Goal: Communication & Community: Answer question/provide support

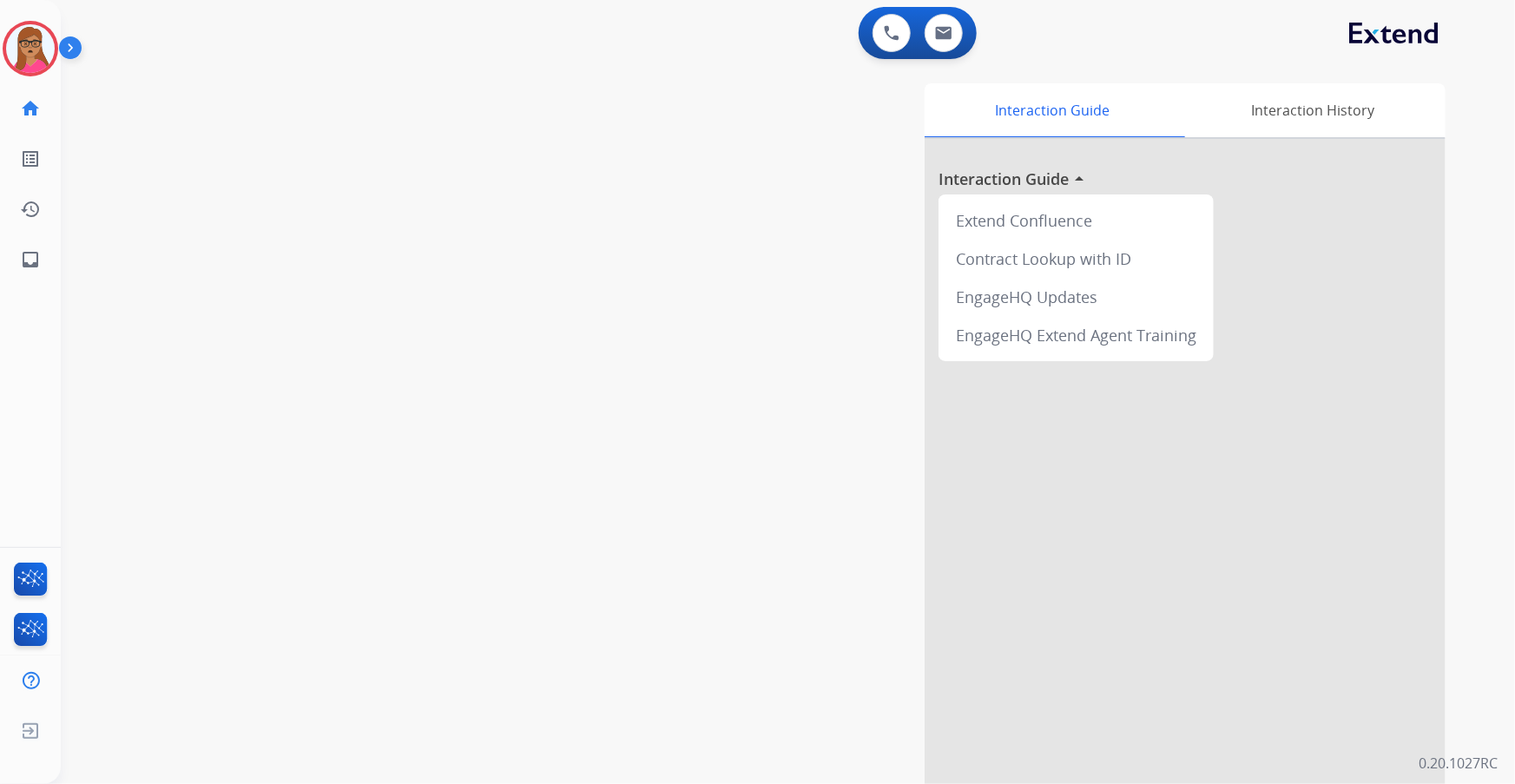
drag, startPoint x: 706, startPoint y: 306, endPoint x: 642, endPoint y: 233, distance: 97.1
click at [706, 306] on div "Interaction Guide Interaction History Interaction Guide arrow_drop_up Extend Co…" at bounding box center [1001, 434] width 888 height 703
click at [41, 39] on img at bounding box center [30, 49] width 49 height 49
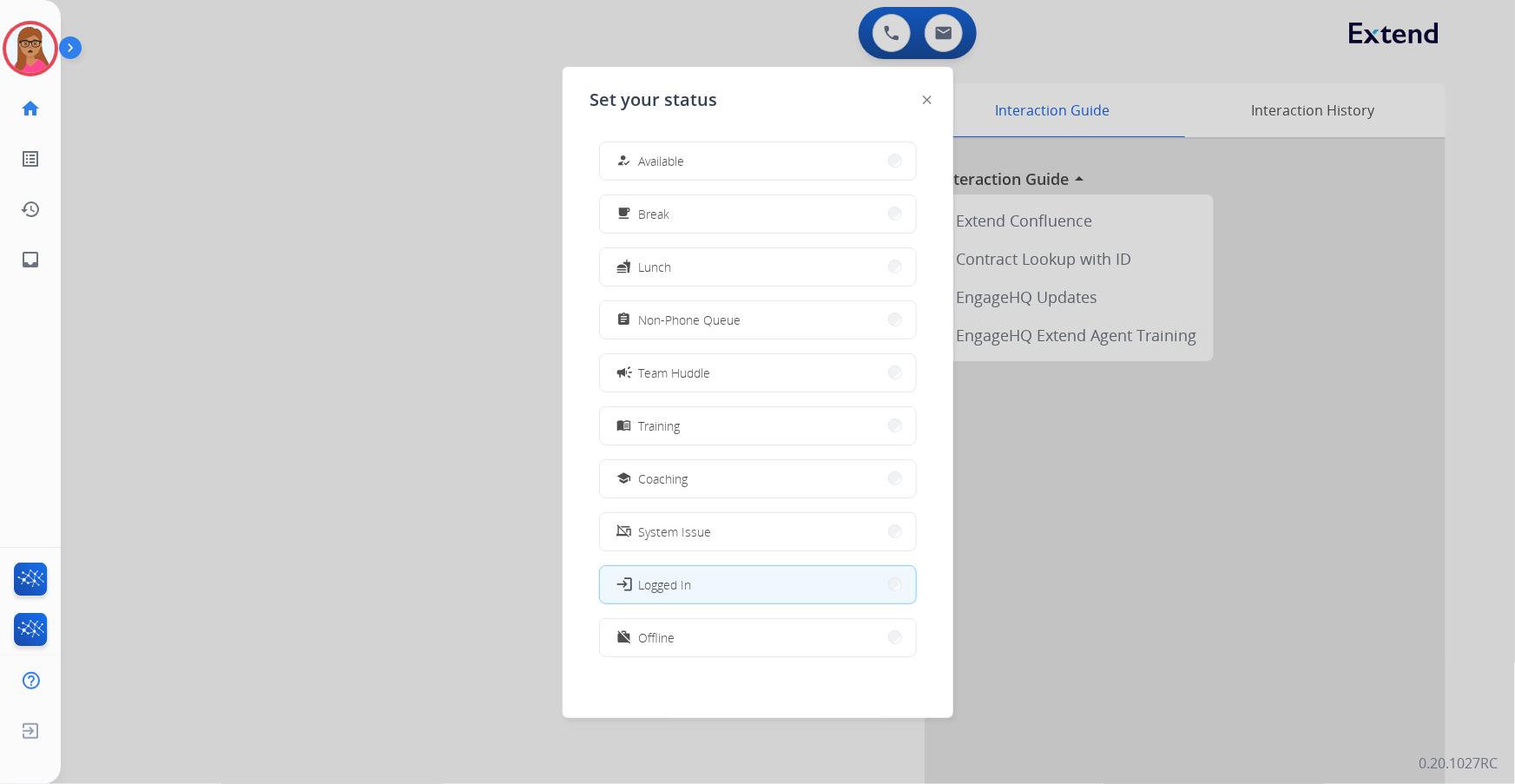
drag, startPoint x: 278, startPoint y: 421, endPoint x: 283, endPoint y: 410, distance: 12.1
click at [283, 411] on div at bounding box center [757, 392] width 1515 height 784
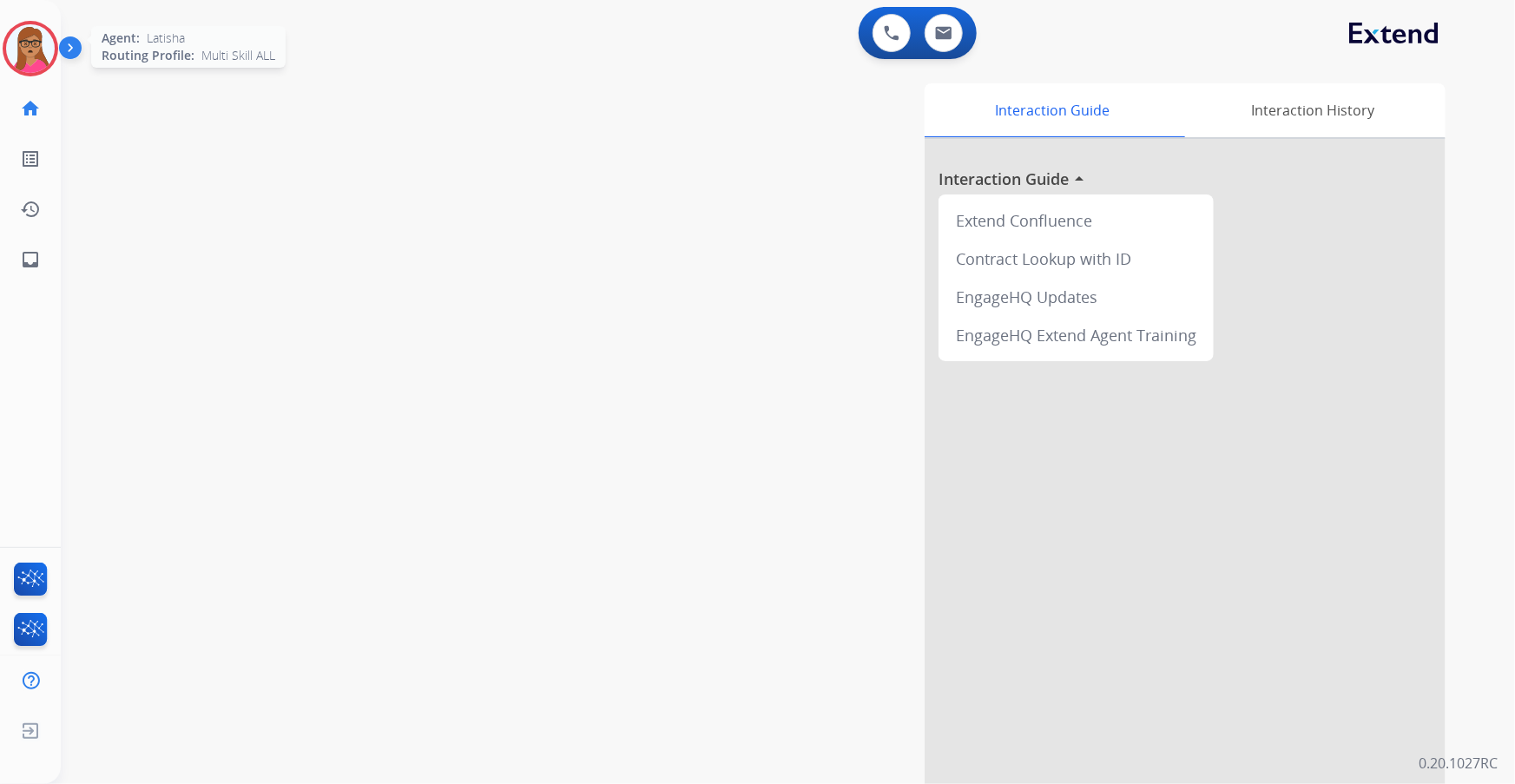
click at [42, 42] on img at bounding box center [30, 49] width 49 height 49
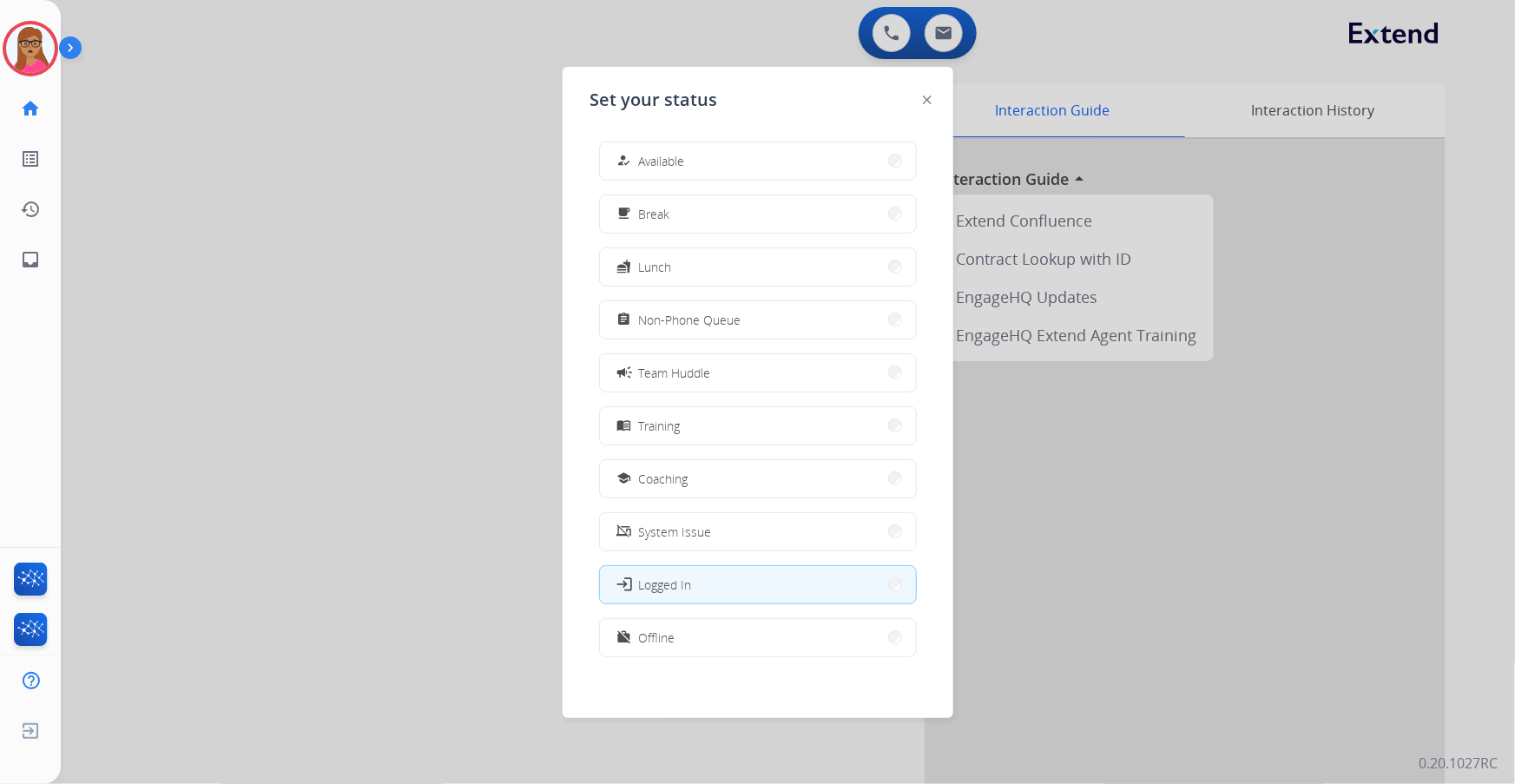
drag, startPoint x: 742, startPoint y: 154, endPoint x: 736, endPoint y: 184, distance: 30.6
click at [744, 154] on button "how_to_reg Available" at bounding box center [757, 161] width 316 height 38
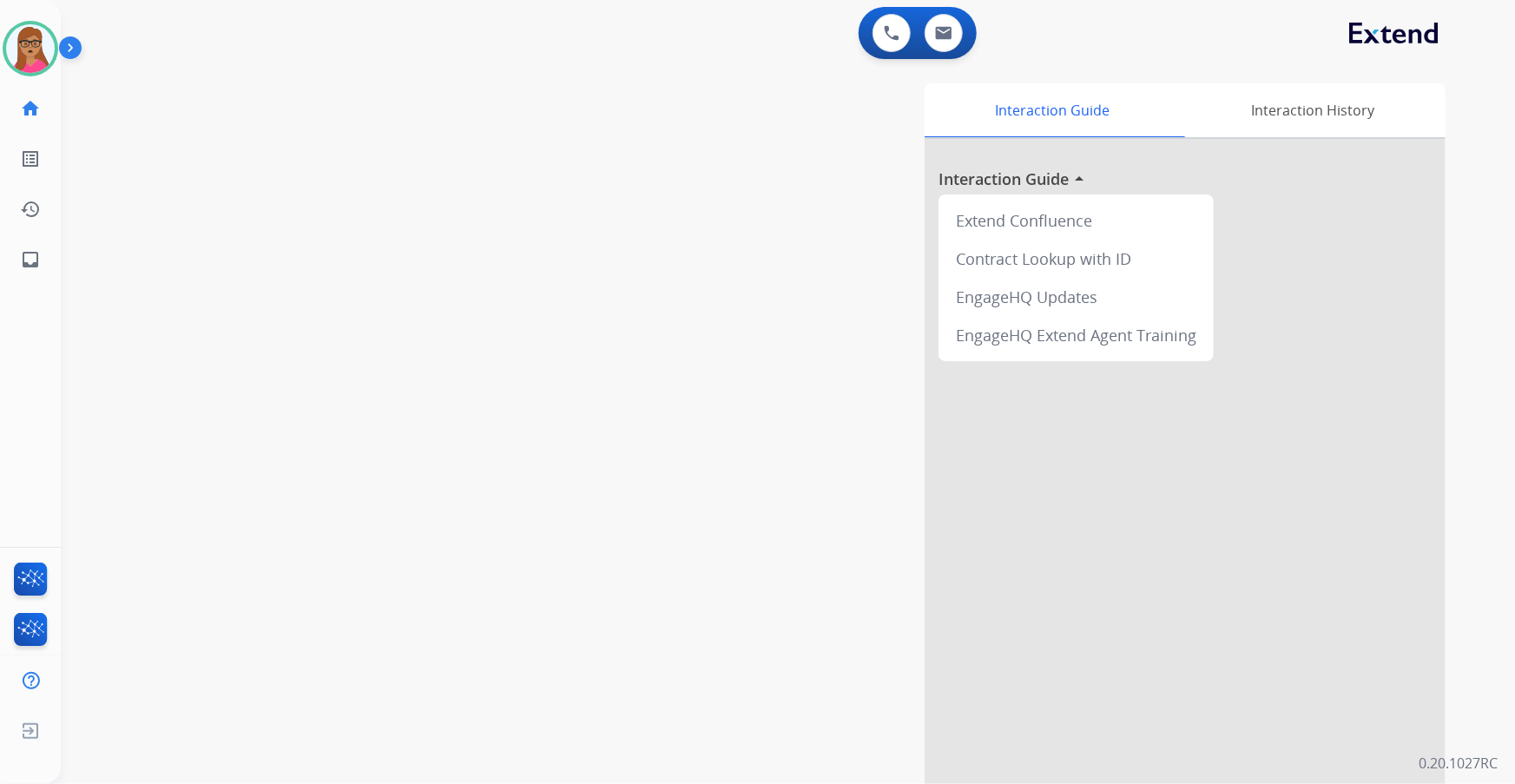
drag, startPoint x: 287, startPoint y: 363, endPoint x: 295, endPoint y: 351, distance: 14.4
click at [295, 351] on div "swap_horiz Break voice bridge close_fullscreen Connect 3-Way Call merge_type Se…" at bounding box center [766, 424] width 1412 height 724
click at [939, 31] on img at bounding box center [944, 33] width 17 height 14
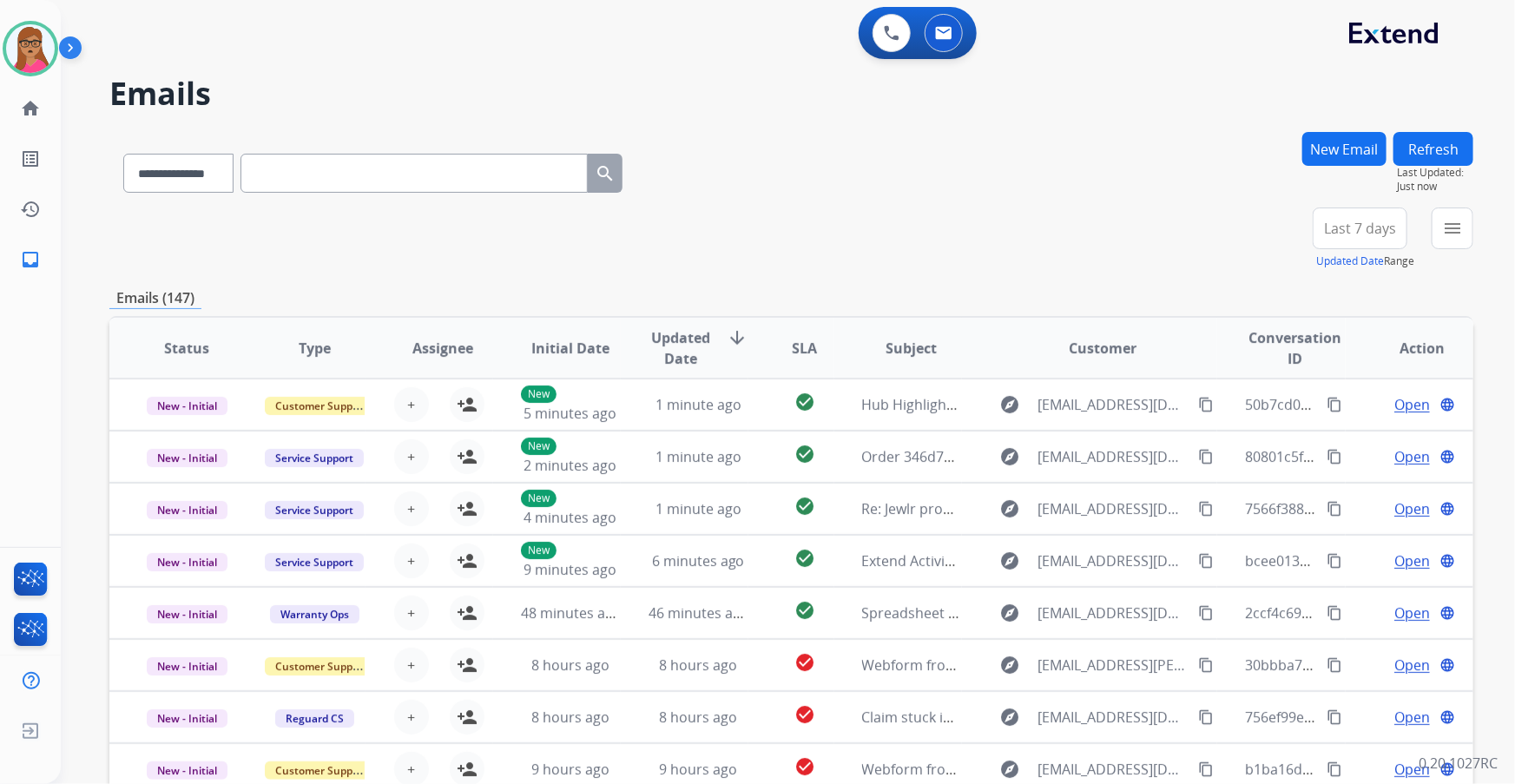
click at [1010, 224] on span "Last 7 days" at bounding box center [1359, 227] width 72 height 7
click at [1010, 433] on div "Last 90 days" at bounding box center [1354, 439] width 95 height 26
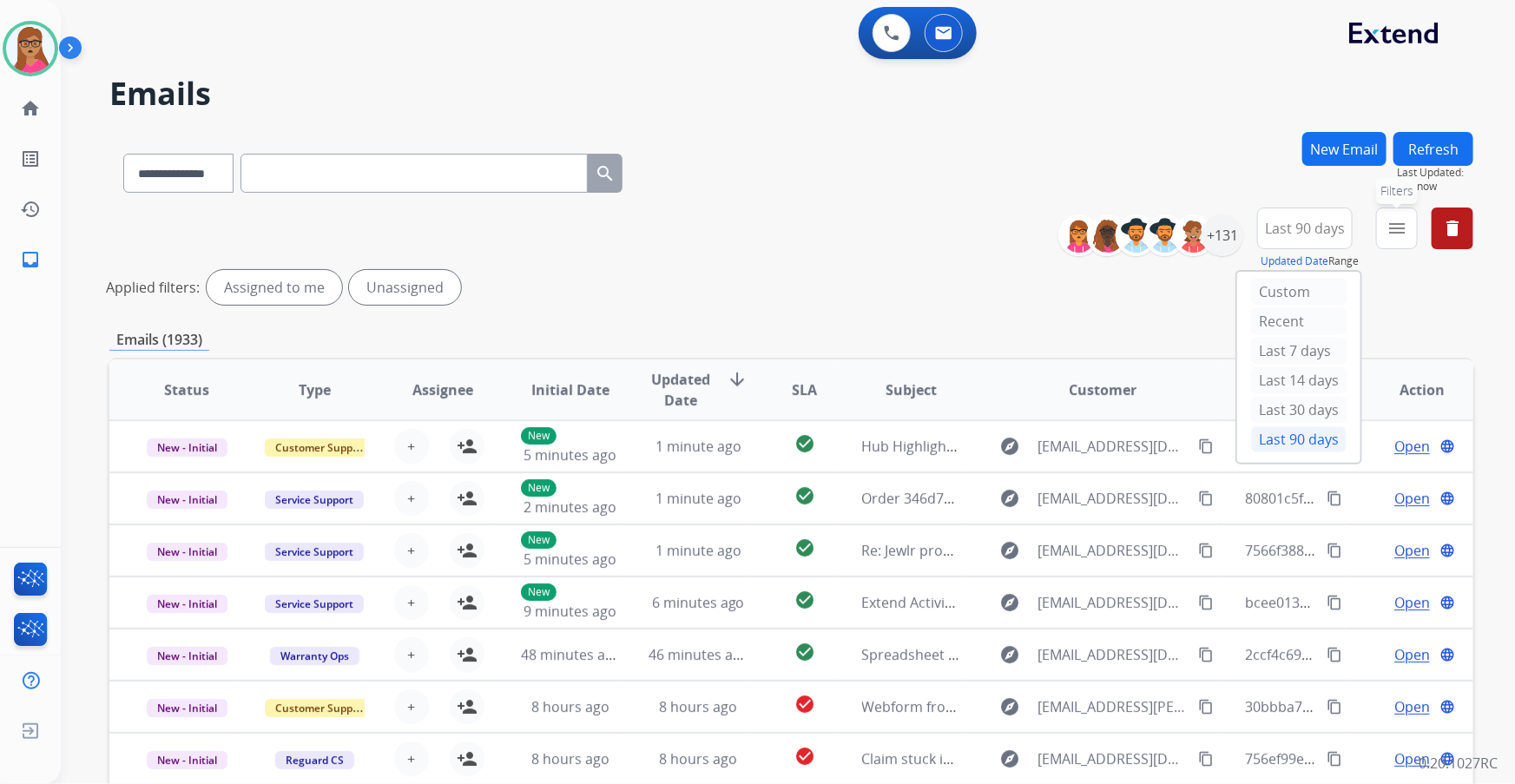
click at [1010, 237] on mat-icon "menu" at bounding box center [1397, 228] width 21 height 21
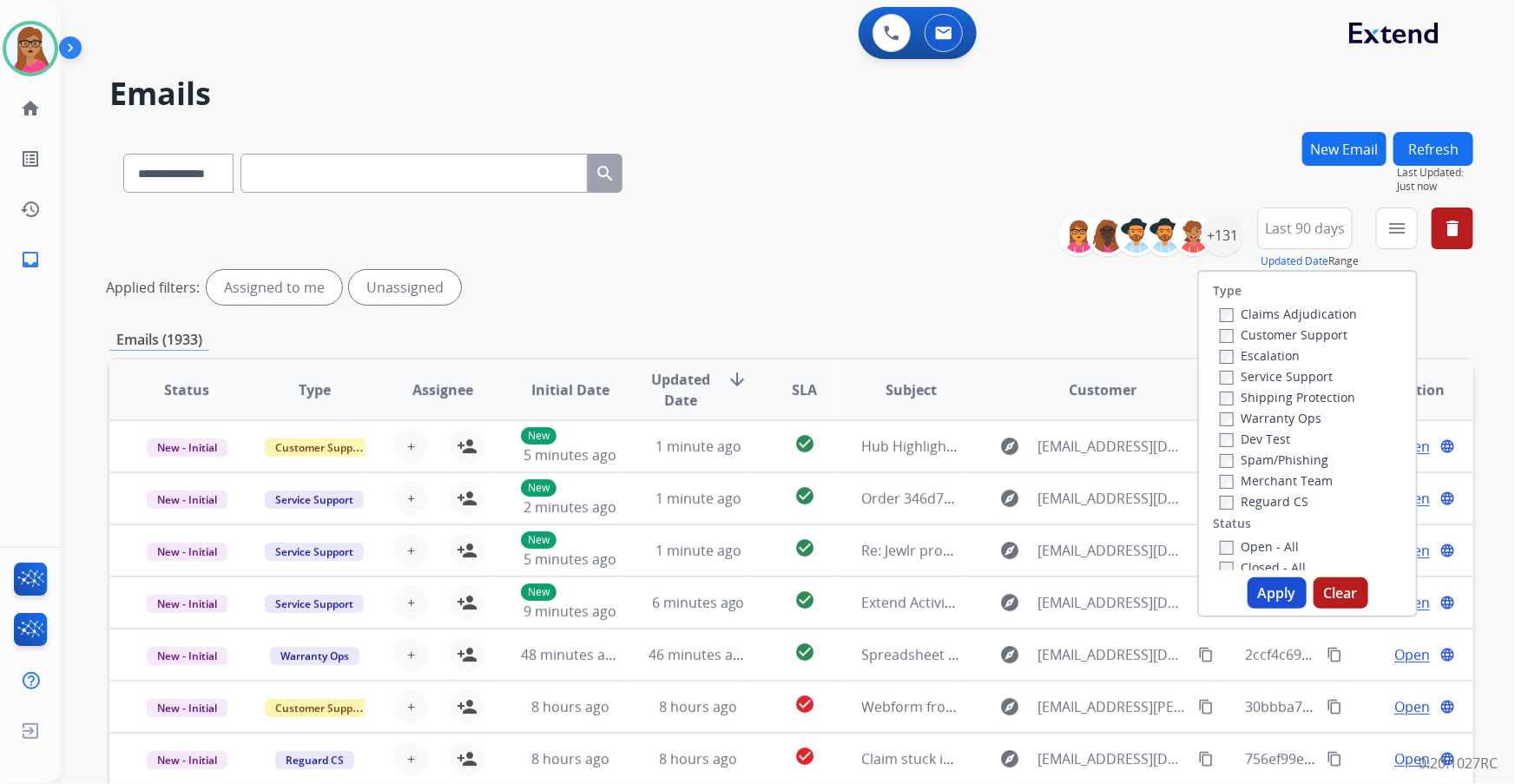
click at [1010, 335] on label "Customer Support" at bounding box center [1283, 334] width 127 height 16
click at [1010, 396] on label "Shipping Protection" at bounding box center [1288, 397] width 136 height 16
click at [1010, 461] on label "Reguard CS" at bounding box center [1264, 500] width 89 height 16
click at [1010, 461] on label "Open - All" at bounding box center [1260, 546] width 79 height 16
click at [1010, 461] on button "Apply" at bounding box center [1276, 592] width 59 height 31
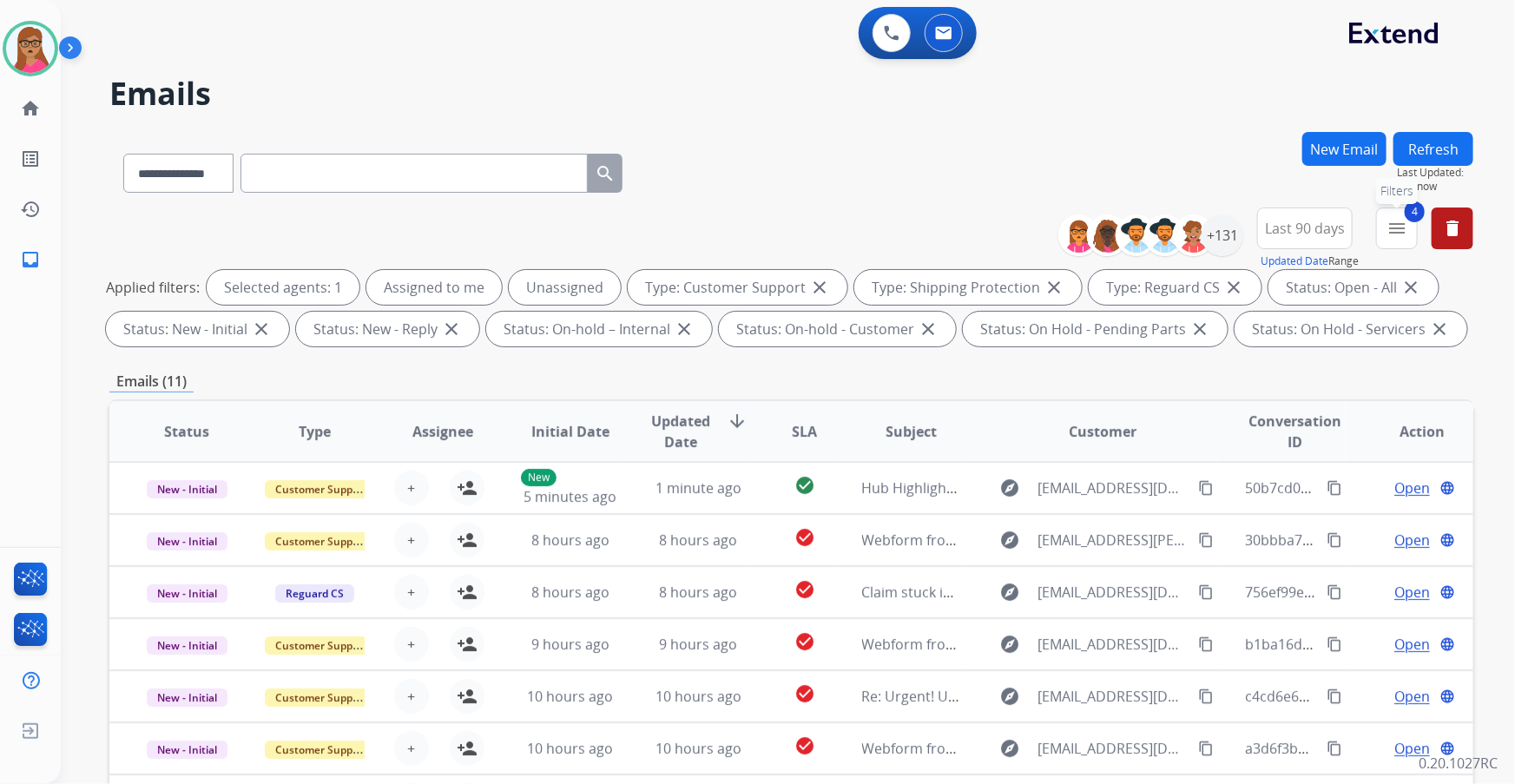
click at [1010, 225] on mat-icon "menu" at bounding box center [1397, 228] width 21 height 21
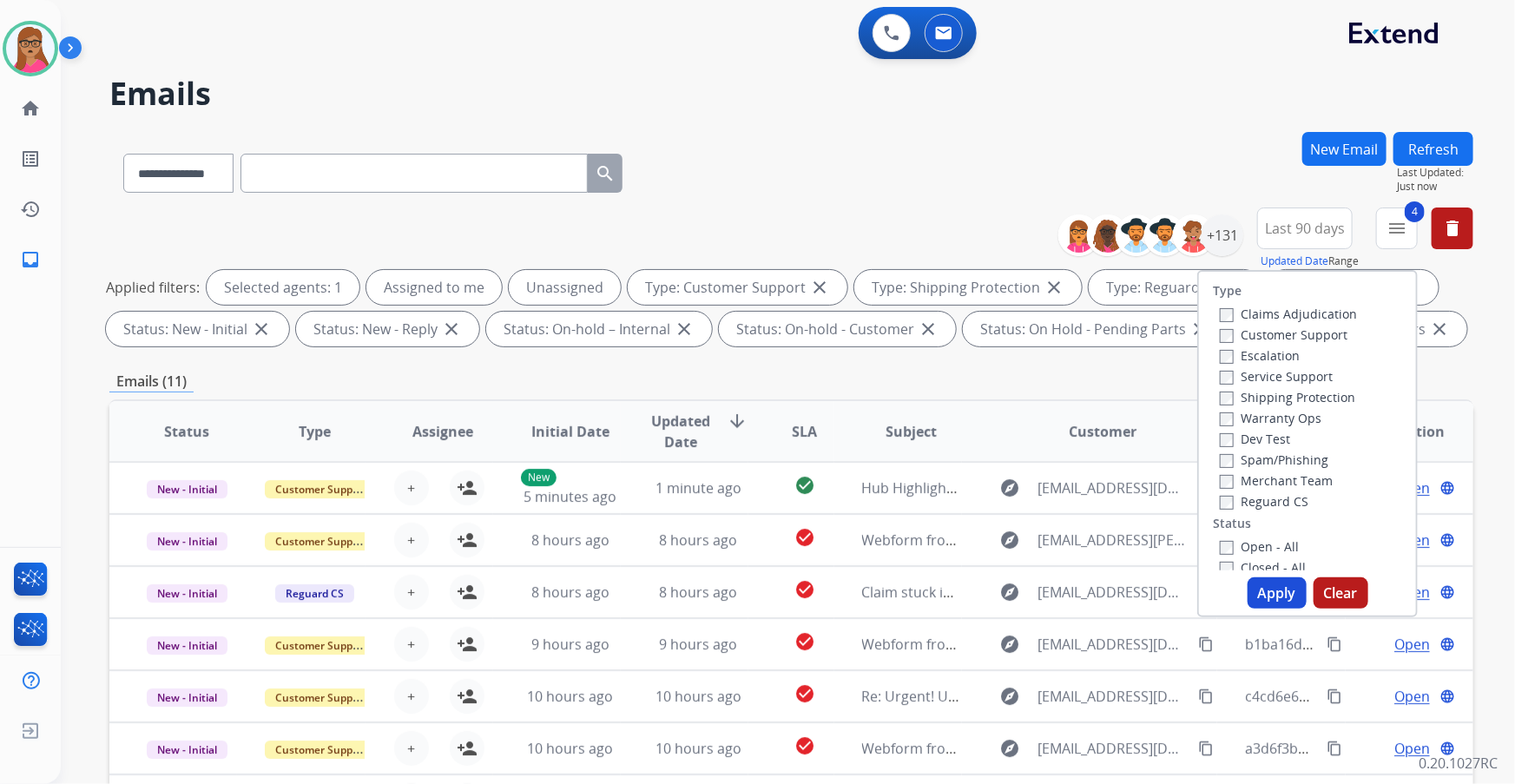
click at [1010, 79] on h2 "Emails" at bounding box center [791, 93] width 1364 height 35
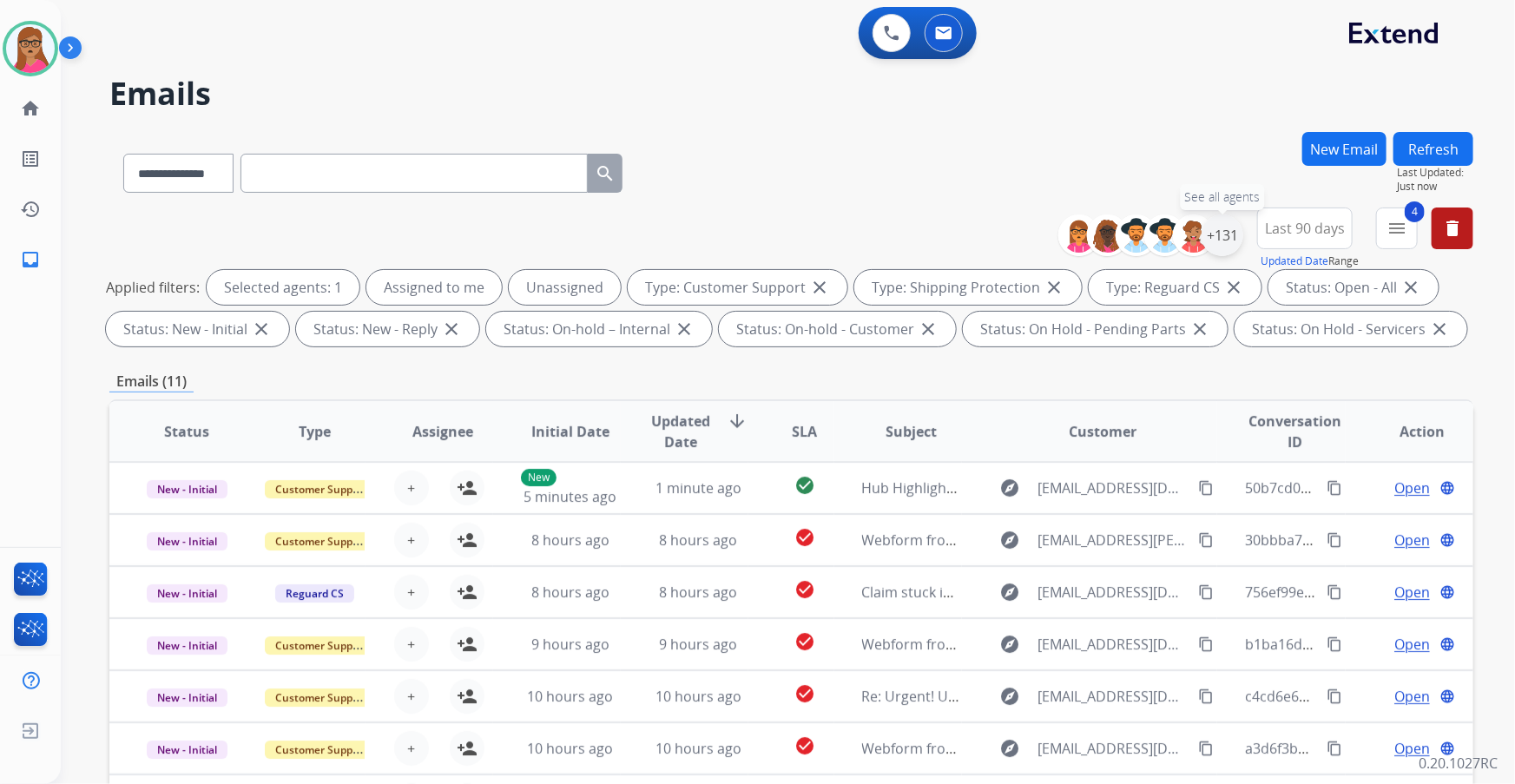
click at [1010, 239] on div "+131" at bounding box center [1222, 235] width 41 height 41
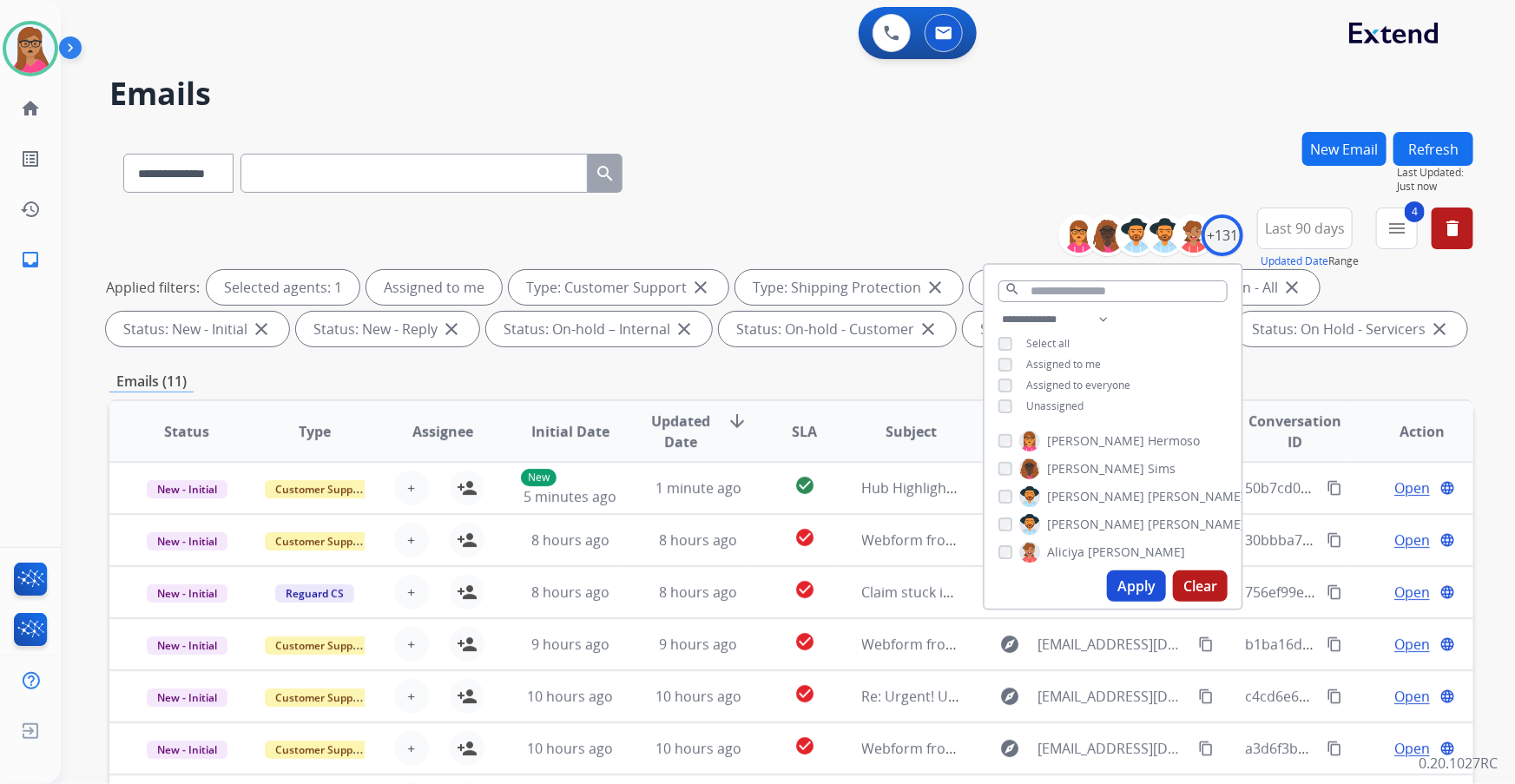
click at [1010, 461] on button "Apply" at bounding box center [1136, 585] width 59 height 31
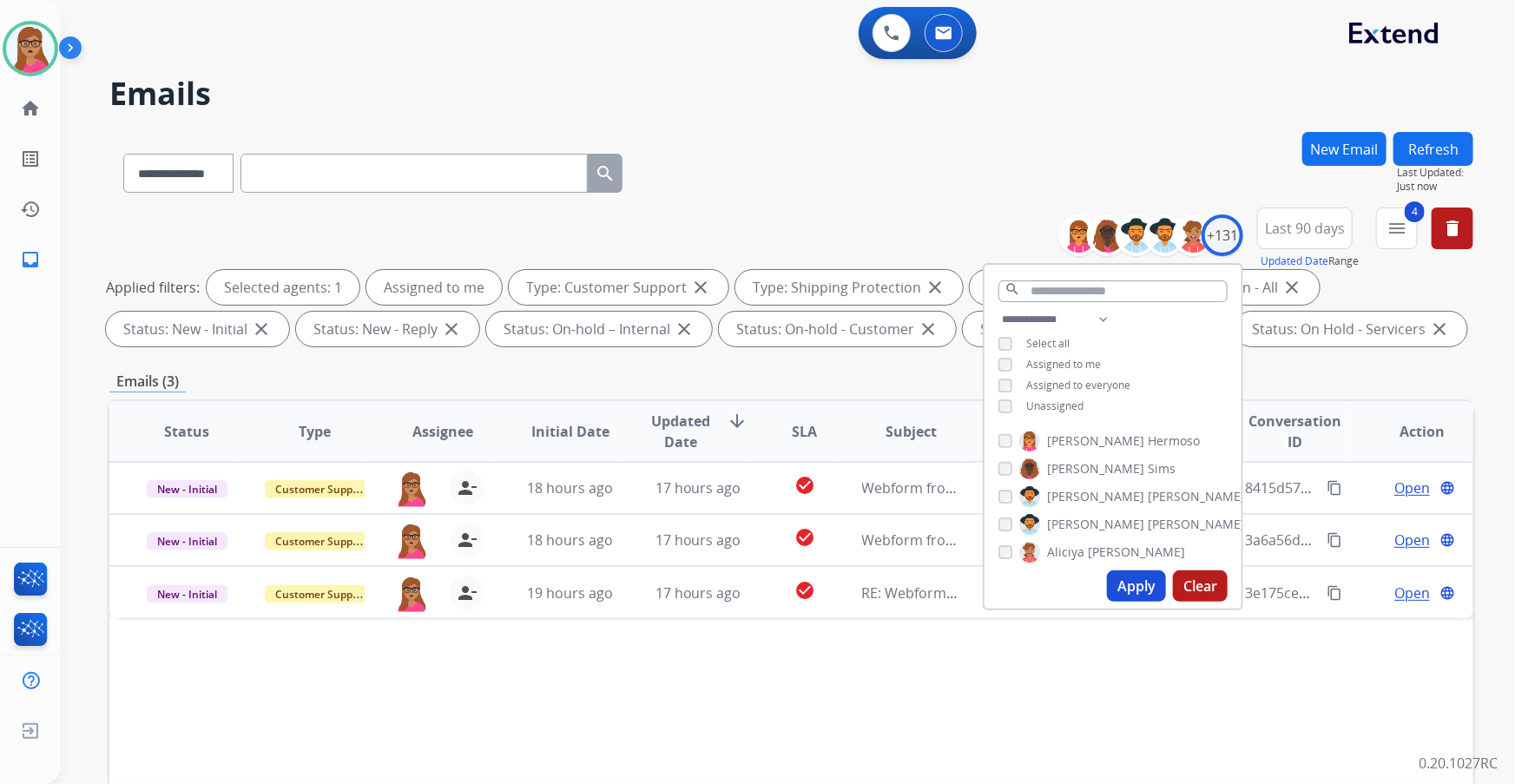
click at [845, 461] on div "Status Type Assignee Initial Date Updated Date arrow_downward SLA Subject Custo…" at bounding box center [791, 690] width 1364 height 581
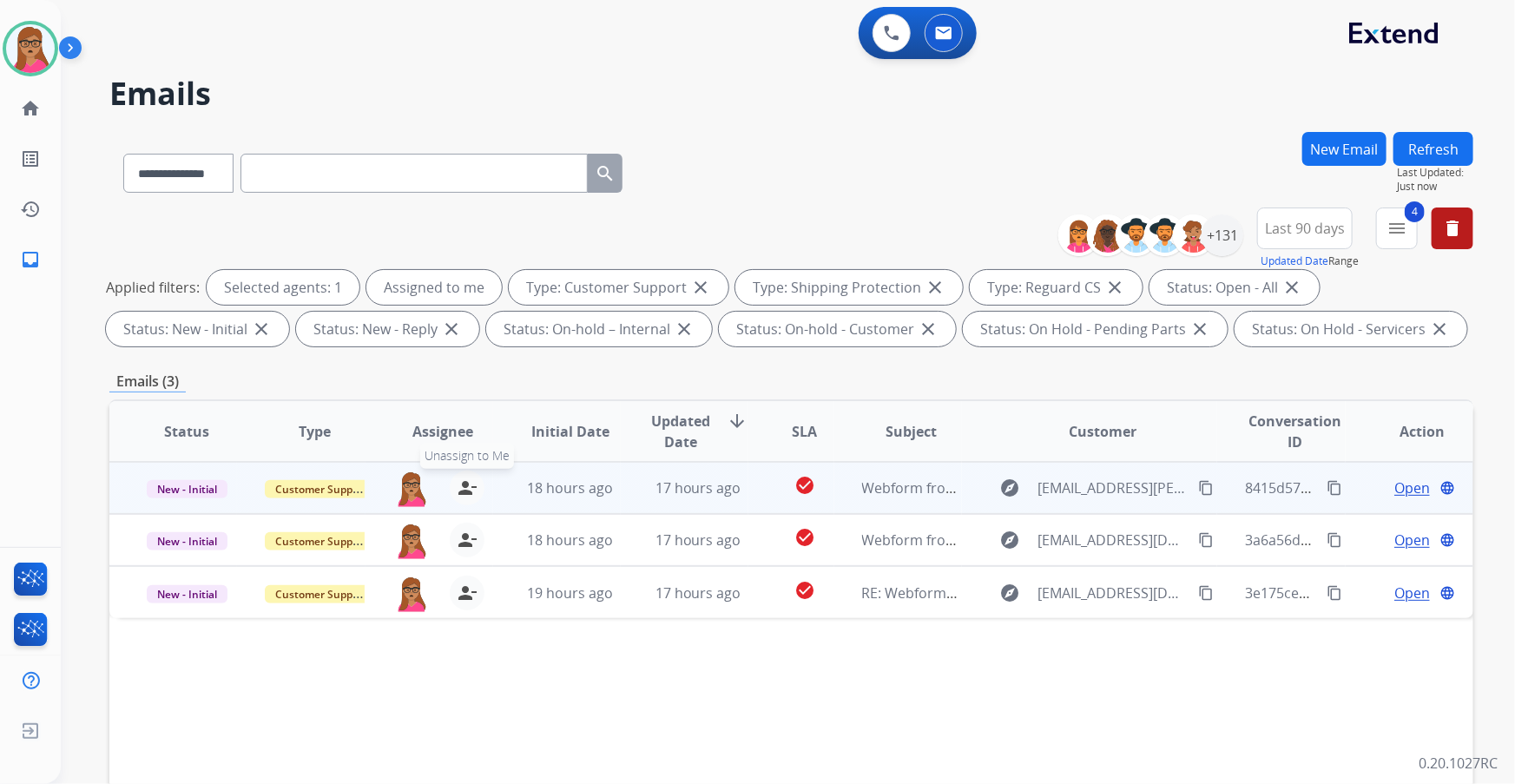
click at [467, 461] on mat-icon "person_remove" at bounding box center [467, 487] width 21 height 21
click at [467, 461] on mat-icon "person_add" at bounding box center [467, 487] width 21 height 21
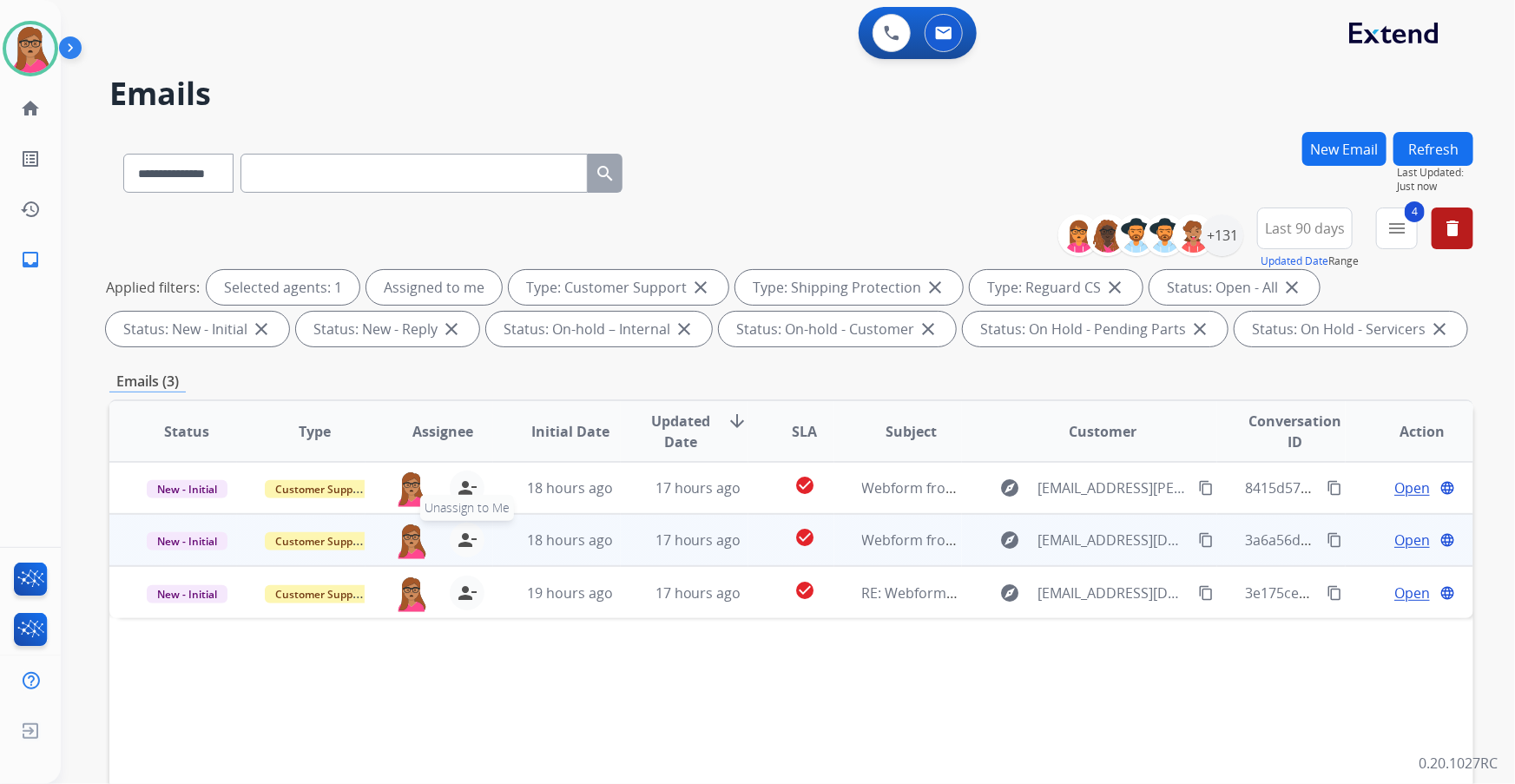
click at [464, 461] on mat-icon "person_remove" at bounding box center [467, 540] width 21 height 21
click at [464, 461] on mat-icon "person_add" at bounding box center [467, 540] width 21 height 21
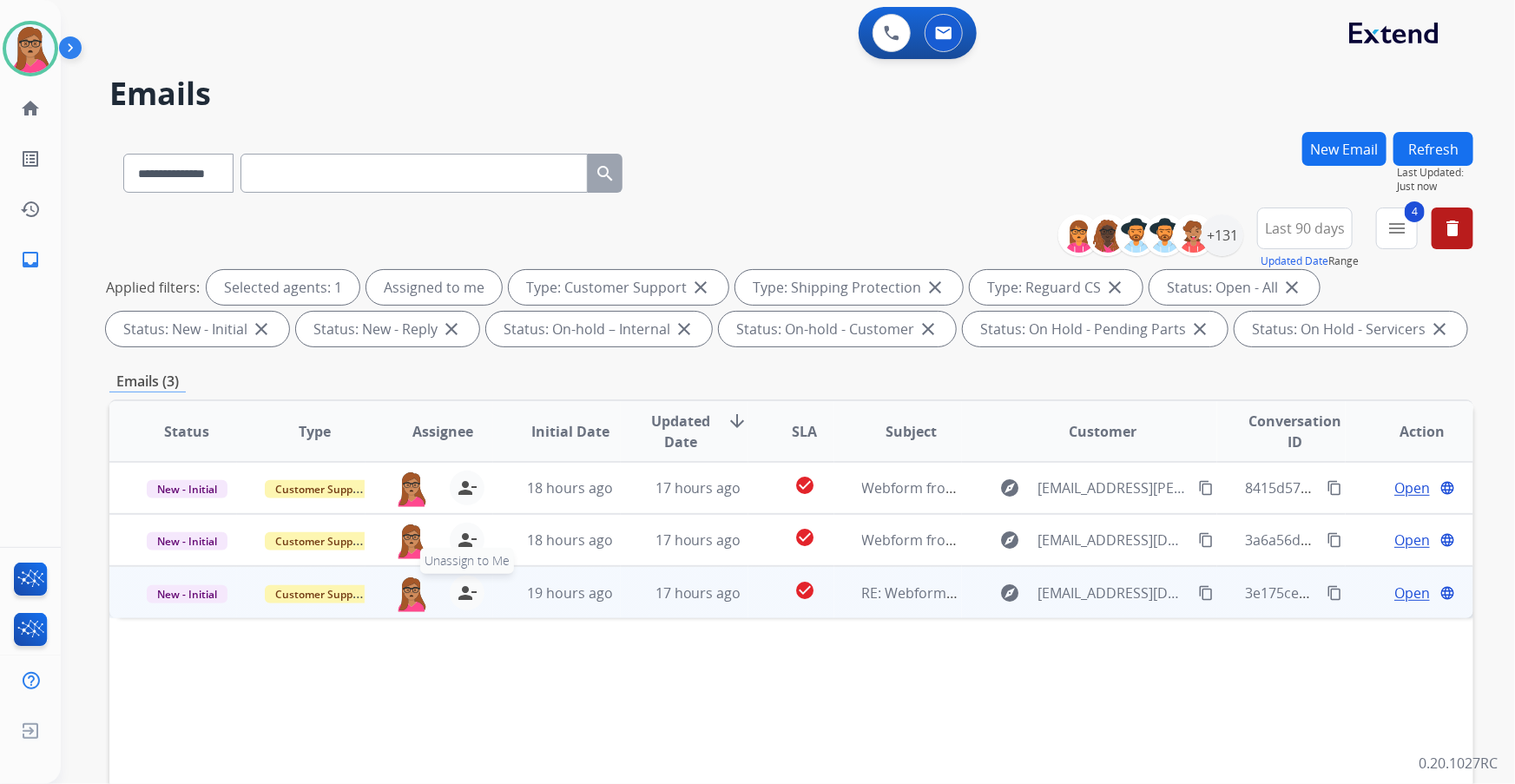
click at [456, 461] on mat-icon "person_remove" at bounding box center [467, 593] width 21 height 21
drag, startPoint x: 465, startPoint y: 588, endPoint x: 509, endPoint y: 555, distance: 55.0
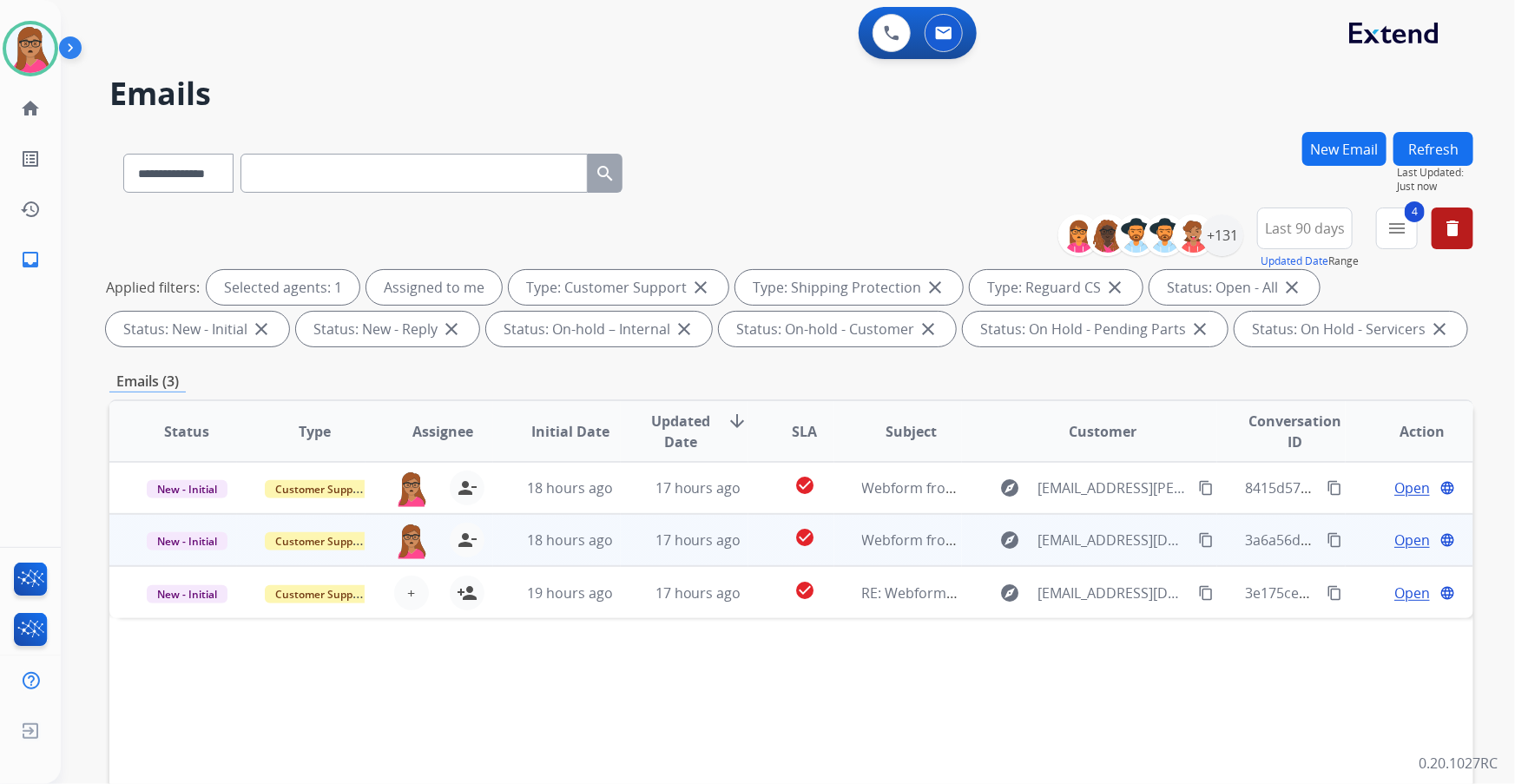
click at [466, 461] on mat-icon "person_add" at bounding box center [467, 593] width 21 height 21
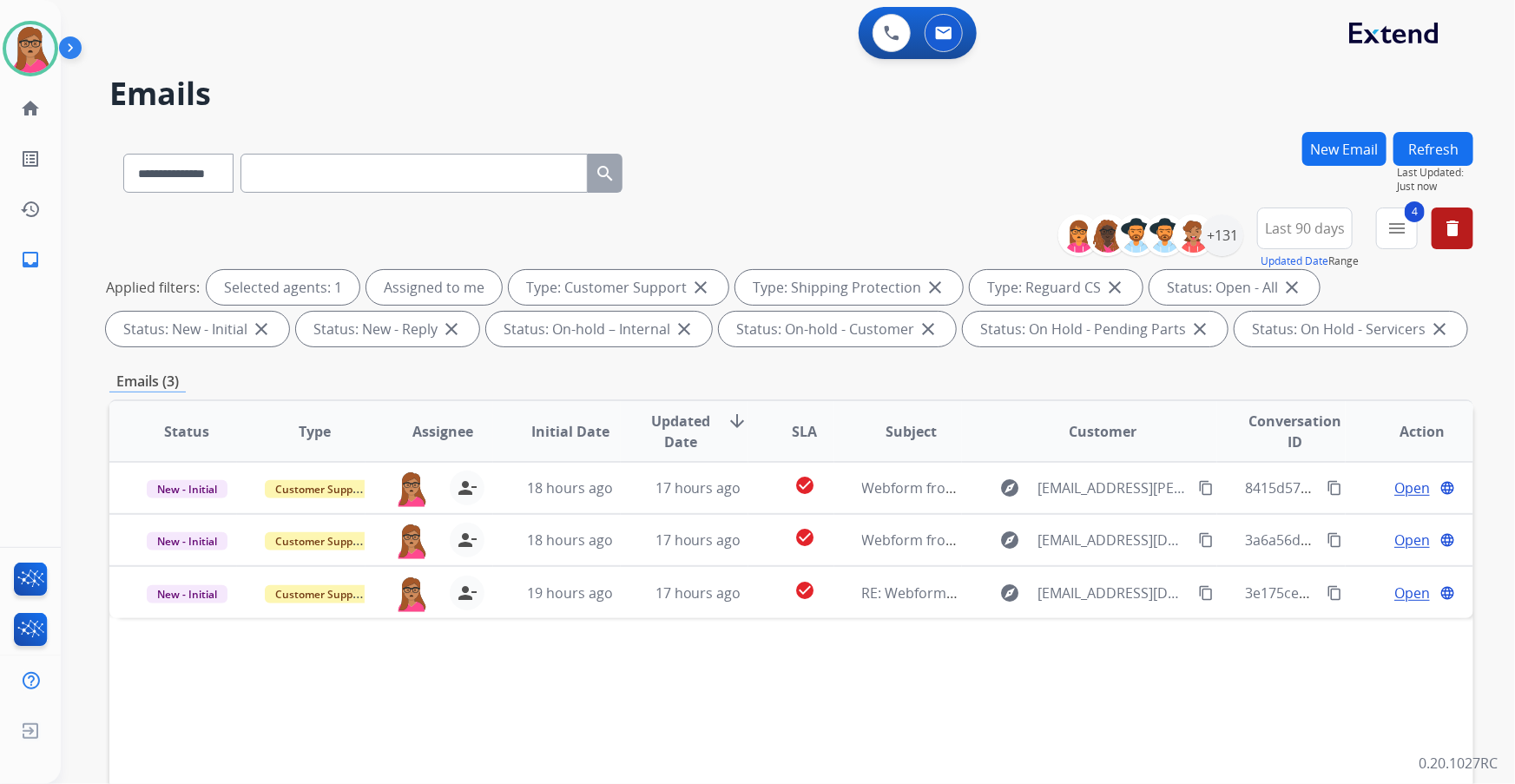
click at [1010, 157] on button "Refresh" at bounding box center [1433, 149] width 80 height 34
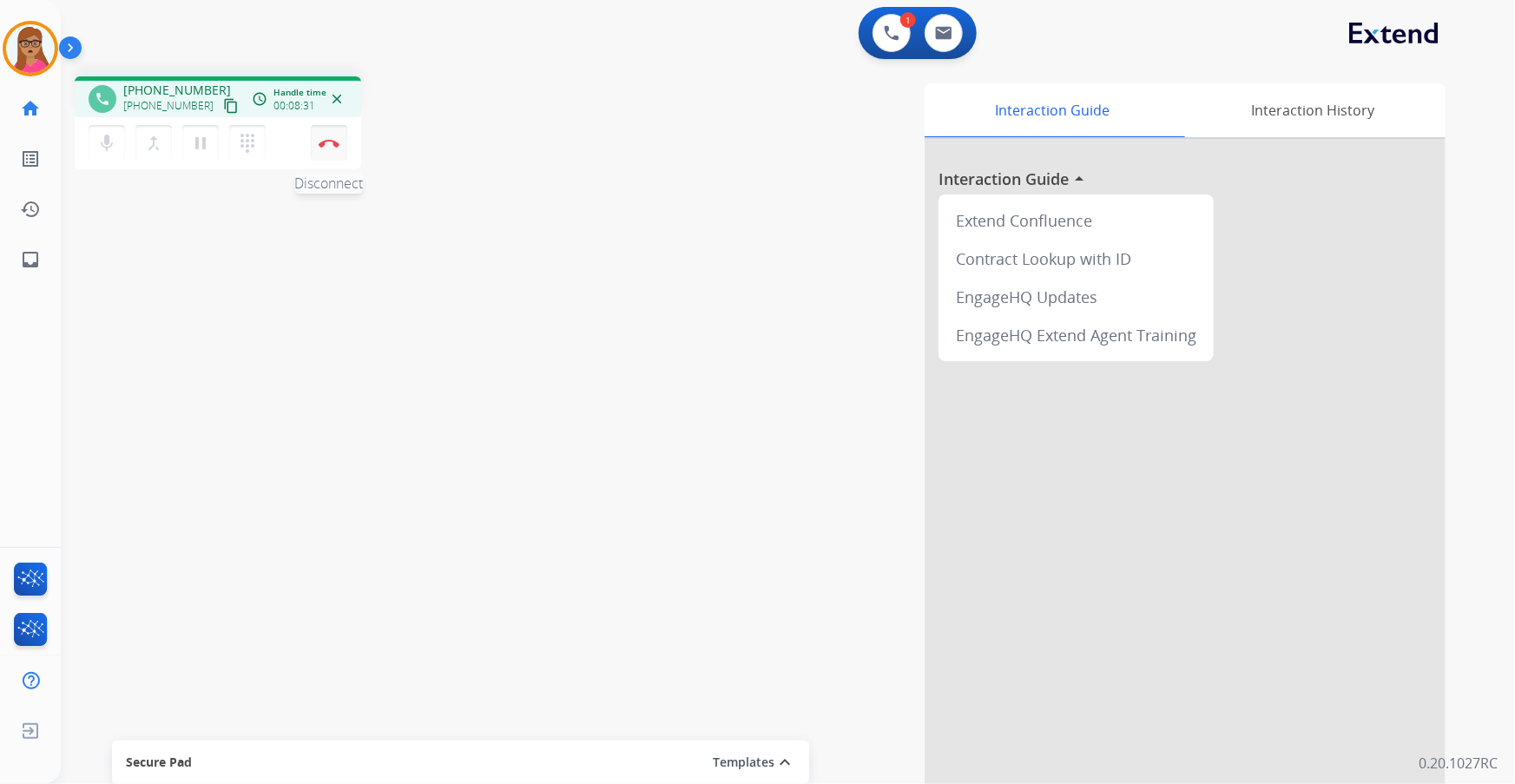
click at [333, 148] on button "Disconnect" at bounding box center [329, 143] width 37 height 37
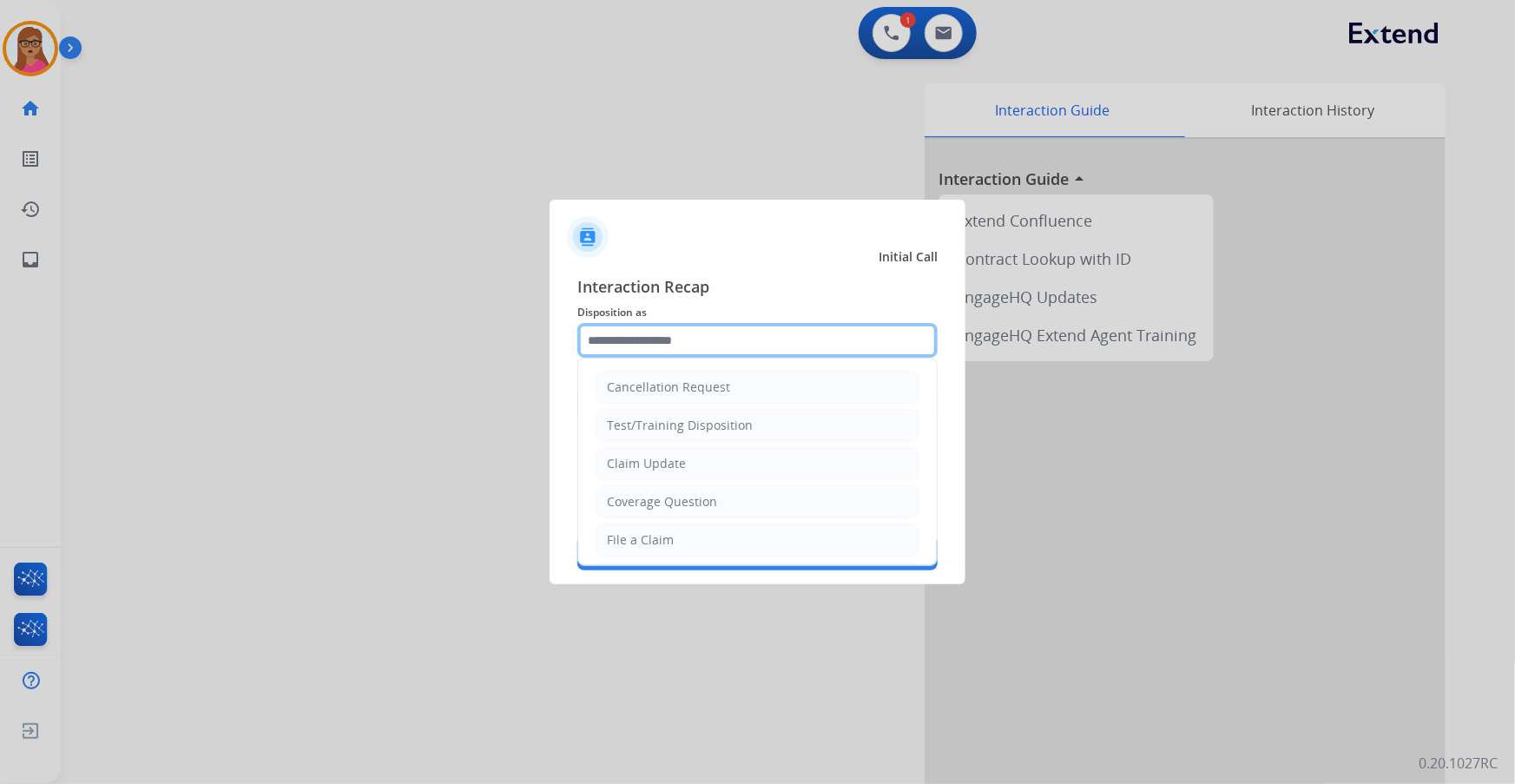
click at [681, 335] on input "text" at bounding box center [757, 340] width 360 height 35
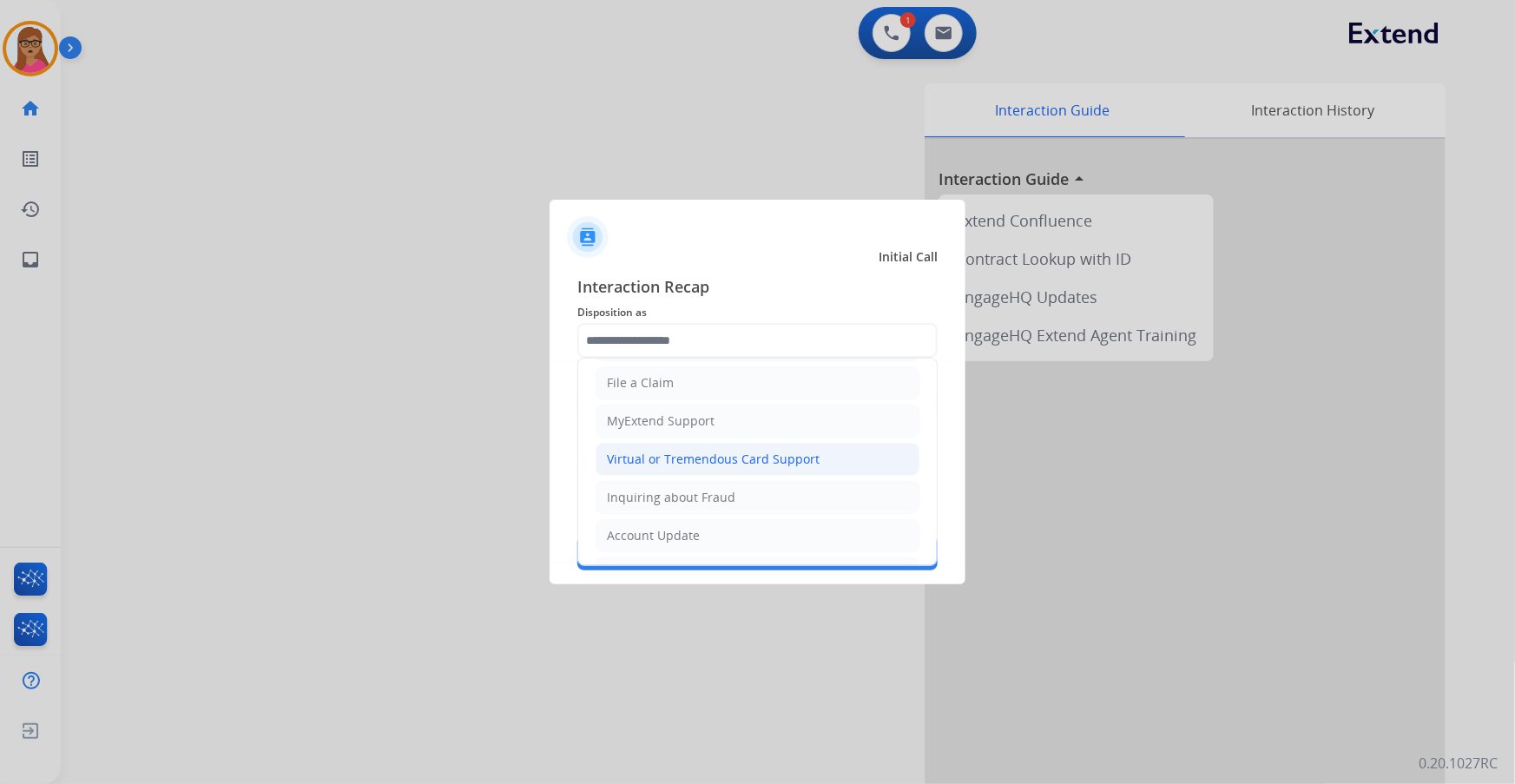
click at [660, 455] on div "Virtual or Tremendous Card Support" at bounding box center [714, 459] width 213 height 17
type input "**********"
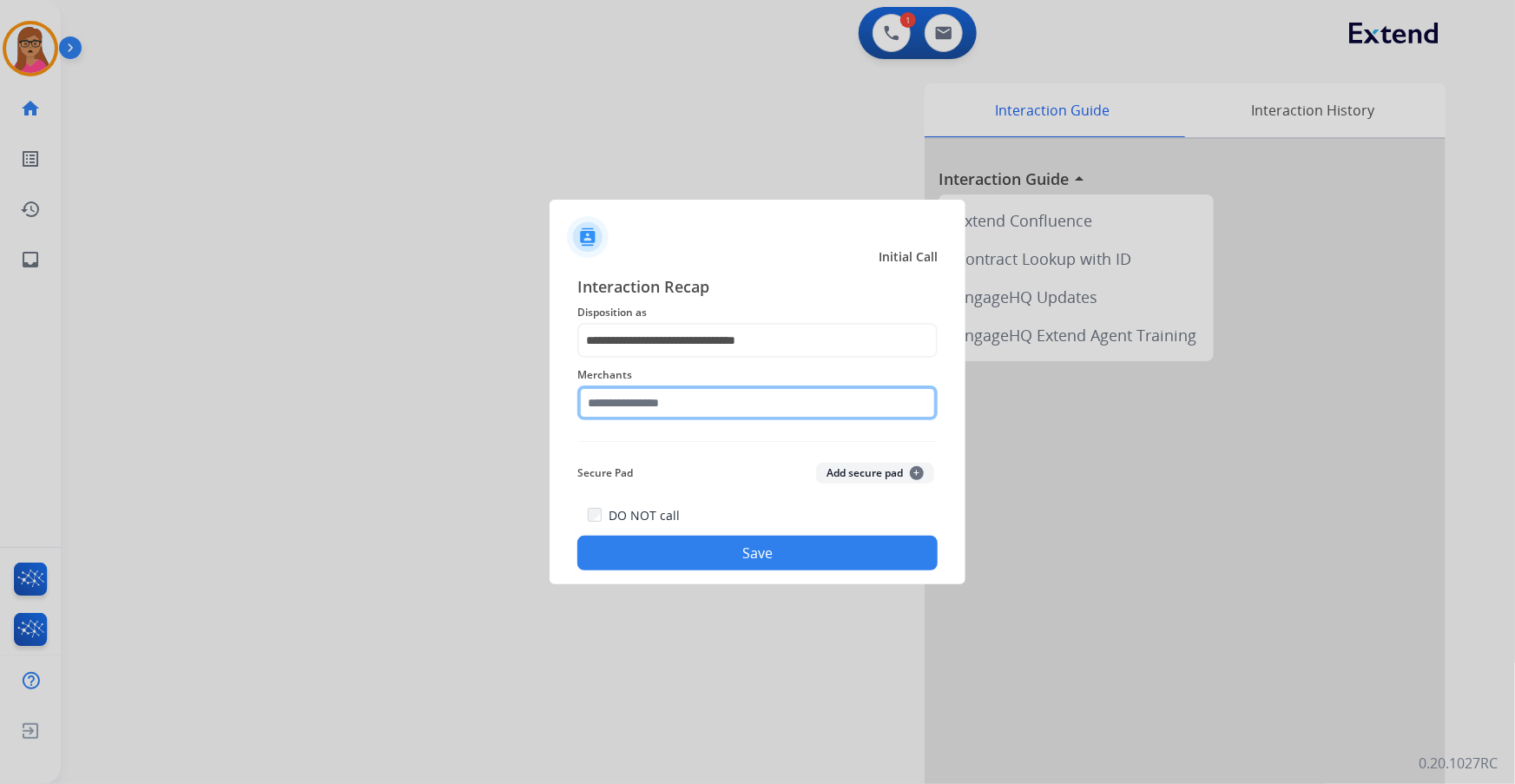
click at [668, 389] on input "text" at bounding box center [757, 402] width 360 height 35
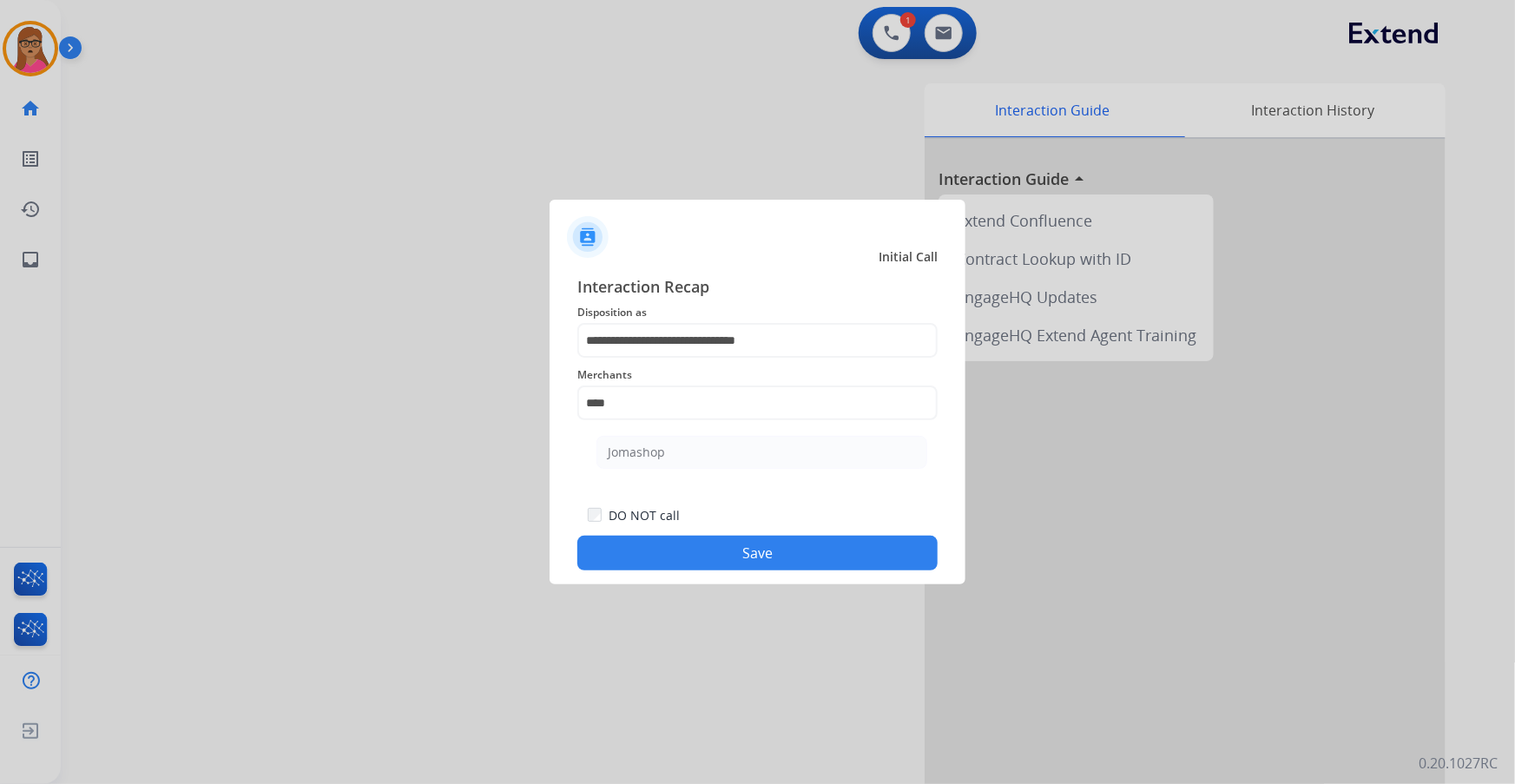
drag, startPoint x: 656, startPoint y: 455, endPoint x: 667, endPoint y: 477, distance: 24.6
click at [656, 455] on div "Jomashop" at bounding box center [636, 452] width 58 height 17
type input "********"
click at [732, 461] on button "Save" at bounding box center [757, 552] width 360 height 35
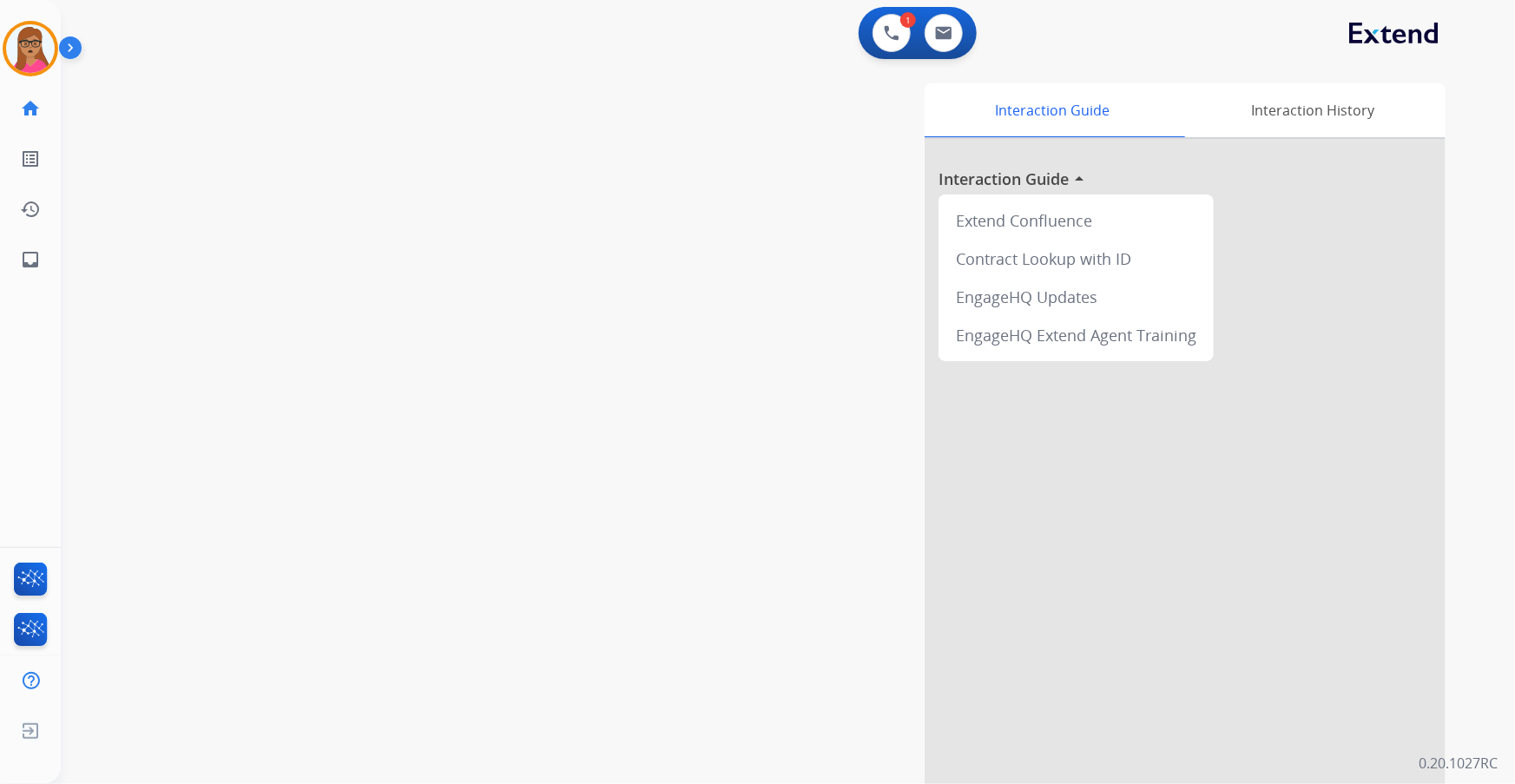
click at [258, 461] on div "swap_horiz Break voice bridge close_fullscreen Connect 3-Way Call merge_type Se…" at bounding box center [766, 424] width 1412 height 724
click at [939, 27] on img at bounding box center [944, 33] width 17 height 14
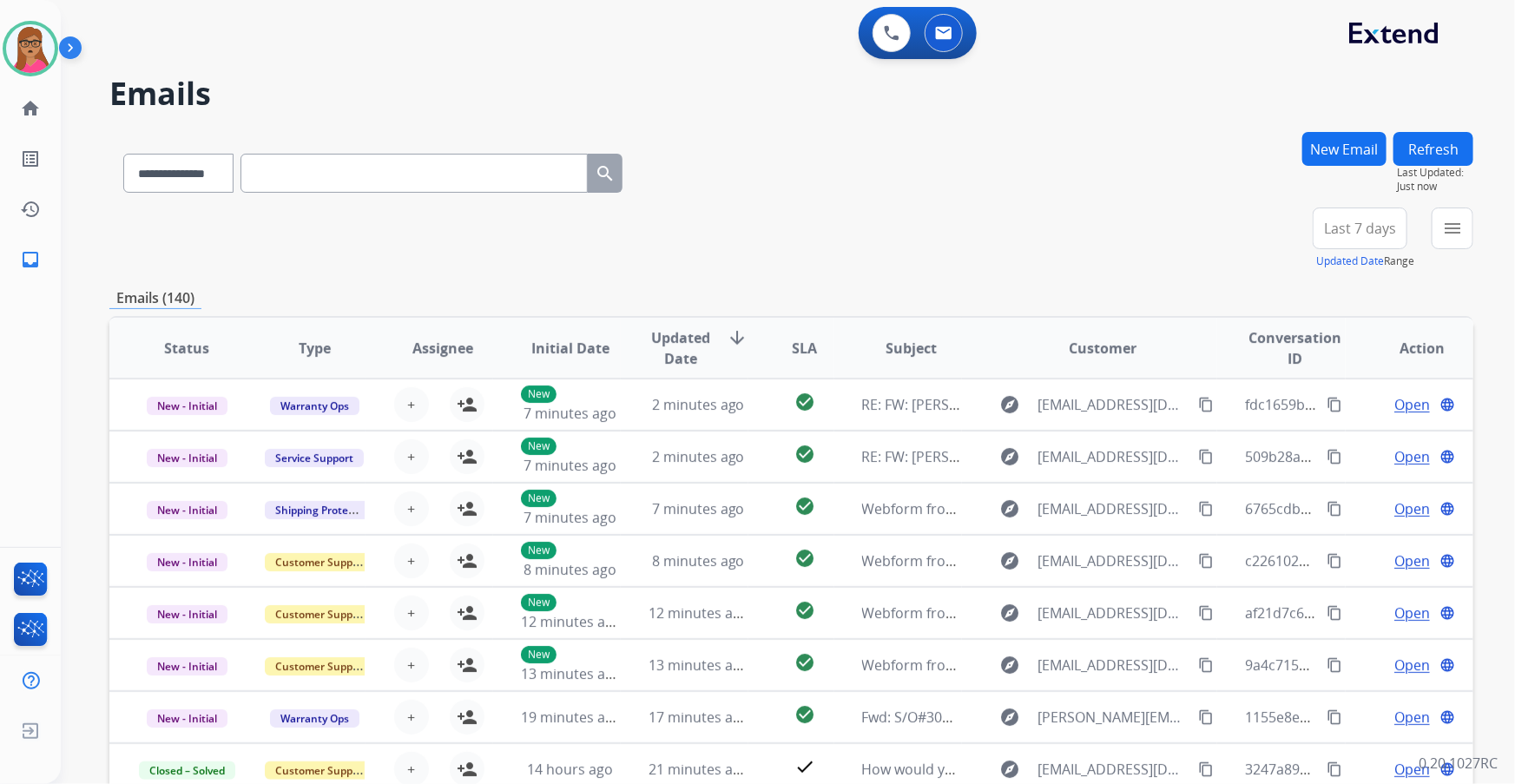
click at [1010, 224] on span "Last 7 days" at bounding box center [1359, 227] width 72 height 7
click at [1010, 451] on div "Last 90 days" at bounding box center [1354, 440] width 95 height 29
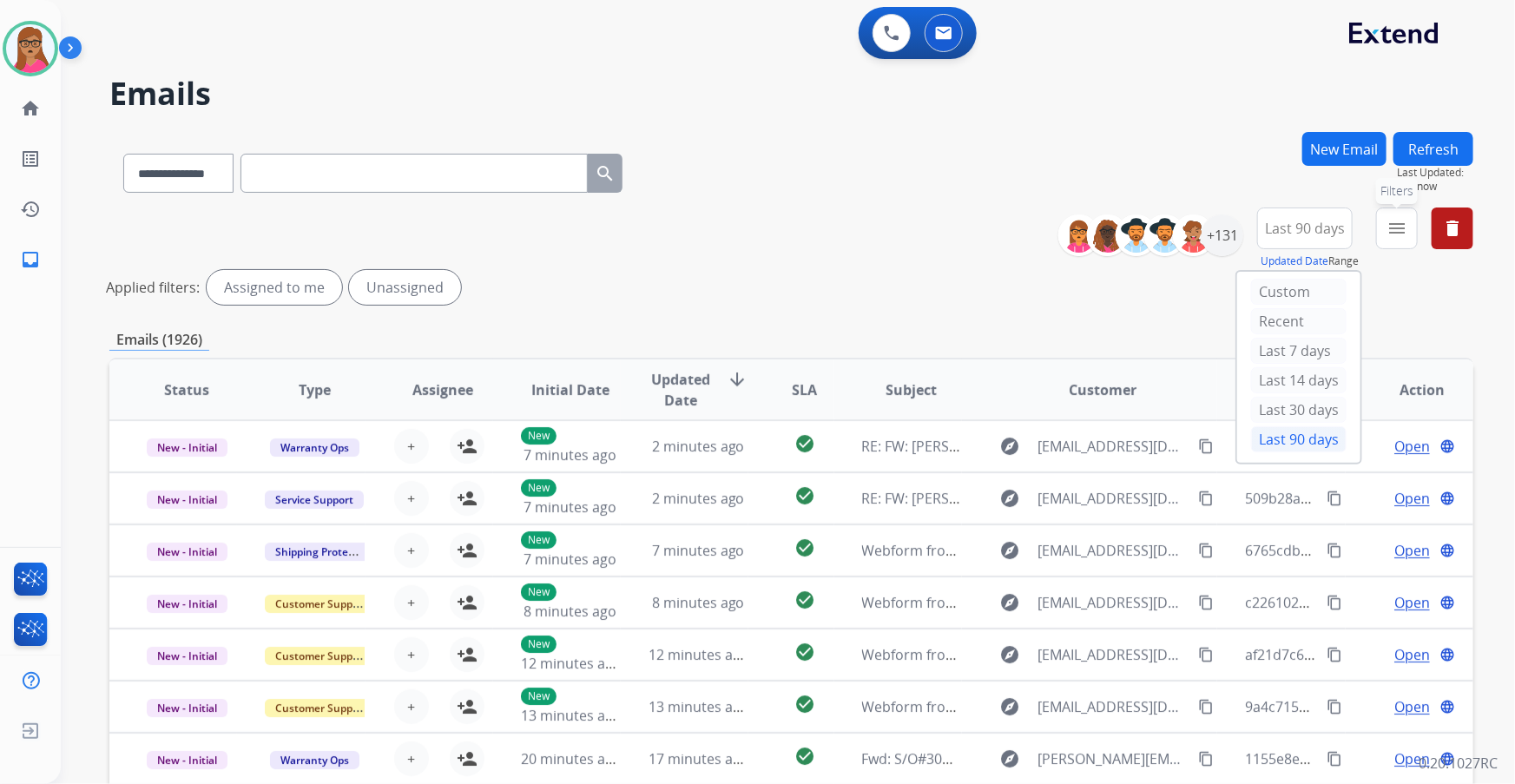
click at [1010, 236] on button "menu Filters" at bounding box center [1397, 228] width 41 height 41
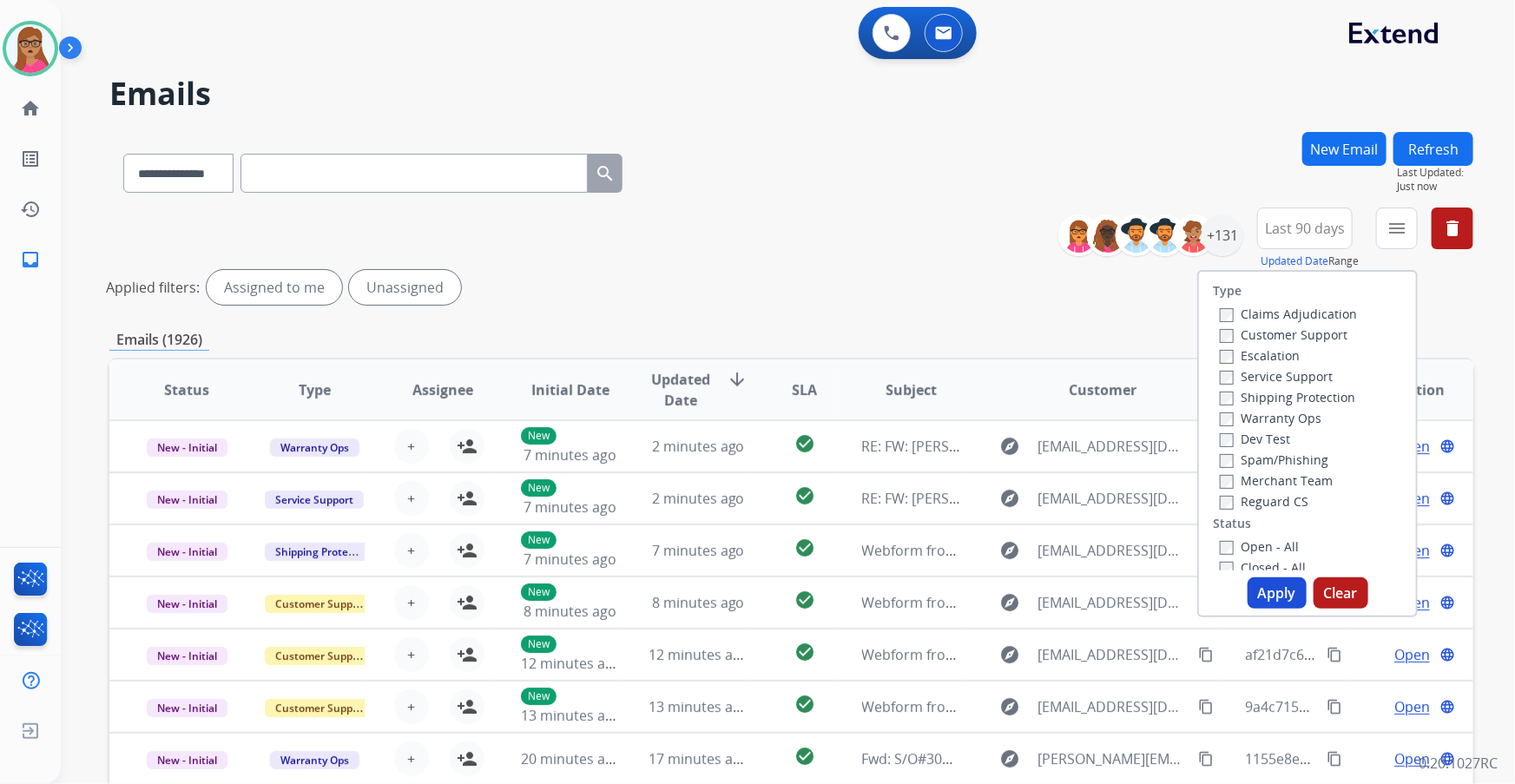
click at [1010, 332] on label "Customer Support" at bounding box center [1283, 334] width 127 height 16
click at [1010, 400] on label "Shipping Protection" at bounding box center [1288, 397] width 136 height 16
click at [1010, 461] on label "Reguard CS" at bounding box center [1264, 500] width 89 height 16
click at [1010, 461] on label "Open - All" at bounding box center [1260, 546] width 79 height 16
click at [1010, 461] on button "Apply" at bounding box center [1276, 592] width 59 height 31
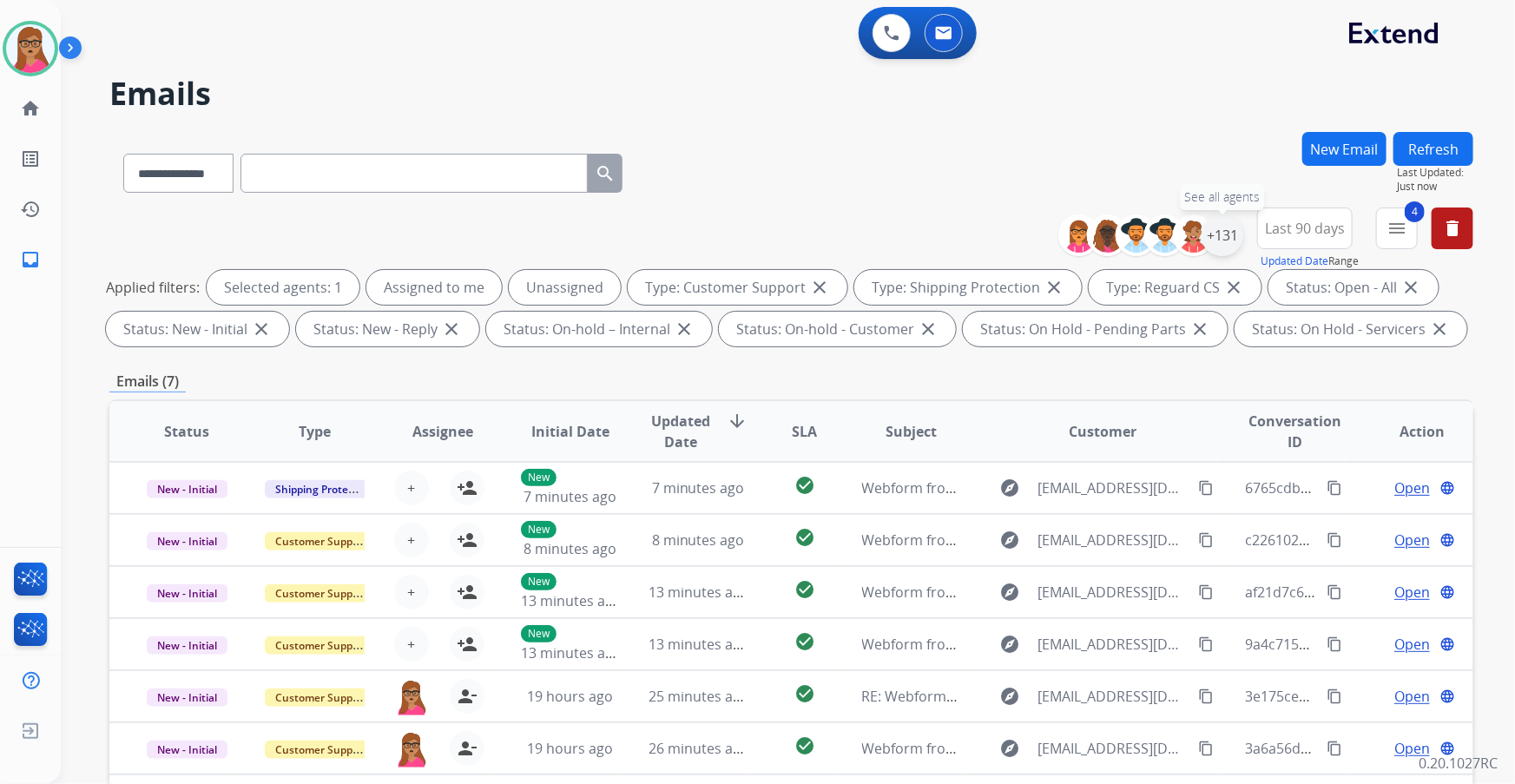
click at [1010, 239] on div "+131" at bounding box center [1222, 235] width 41 height 41
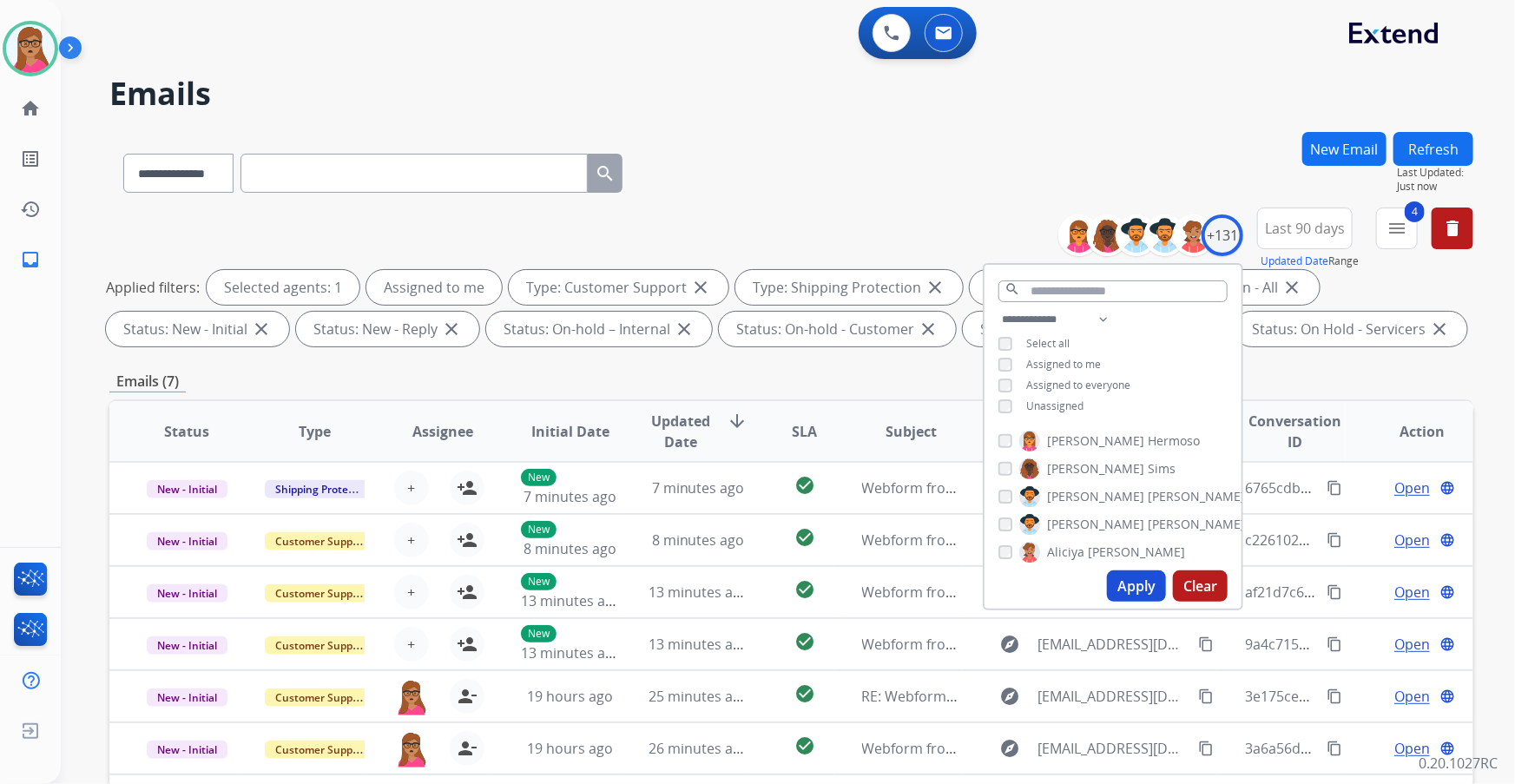
click at [1010, 461] on button "Apply" at bounding box center [1136, 585] width 59 height 31
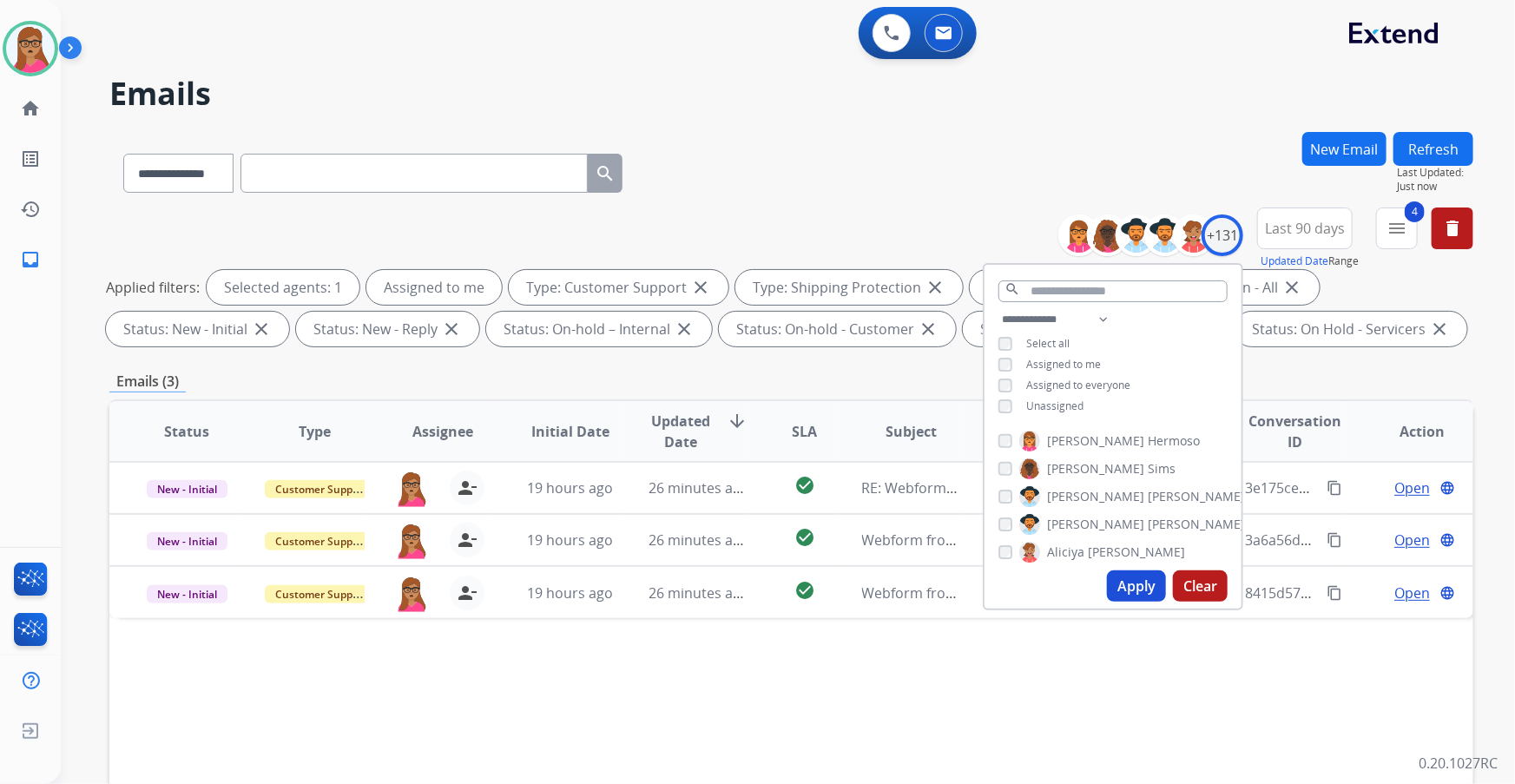
click at [841, 373] on div "Emails (3)" at bounding box center [791, 381] width 1364 height 22
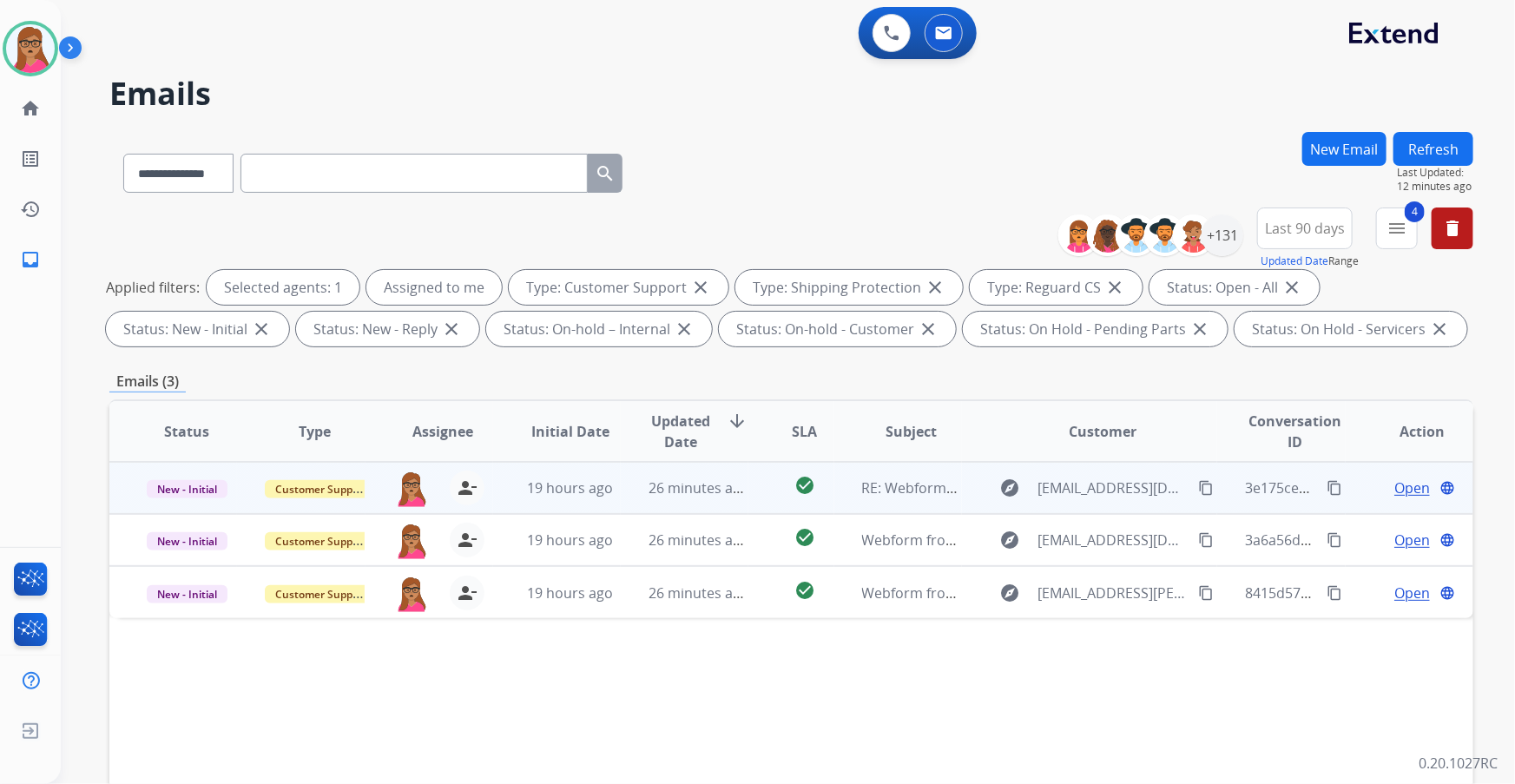
click at [1010, 461] on span "Open" at bounding box center [1412, 487] width 36 height 21
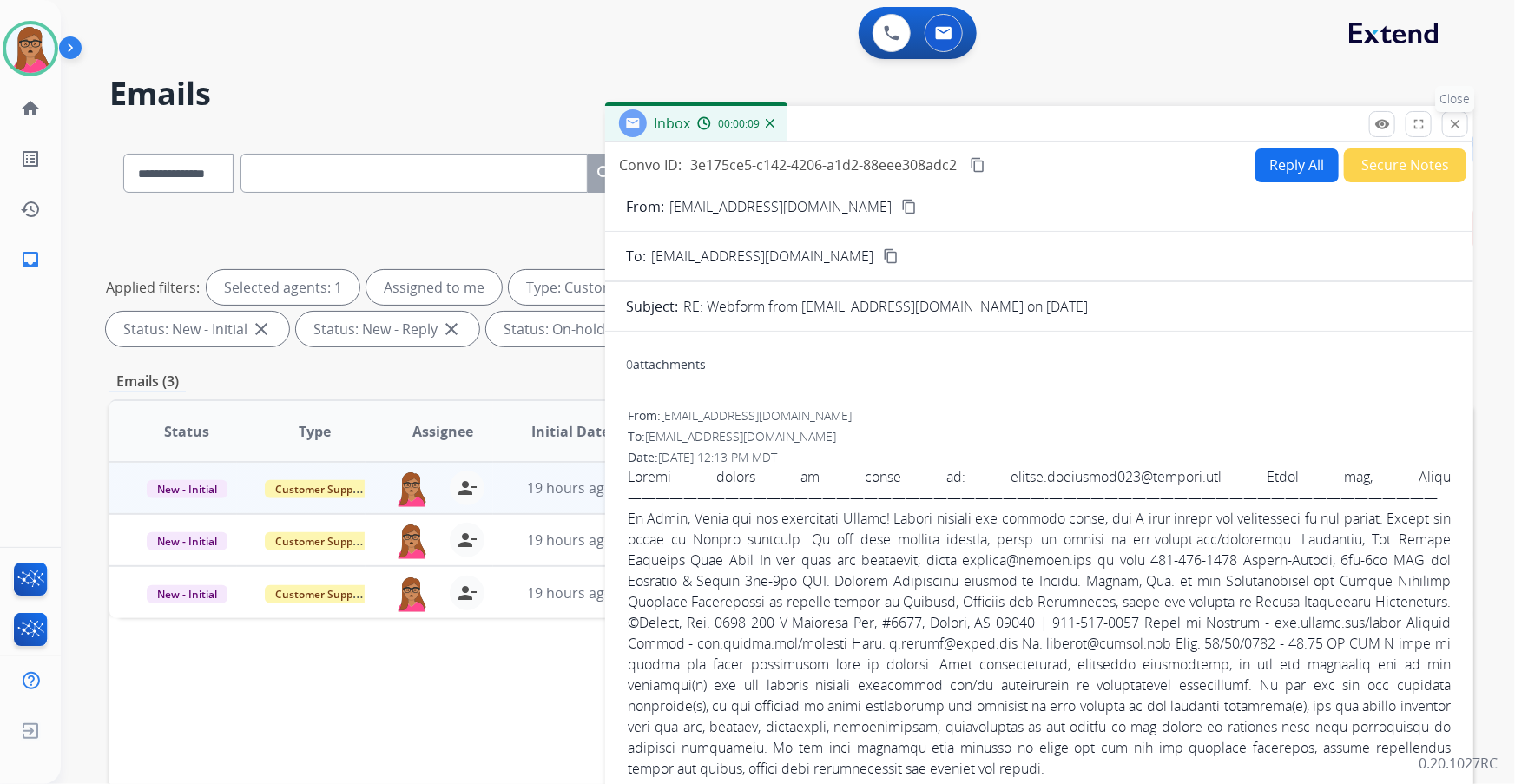
click at [1010, 117] on mat-icon "close" at bounding box center [1455, 123] width 16 height 16
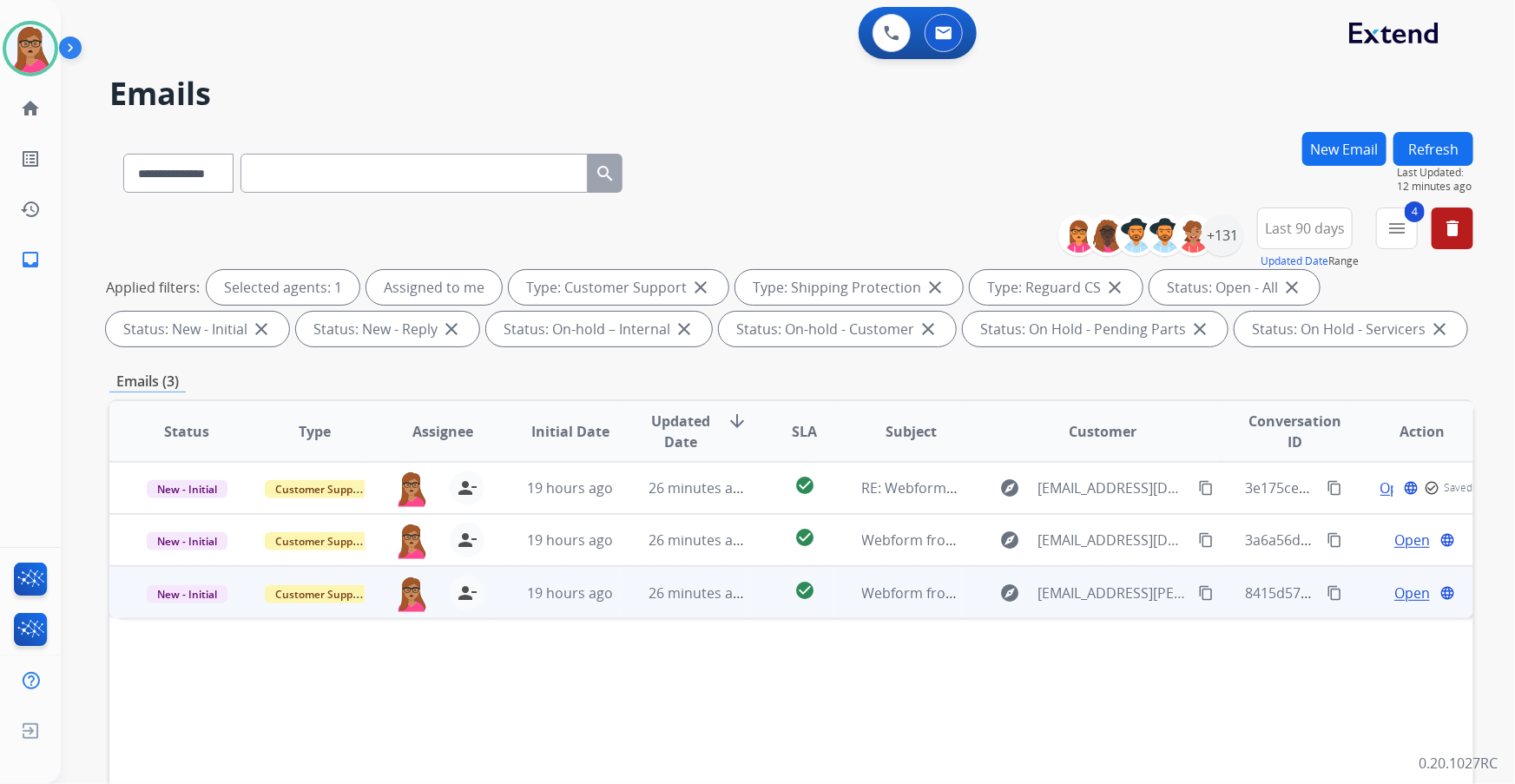
click at [1010, 461] on span "Open" at bounding box center [1412, 593] width 36 height 21
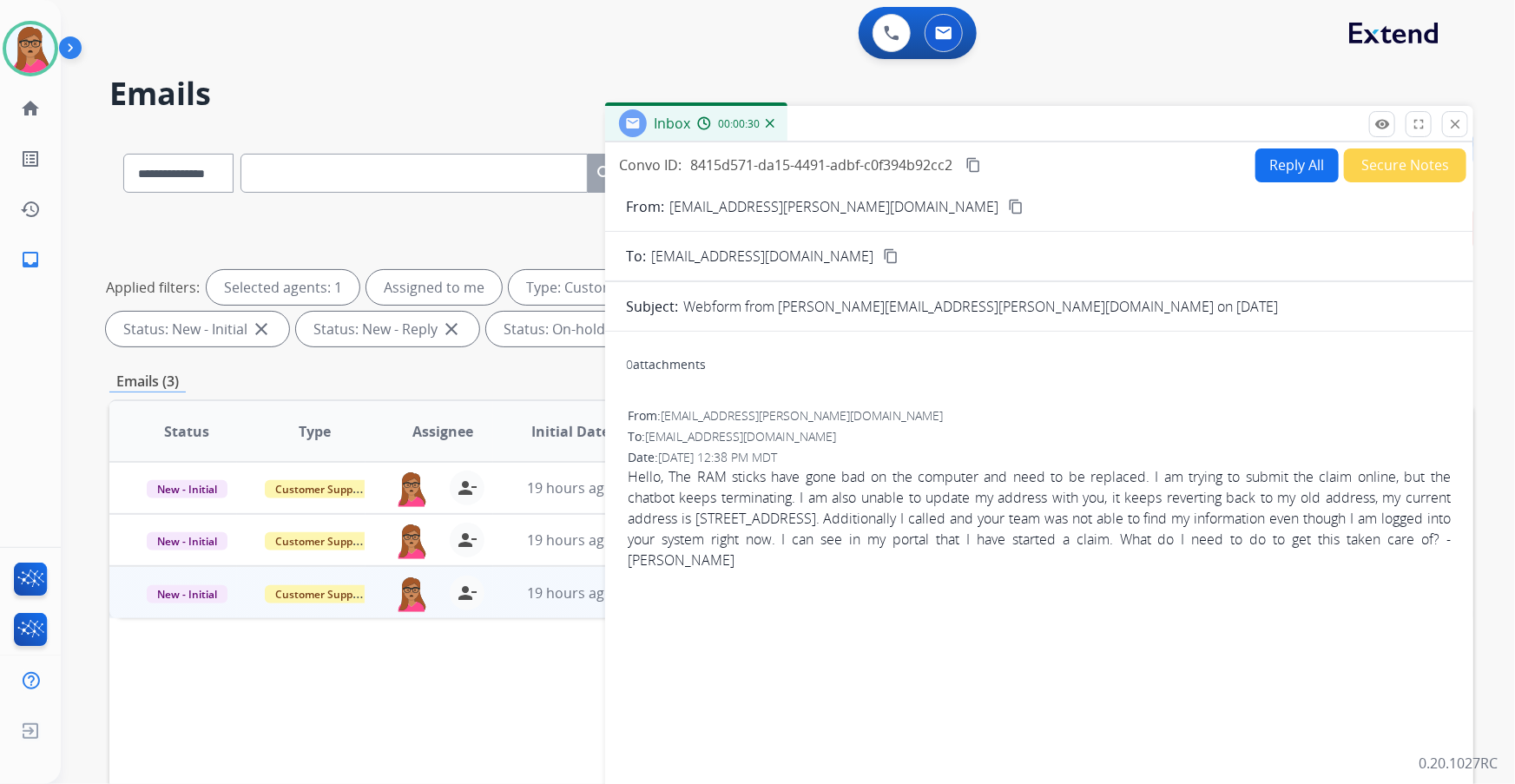
click at [1008, 204] on mat-icon "content_copy" at bounding box center [1015, 206] width 16 height 16
click at [1010, 173] on button "Secure Notes" at bounding box center [1405, 165] width 123 height 34
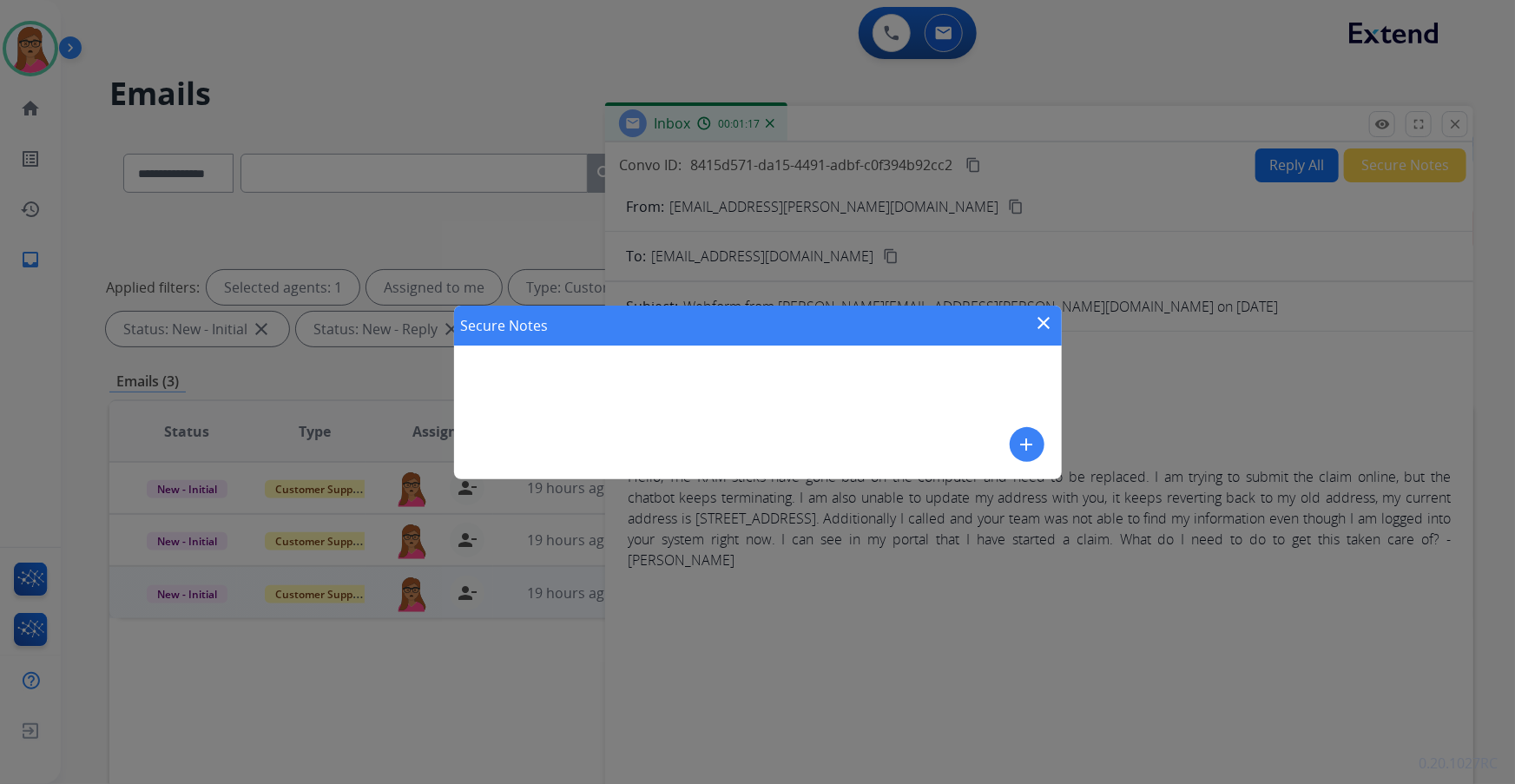
click at [1010, 440] on button "add" at bounding box center [1027, 444] width 35 height 35
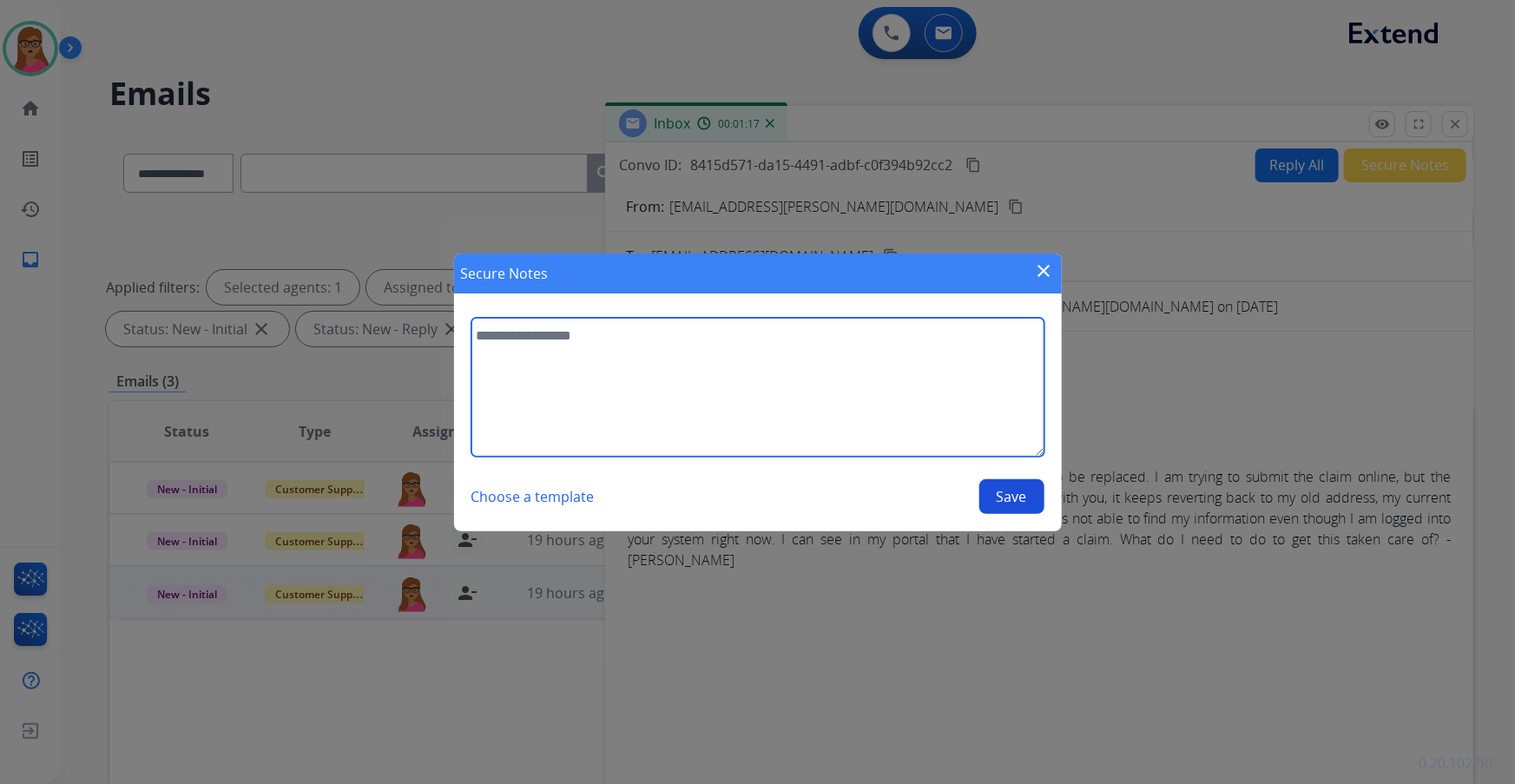
click at [730, 371] on textarea at bounding box center [758, 386] width 573 height 139
type textarea "**********"
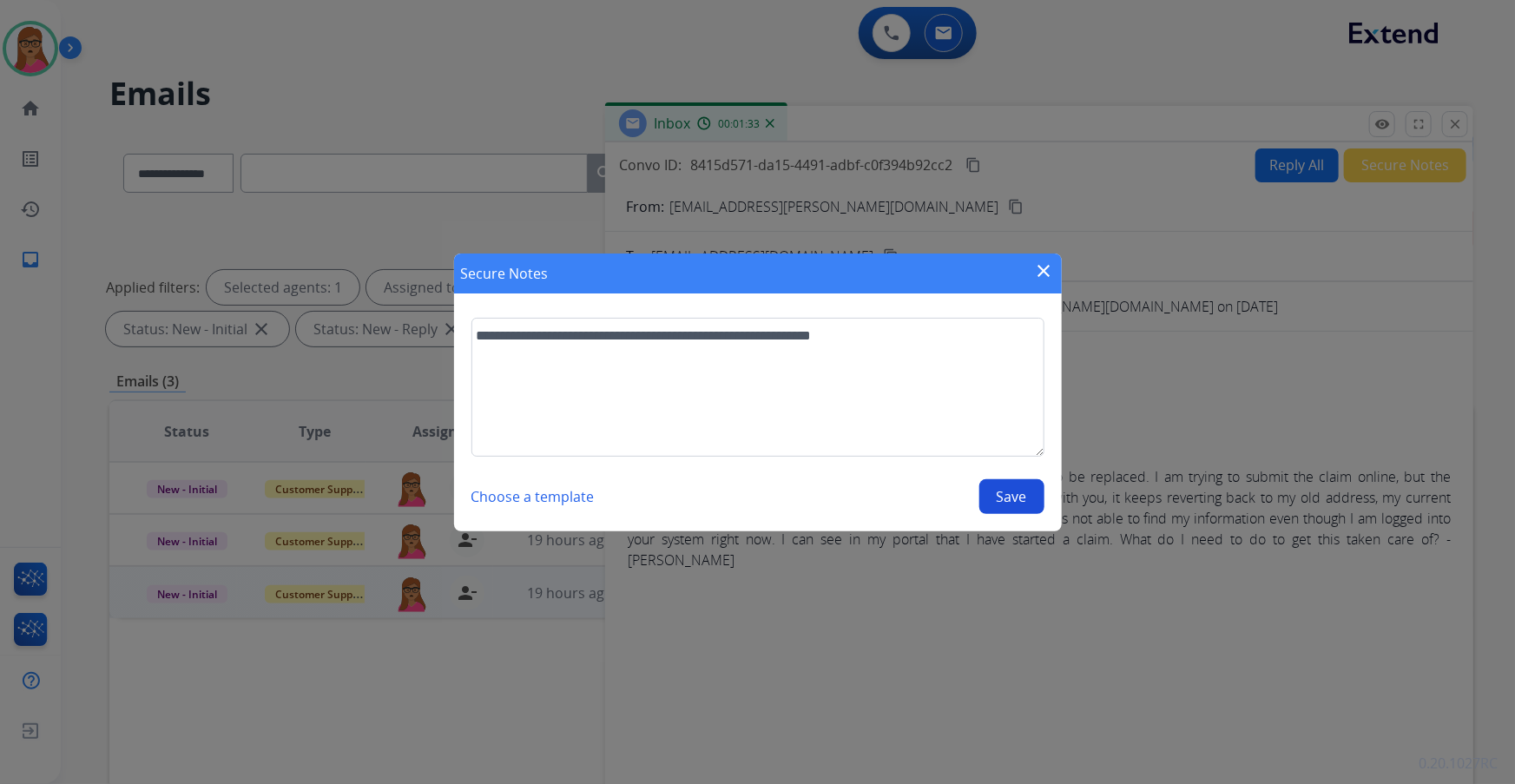
click at [1010, 461] on button "Save" at bounding box center [1012, 496] width 65 height 35
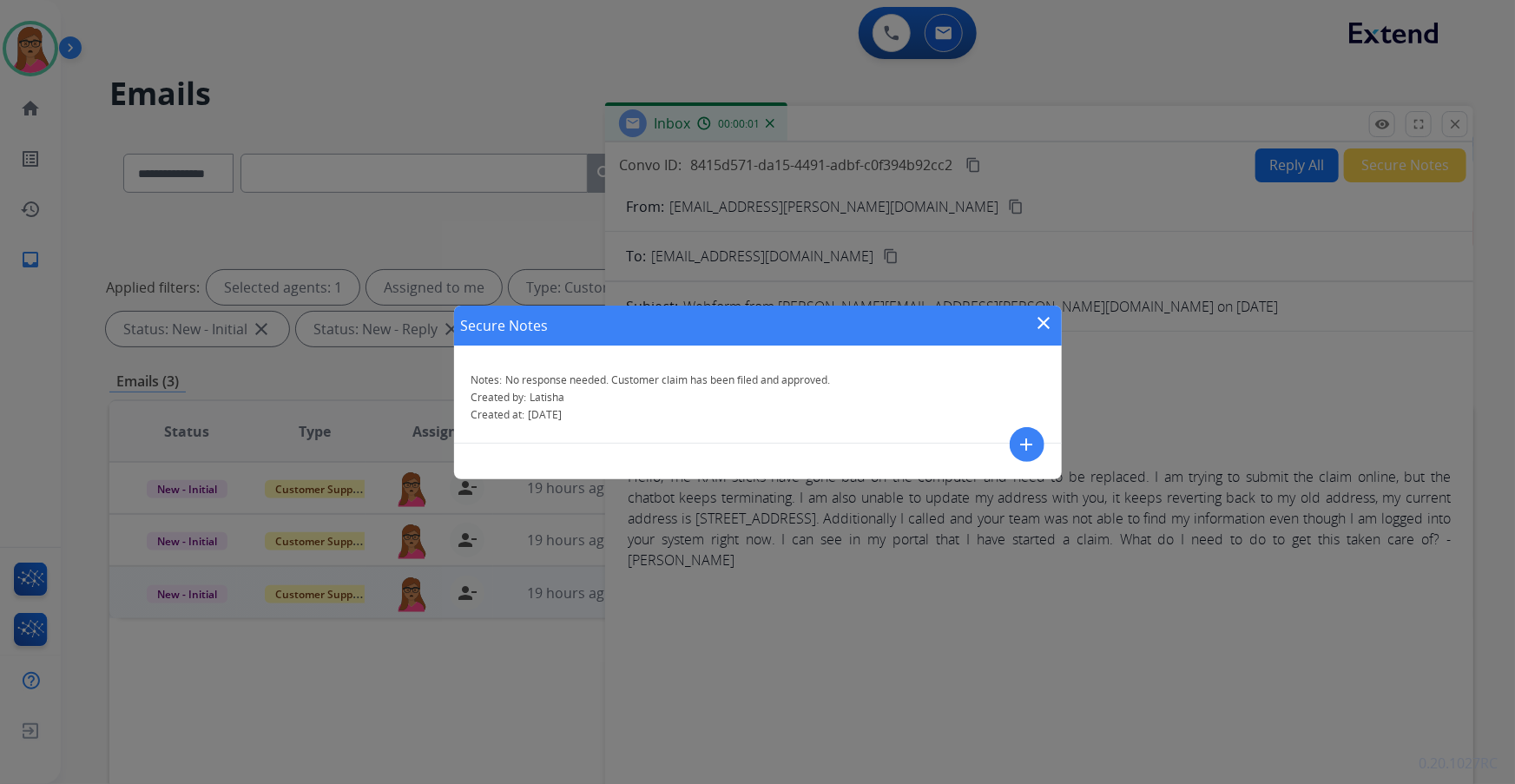
click at [1010, 313] on mat-icon "close" at bounding box center [1045, 323] width 21 height 21
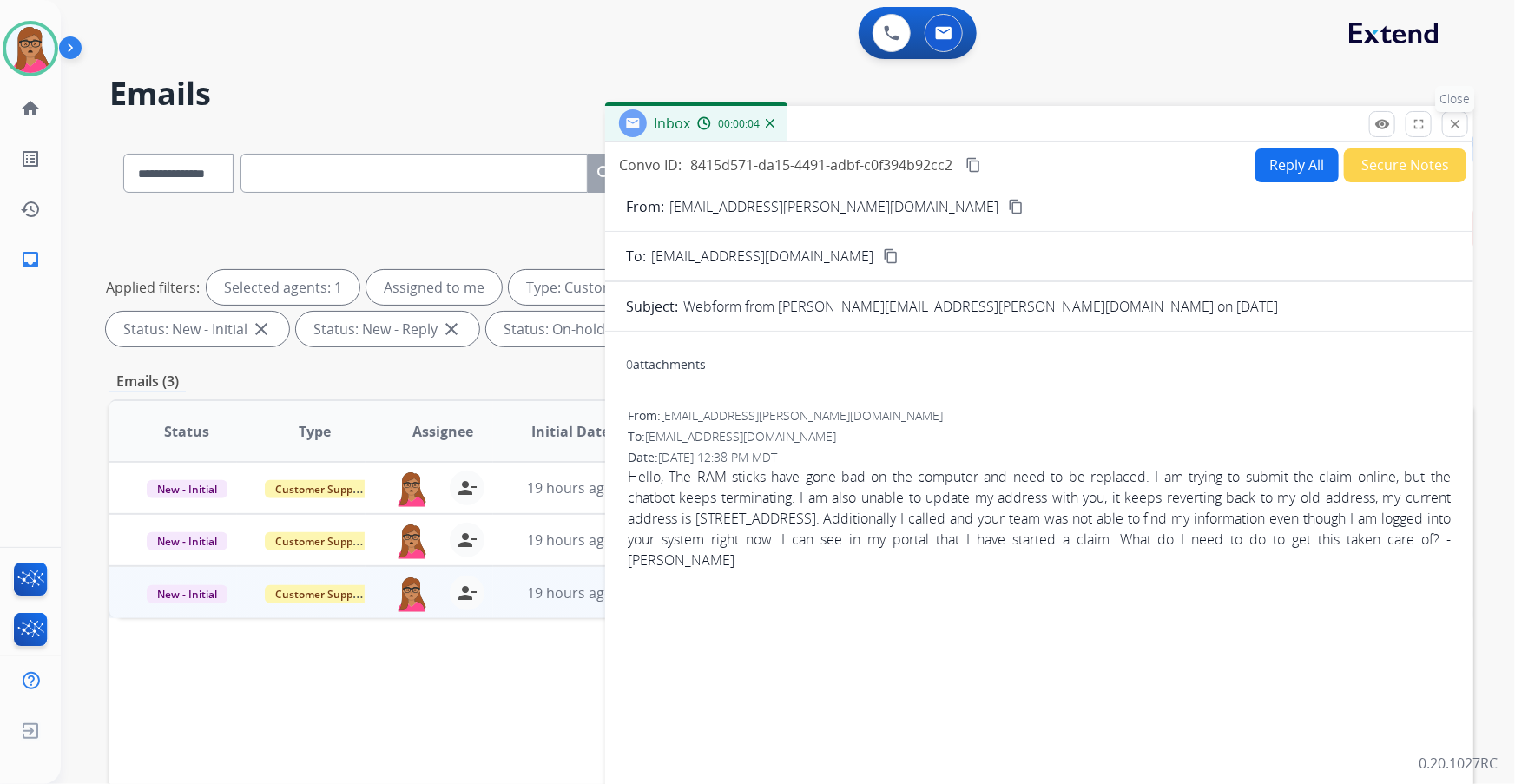
click at [1010, 130] on mat-icon "close" at bounding box center [1455, 123] width 16 height 16
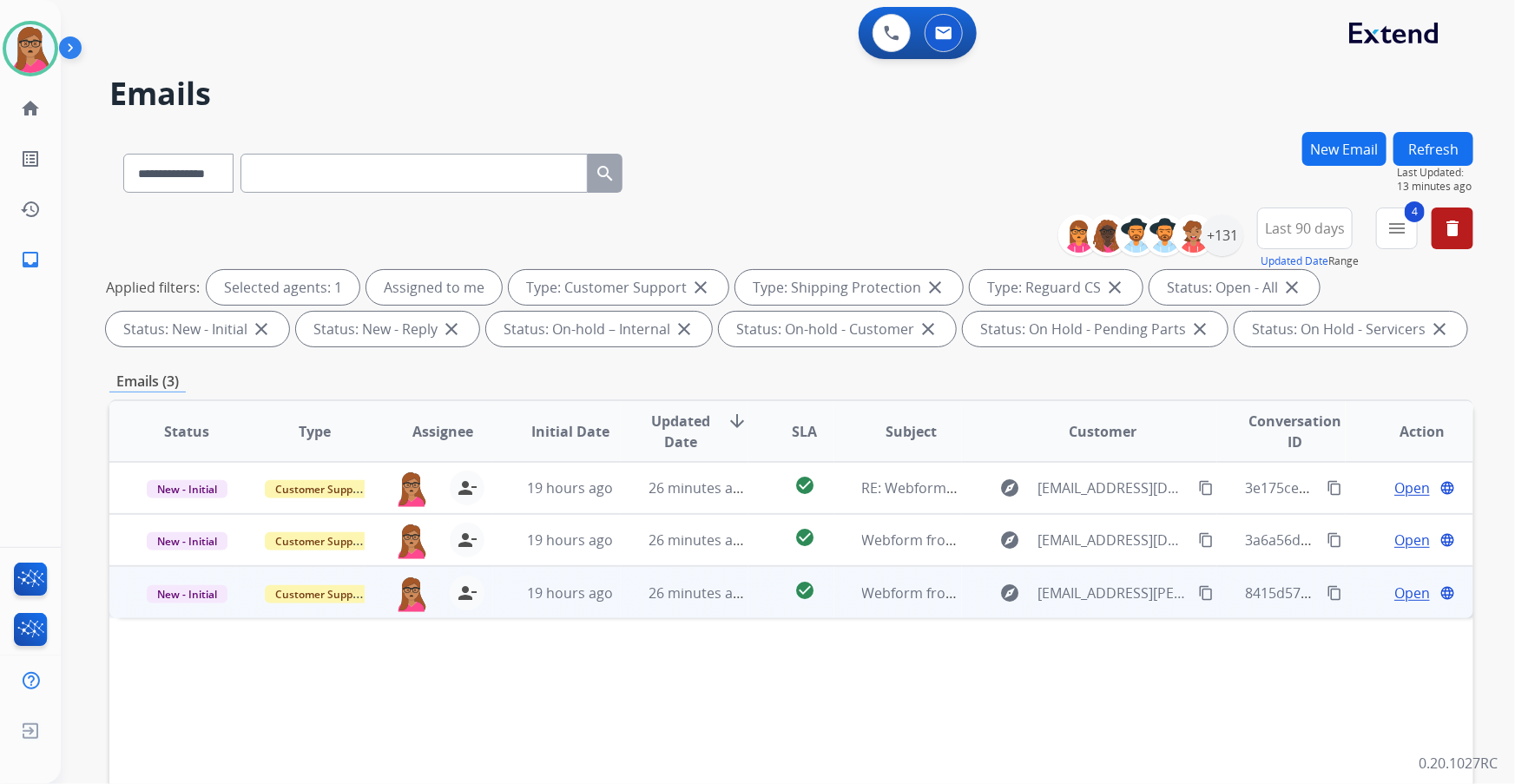
click at [1010, 461] on span "Open" at bounding box center [1412, 593] width 36 height 21
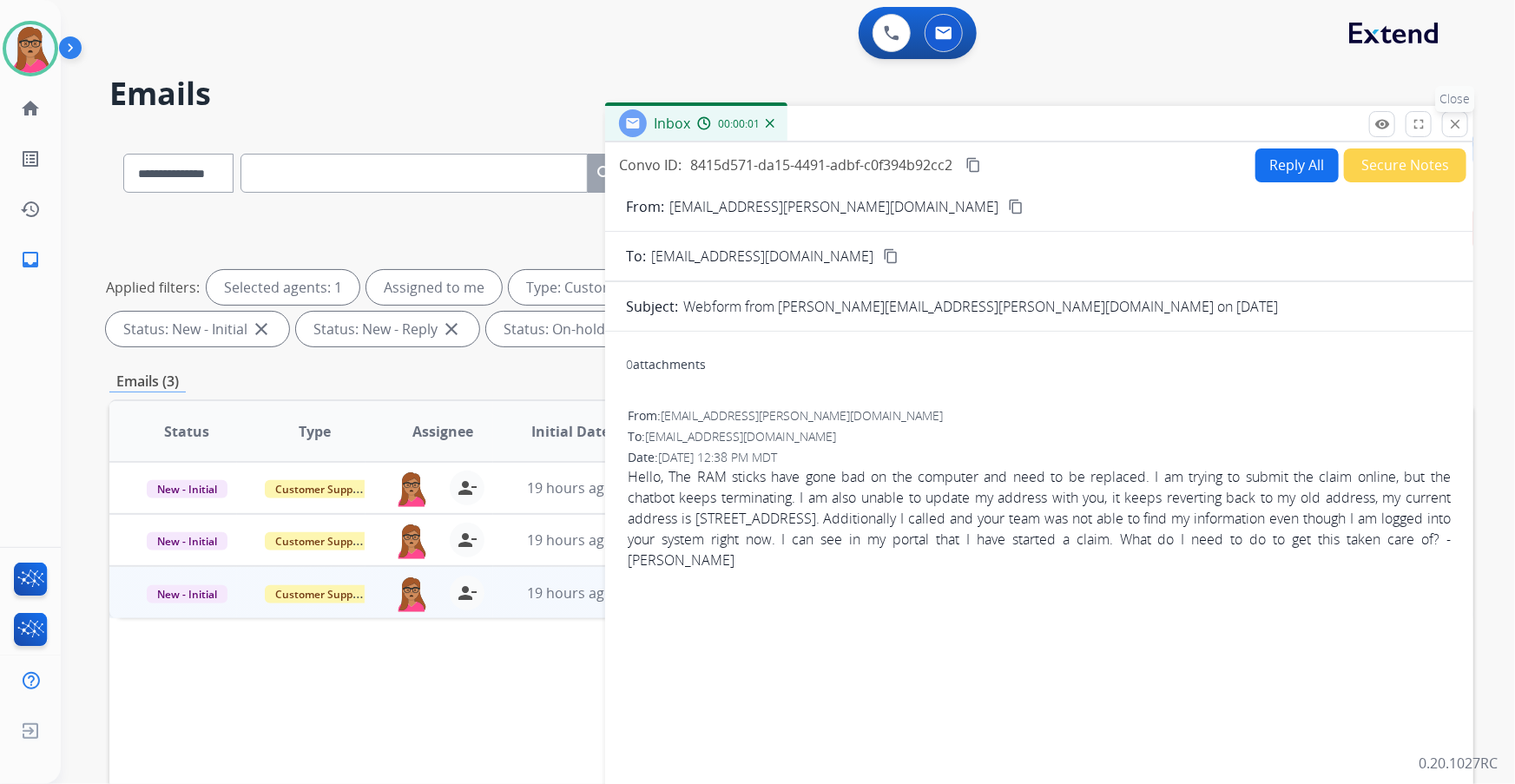
click at [1010, 115] on button "close Close" at bounding box center [1456, 124] width 26 height 26
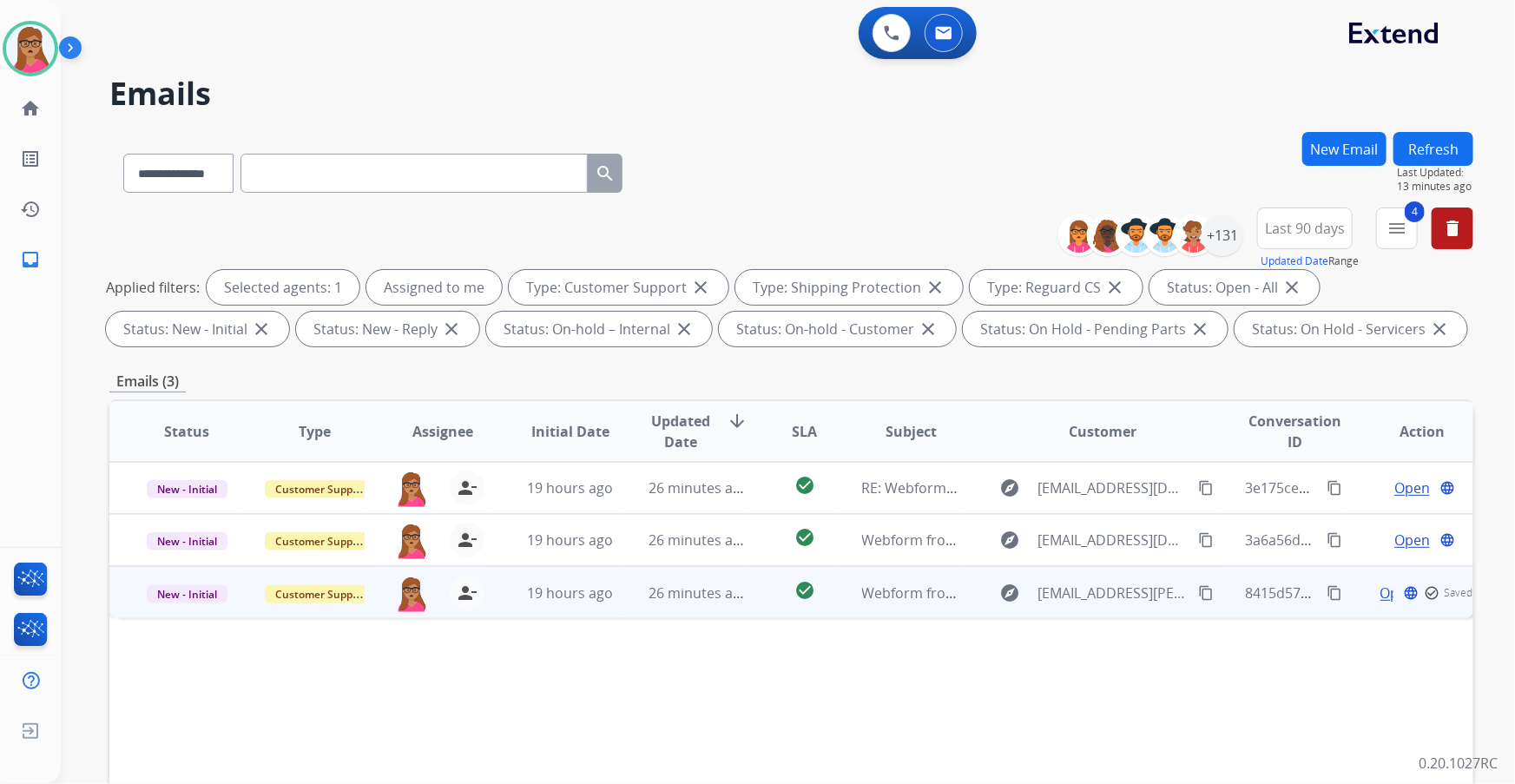
click at [1010, 461] on span "Open" at bounding box center [1398, 593] width 36 height 21
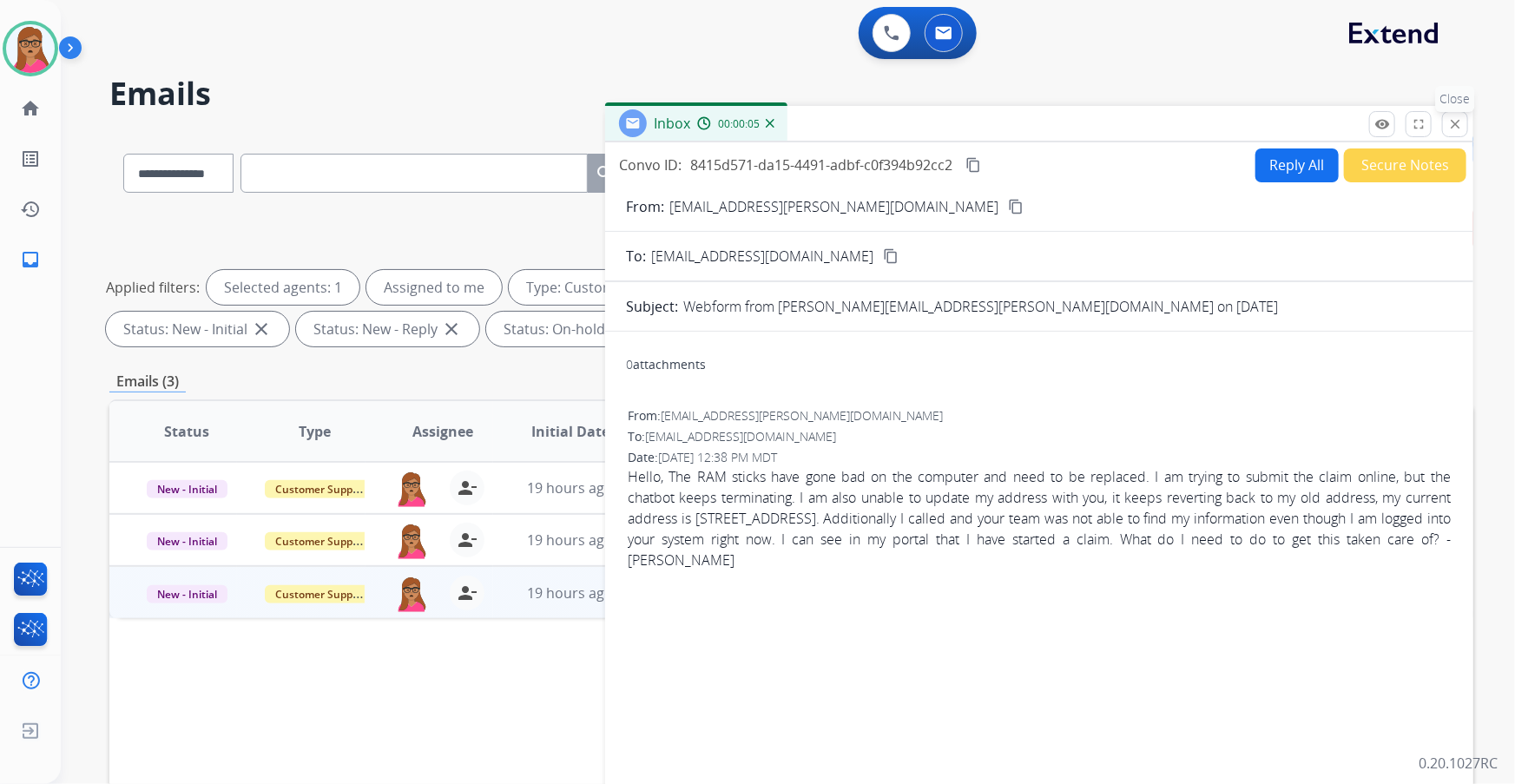
click at [1010, 116] on mat-icon "close" at bounding box center [1455, 123] width 16 height 16
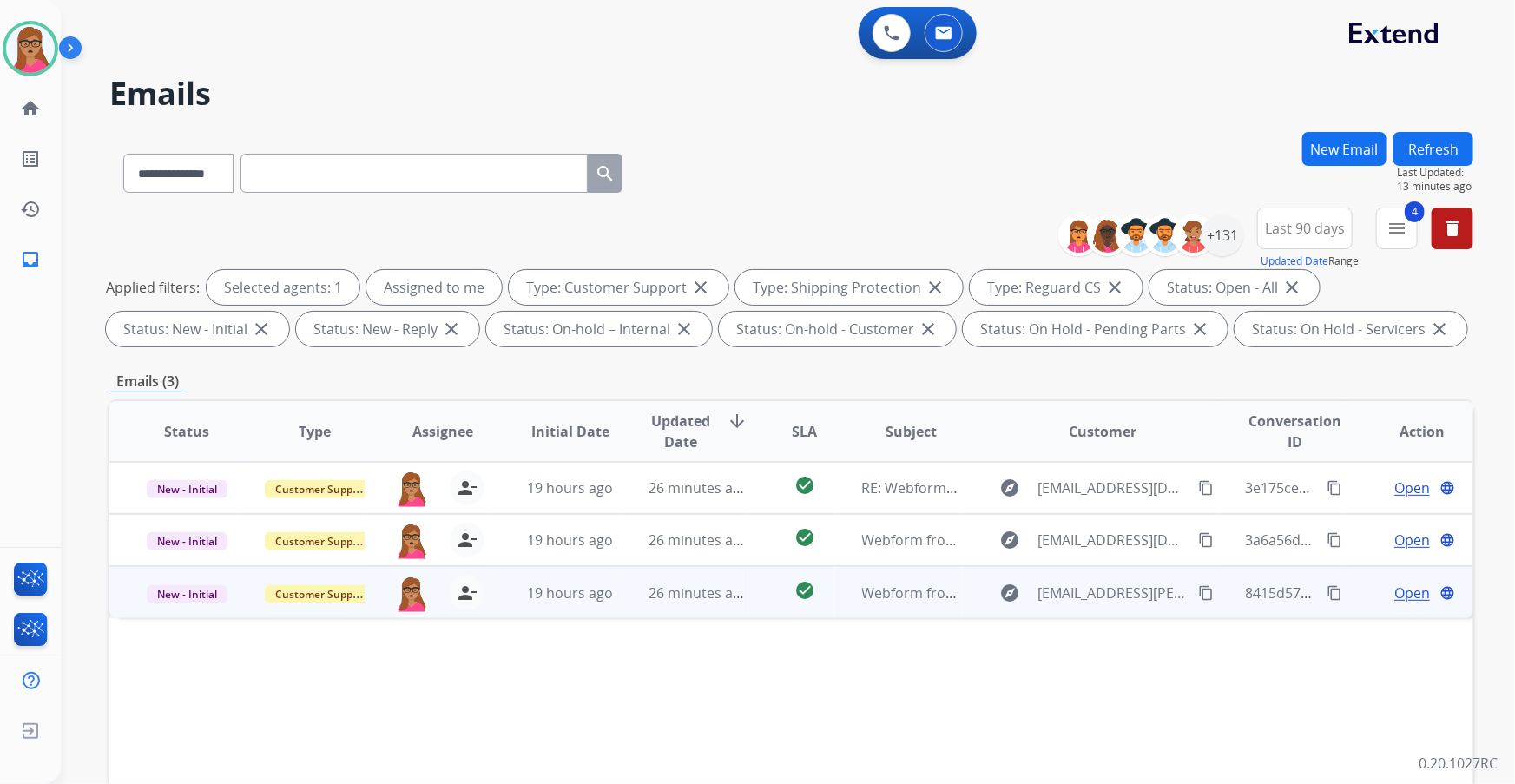
click at [174, 461] on span "New - Initial" at bounding box center [188, 594] width 81 height 18
click at [272, 461] on p "Closed – Solved" at bounding box center [275, 755] width 100 height 24
click at [817, 461] on div "Status Type Assignee Initial Date Updated Date arrow_downward SLA Subject Custo…" at bounding box center [791, 690] width 1364 height 581
click at [1010, 150] on button "Refresh" at bounding box center [1433, 149] width 80 height 34
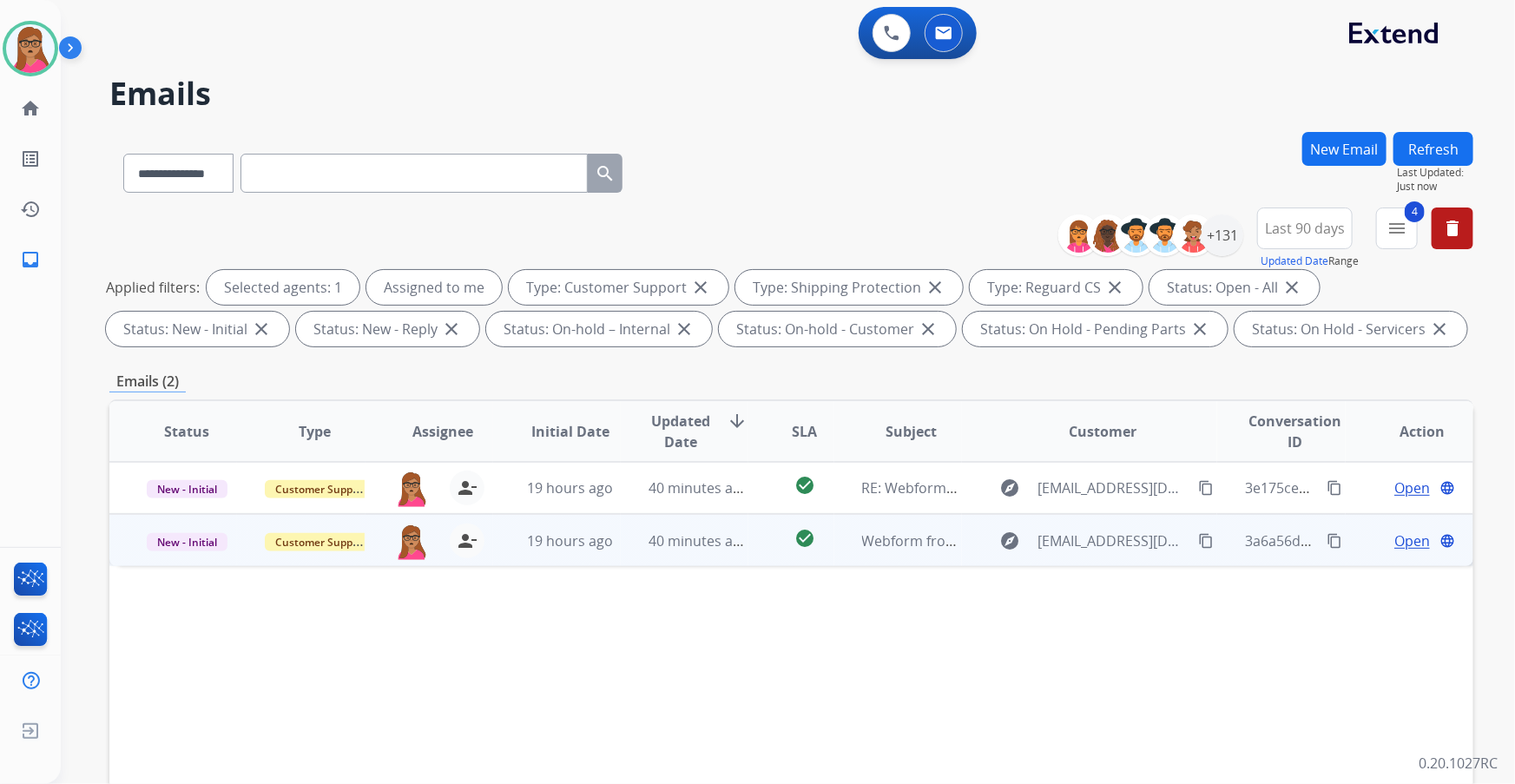
click at [1010, 461] on span "Open" at bounding box center [1412, 541] width 36 height 21
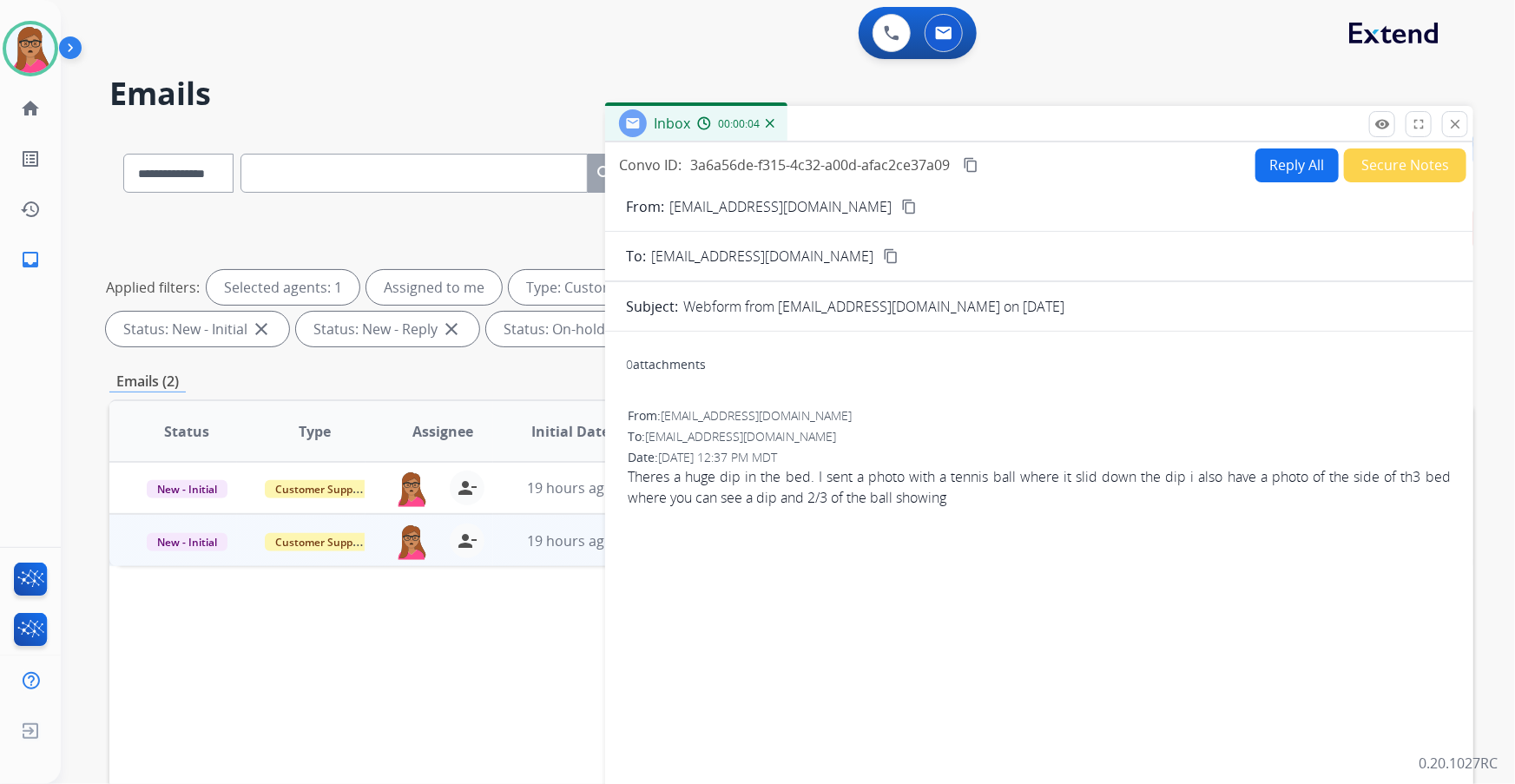
click at [901, 209] on mat-icon "content_copy" at bounding box center [909, 206] width 16 height 16
click at [1010, 155] on button "Reply All" at bounding box center [1297, 165] width 83 height 34
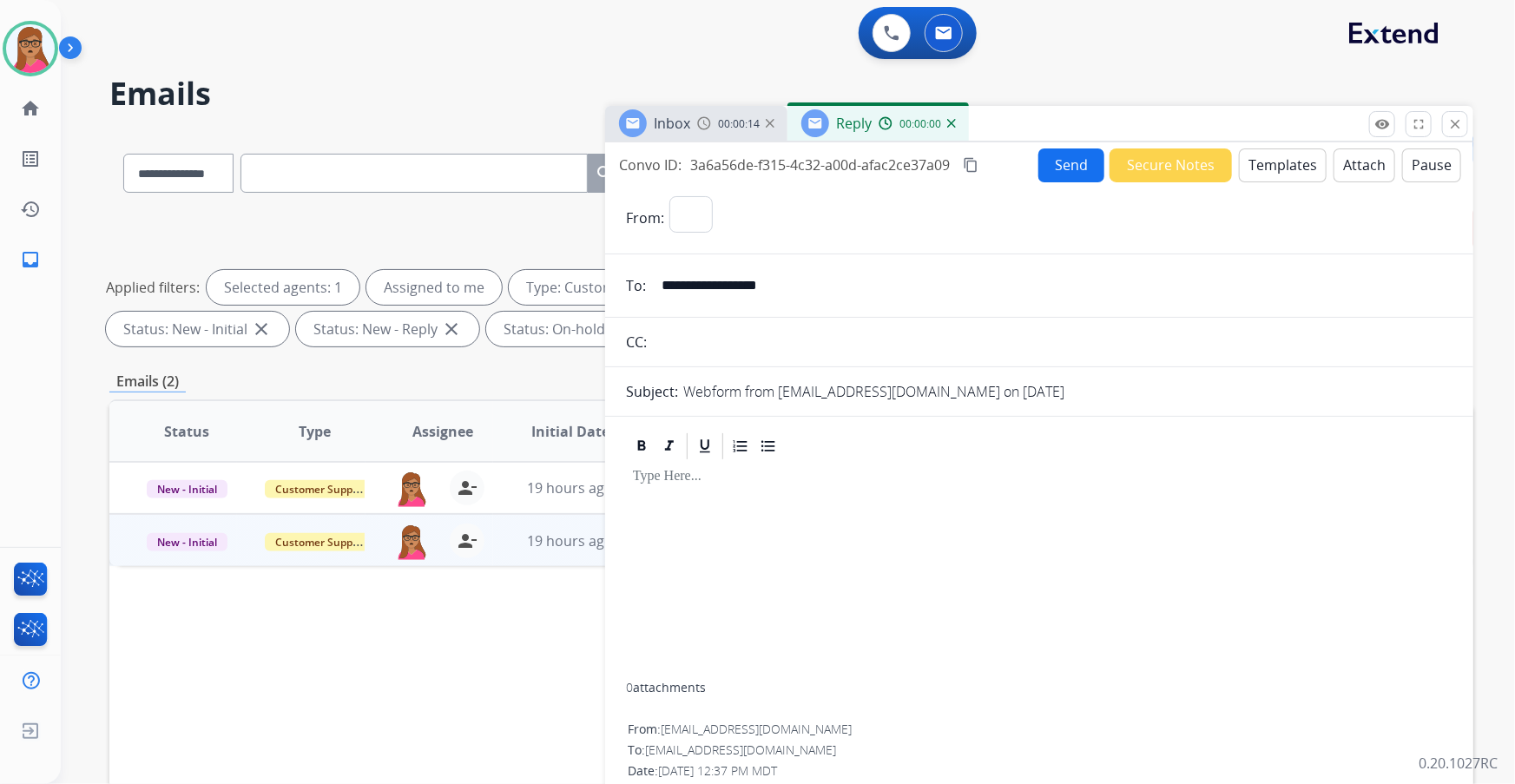
select select "**********"
click at [1010, 162] on button "Templates" at bounding box center [1282, 165] width 88 height 34
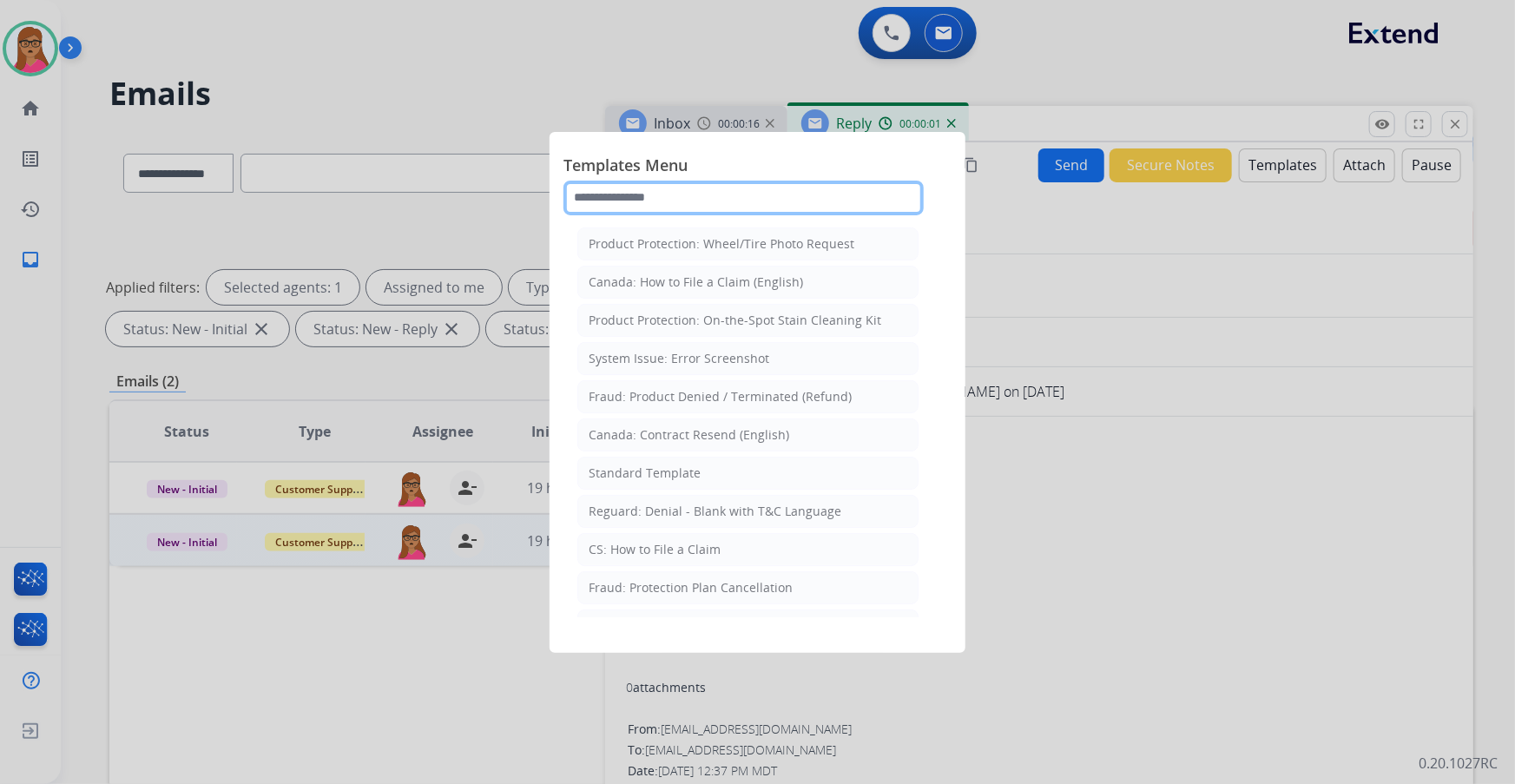
click at [637, 193] on input "text" at bounding box center [744, 198] width 360 height 35
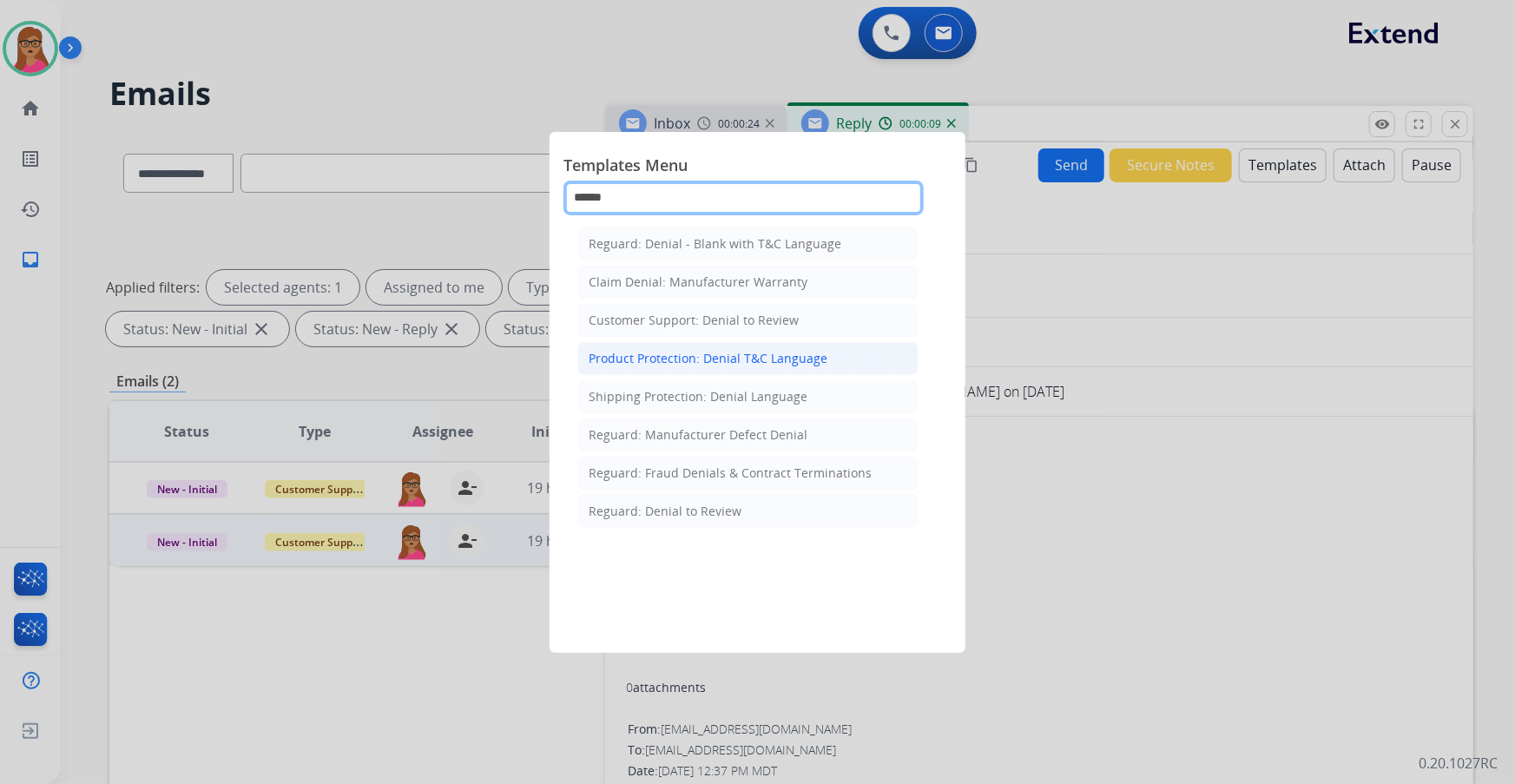
type input "******"
click at [647, 364] on div "Product Protection: Denial T&C Language" at bounding box center [707, 358] width 239 height 17
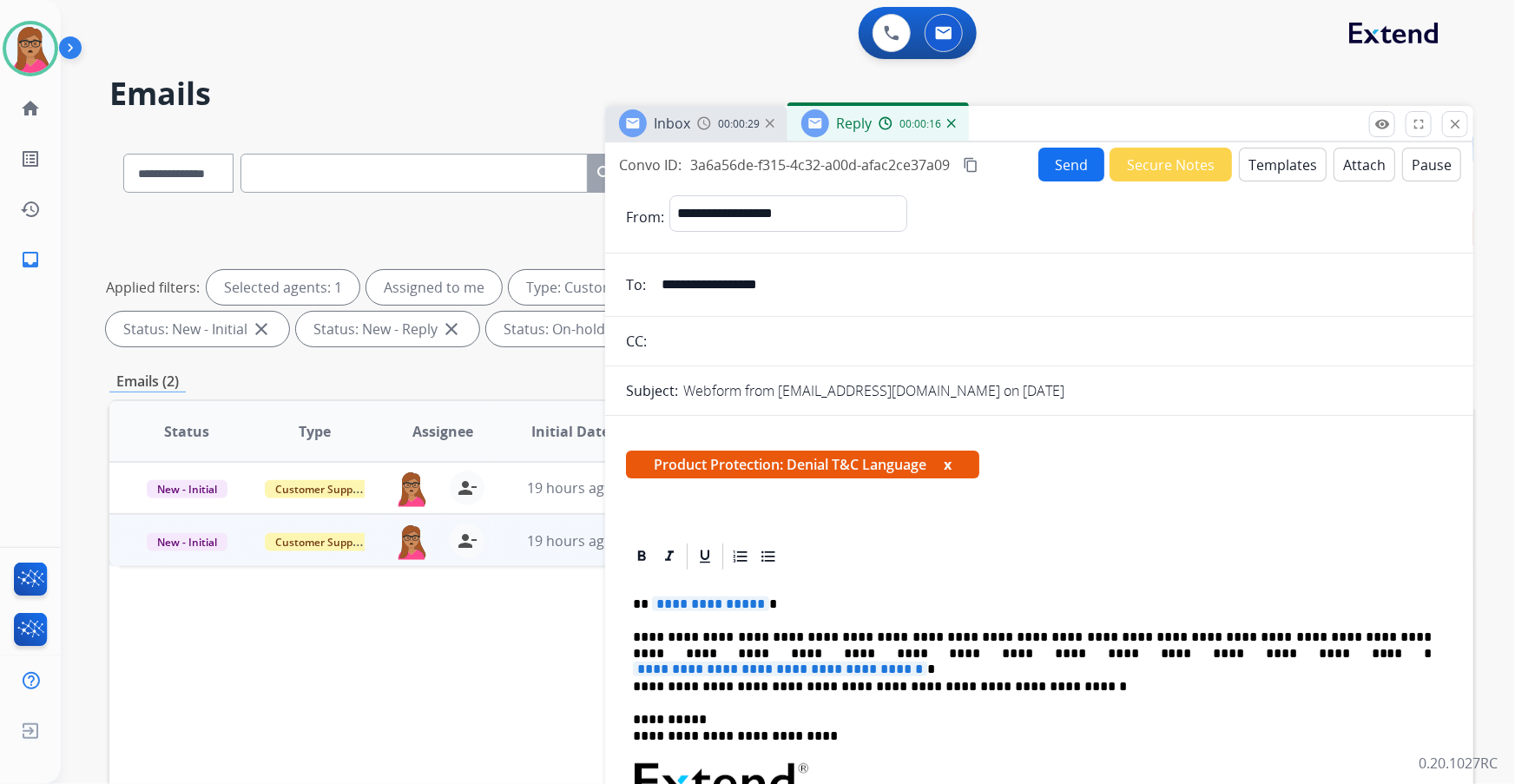
click at [729, 461] on span "**********" at bounding box center [711, 604] width 117 height 15
click at [927, 461] on span "**********" at bounding box center [780, 669] width 294 height 15
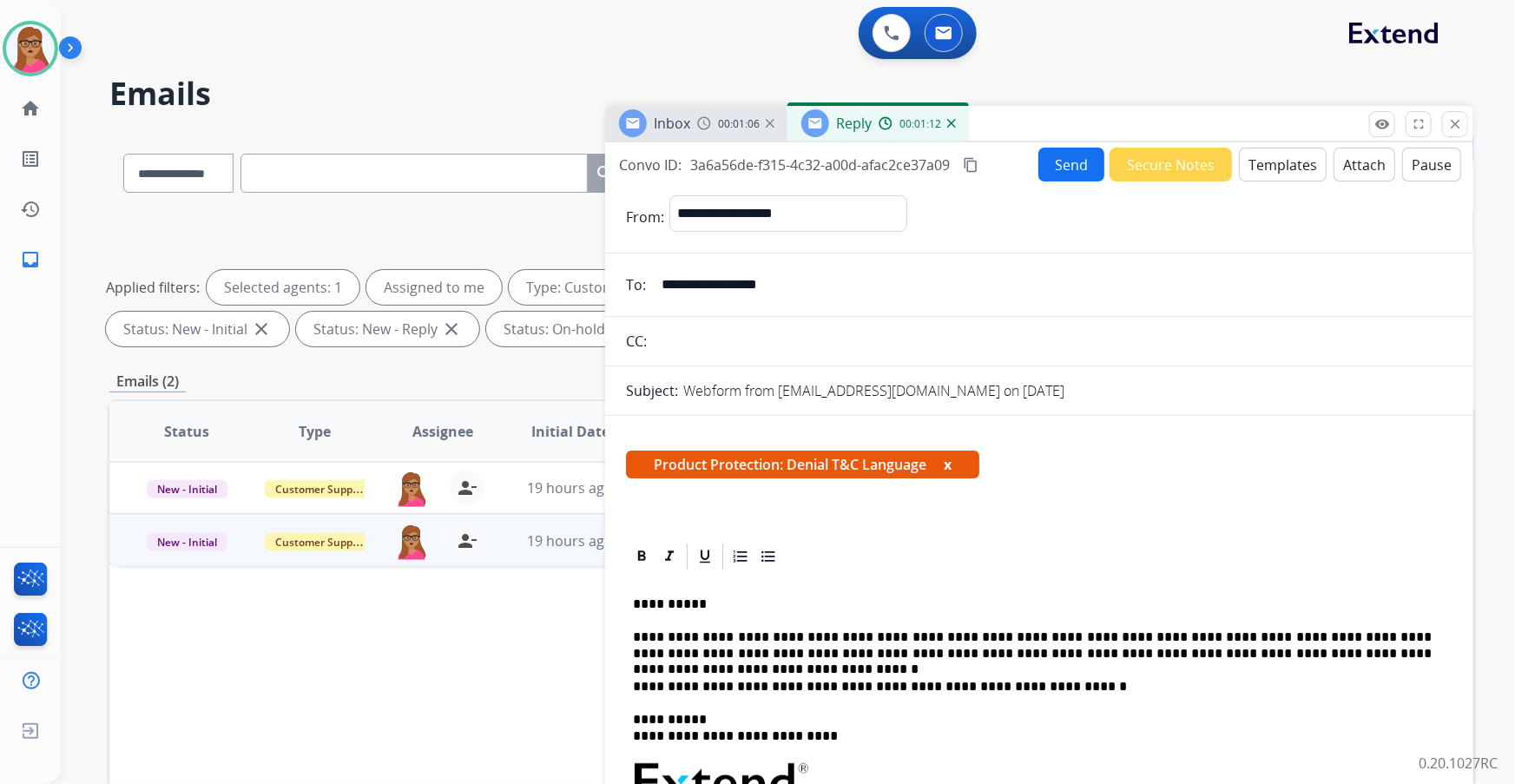
click at [972, 159] on mat-icon "content_copy" at bounding box center [970, 165] width 16 height 16
click at [1010, 160] on button "Send" at bounding box center [1071, 165] width 66 height 34
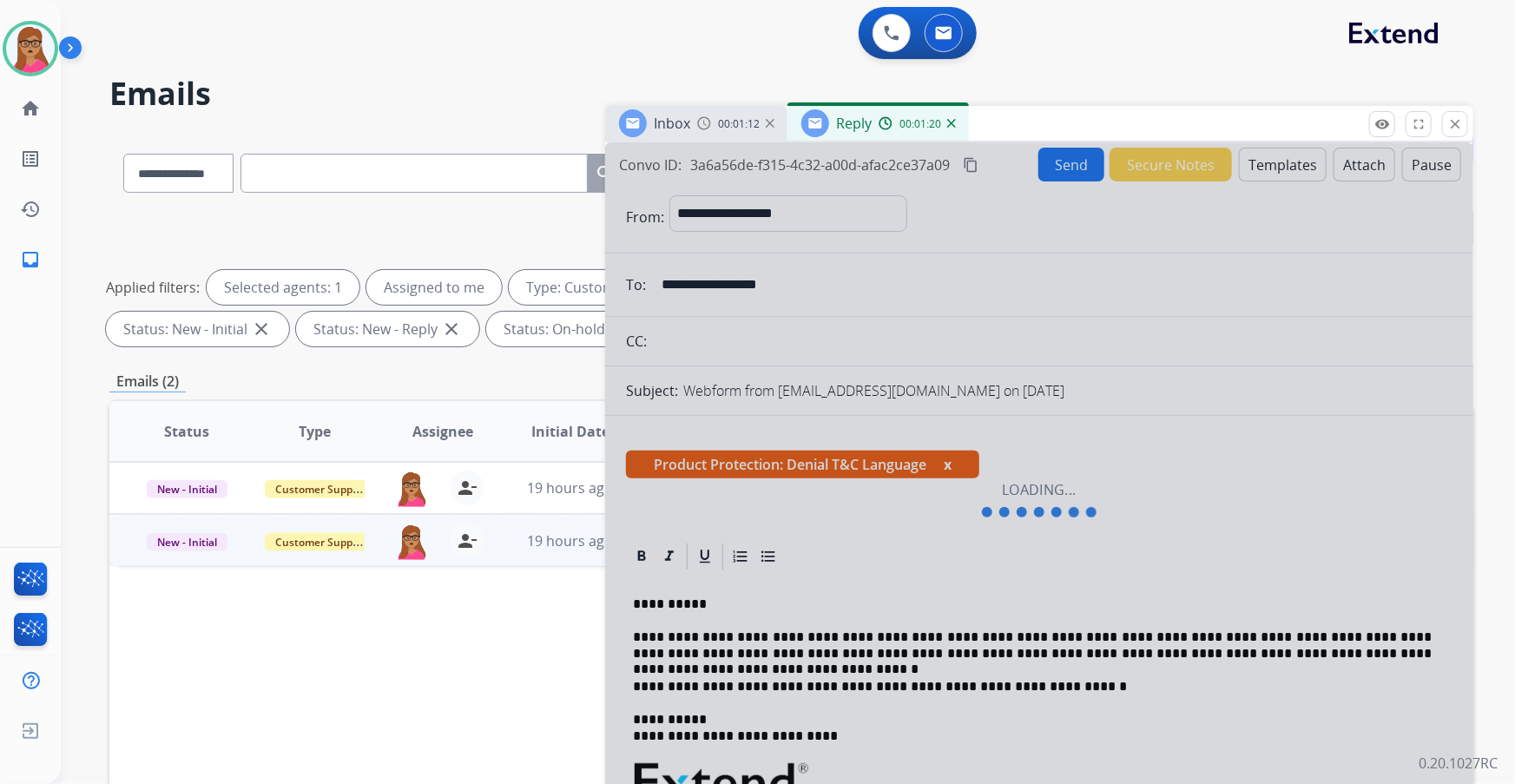
click at [1010, 461] on div at bounding box center [1039, 499] width 868 height 715
click at [1010, 126] on mat-icon "close" at bounding box center [1455, 123] width 16 height 16
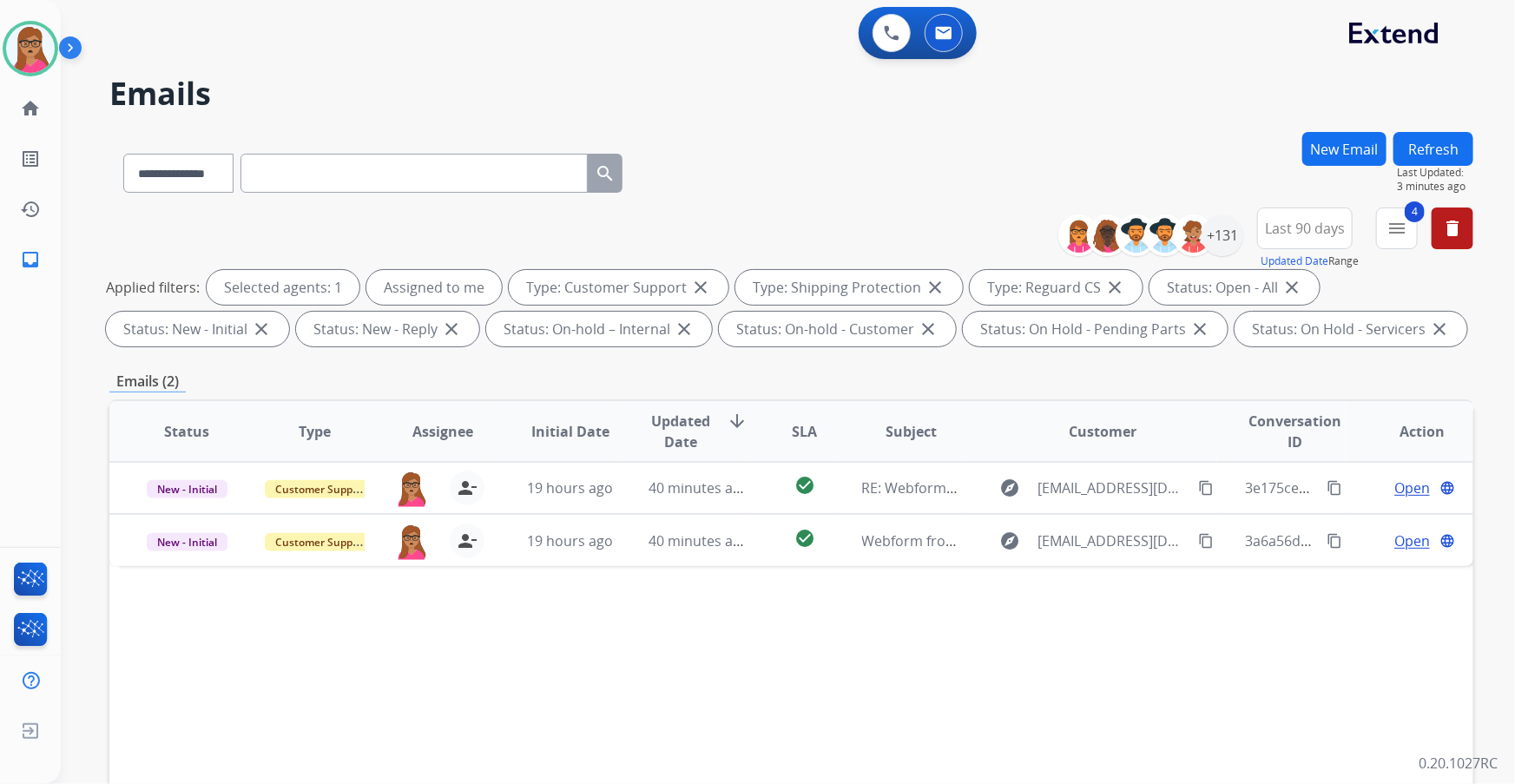
click at [1010, 146] on button "Refresh" at bounding box center [1433, 149] width 80 height 34
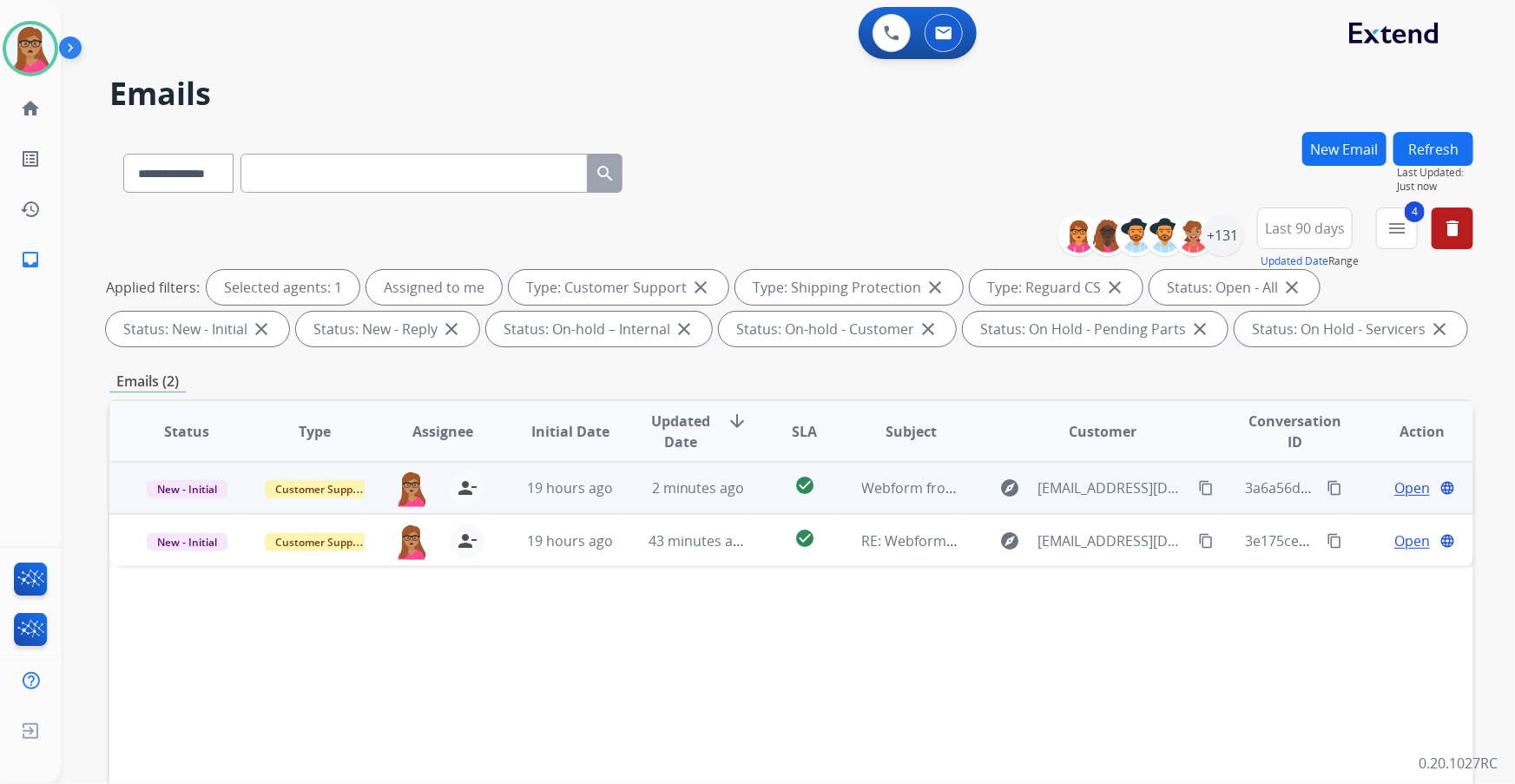
click at [1010, 461] on span "Open" at bounding box center [1412, 487] width 36 height 21
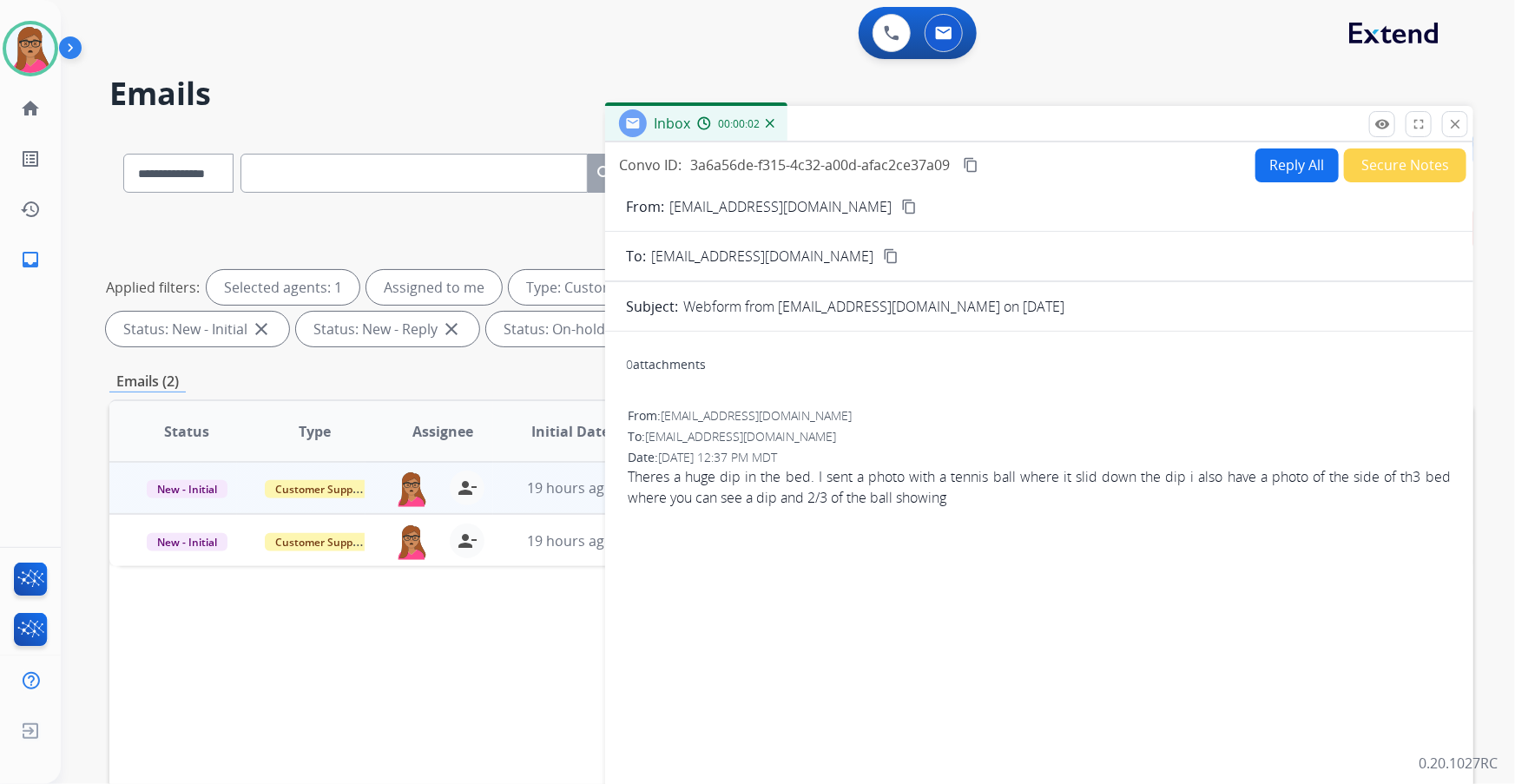
click at [1010, 175] on button "Reply All" at bounding box center [1297, 165] width 83 height 34
select select "**********"
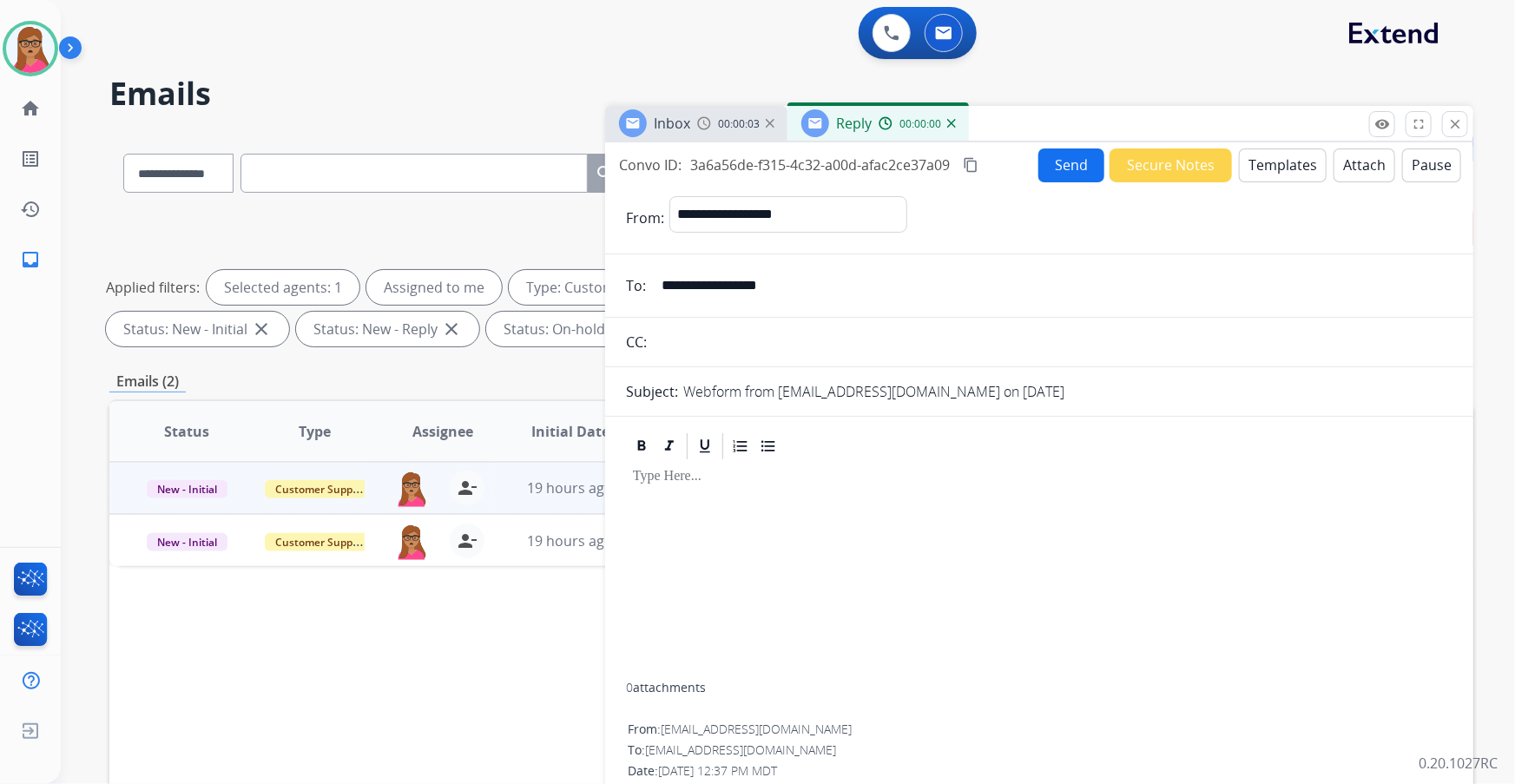
click at [1010, 166] on button "Templates" at bounding box center [1282, 165] width 88 height 34
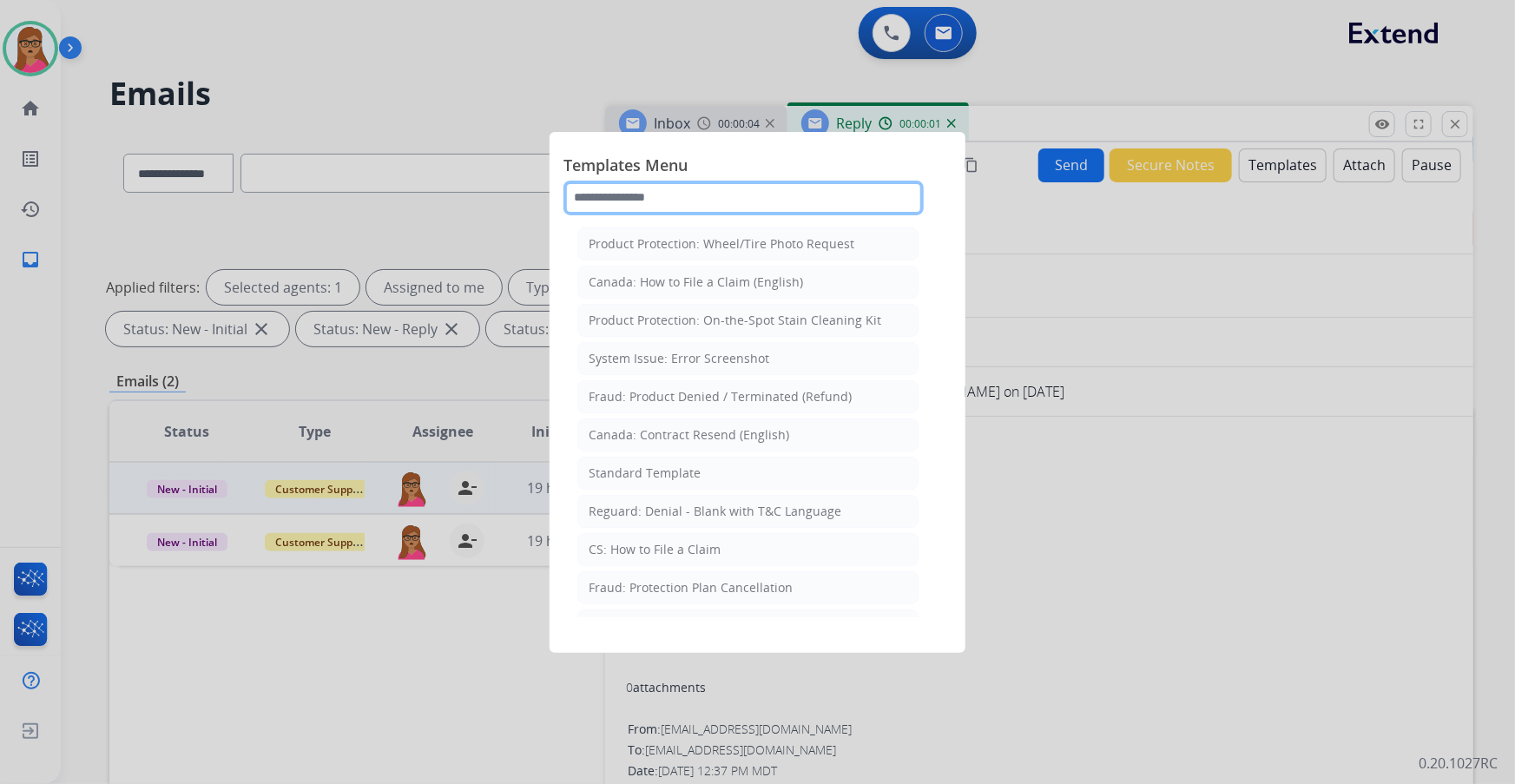
click at [733, 192] on input "text" at bounding box center [744, 198] width 360 height 35
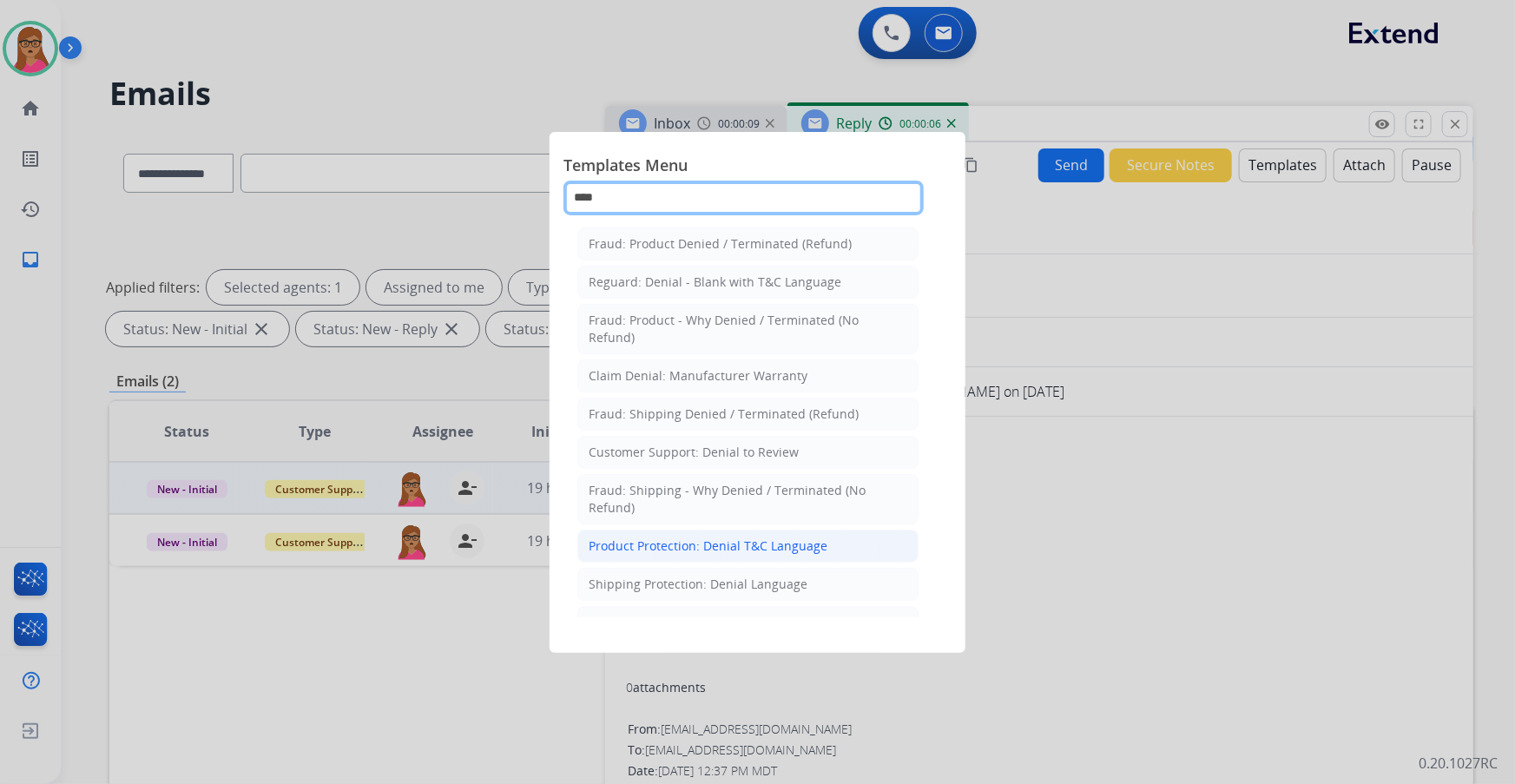
scroll to position [78, 0]
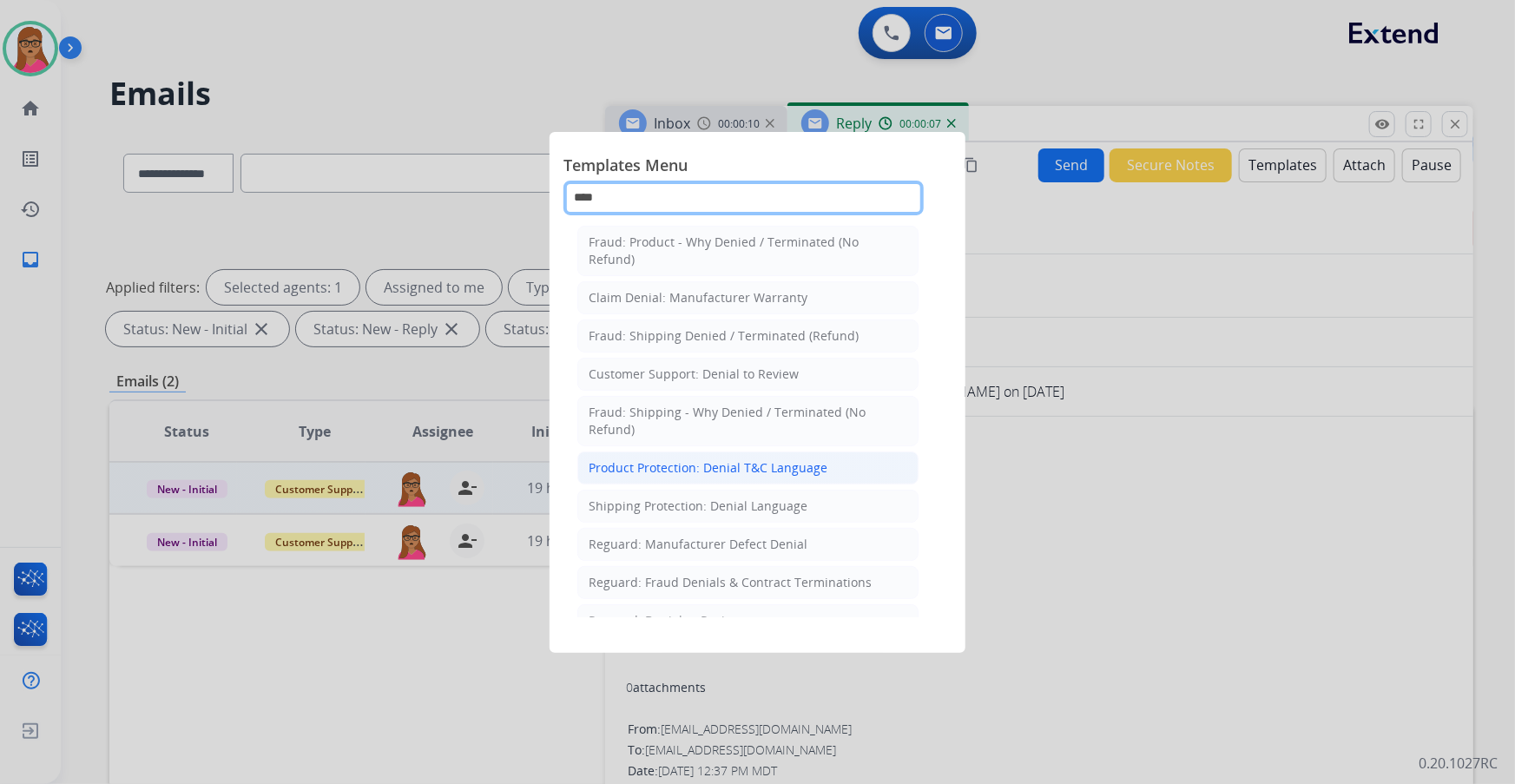
type input "****"
click at [697, 461] on div "Product Protection: Denial T&C Language" at bounding box center [707, 467] width 239 height 17
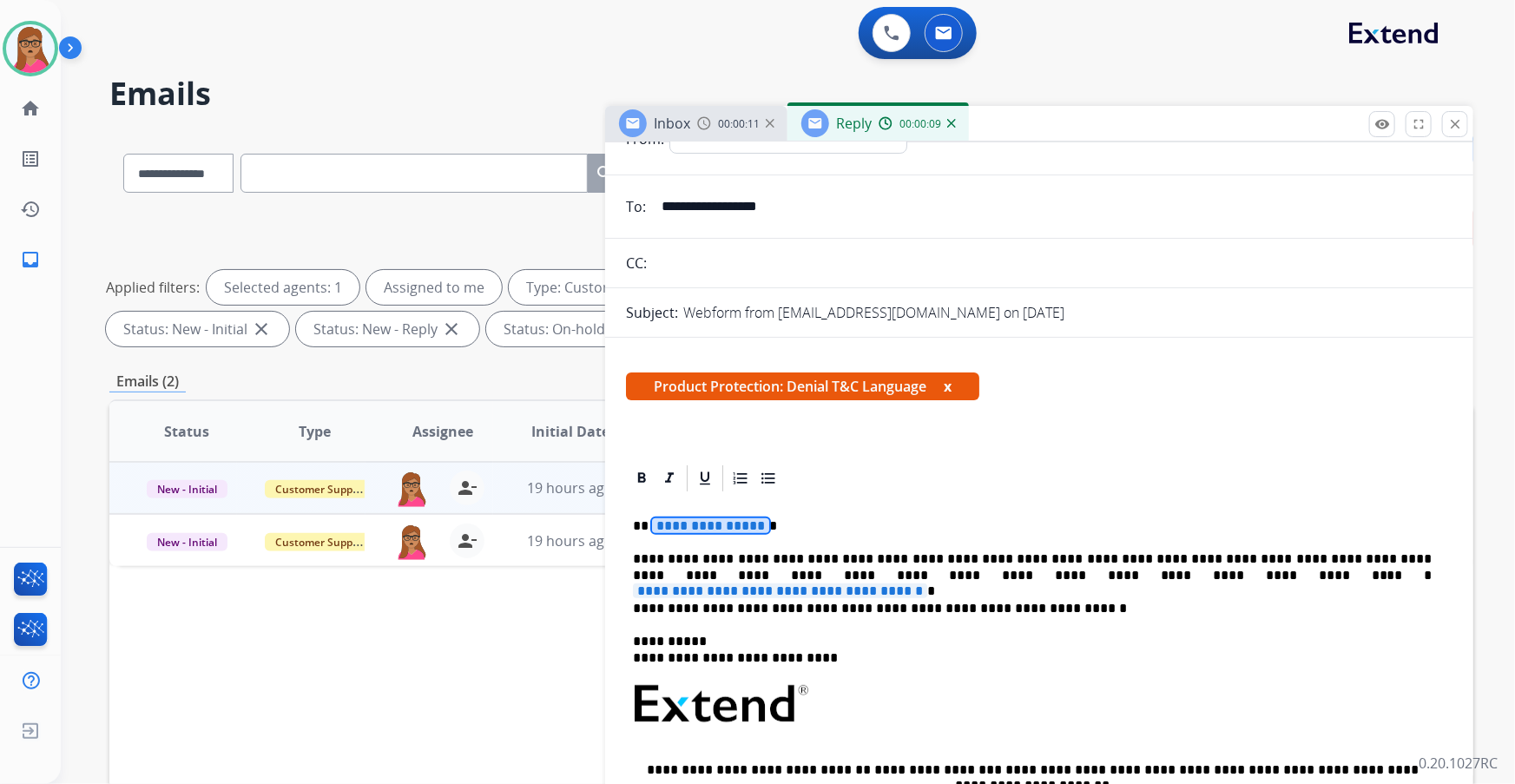
click at [715, 461] on span "**********" at bounding box center [711, 526] width 117 height 15
click at [693, 461] on p "**********" at bounding box center [1032, 526] width 799 height 16
click at [927, 461] on span "**********" at bounding box center [780, 591] width 294 height 15
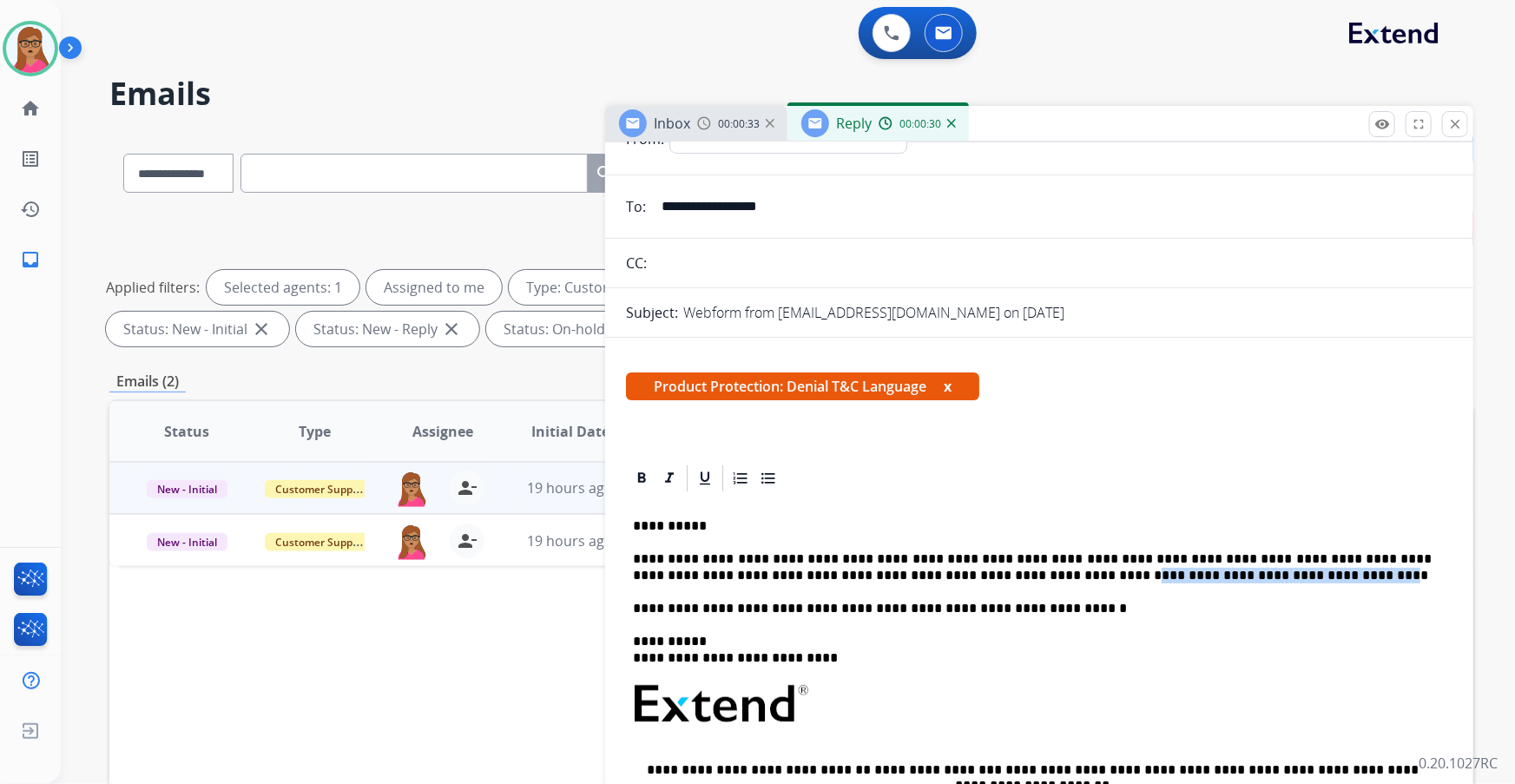
drag, startPoint x: 1146, startPoint y: 569, endPoint x: 919, endPoint y: 575, distance: 227.1
click at [919, 461] on p "**********" at bounding box center [1032, 567] width 799 height 32
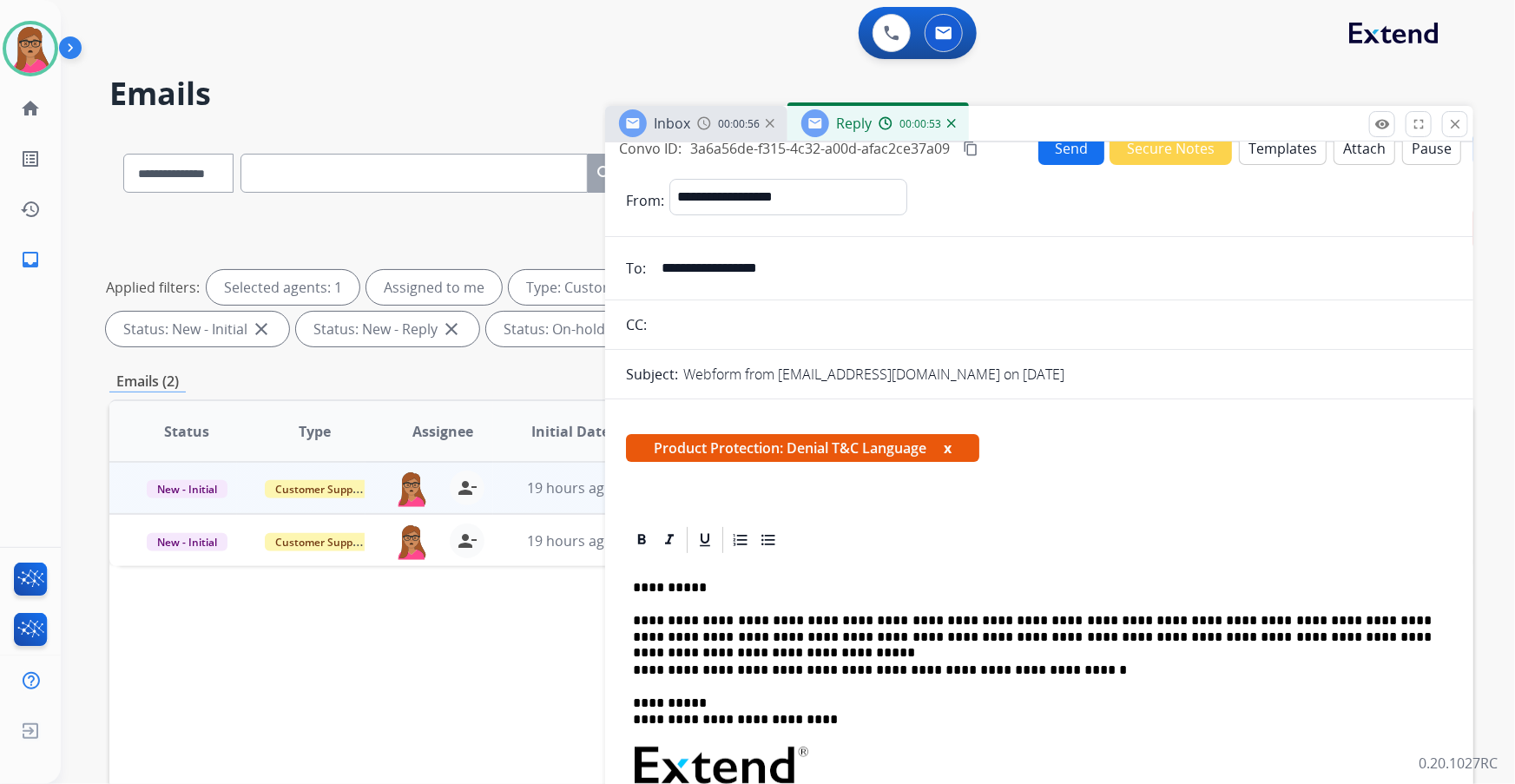
scroll to position [0, 0]
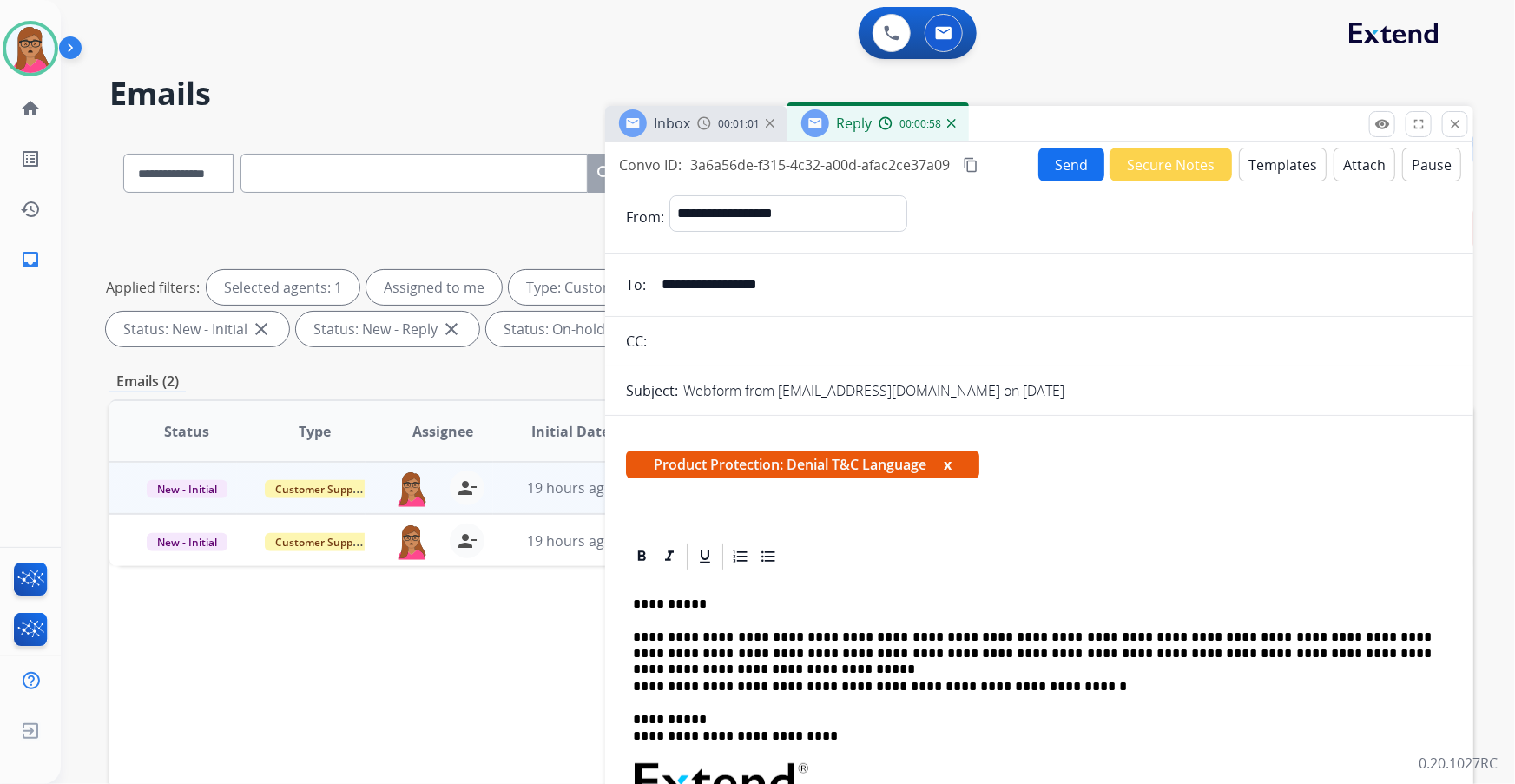
click at [1010, 155] on button "Send" at bounding box center [1071, 165] width 66 height 34
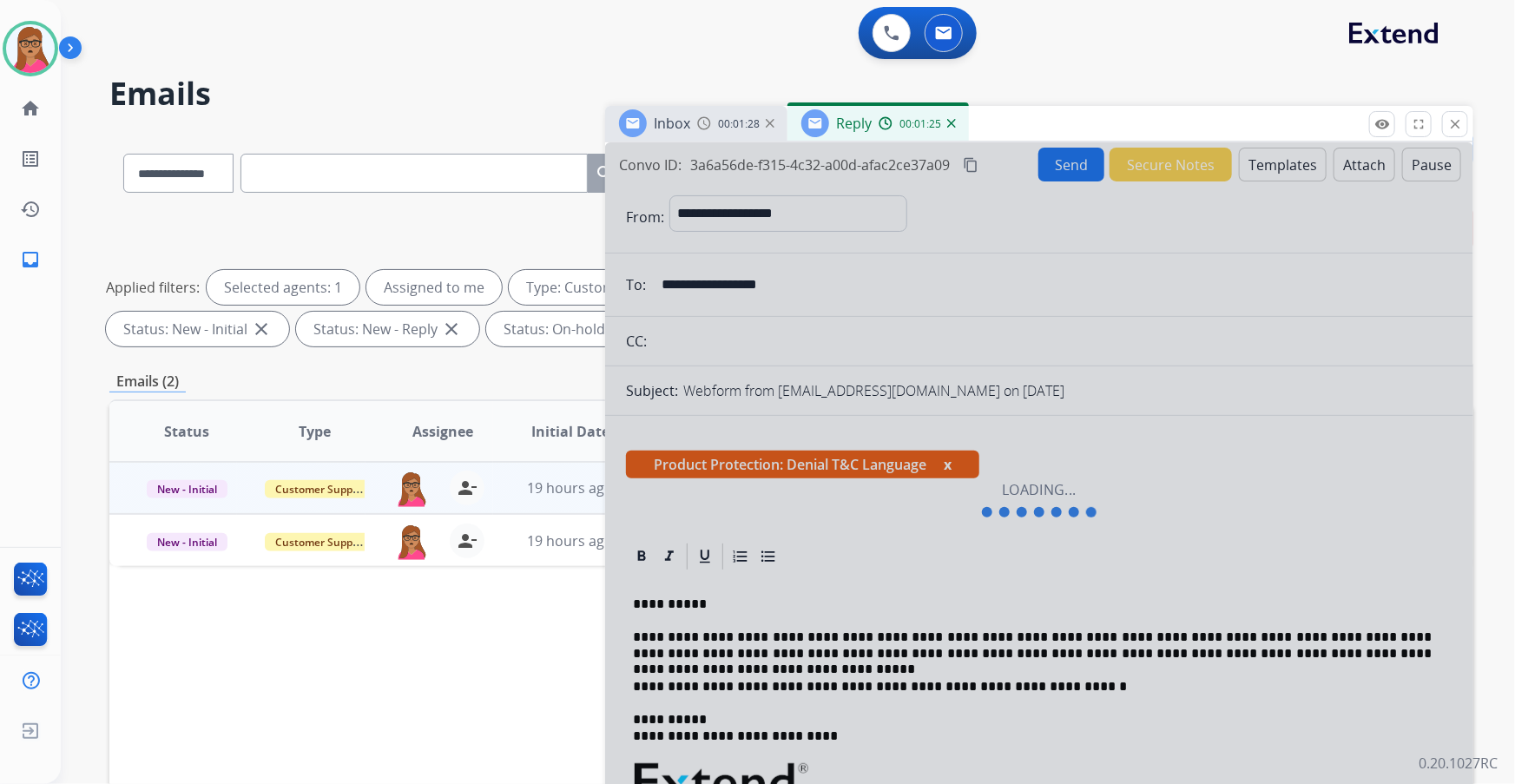
click at [1010, 137] on div "remove_red_eye Logs fullscreen Expand close Close" at bounding box center [1418, 124] width 99 height 26
click at [1010, 131] on button "close Close" at bounding box center [1456, 124] width 26 height 26
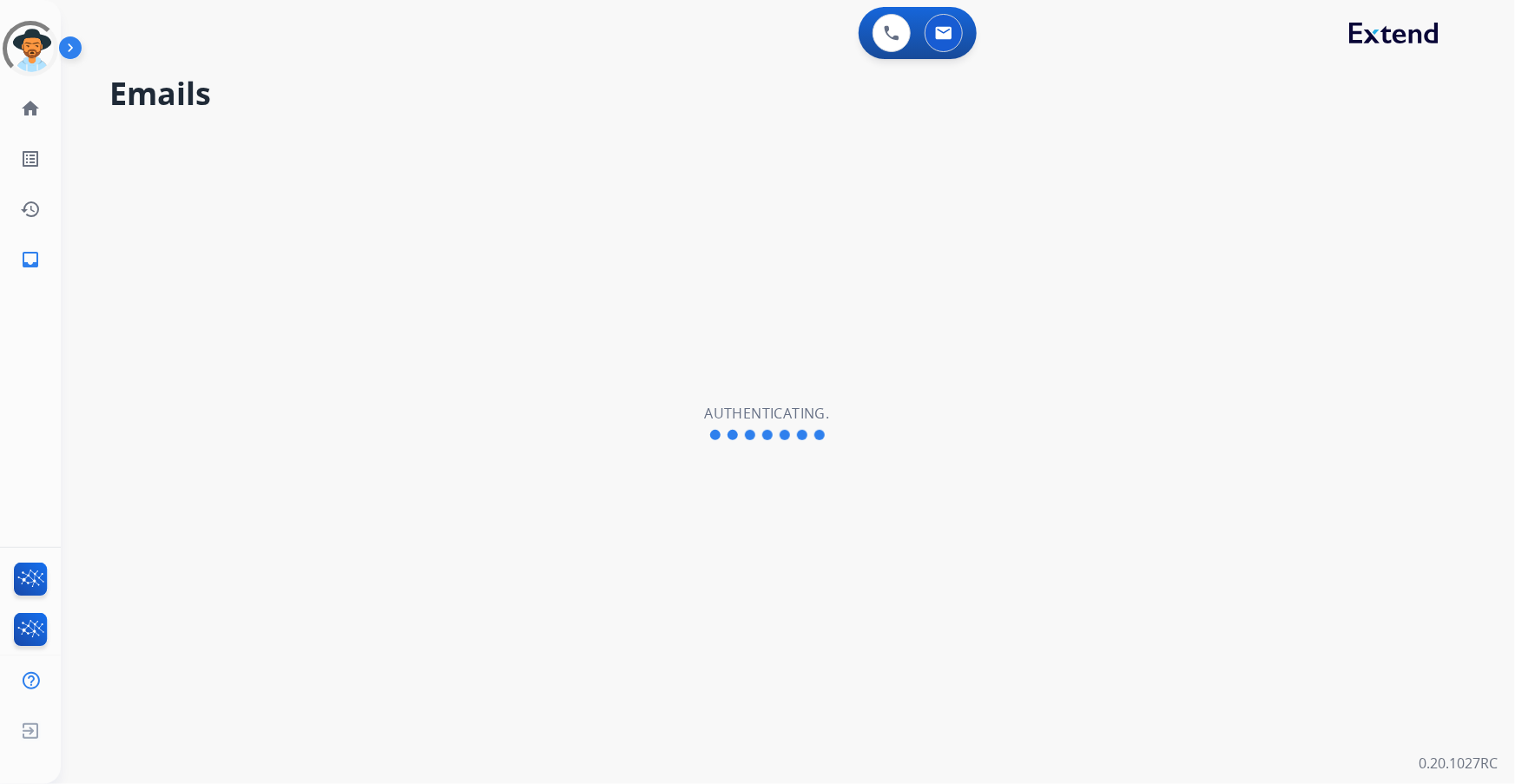
select select "**********"
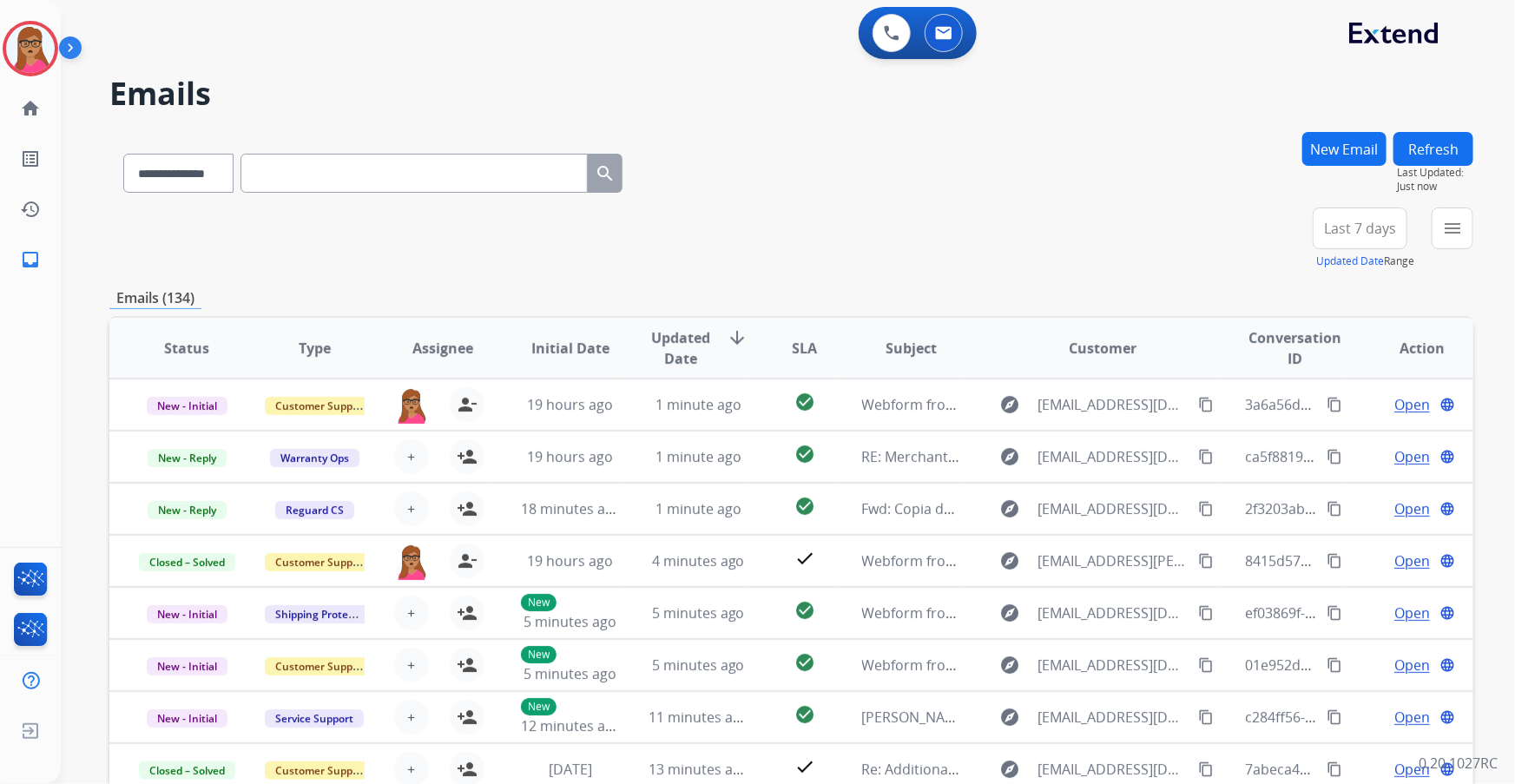
click at [1372, 239] on button "Last 7 days" at bounding box center [1359, 228] width 94 height 41
click at [1342, 448] on div "Last 90 days" at bounding box center [1354, 439] width 95 height 26
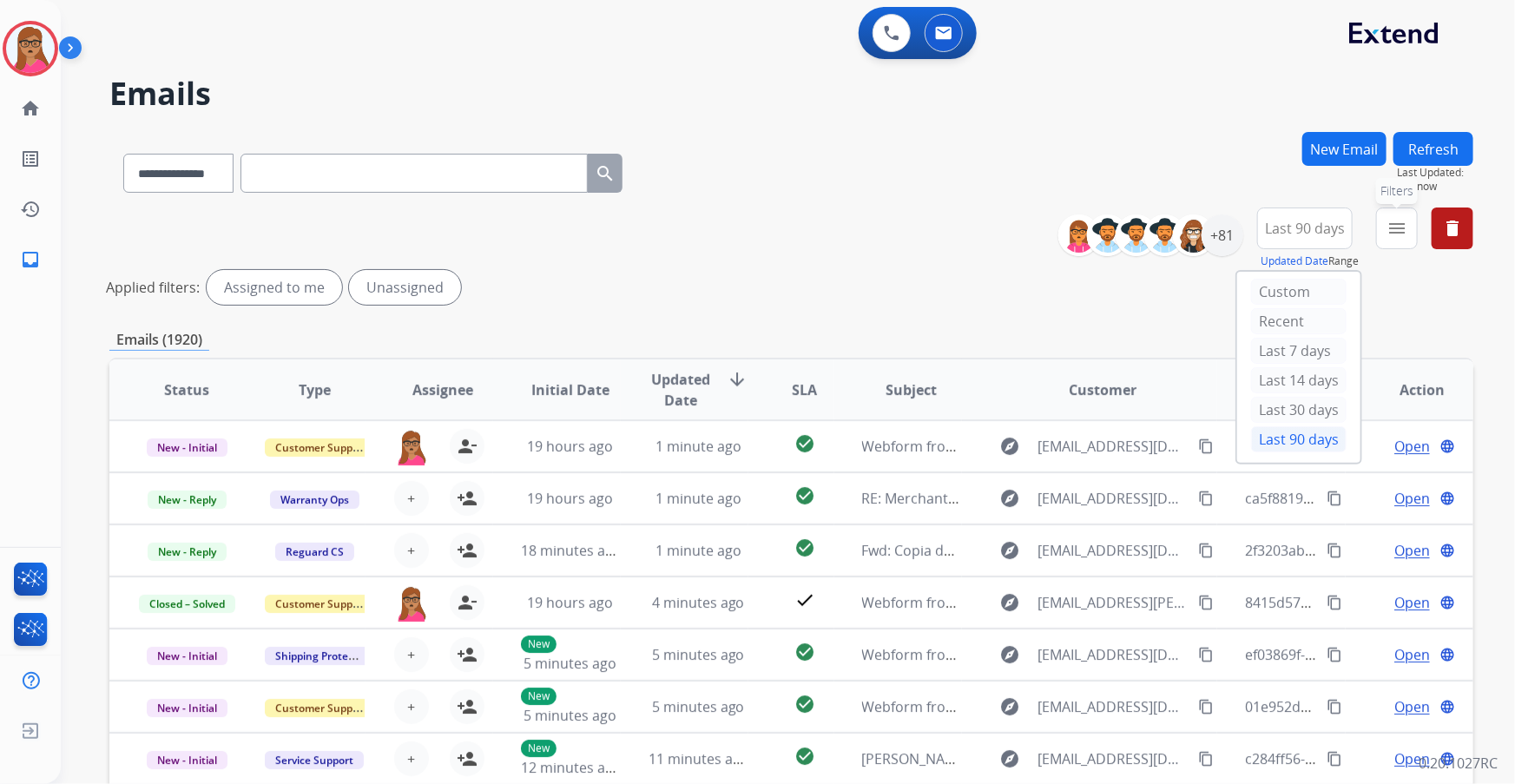
click at [1407, 226] on button "menu Filters" at bounding box center [1397, 228] width 41 height 41
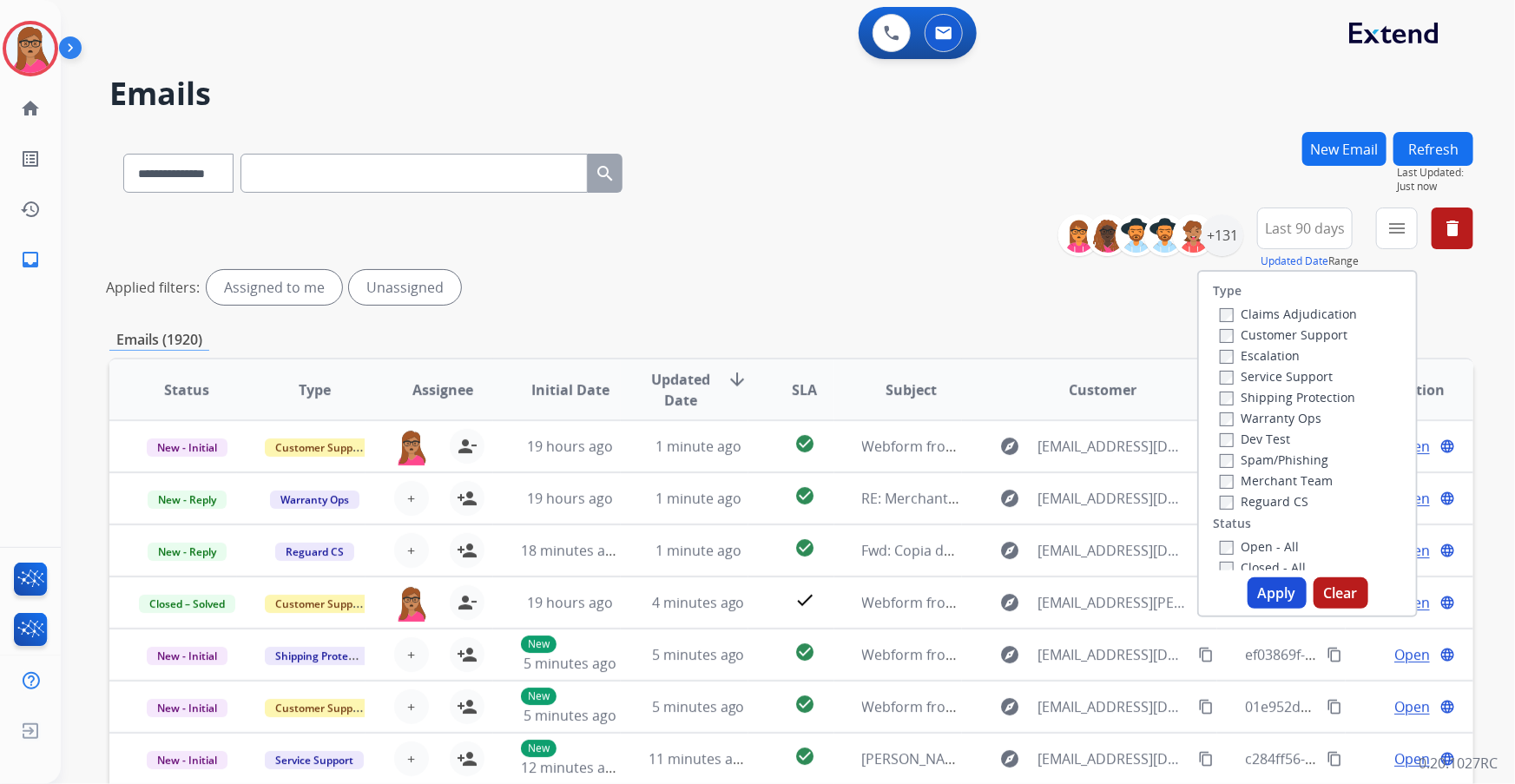
click at [1259, 335] on label "Customer Support" at bounding box center [1283, 334] width 127 height 16
click at [1280, 399] on label "Shipping Protection" at bounding box center [1288, 397] width 136 height 16
click at [1257, 500] on label "Reguard CS" at bounding box center [1264, 500] width 89 height 16
click at [1250, 552] on label "Open - All" at bounding box center [1260, 546] width 79 height 16
click at [1256, 595] on button "Apply" at bounding box center [1276, 592] width 59 height 31
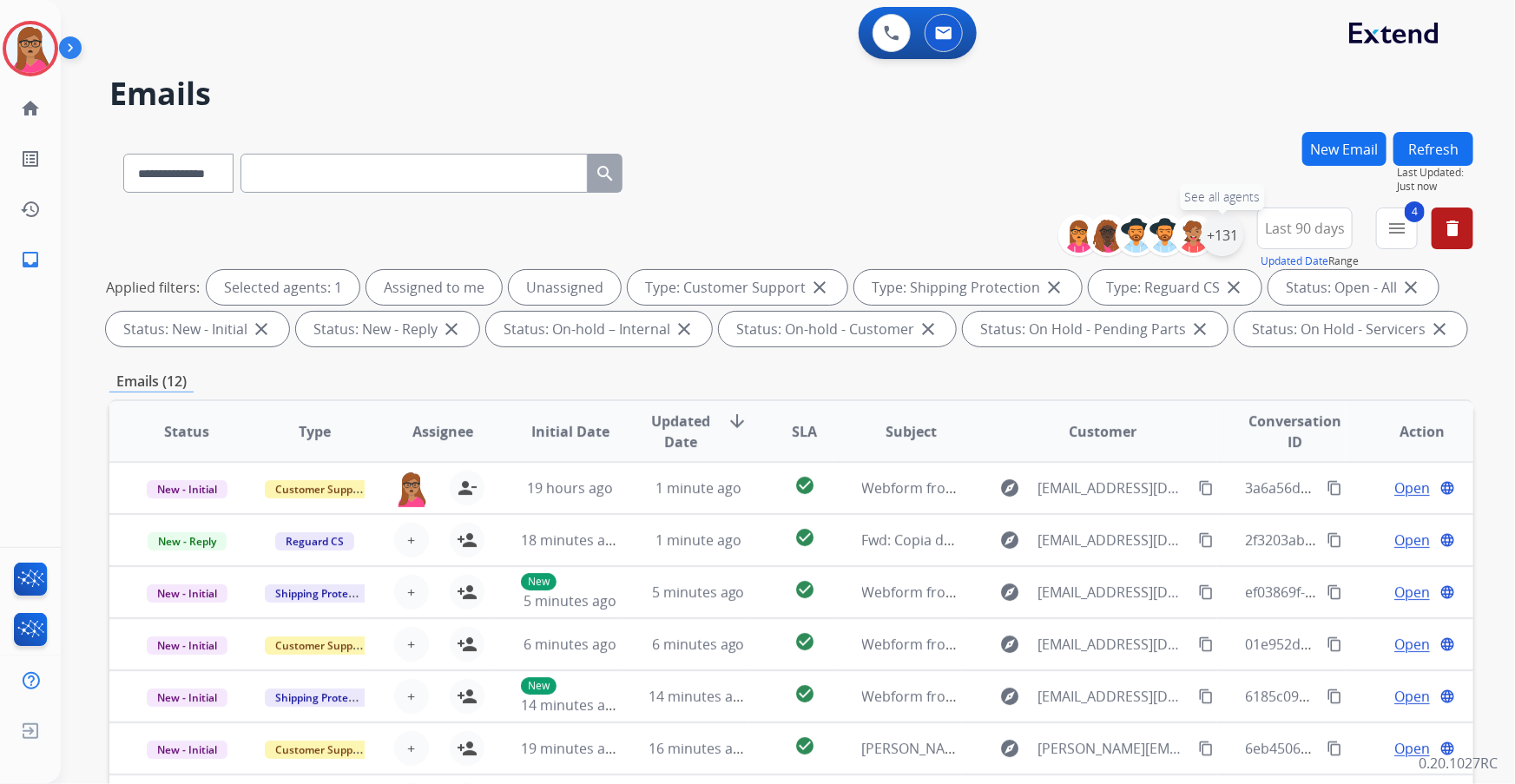
click at [1221, 226] on div "+131" at bounding box center [1222, 235] width 41 height 41
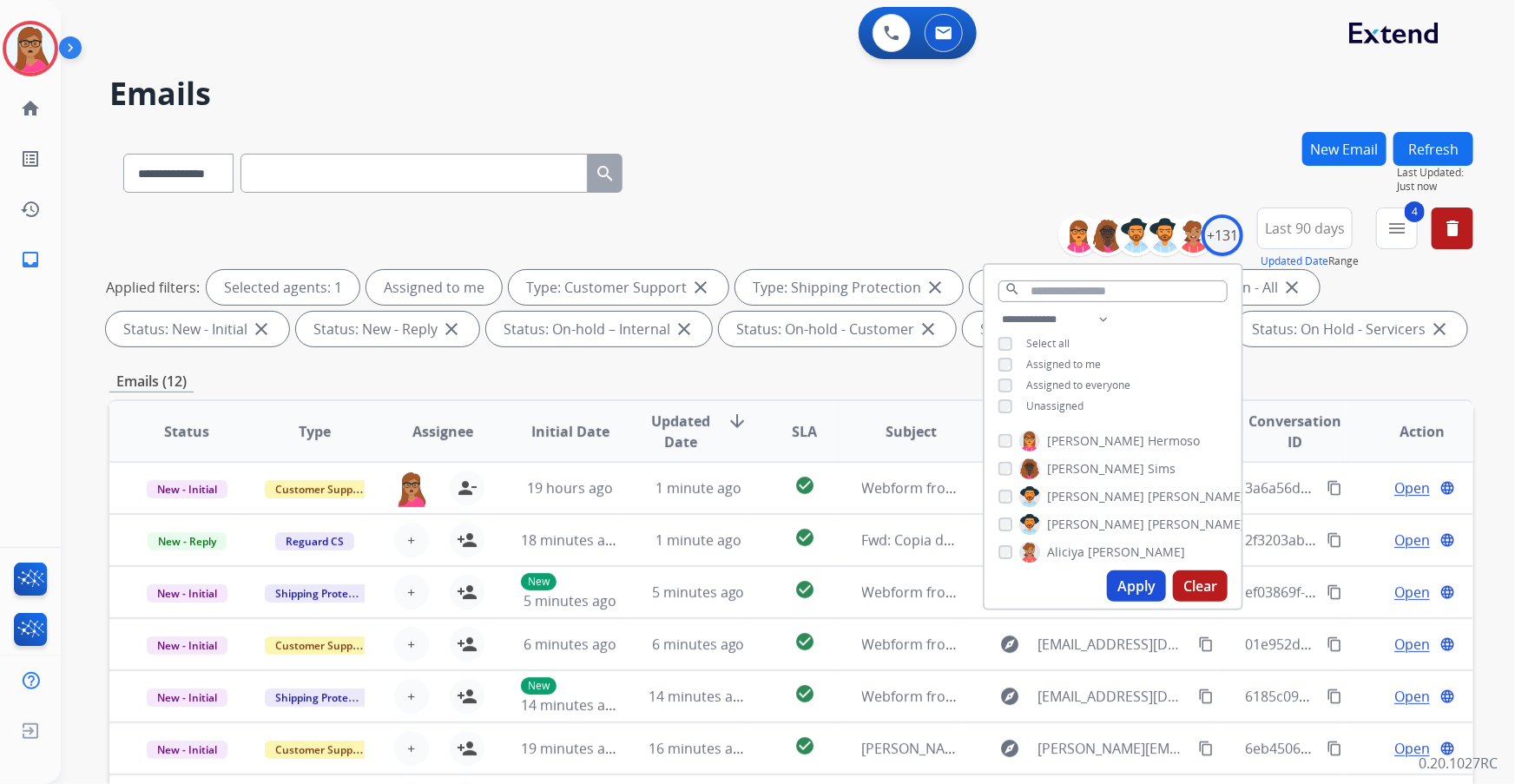
click at [1133, 588] on button "Apply" at bounding box center [1136, 585] width 59 height 31
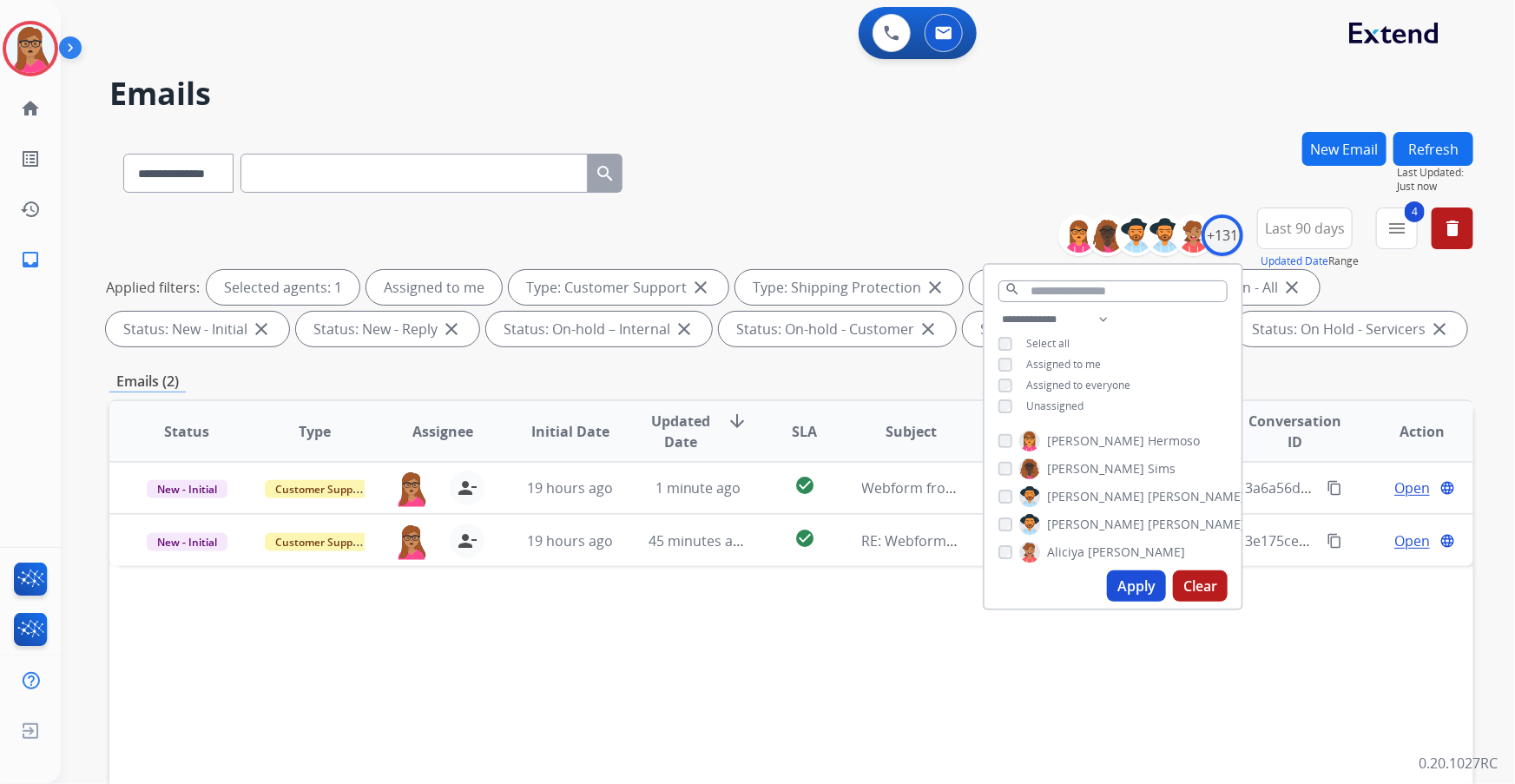
click at [1334, 365] on div "**********" at bounding box center [791, 601] width 1364 height 939
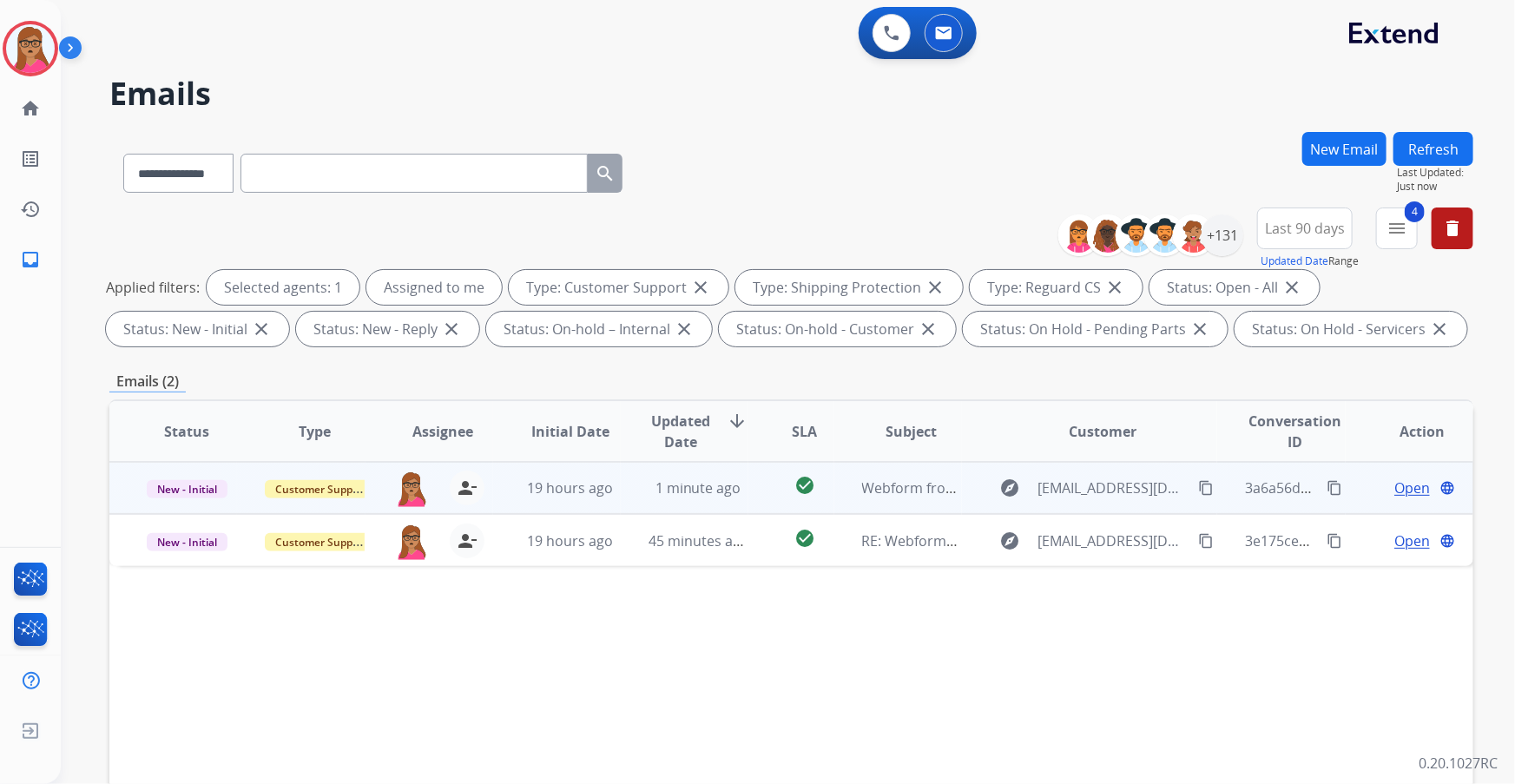
click at [1401, 490] on span "Open" at bounding box center [1412, 487] width 36 height 21
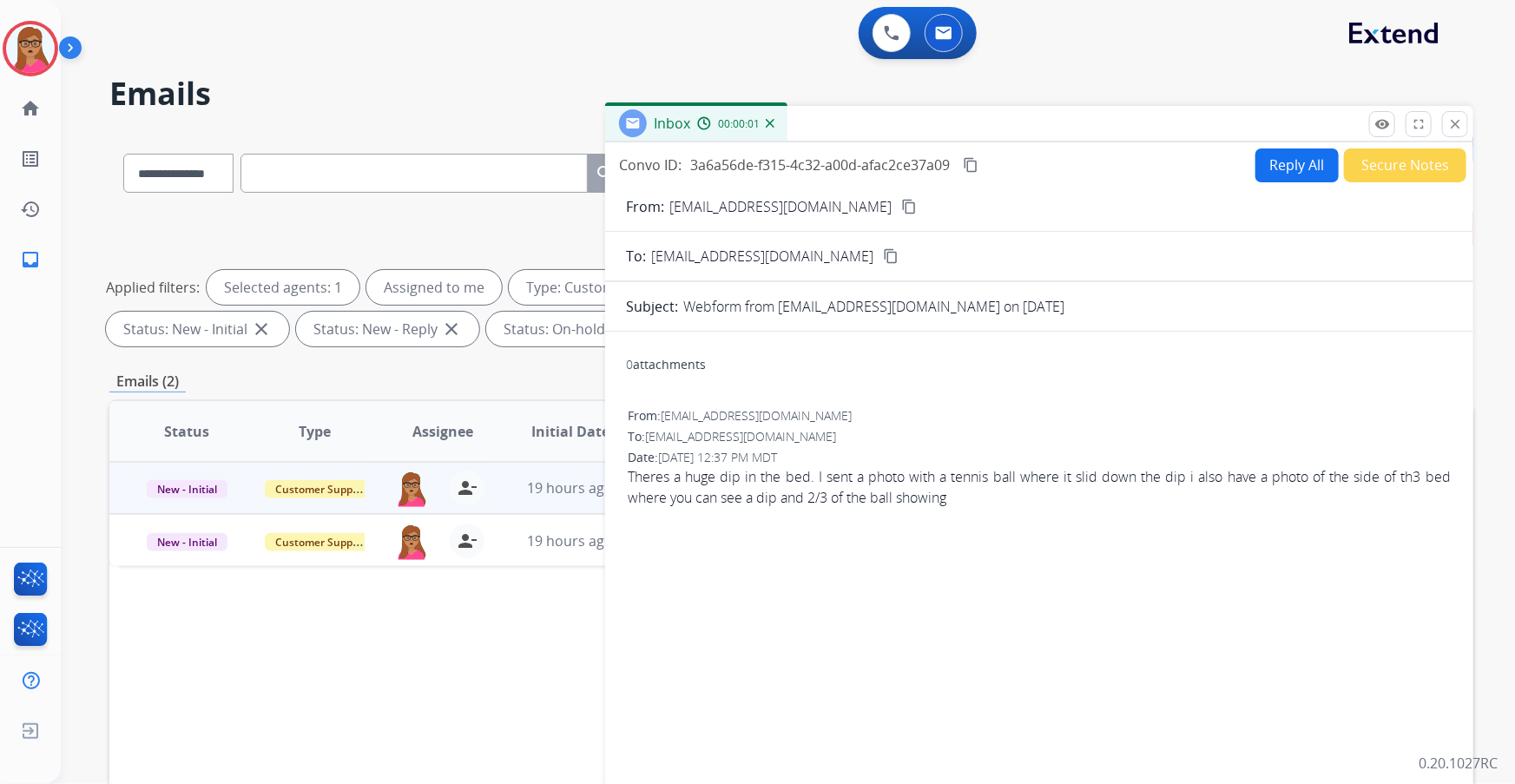
click at [1298, 164] on button "Reply All" at bounding box center [1297, 165] width 83 height 34
select select "**********"
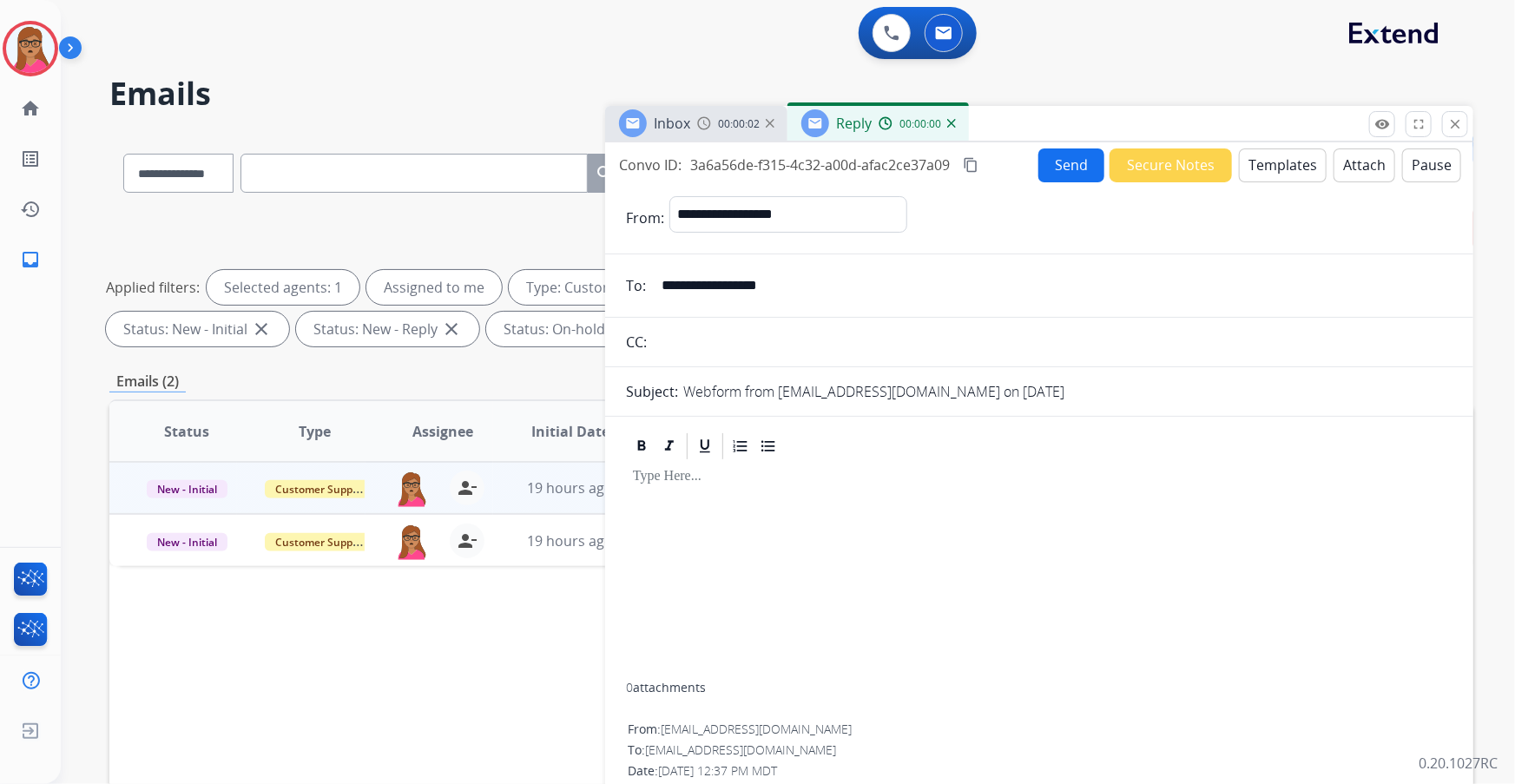
click at [1277, 163] on button "Templates" at bounding box center [1282, 165] width 88 height 34
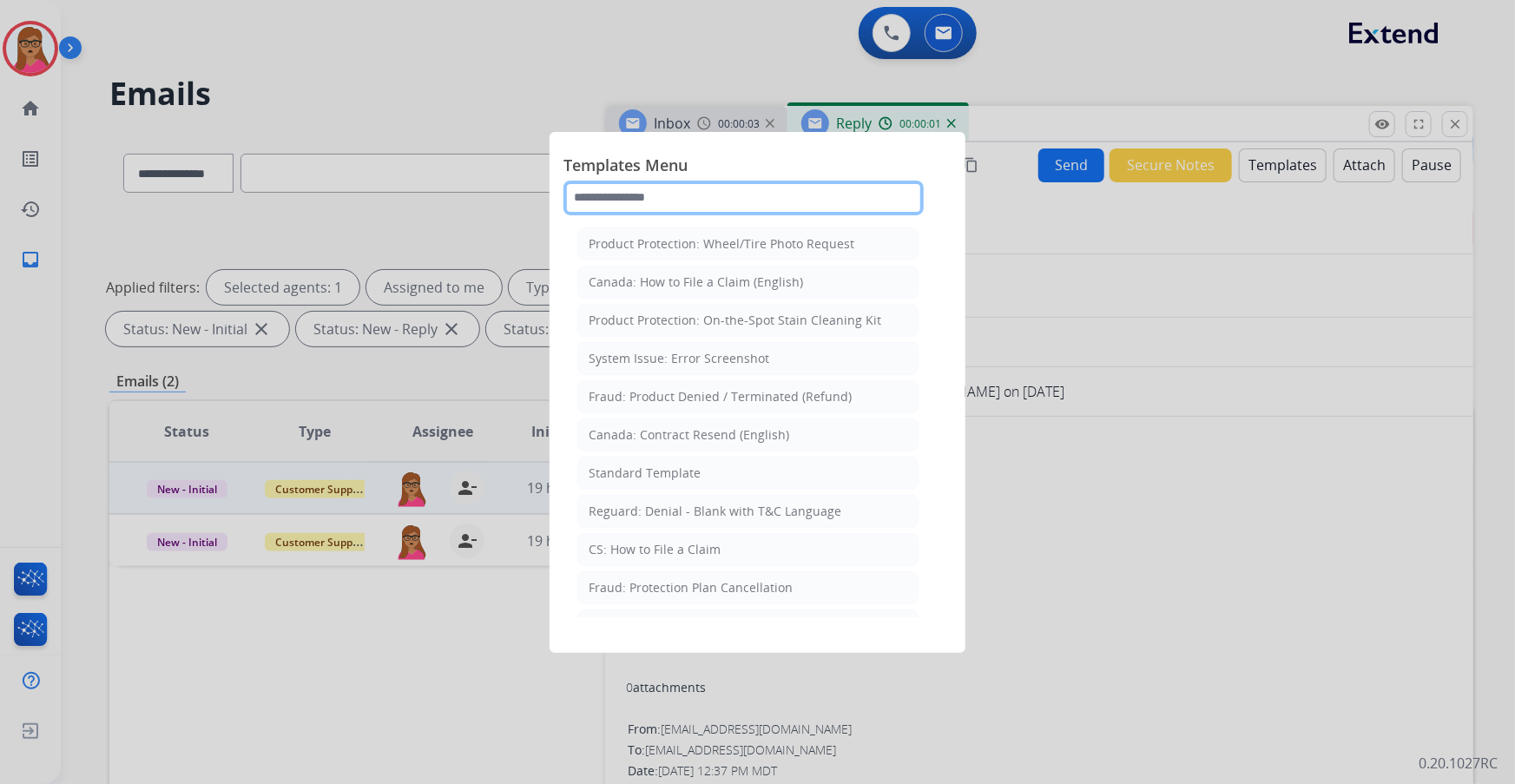
click at [668, 205] on input "text" at bounding box center [744, 198] width 360 height 35
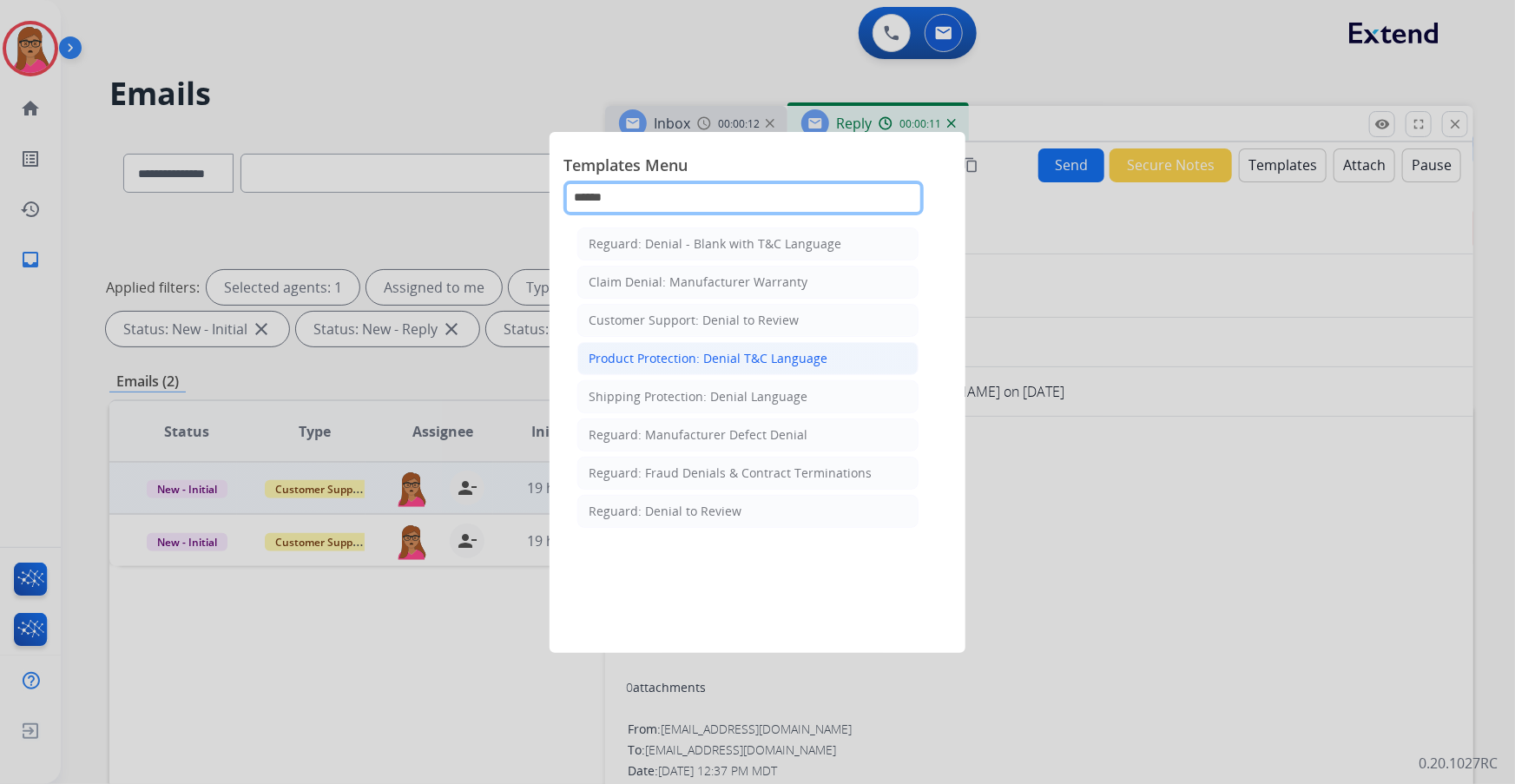
type input "******"
click at [673, 360] on div "Product Protection: Denial T&C Language" at bounding box center [707, 358] width 239 height 17
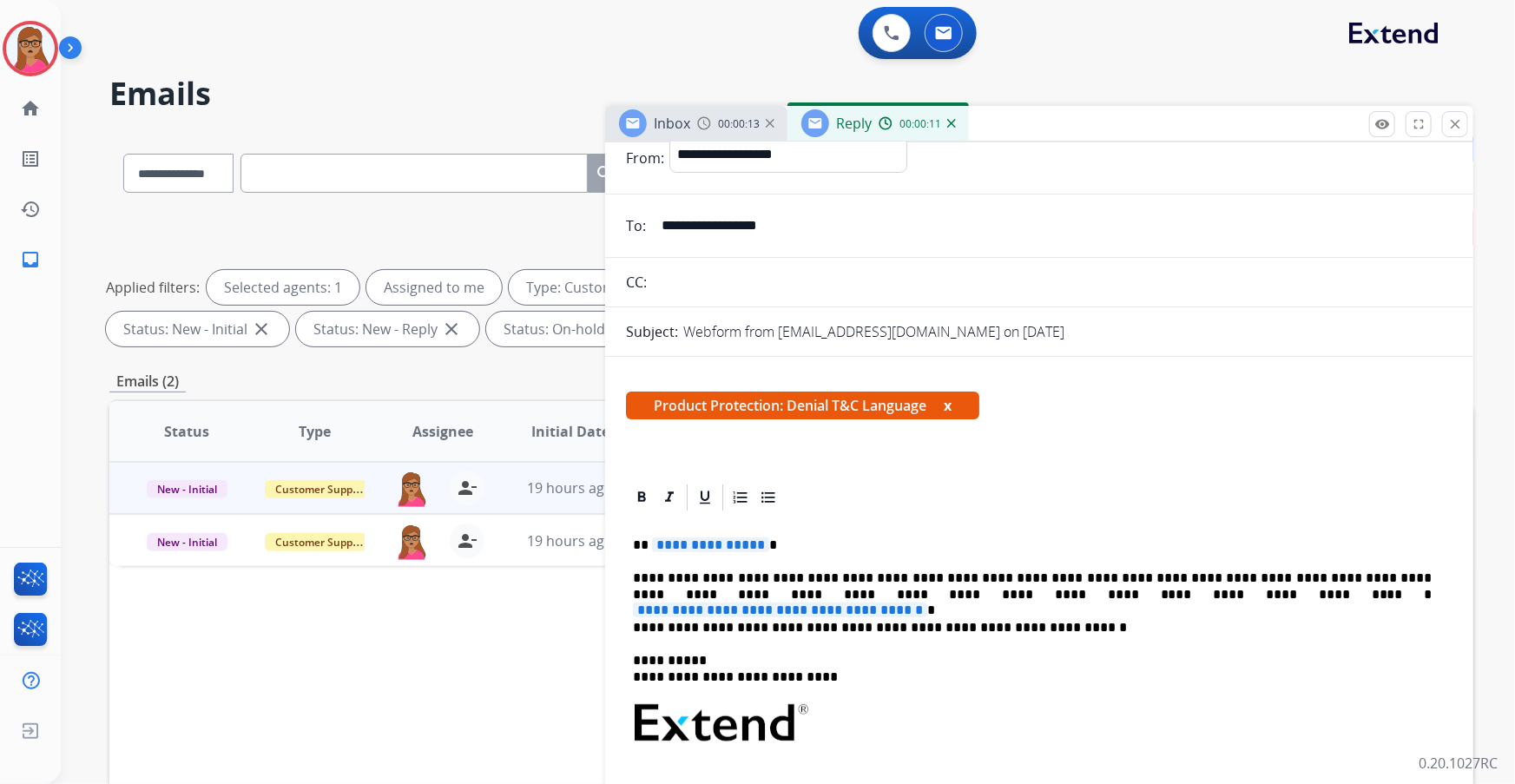
scroll to position [157, 0]
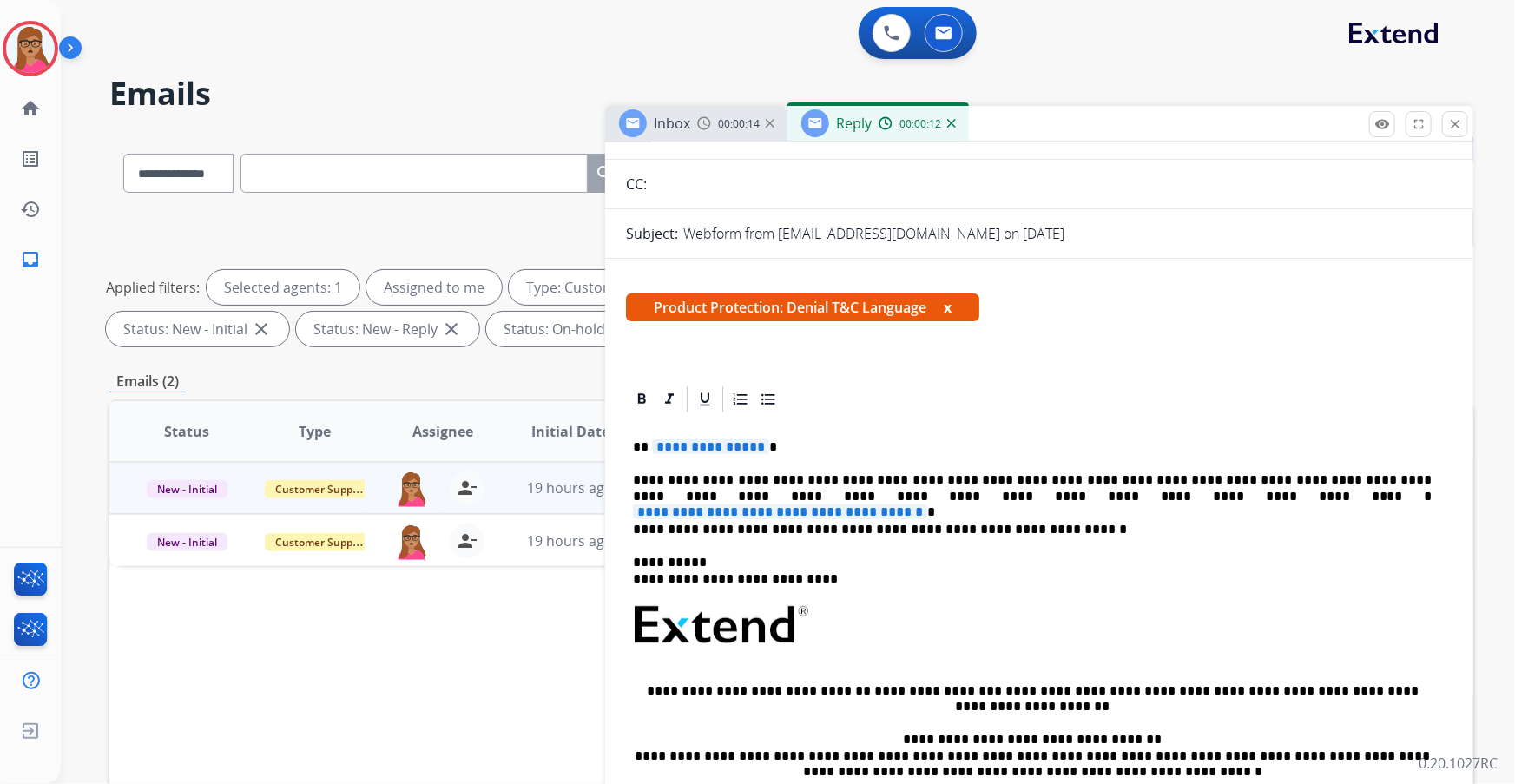
click at [703, 446] on span "**********" at bounding box center [711, 447] width 117 height 15
click at [927, 504] on span "**********" at bounding box center [780, 512] width 294 height 15
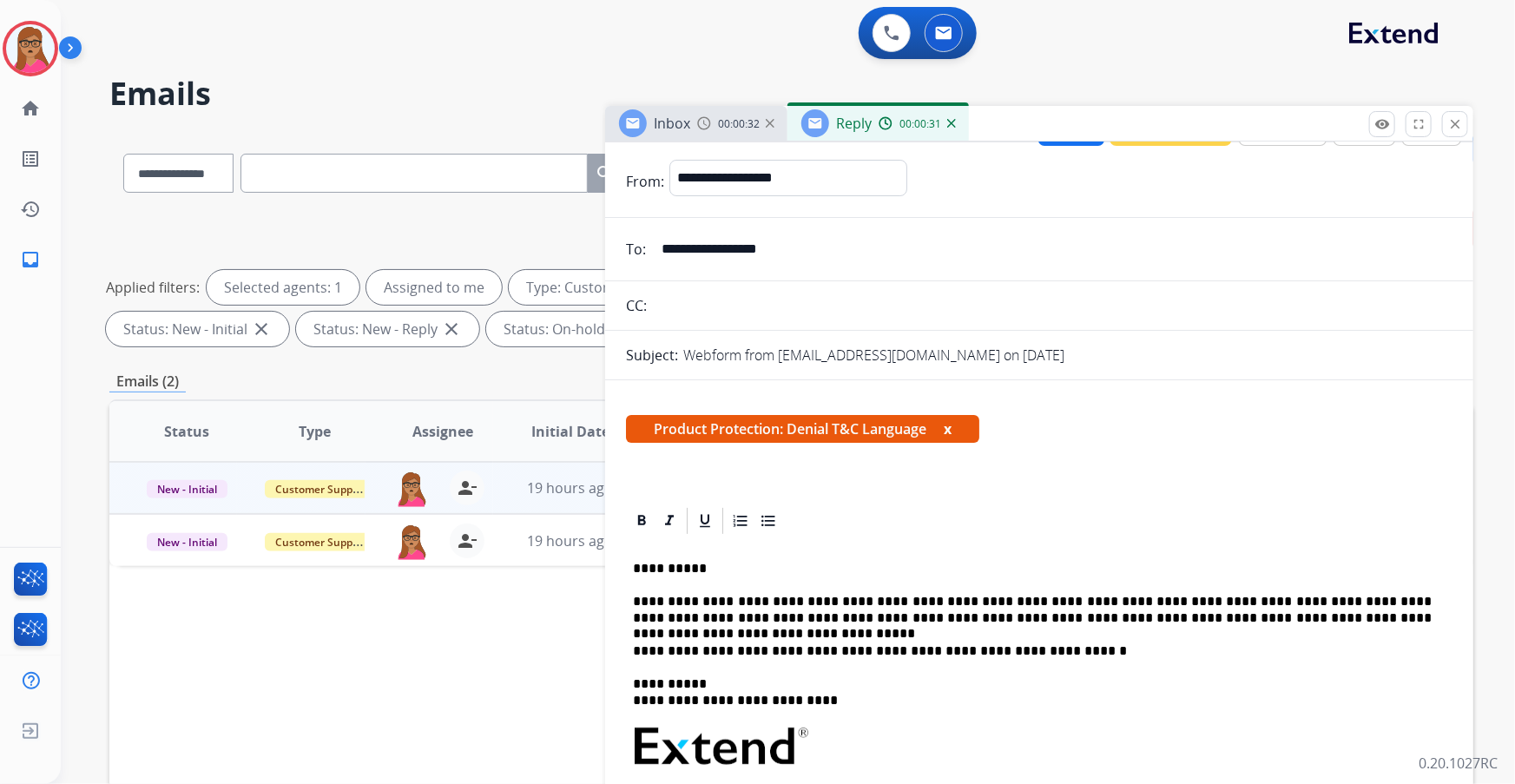
scroll to position [0, 0]
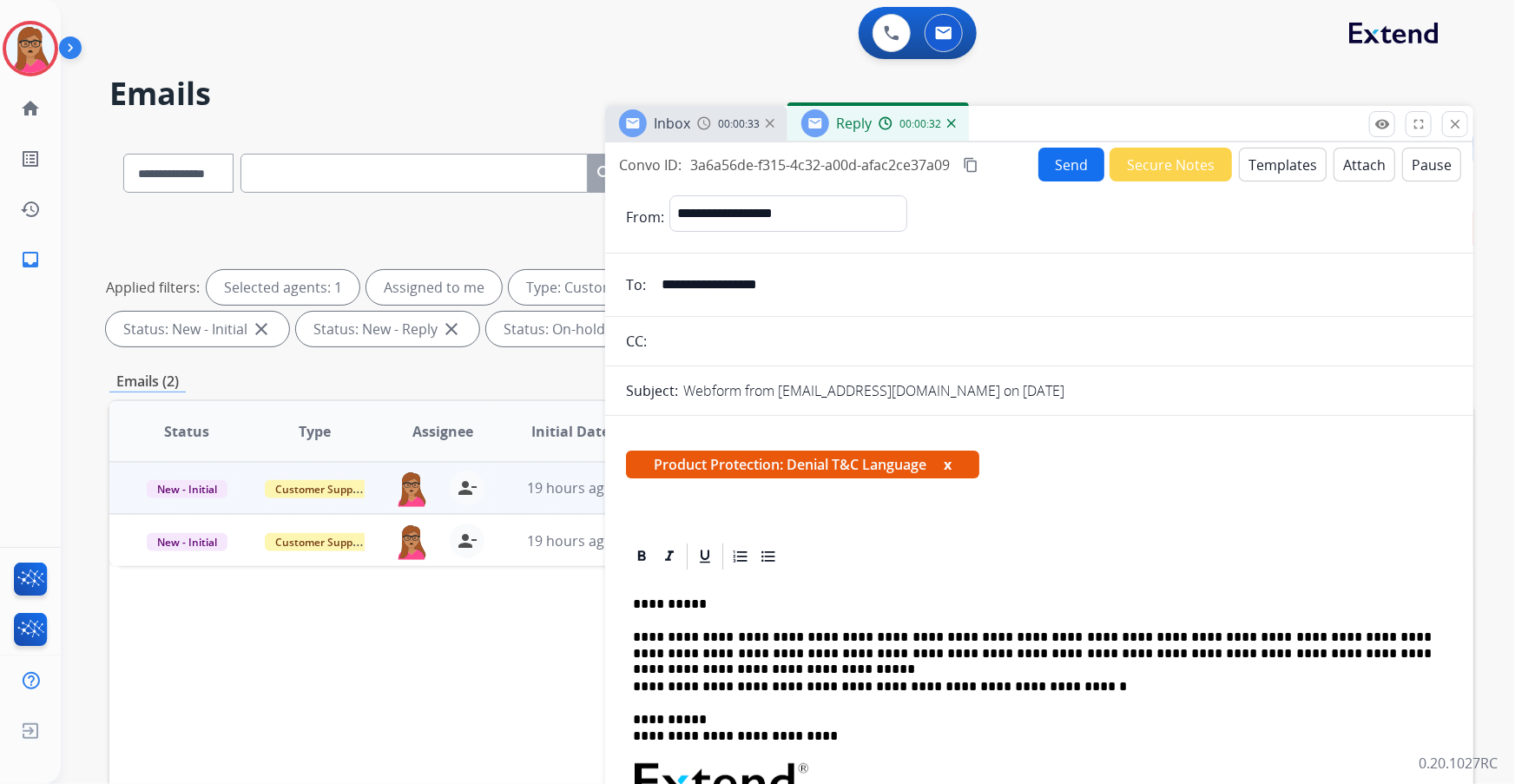
click at [1045, 163] on button "Send" at bounding box center [1071, 165] width 66 height 34
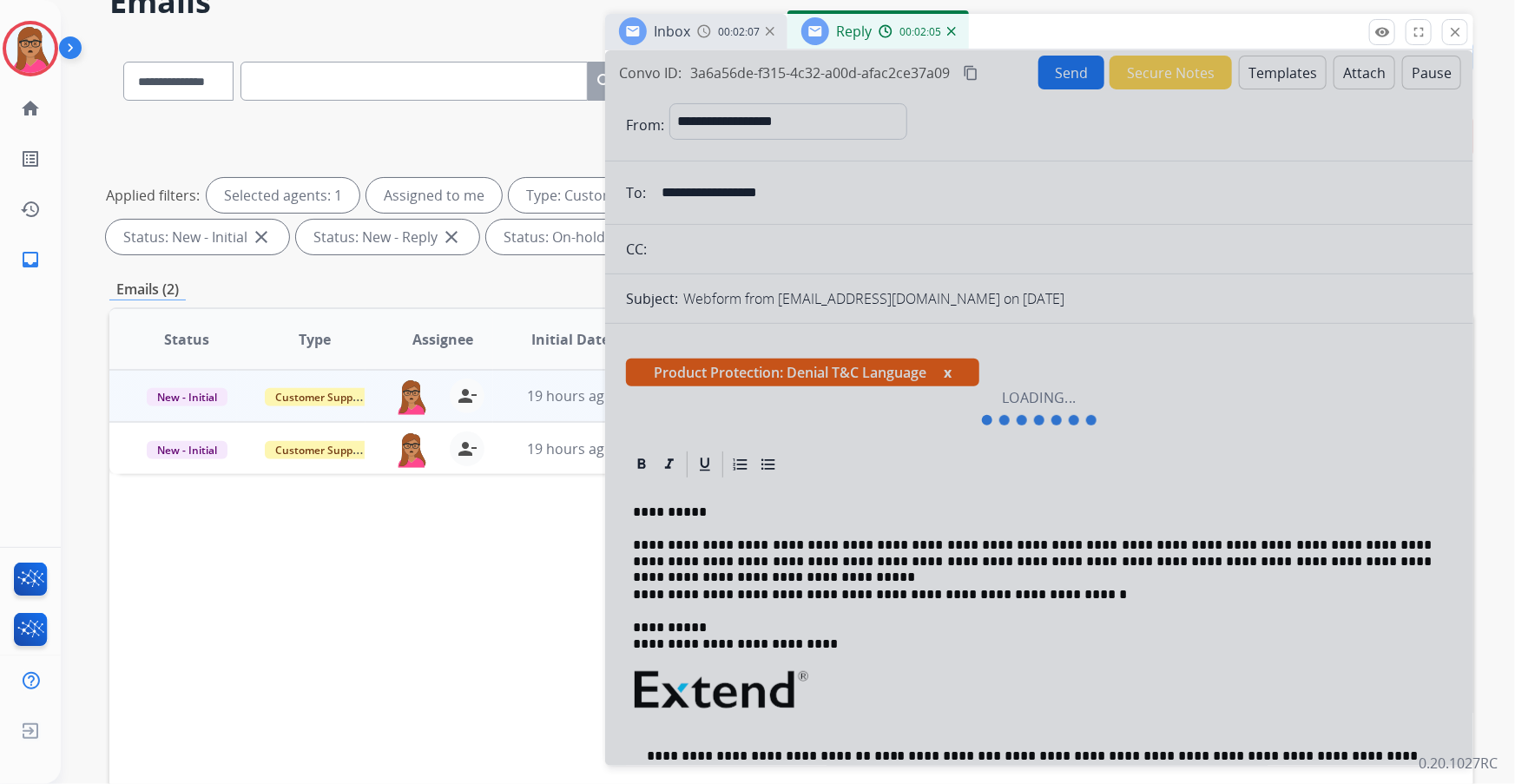
scroll to position [236, 0]
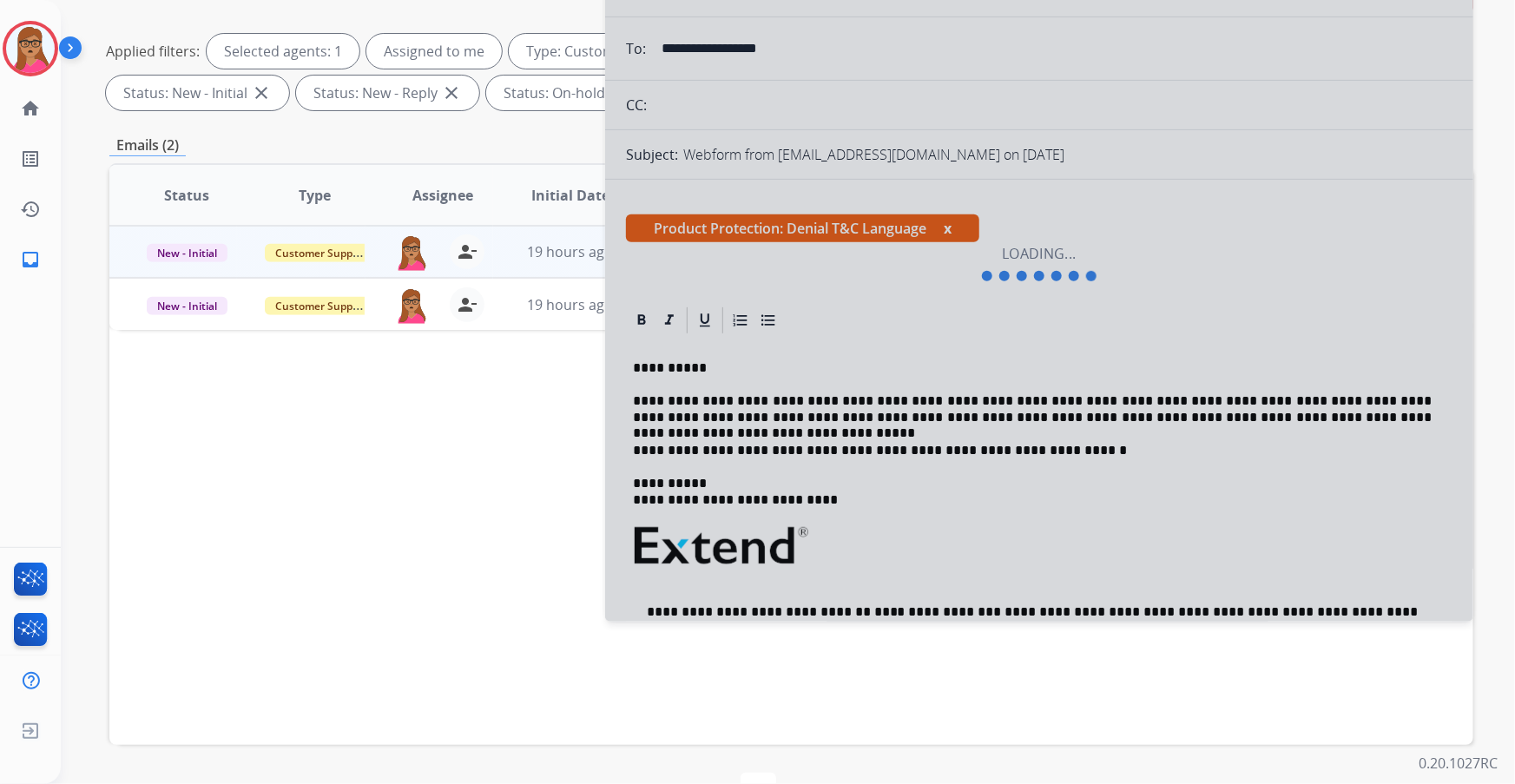
click at [1068, 340] on div at bounding box center [1039, 264] width 868 height 715
click at [1062, 339] on div at bounding box center [1039, 264] width 868 height 715
click at [1057, 339] on div at bounding box center [1039, 264] width 868 height 715
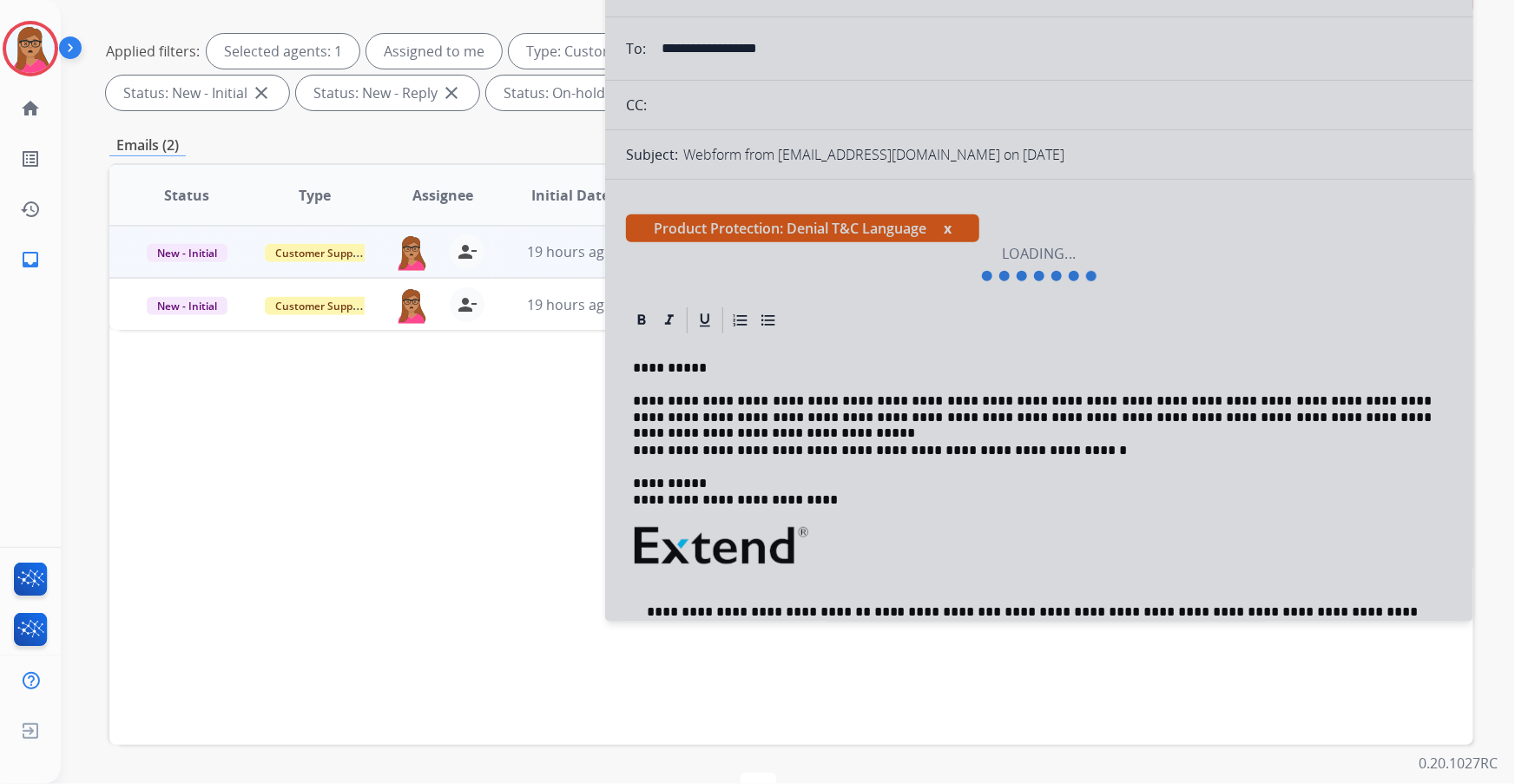
click at [1057, 339] on div at bounding box center [1039, 264] width 868 height 715
click at [1051, 340] on div at bounding box center [1039, 264] width 868 height 715
click at [1050, 340] on div at bounding box center [1039, 264] width 868 height 715
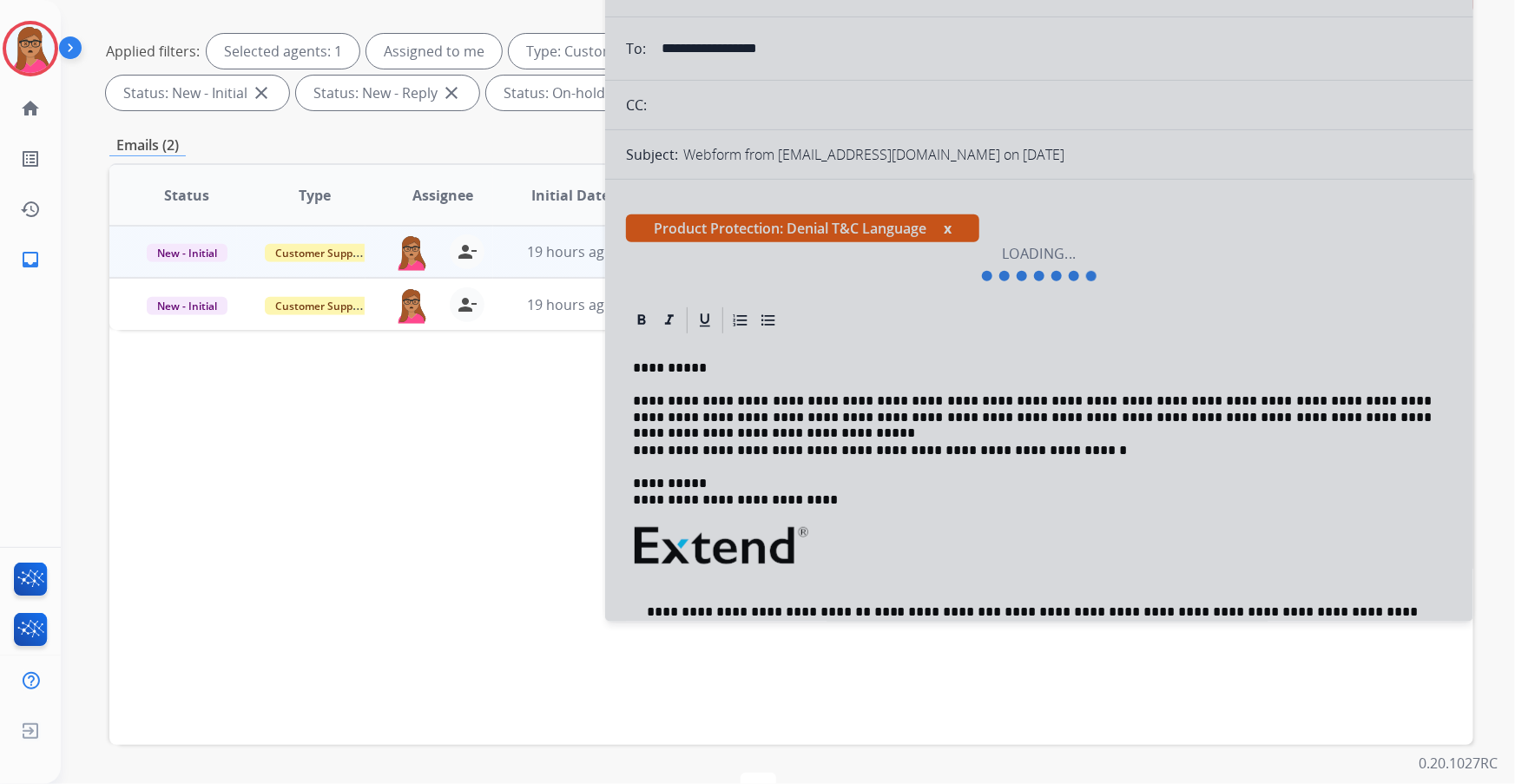
click at [1050, 340] on div at bounding box center [1039, 264] width 868 height 715
click at [1041, 340] on div at bounding box center [1039, 264] width 868 height 715
click at [1039, 340] on div at bounding box center [1039, 264] width 868 height 715
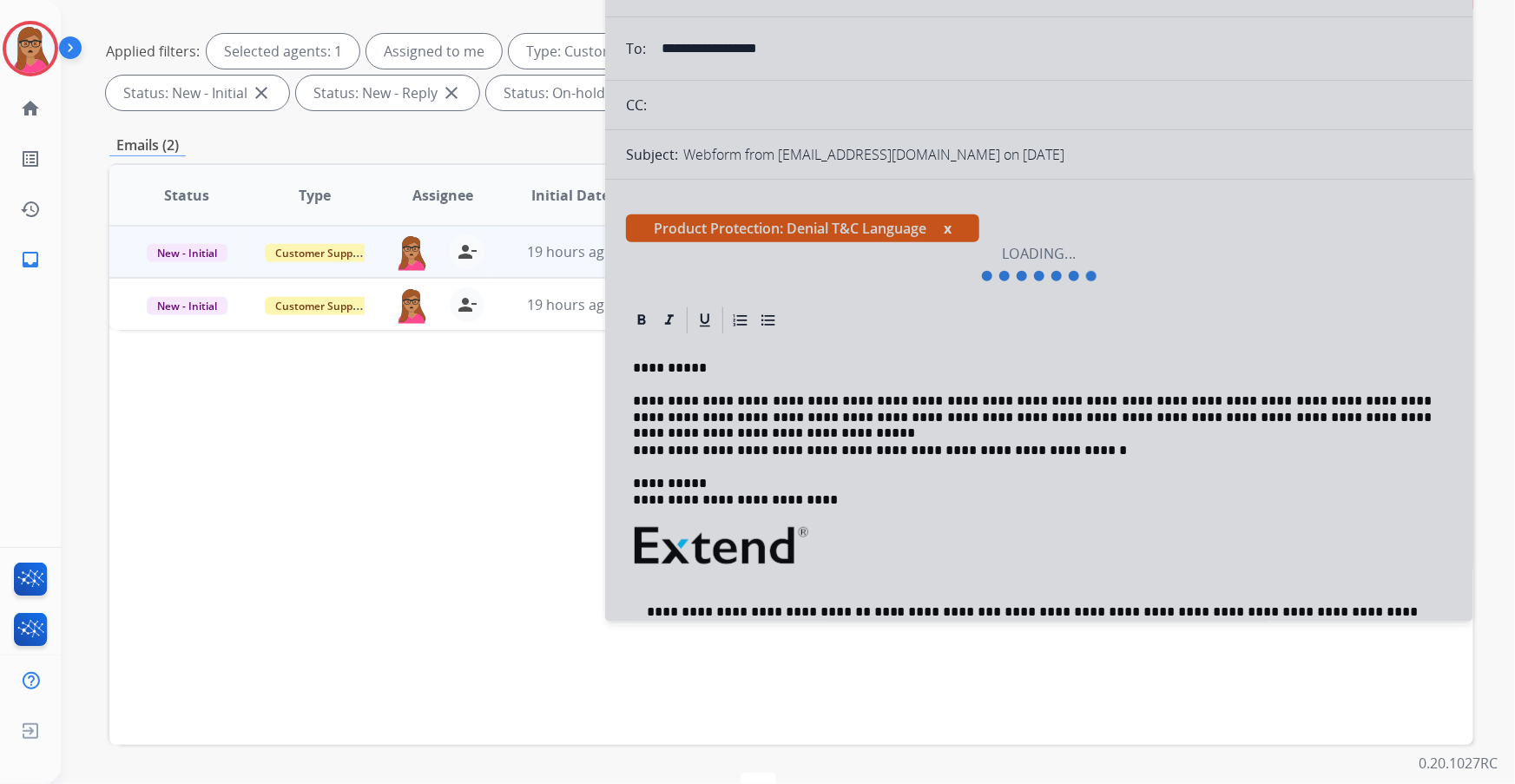
click at [1036, 341] on div at bounding box center [1039, 264] width 868 height 715
click at [1029, 343] on div at bounding box center [1039, 264] width 868 height 715
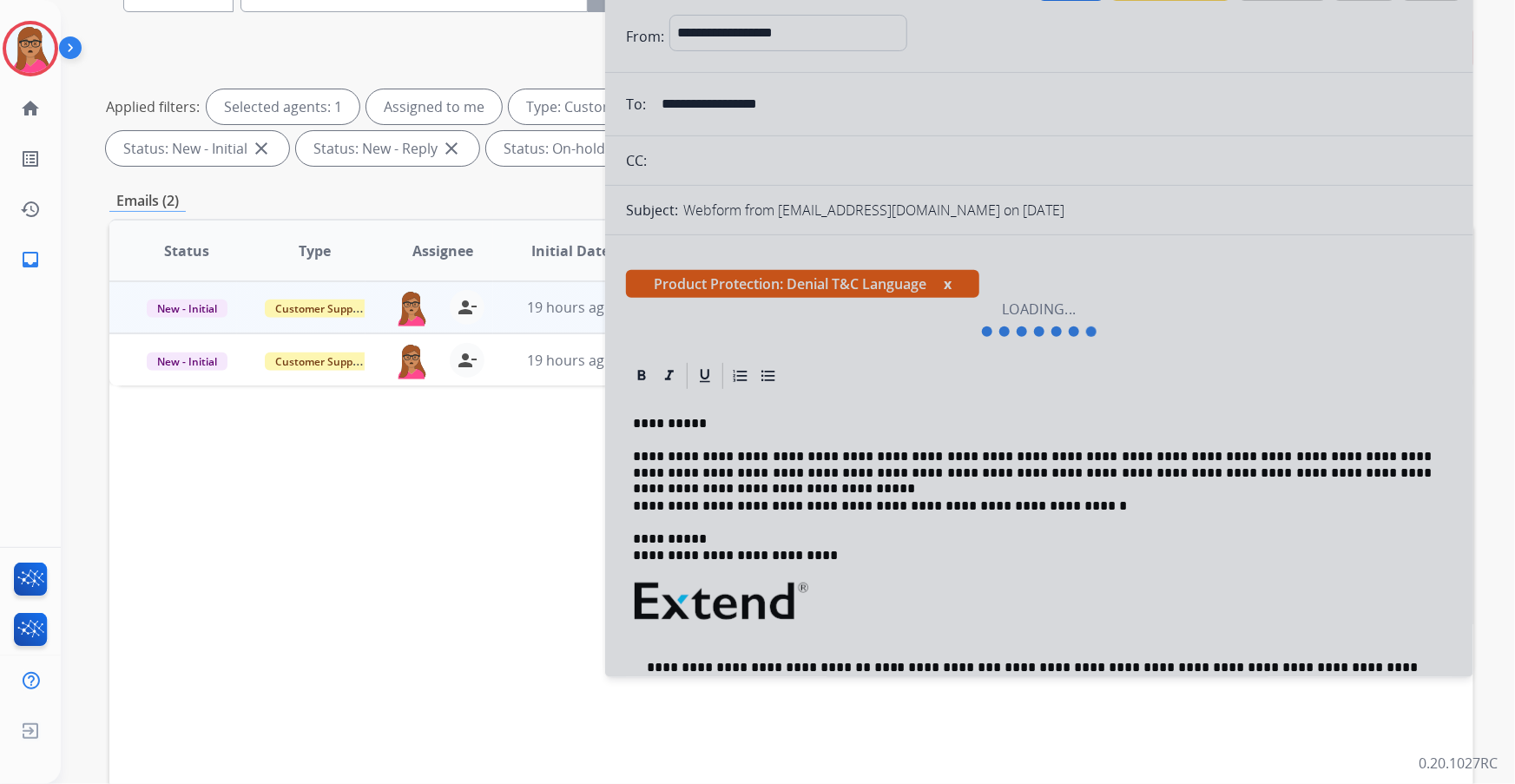
scroll to position [0, 0]
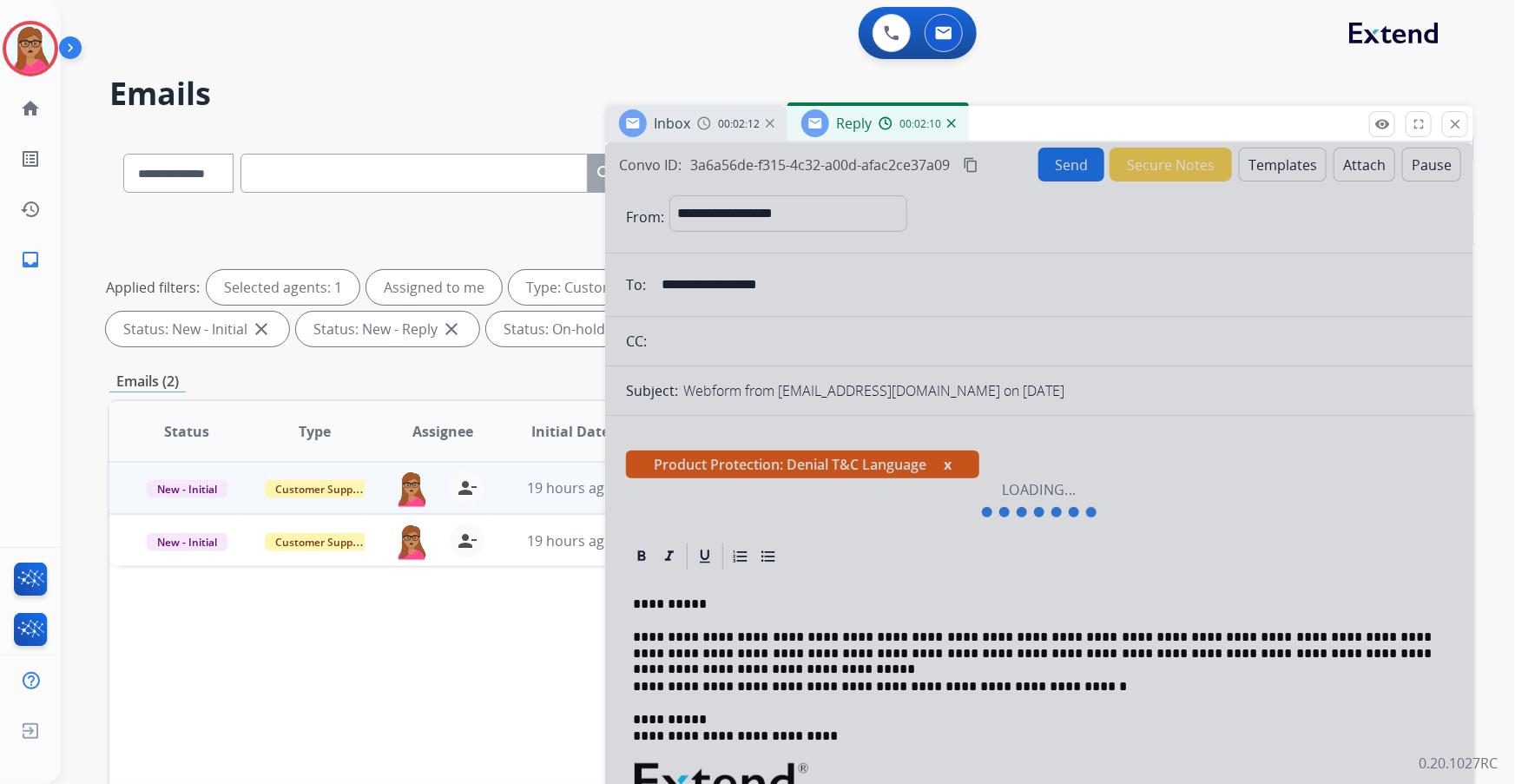
click at [1177, 407] on div at bounding box center [1039, 499] width 868 height 715
click at [1174, 427] on div at bounding box center [1039, 499] width 868 height 715
click at [1143, 421] on div at bounding box center [1039, 499] width 868 height 715
drag, startPoint x: 1106, startPoint y: 399, endPoint x: 1098, endPoint y: 386, distance: 15.3
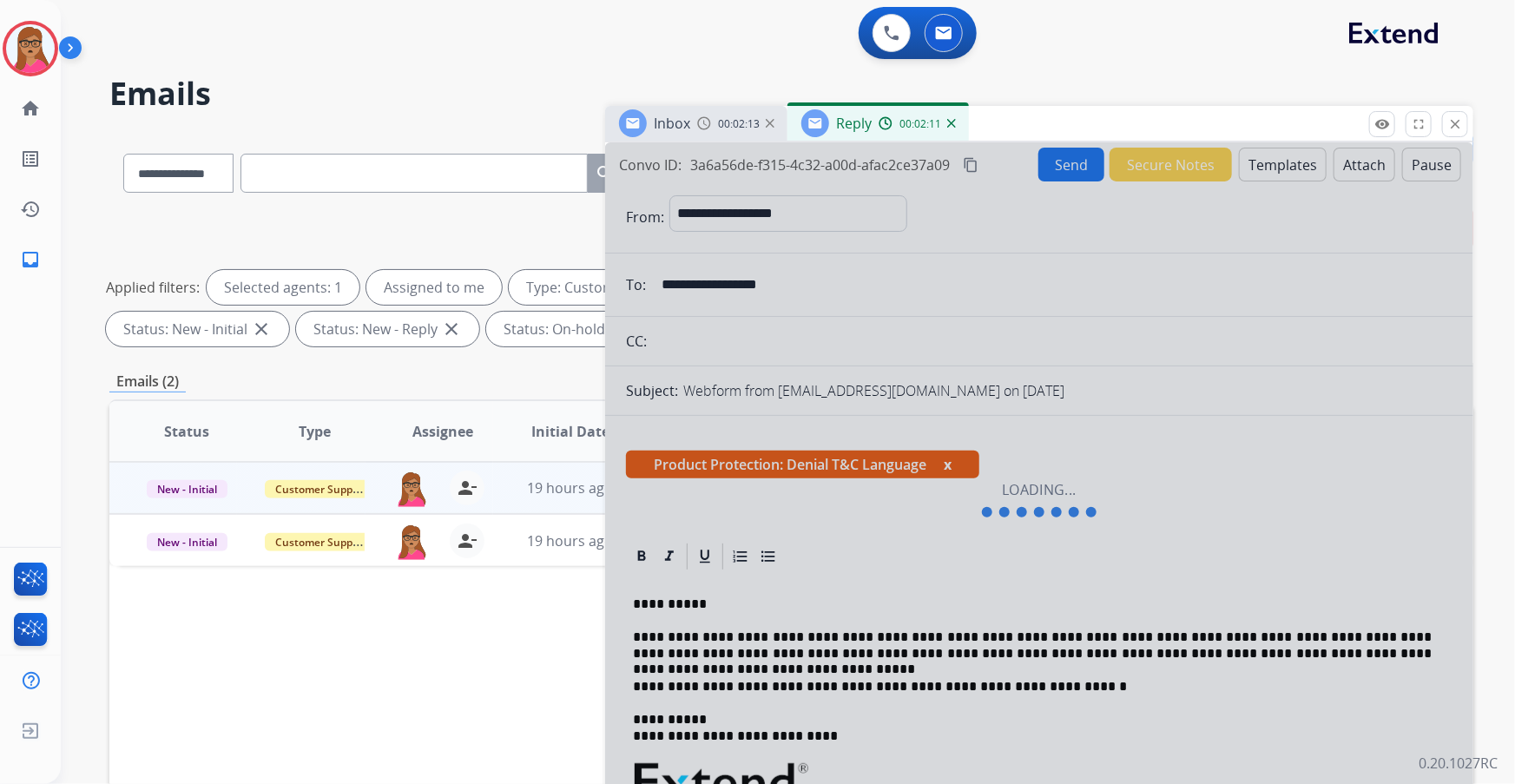
click at [1106, 393] on div at bounding box center [1039, 499] width 868 height 715
drag, startPoint x: 1056, startPoint y: 358, endPoint x: 1047, endPoint y: 351, distance: 11.4
click at [1054, 356] on div at bounding box center [1039, 499] width 868 height 715
drag, startPoint x: 1046, startPoint y: 348, endPoint x: 1029, endPoint y: 330, distance: 24.8
click at [1046, 347] on div at bounding box center [1039, 499] width 868 height 715
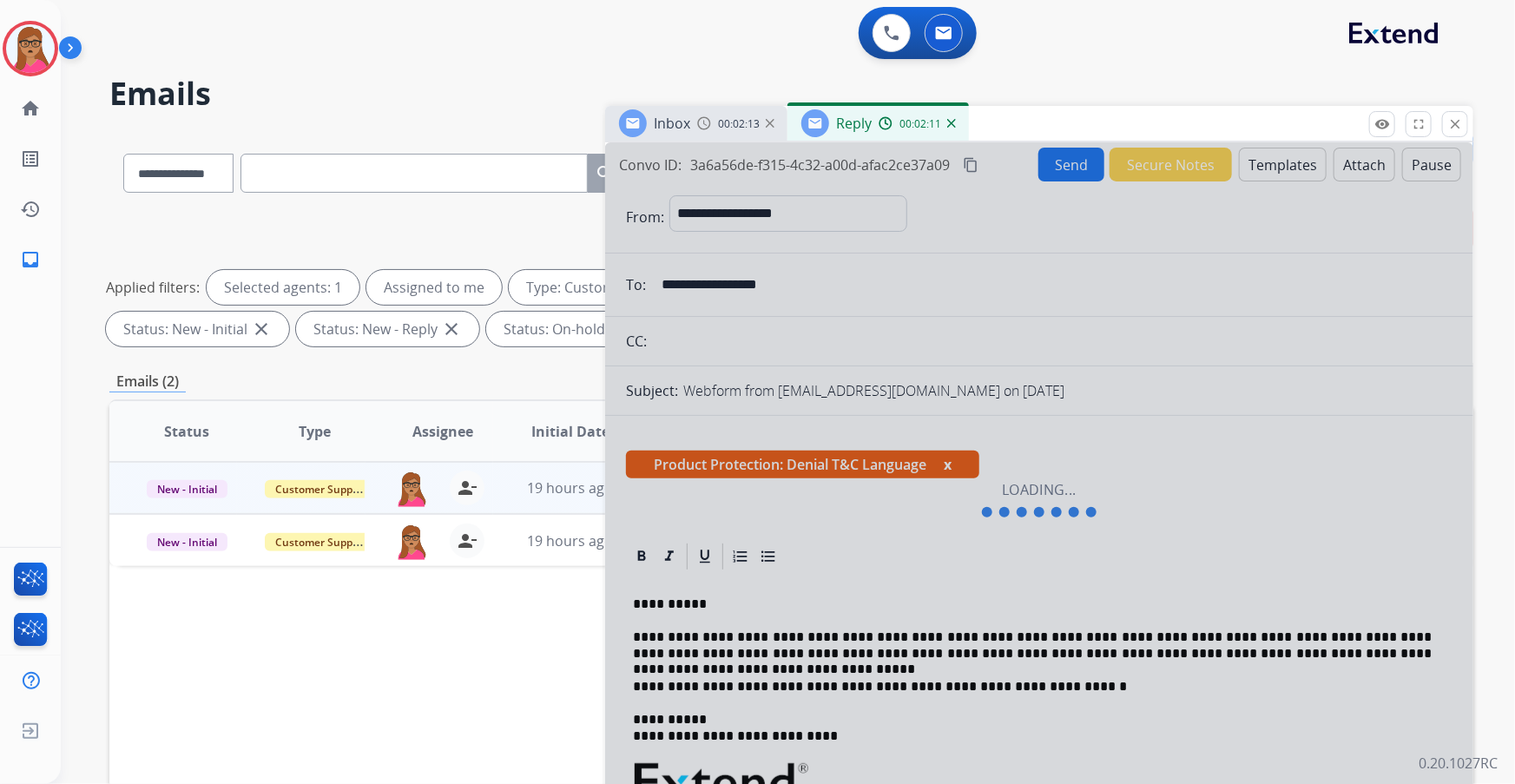
drag, startPoint x: 1029, startPoint y: 330, endPoint x: 993, endPoint y: 146, distance: 187.5
click at [1025, 307] on div at bounding box center [1039, 499] width 868 height 715
click at [952, 122] on img at bounding box center [951, 122] width 8 height 8
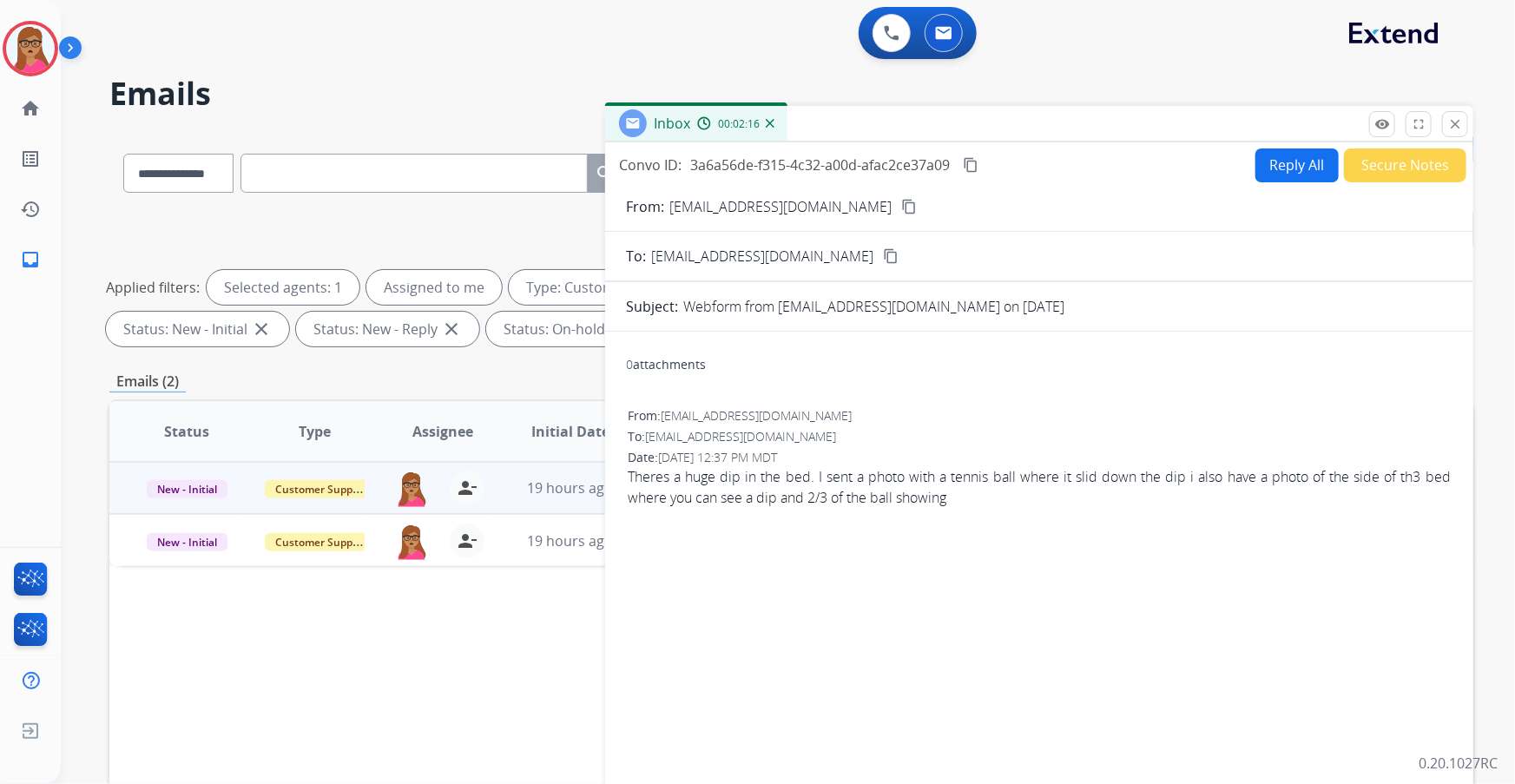
click at [1271, 171] on button "Reply All" at bounding box center [1297, 165] width 83 height 34
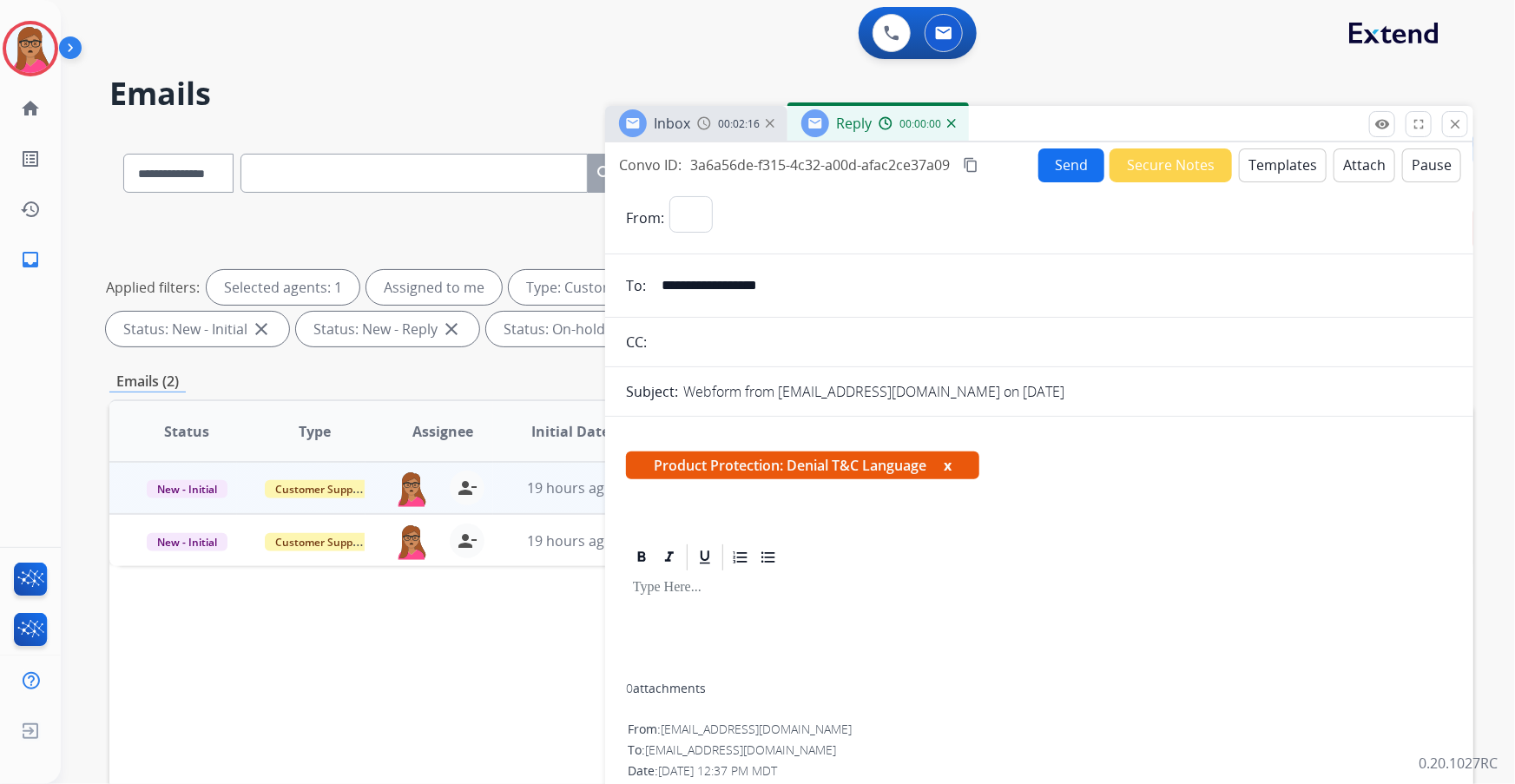
select select "**********"
click at [1271, 170] on button "Templates" at bounding box center [1282, 165] width 88 height 34
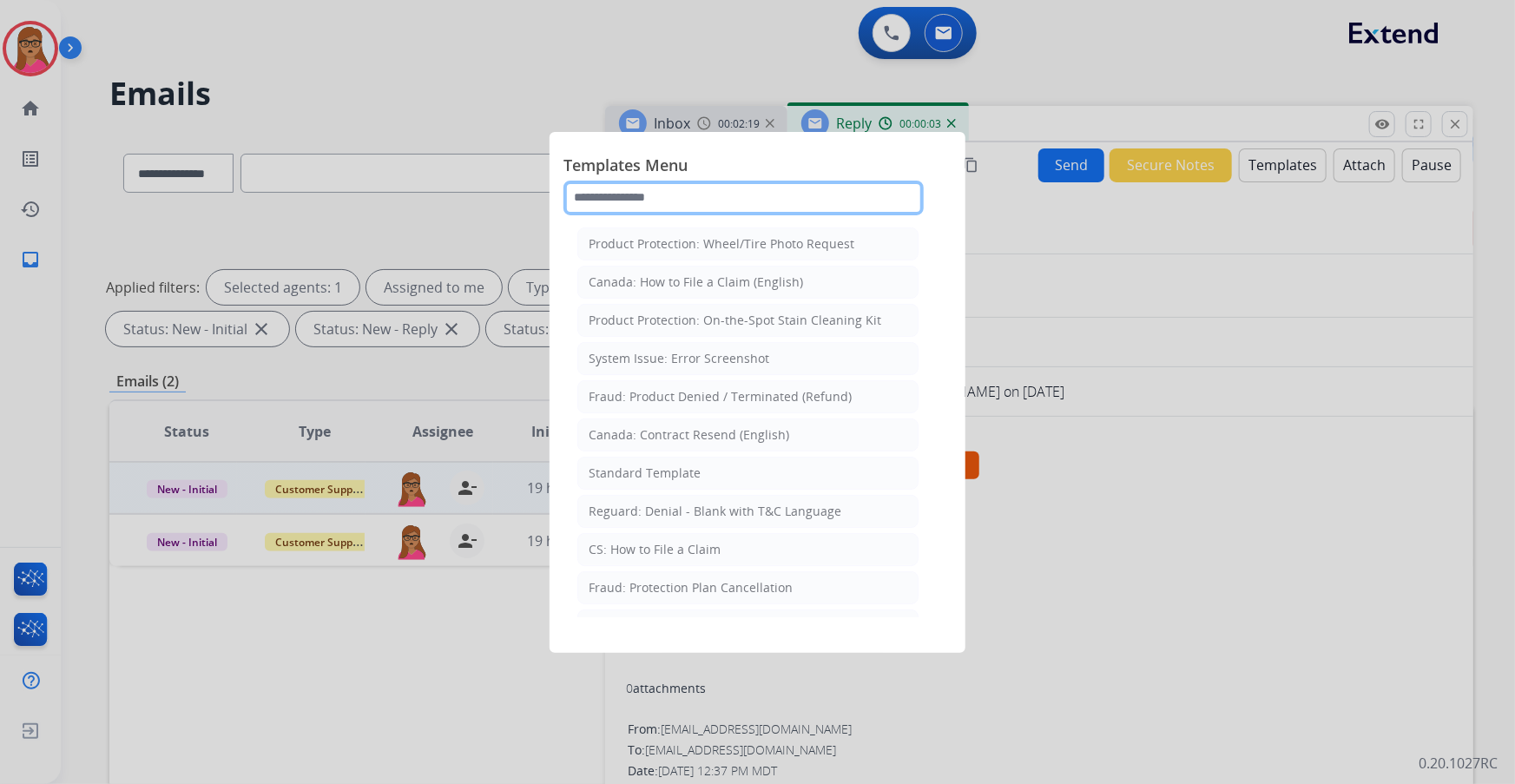
click at [749, 202] on input "text" at bounding box center [744, 198] width 360 height 35
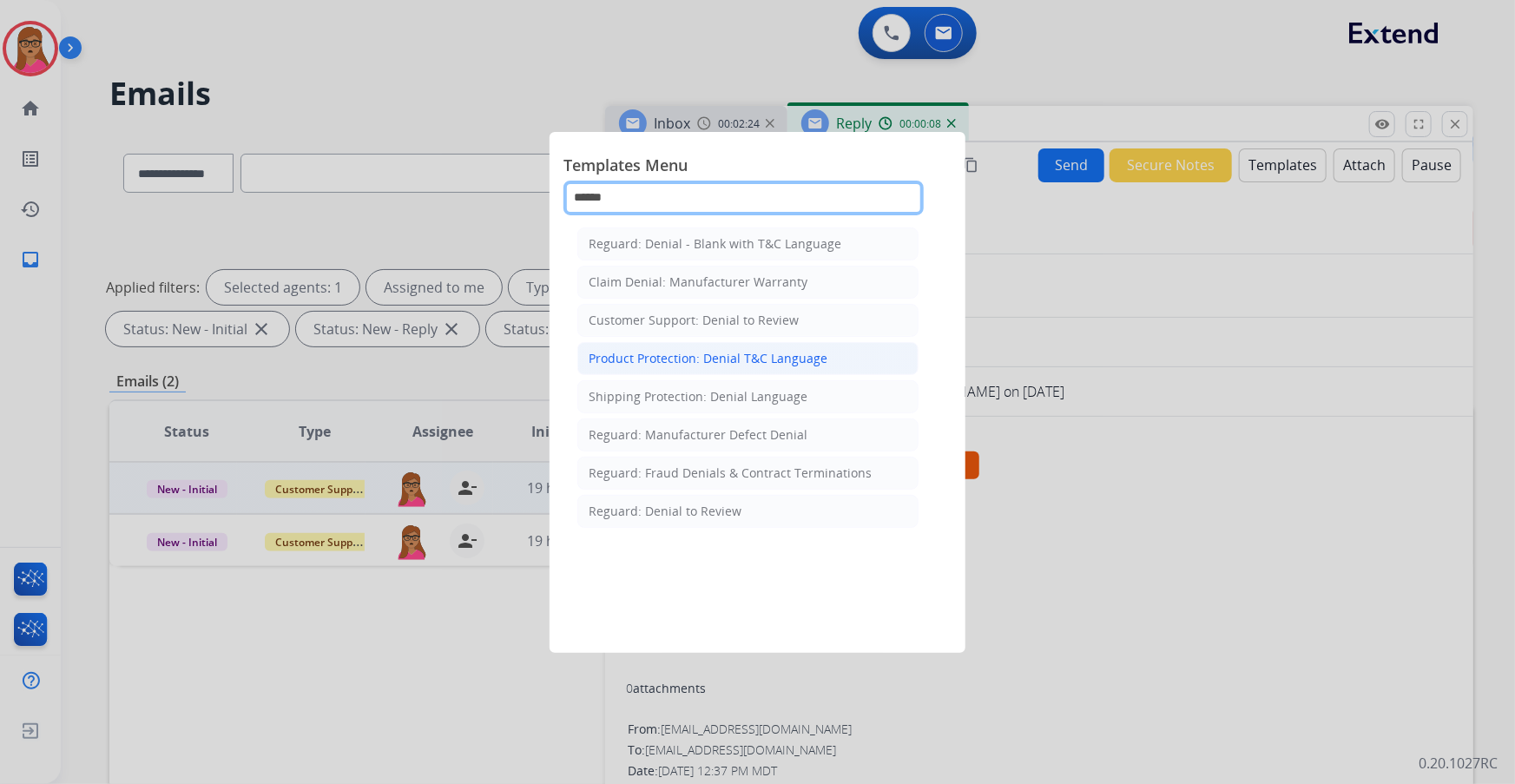
type input "******"
click at [671, 350] on div "Product Protection: Denial T&C Language" at bounding box center [707, 358] width 239 height 17
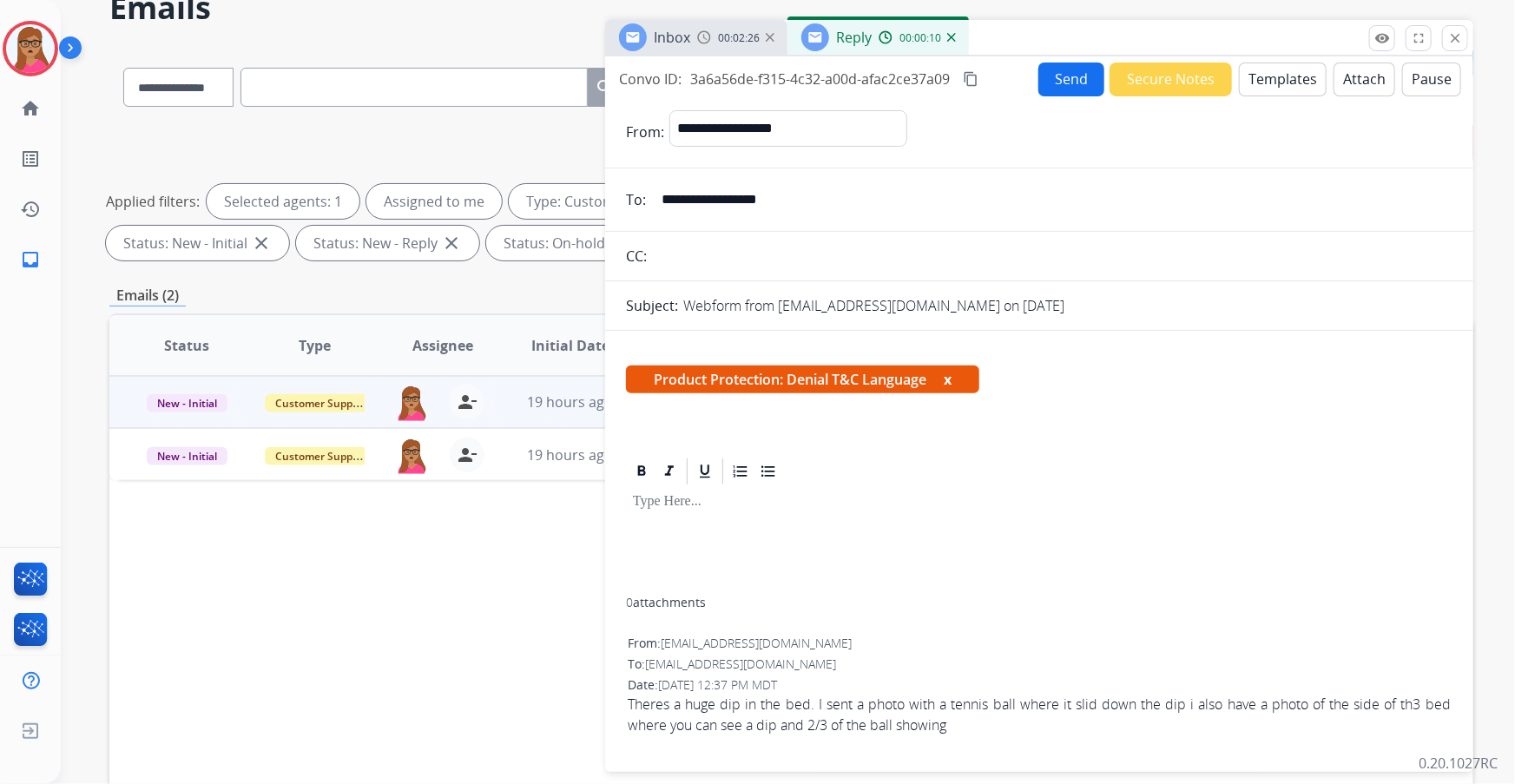
scroll to position [157, 0]
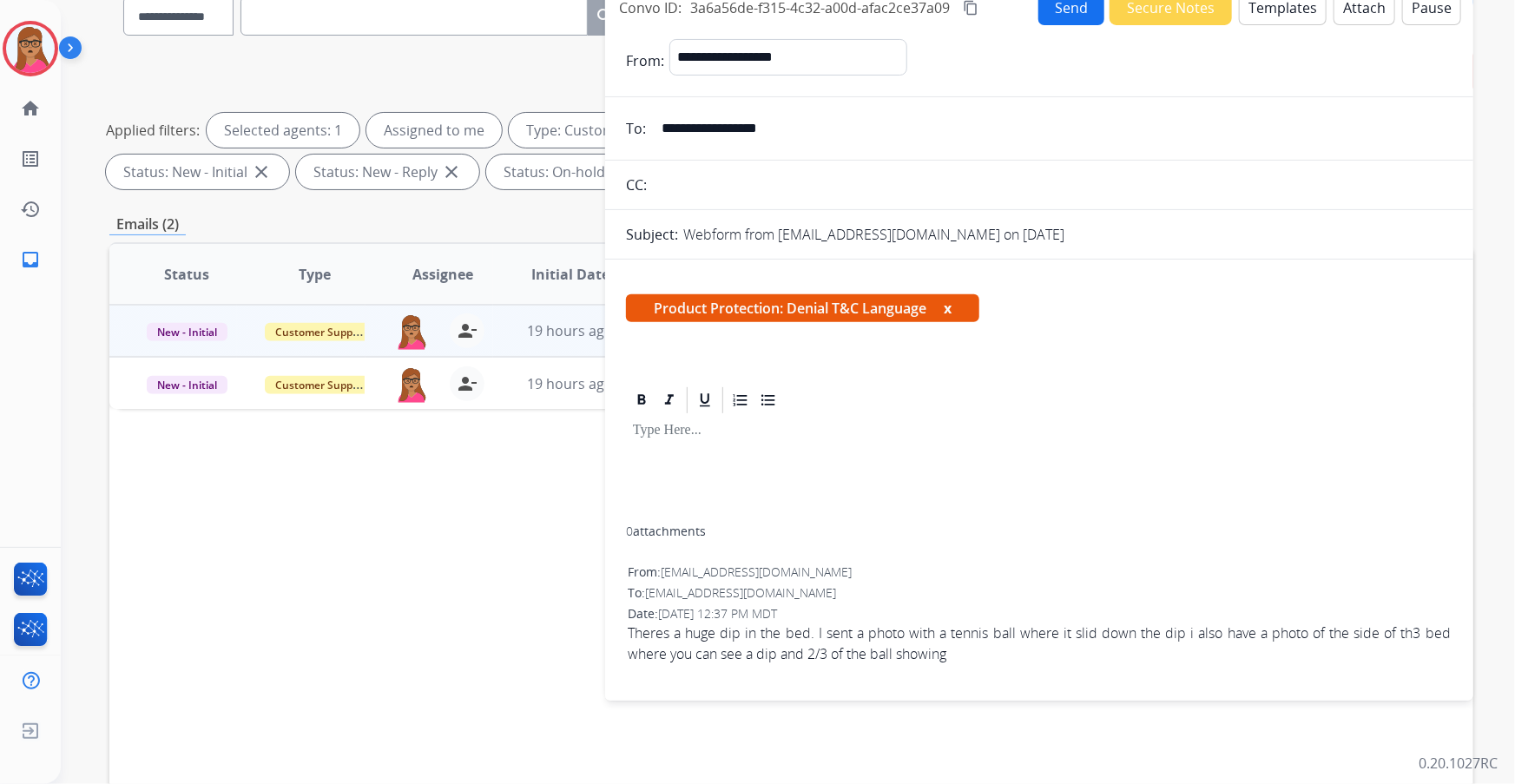
click at [947, 306] on button "x" at bounding box center [947, 308] width 8 height 21
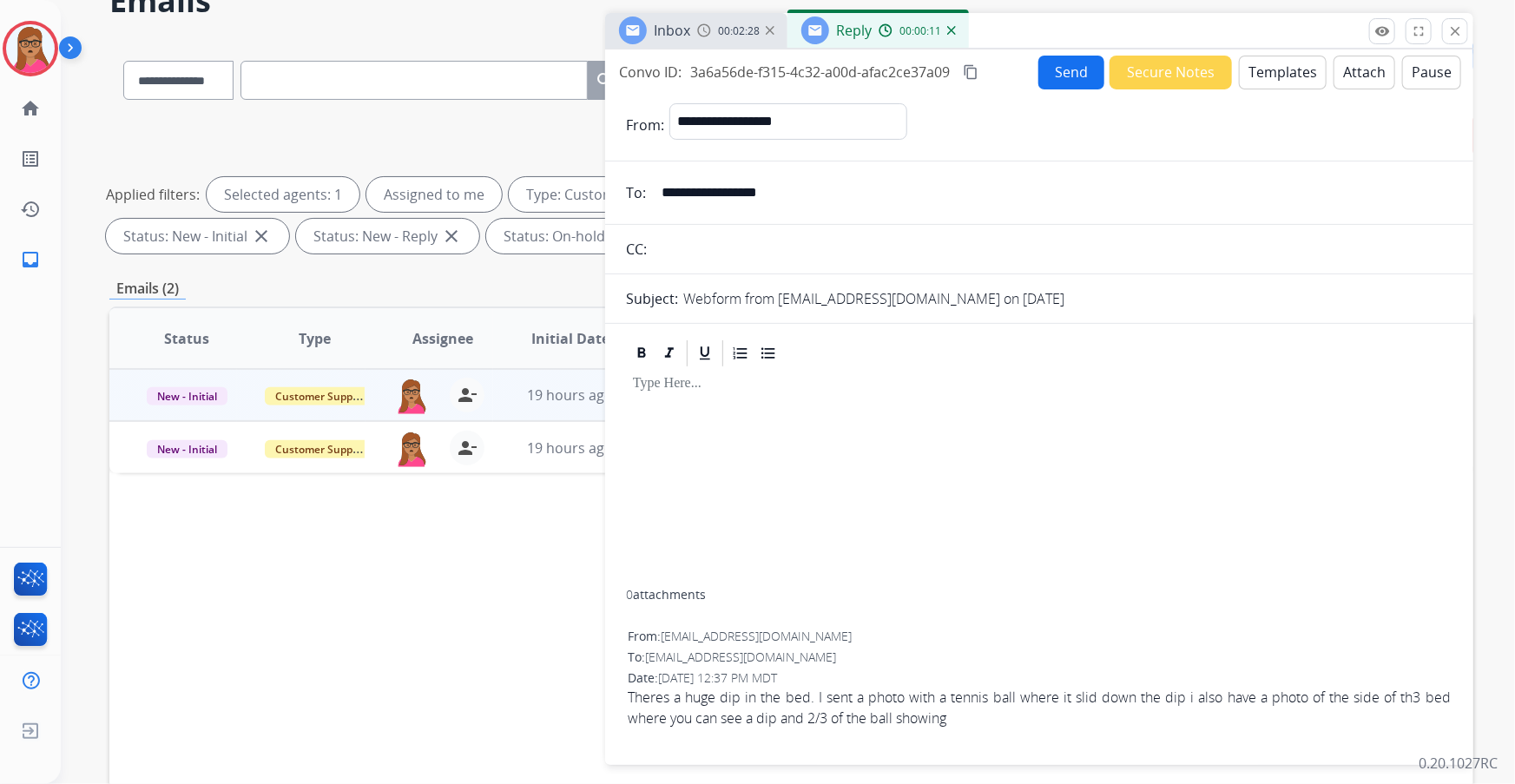
scroll to position [0, 0]
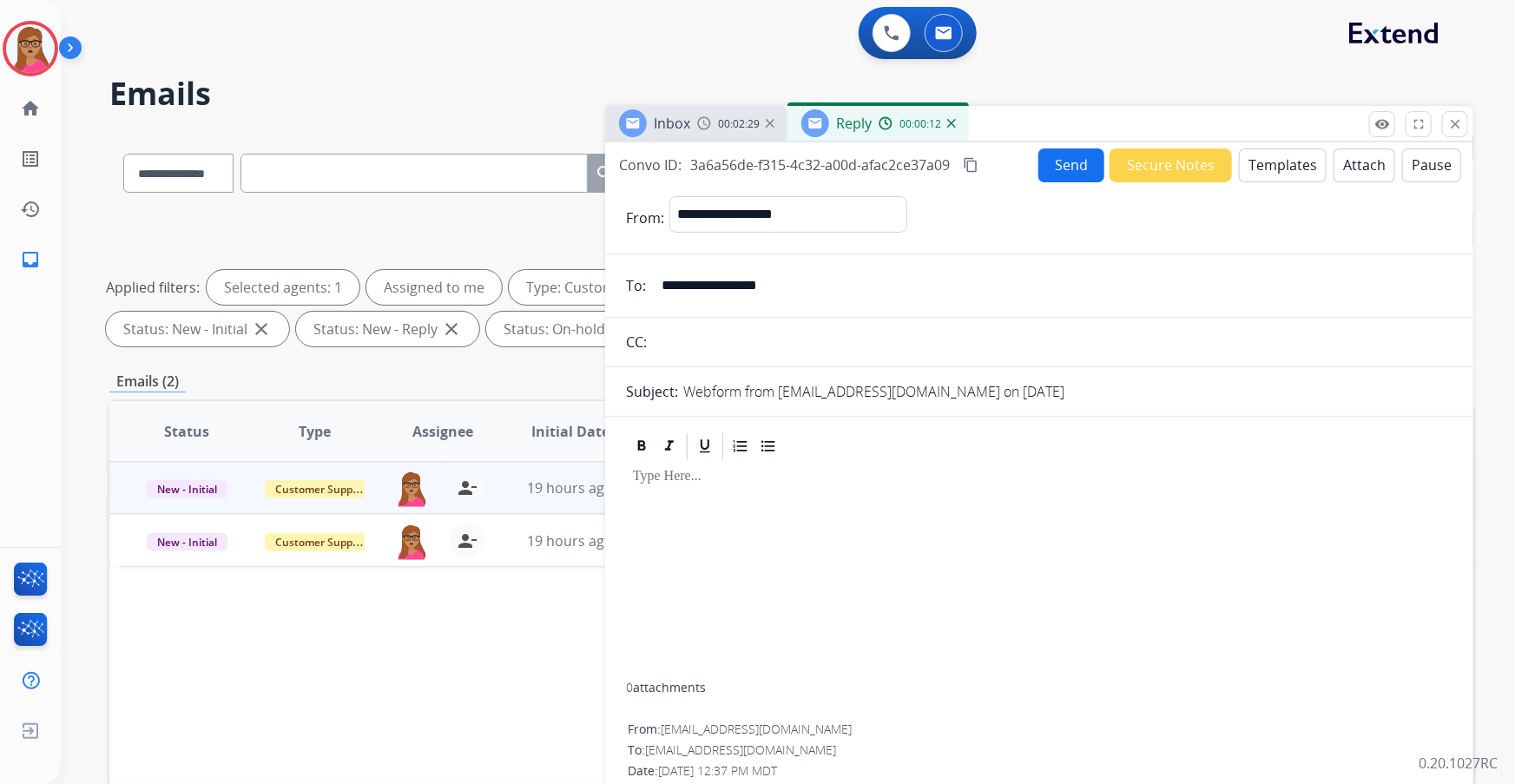
click at [1268, 161] on button "Templates" at bounding box center [1282, 165] width 88 height 34
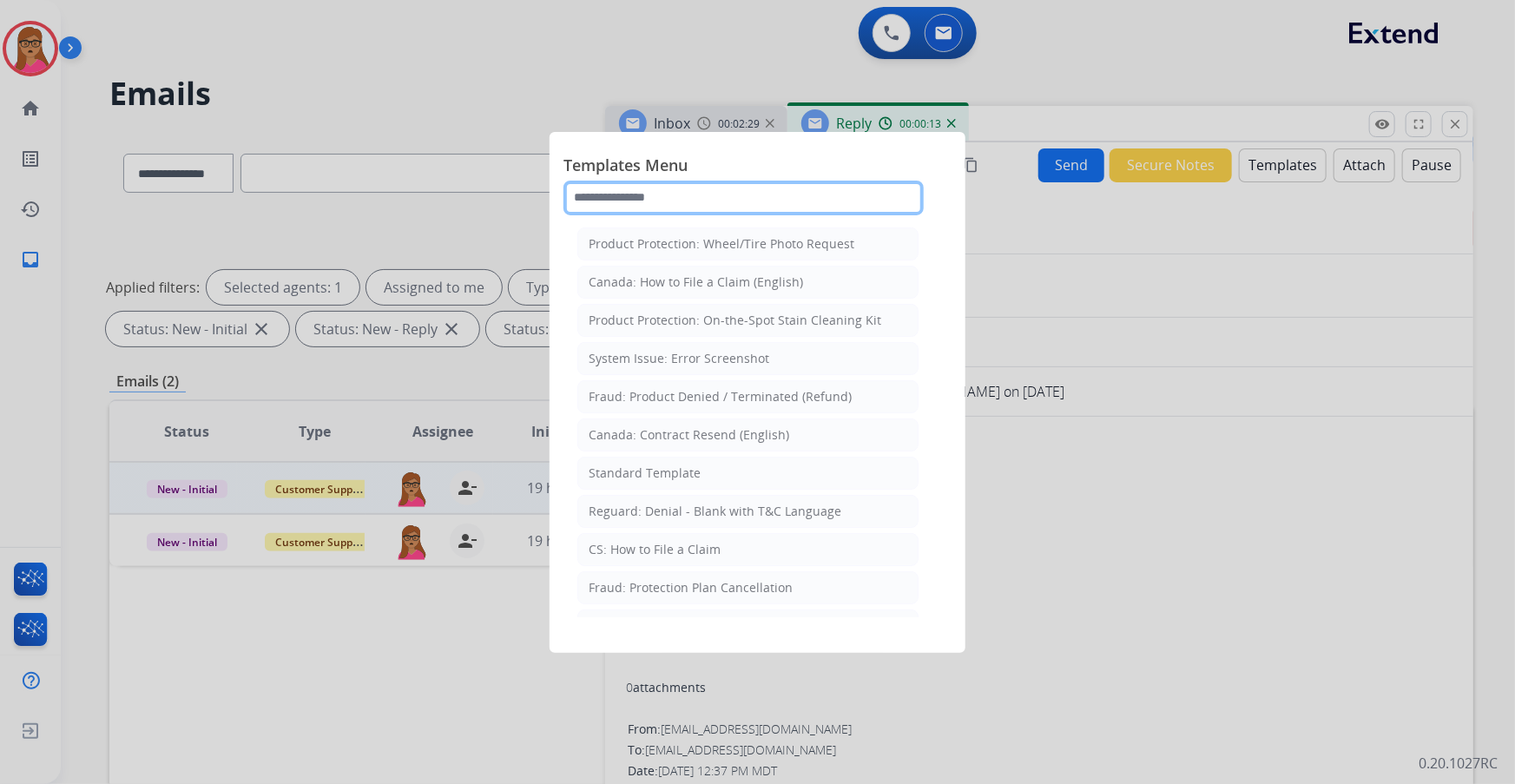
click at [720, 192] on input "text" at bounding box center [744, 198] width 360 height 35
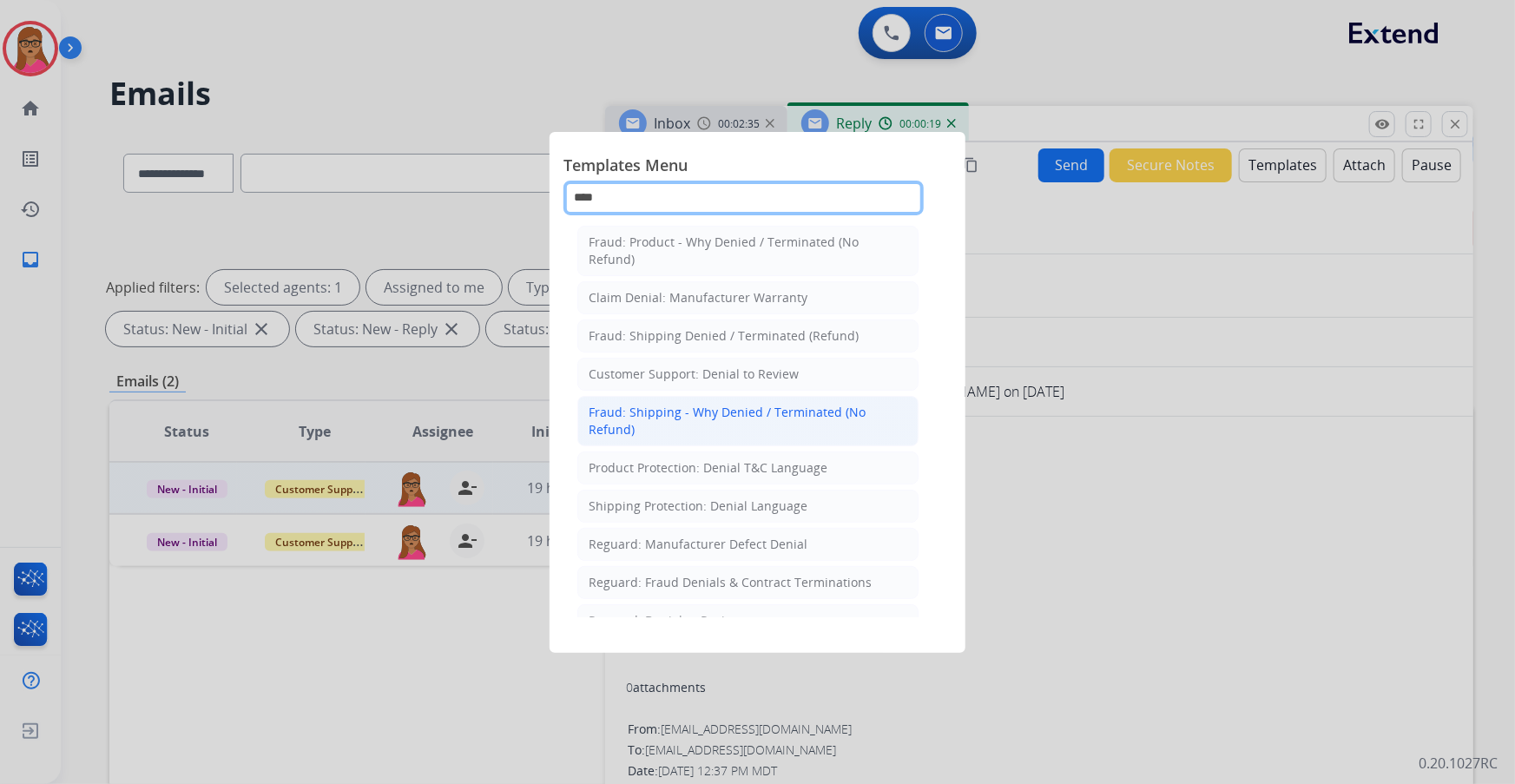
scroll to position [101, 0]
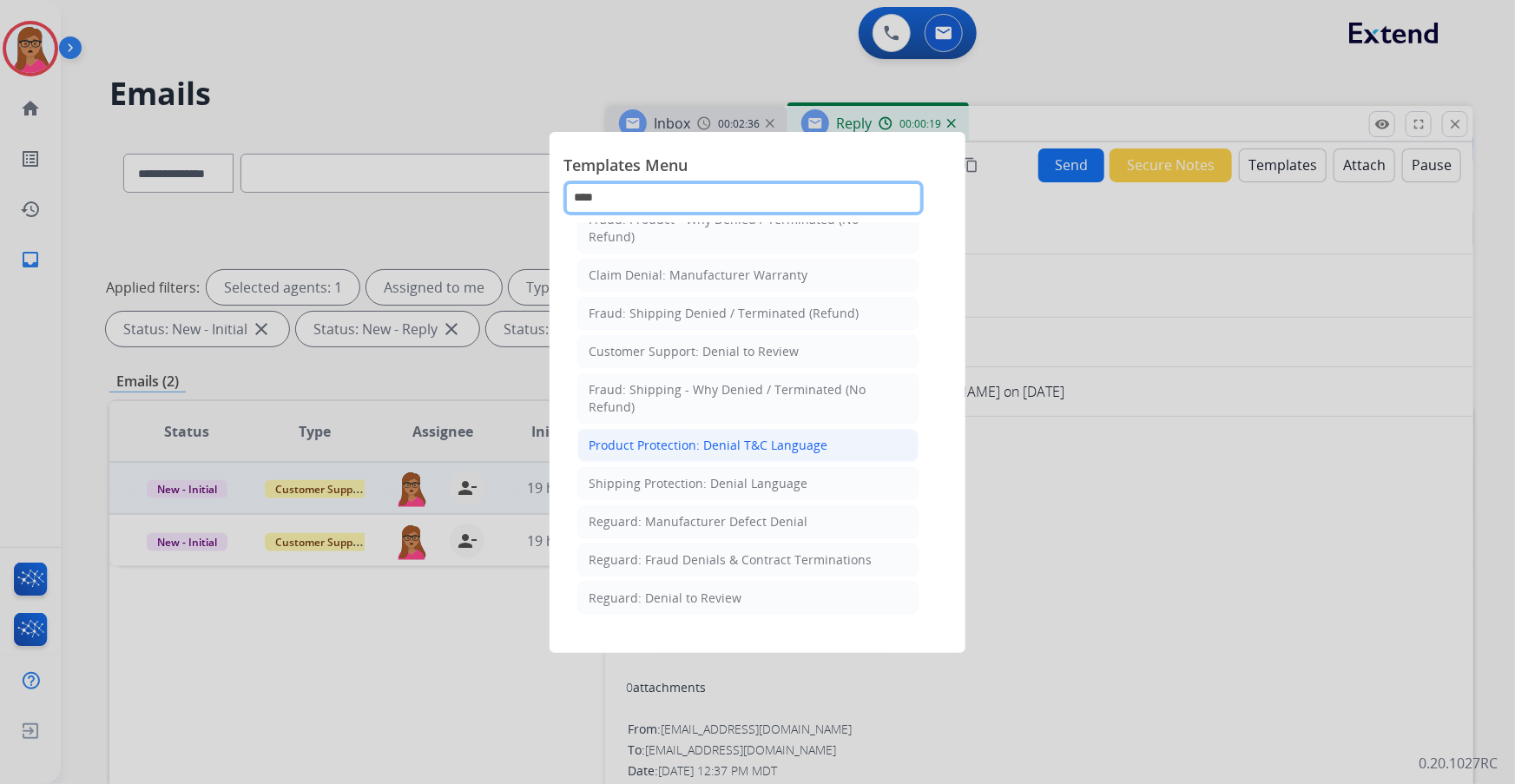
type input "****"
click at [661, 444] on div "Product Protection: Denial T&C Language" at bounding box center [707, 445] width 239 height 17
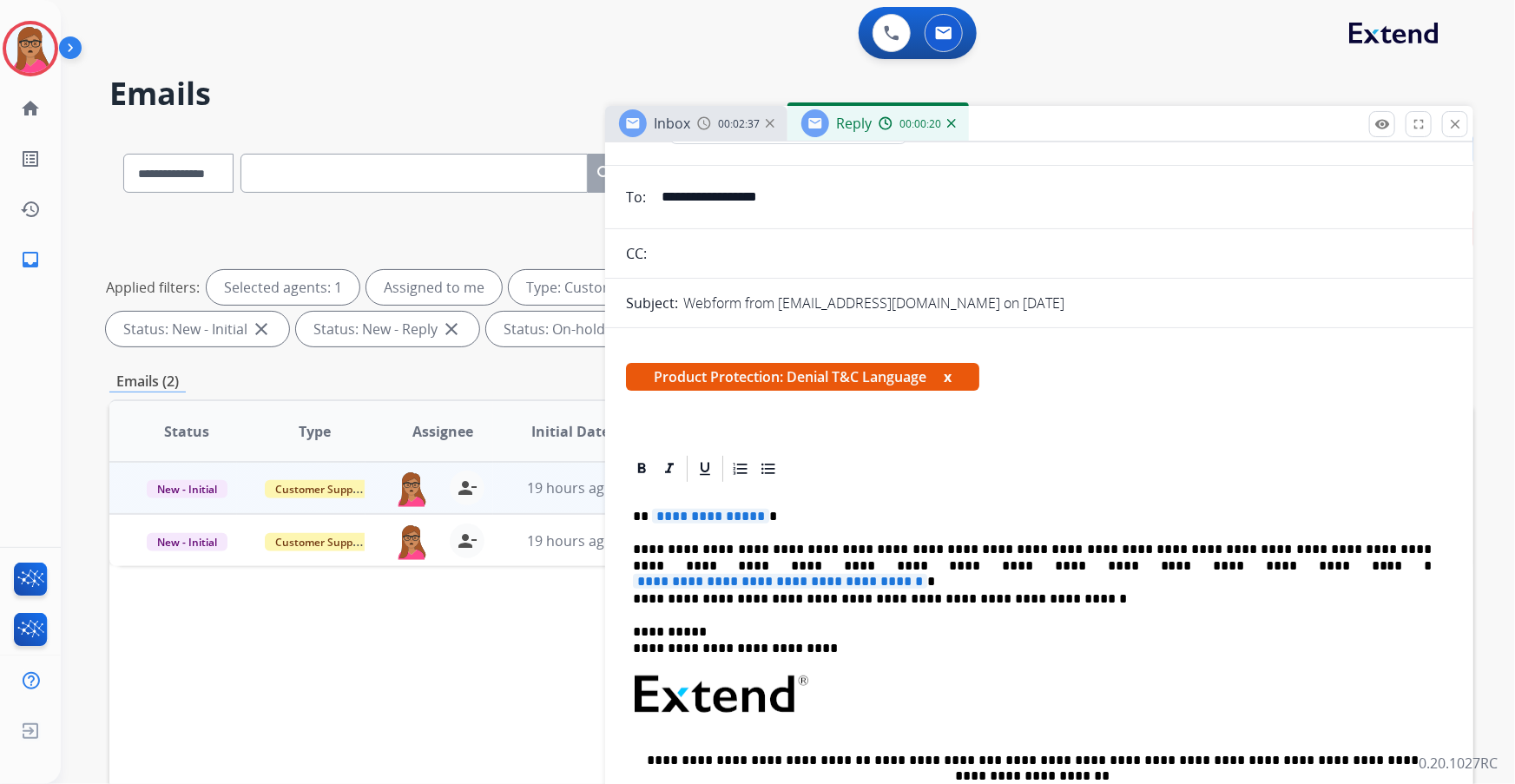
scroll to position [157, 0]
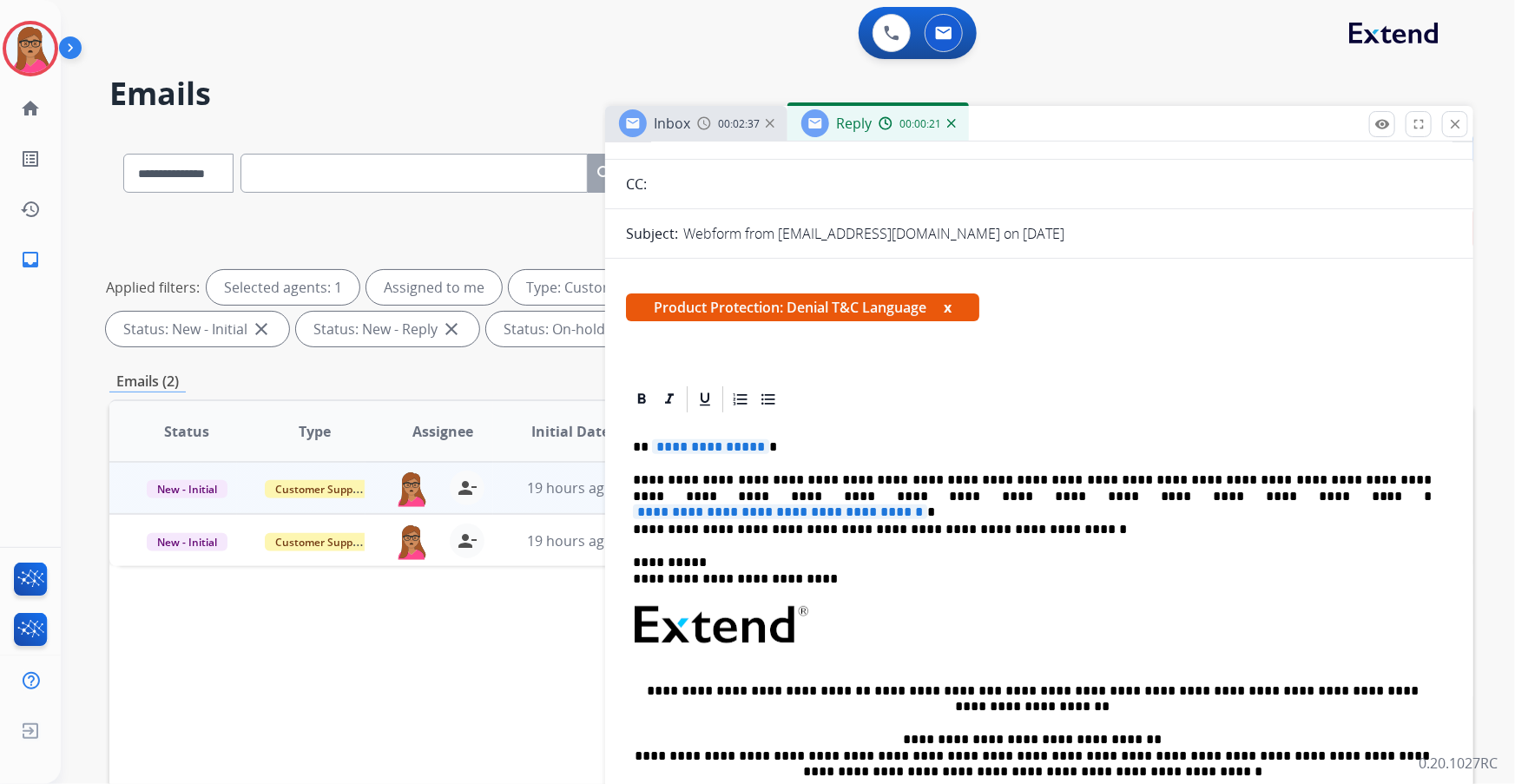
click at [712, 453] on span "**********" at bounding box center [711, 447] width 117 height 15
click at [927, 504] on span "**********" at bounding box center [780, 512] width 294 height 15
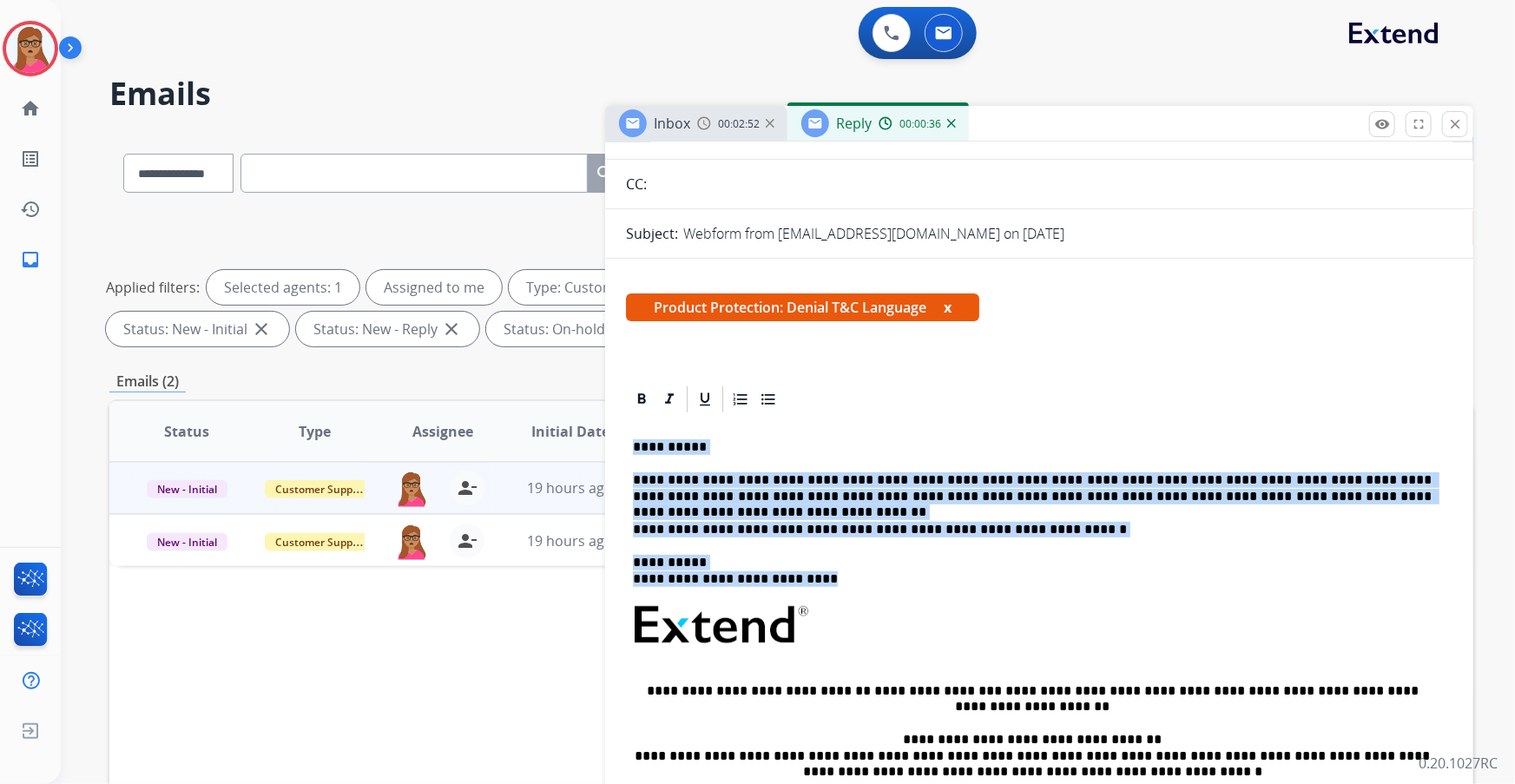
drag, startPoint x: 630, startPoint y: 448, endPoint x: 1083, endPoint y: 589, distance: 474.4
click at [1083, 589] on div "**********" at bounding box center [1039, 671] width 827 height 513
copy div "**********"
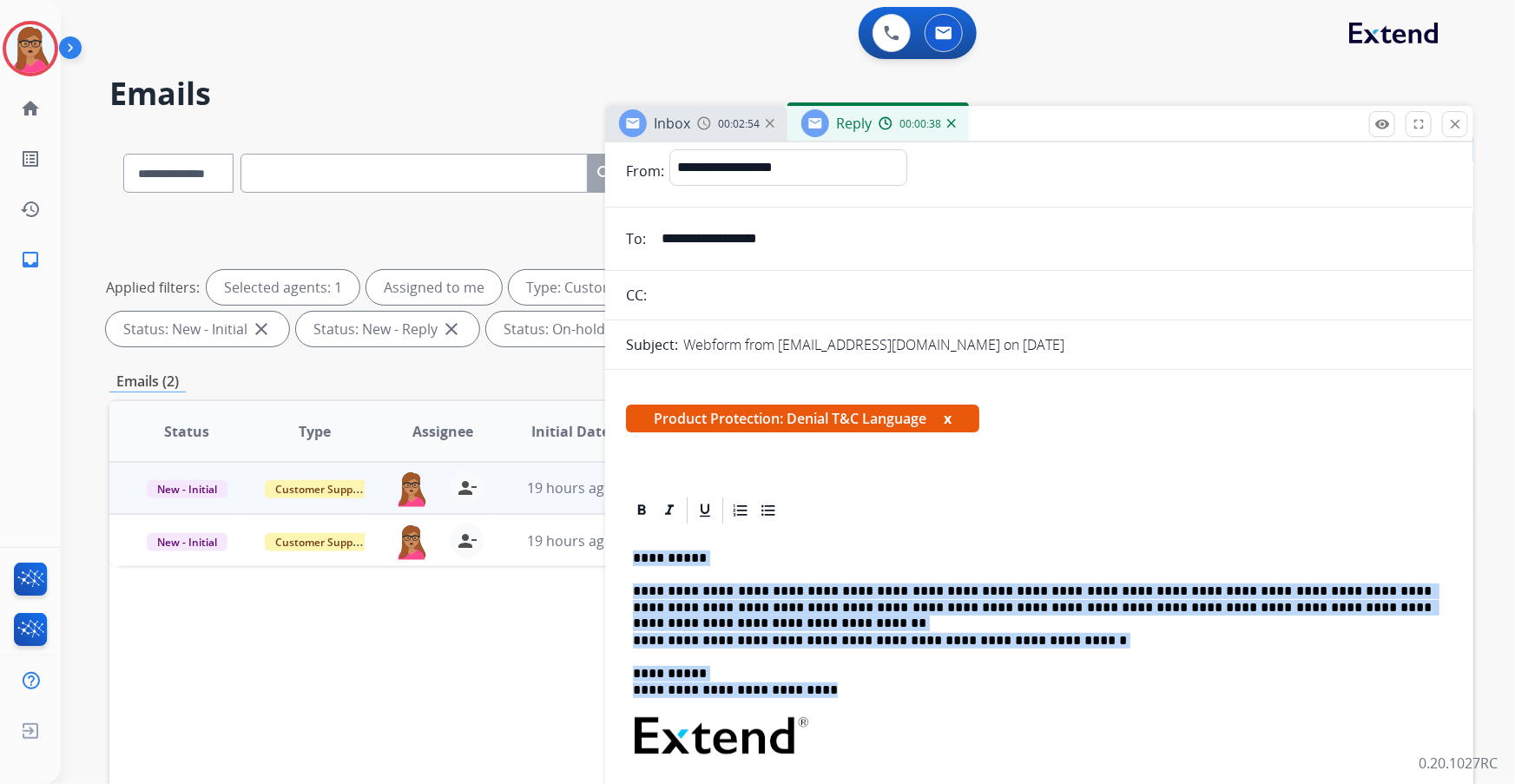
scroll to position [0, 0]
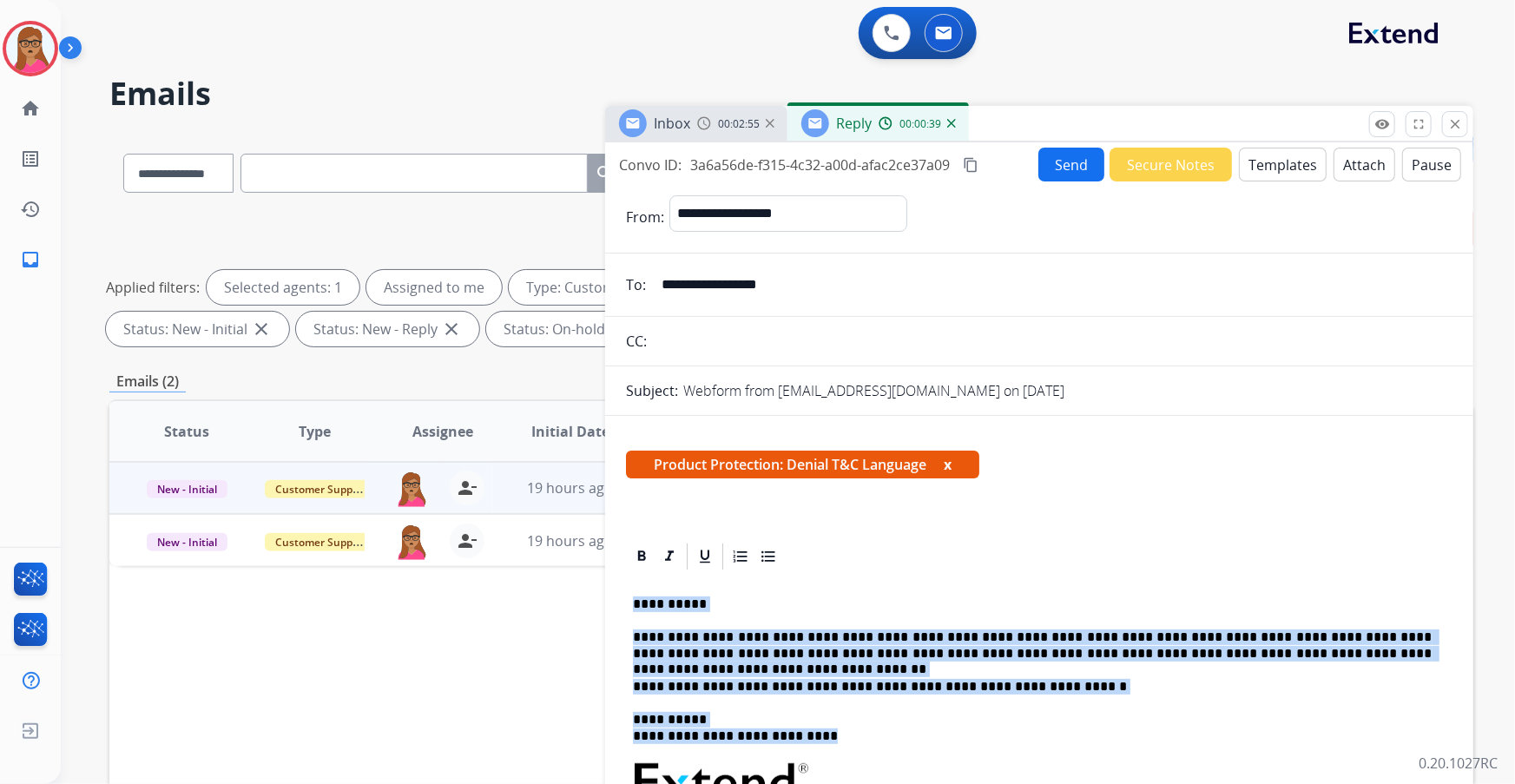
click at [1138, 381] on div "Webform from [EMAIL_ADDRESS][DOMAIN_NAME] on [DATE]" at bounding box center [1068, 390] width 769 height 21
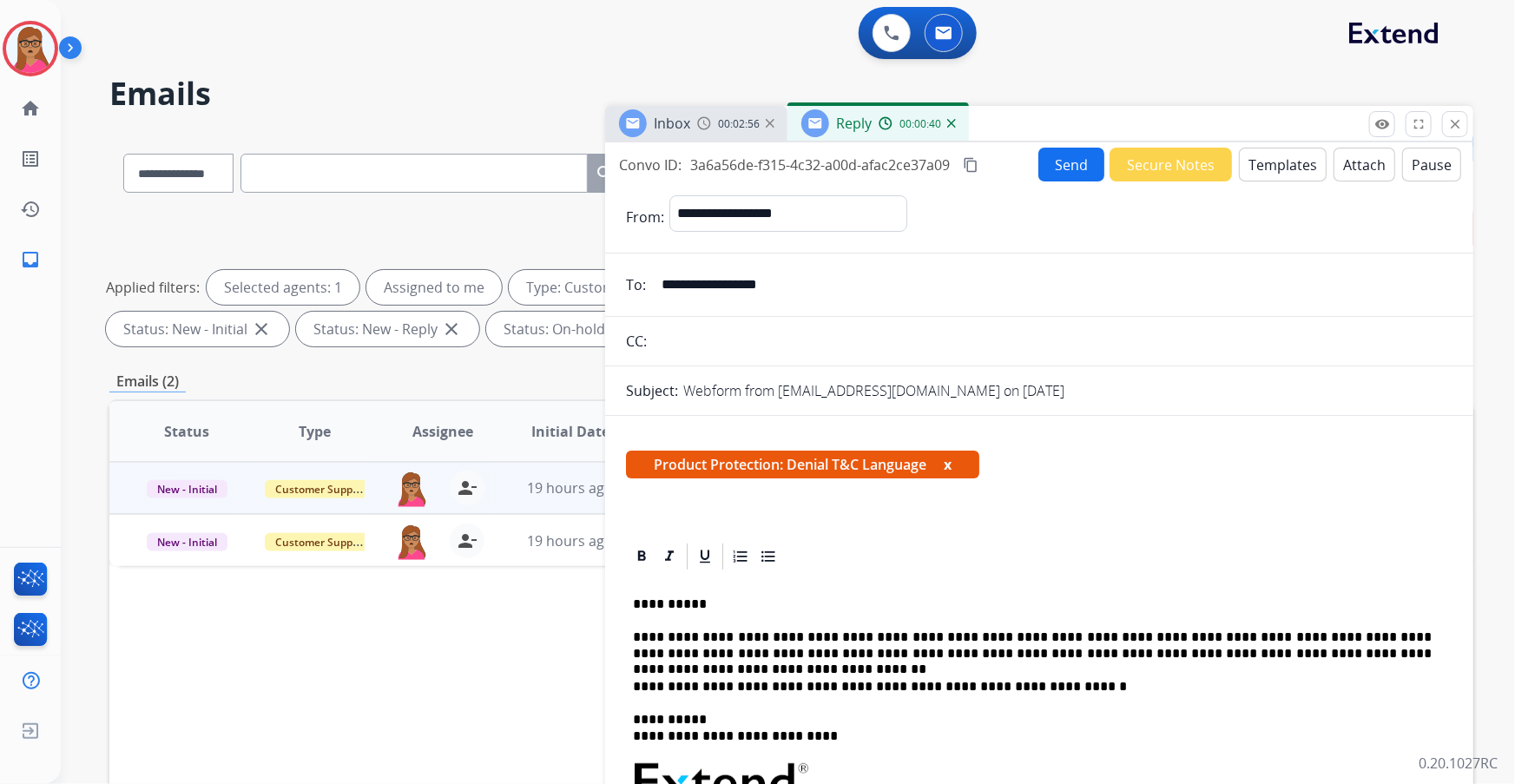
click at [1068, 170] on button "Send" at bounding box center [1071, 165] width 66 height 34
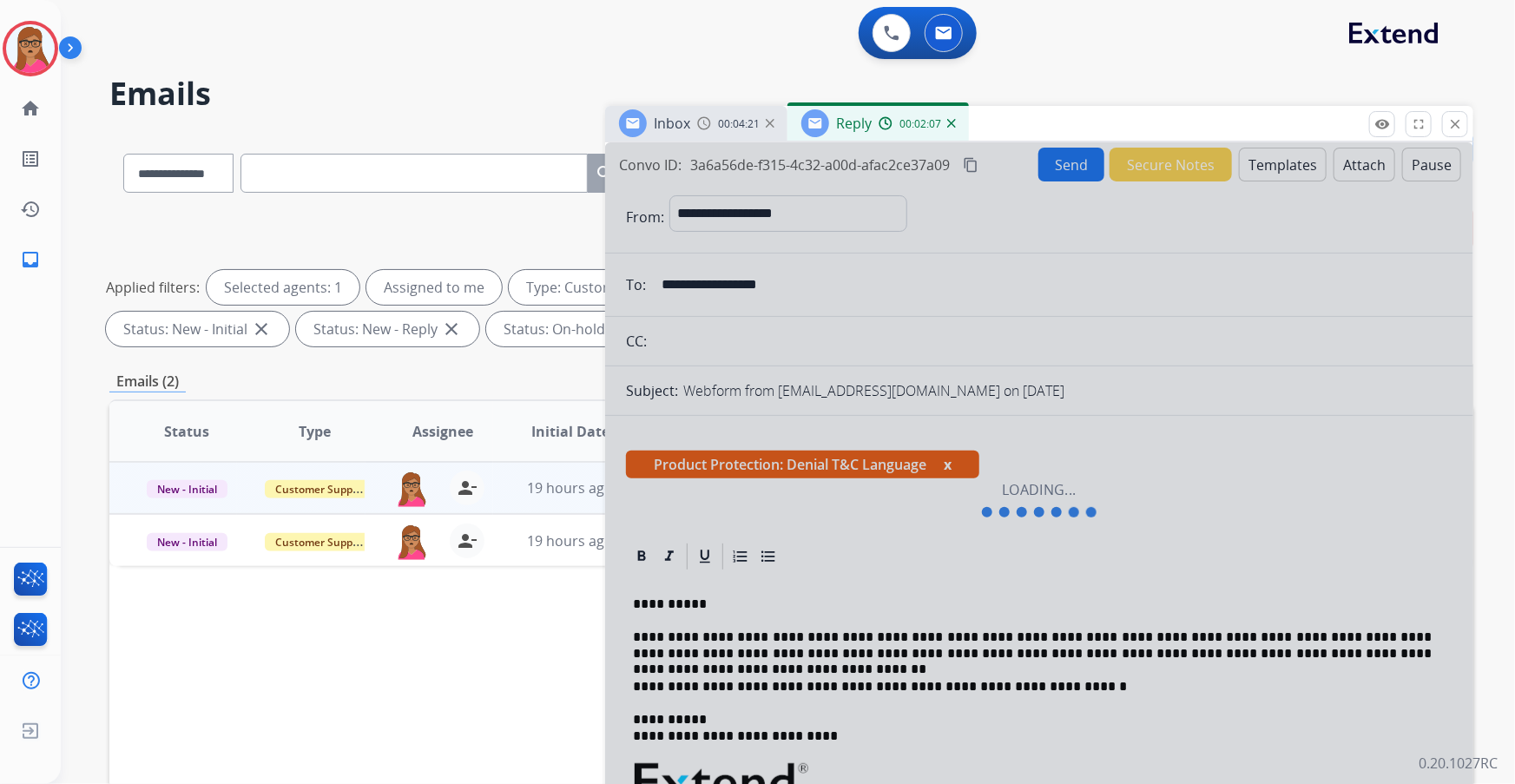
click at [708, 112] on div "Inbox 00:04:21" at bounding box center [696, 122] width 182 height 35
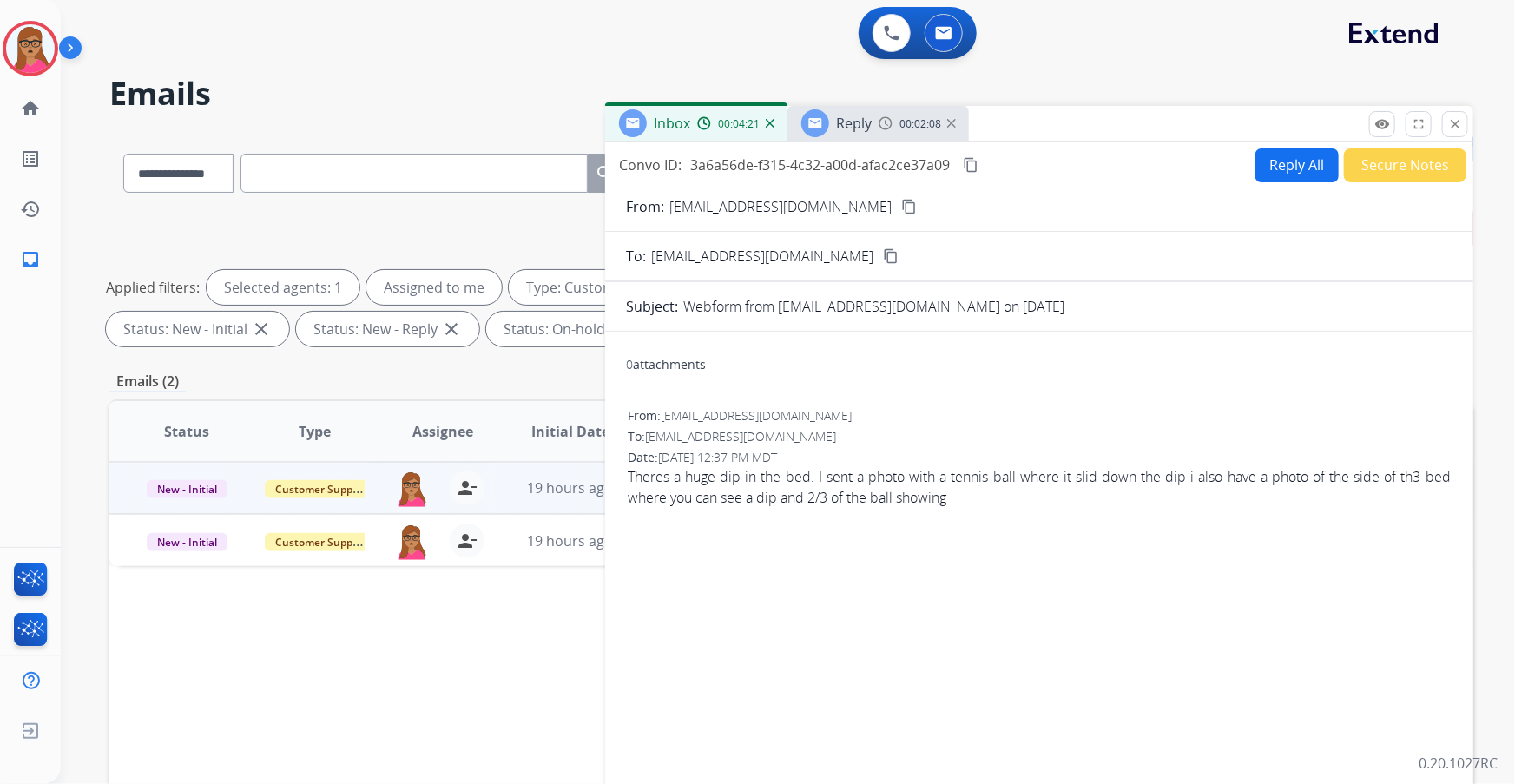
click at [868, 126] on span "Reply" at bounding box center [854, 123] width 36 height 19
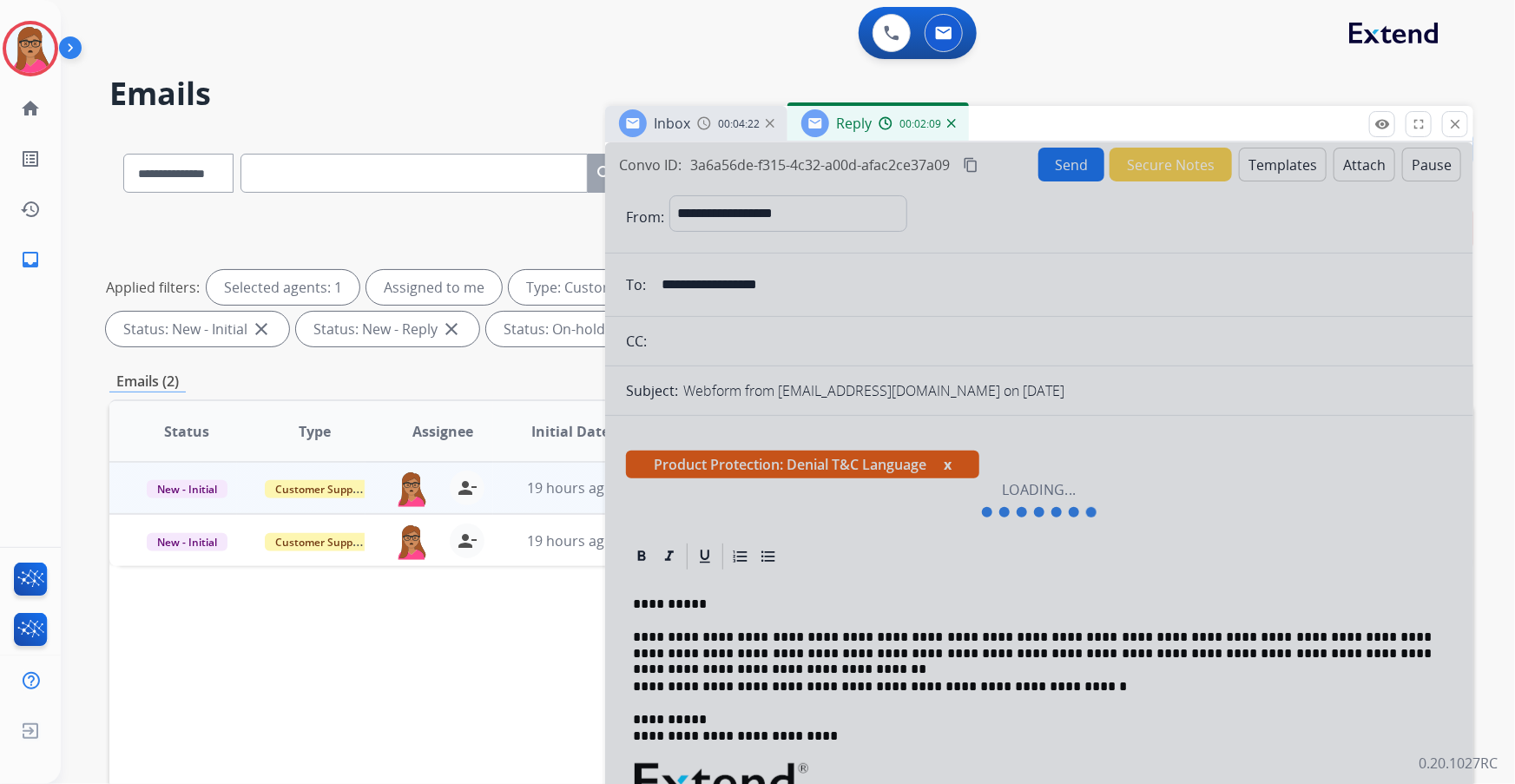
click at [702, 119] on img at bounding box center [703, 122] width 14 height 14
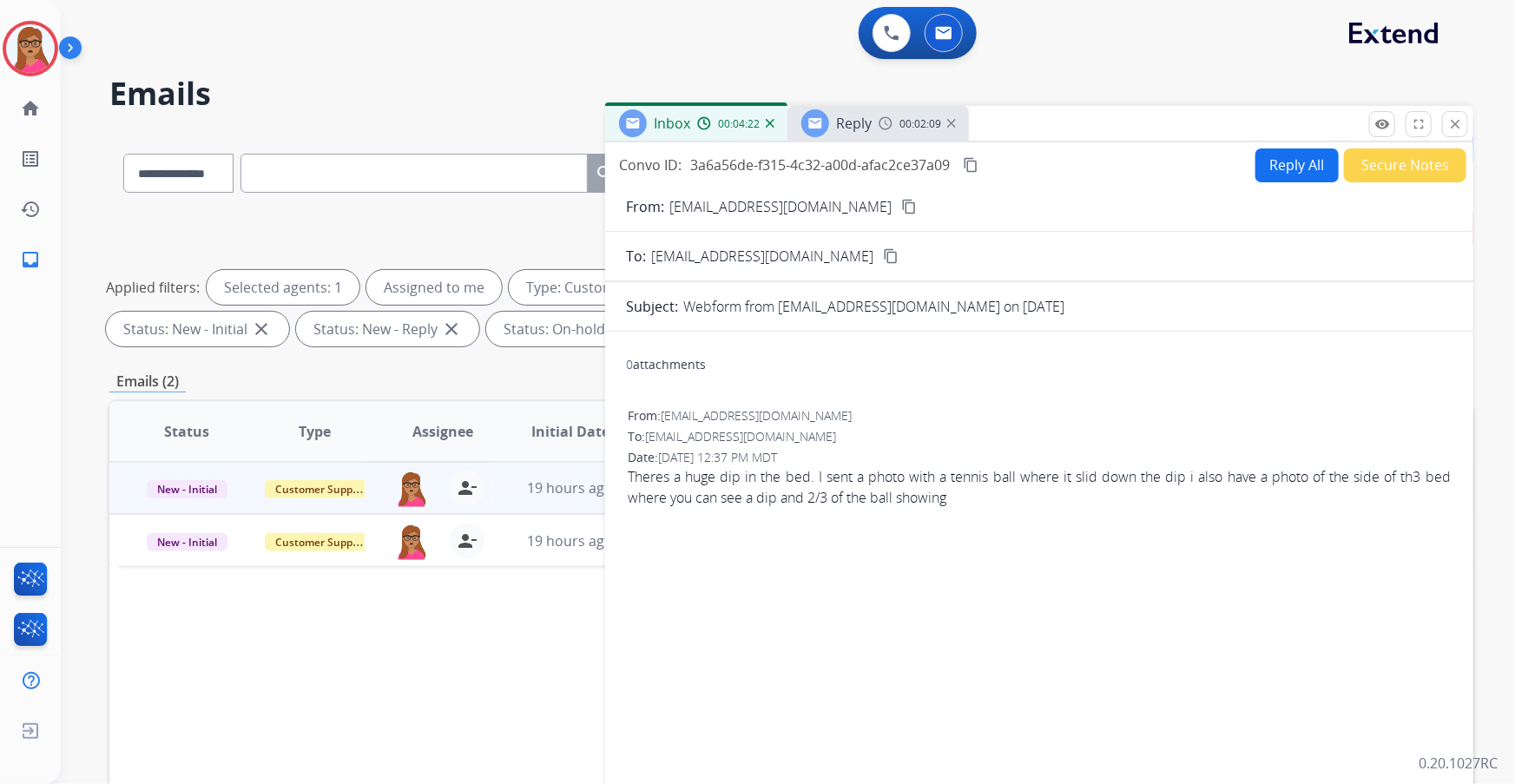
click at [841, 127] on span "Reply" at bounding box center [854, 123] width 36 height 19
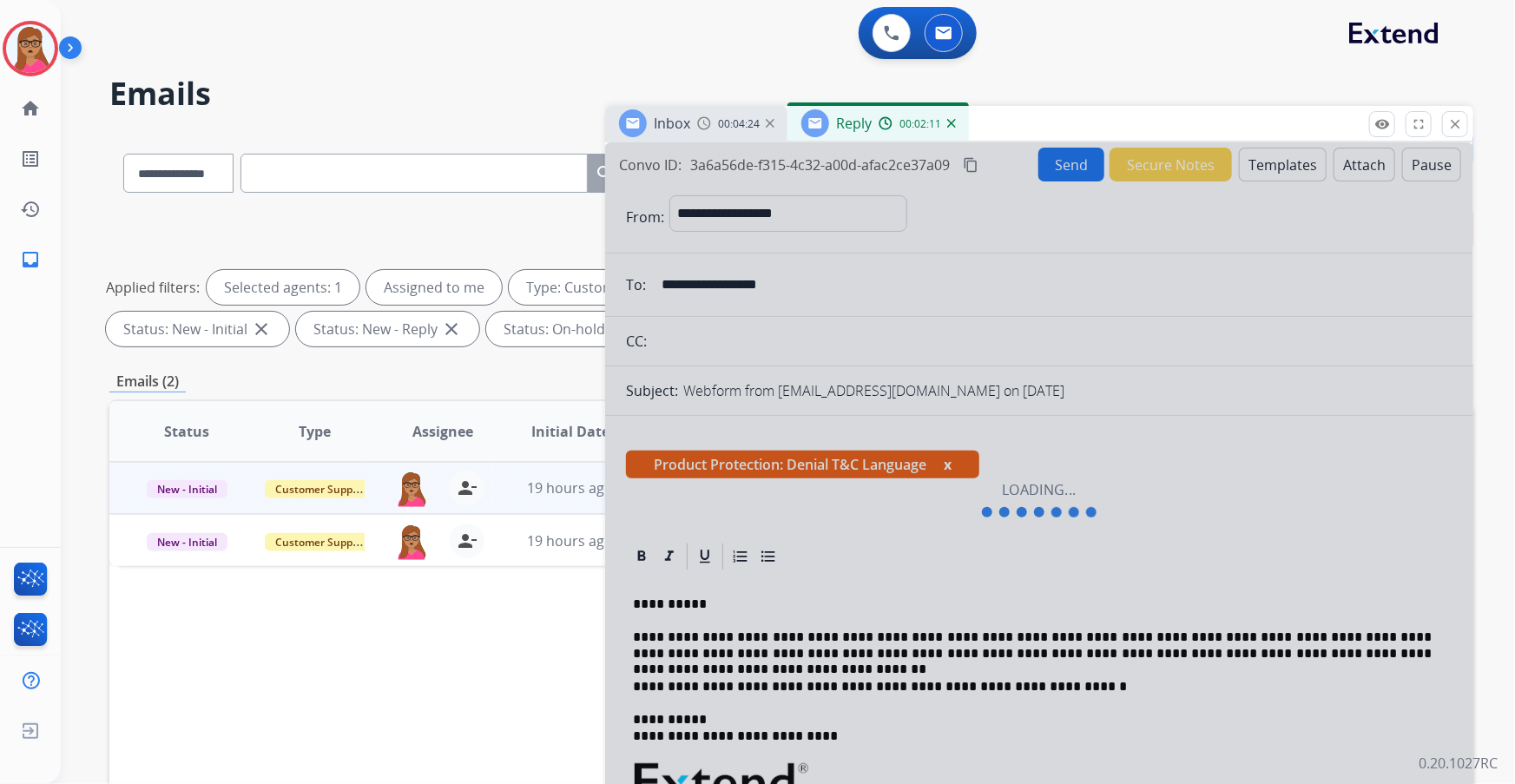
click at [842, 127] on span "Reply" at bounding box center [854, 123] width 36 height 19
click at [725, 119] on span "00:04:25" at bounding box center [739, 123] width 41 height 14
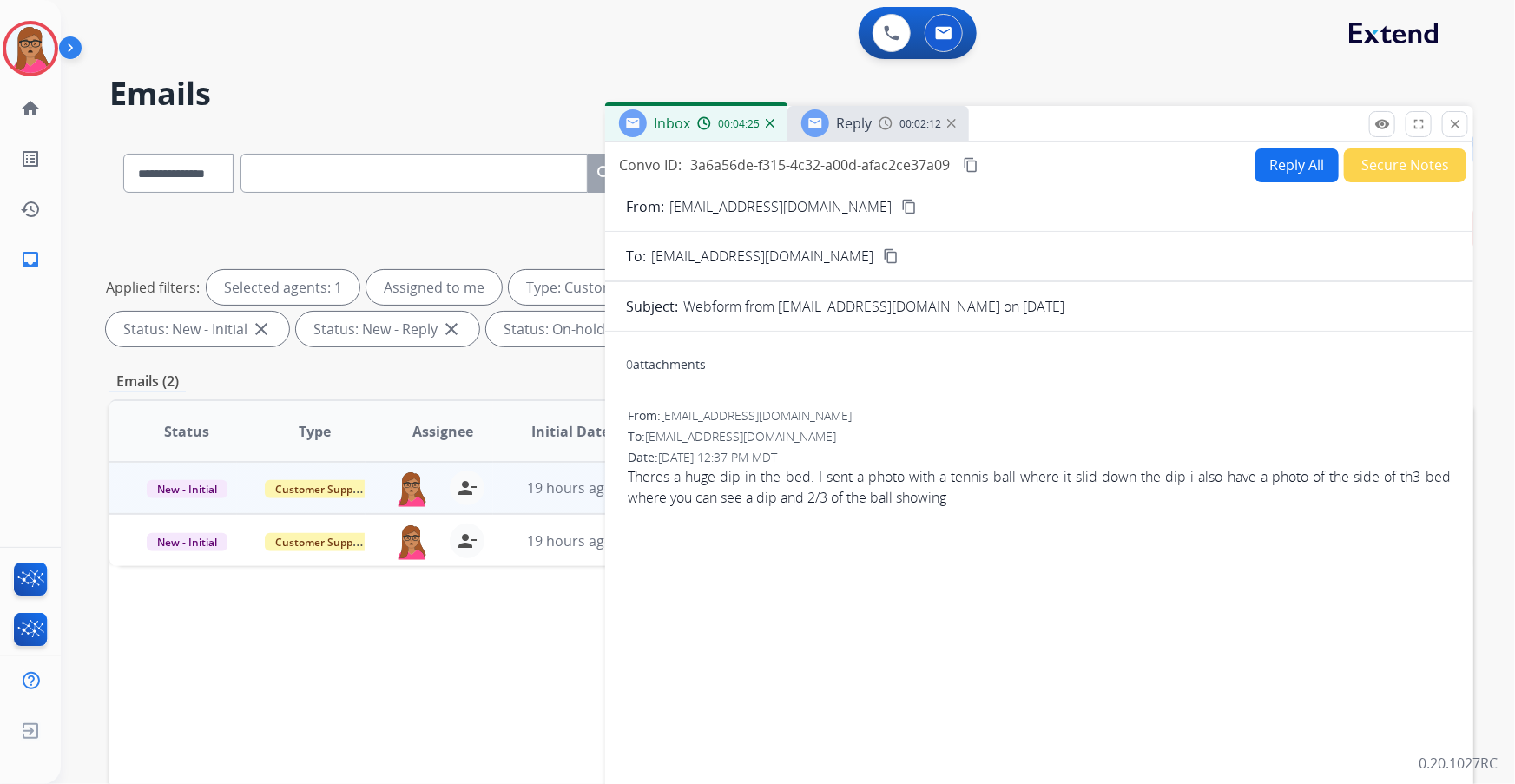
click at [883, 124] on img at bounding box center [885, 122] width 14 height 14
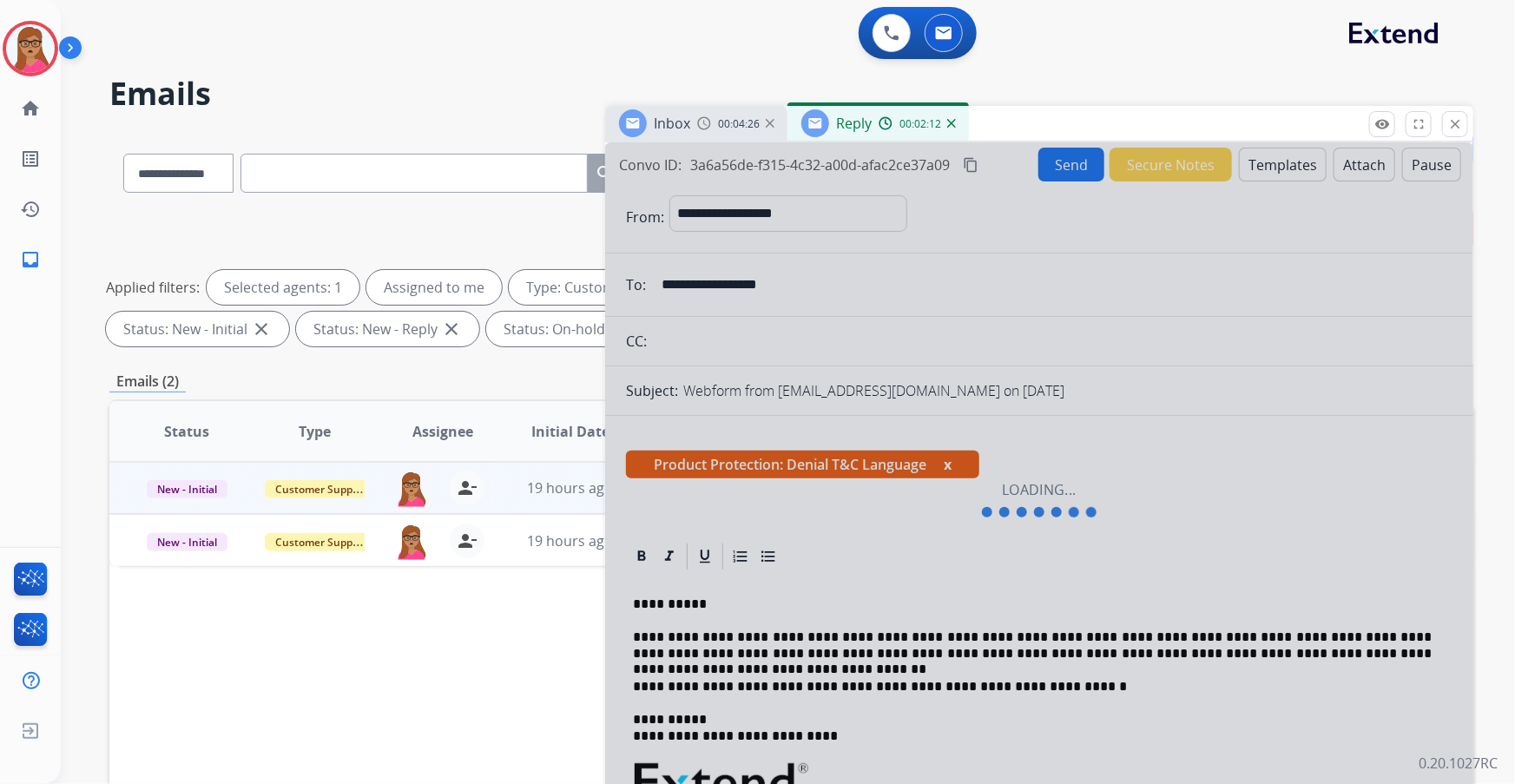
click at [750, 124] on span "00:04:26" at bounding box center [739, 123] width 41 height 14
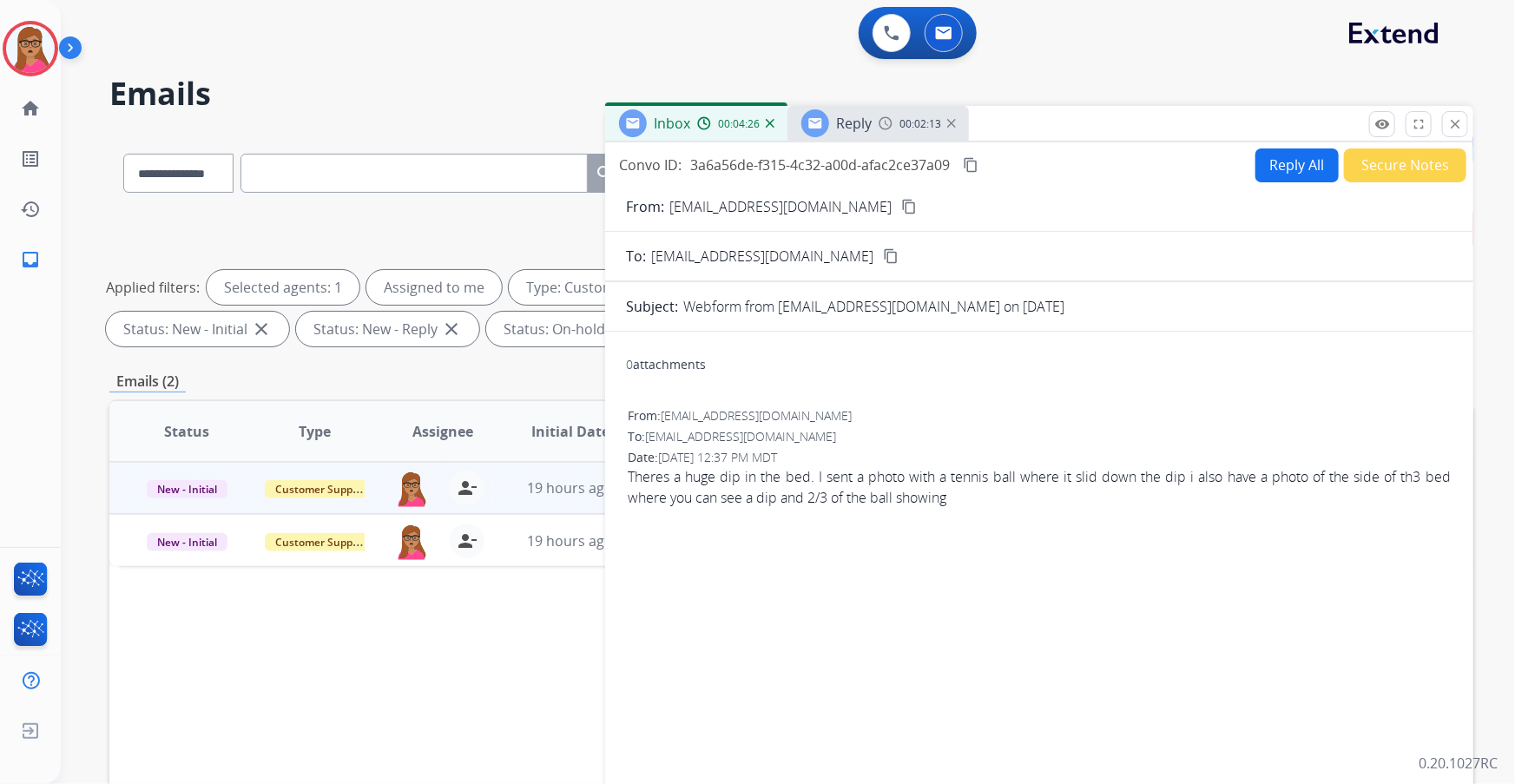
click at [886, 124] on img at bounding box center [885, 122] width 14 height 14
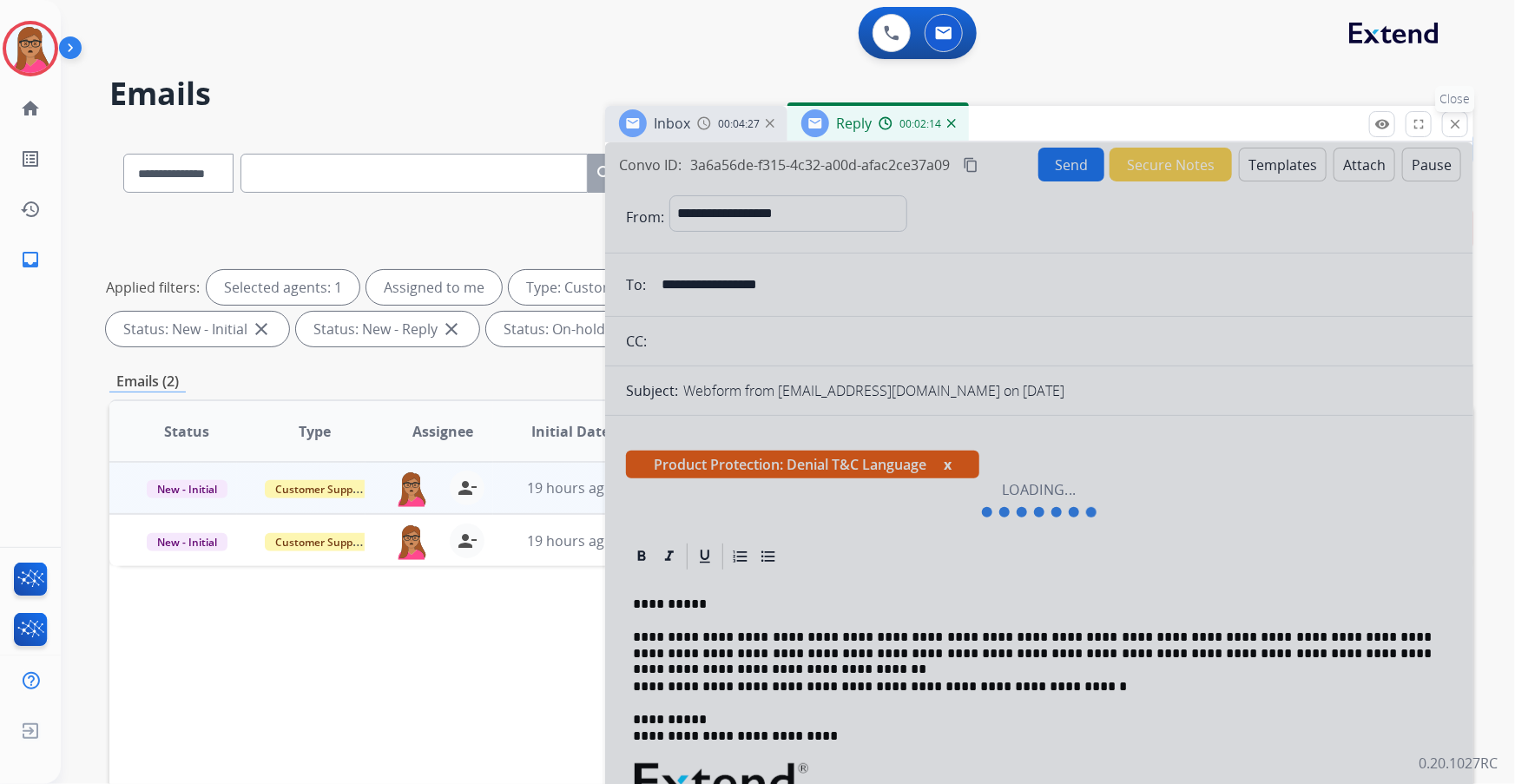
click at [1460, 127] on mat-icon "close" at bounding box center [1455, 123] width 16 height 16
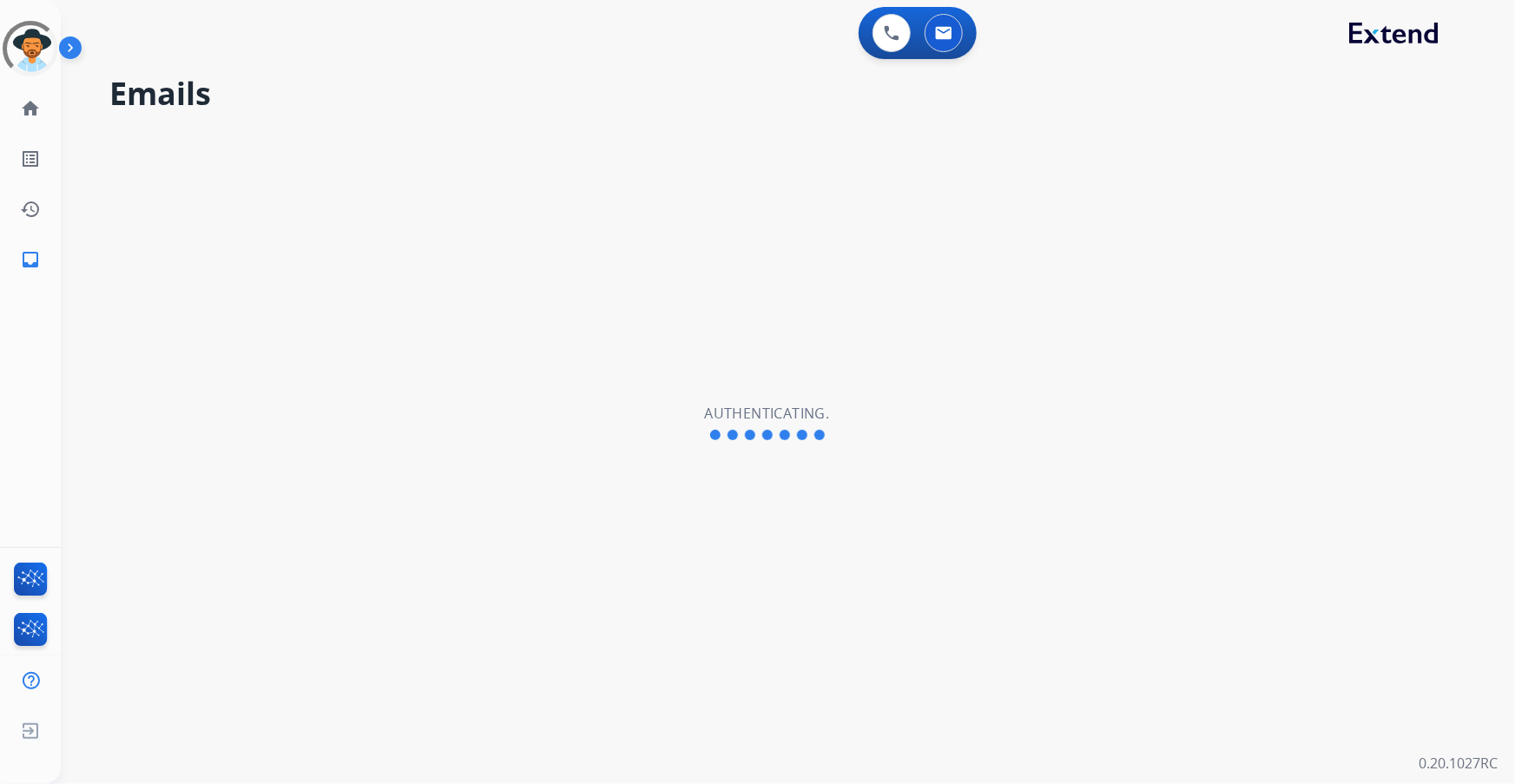
select select "**********"
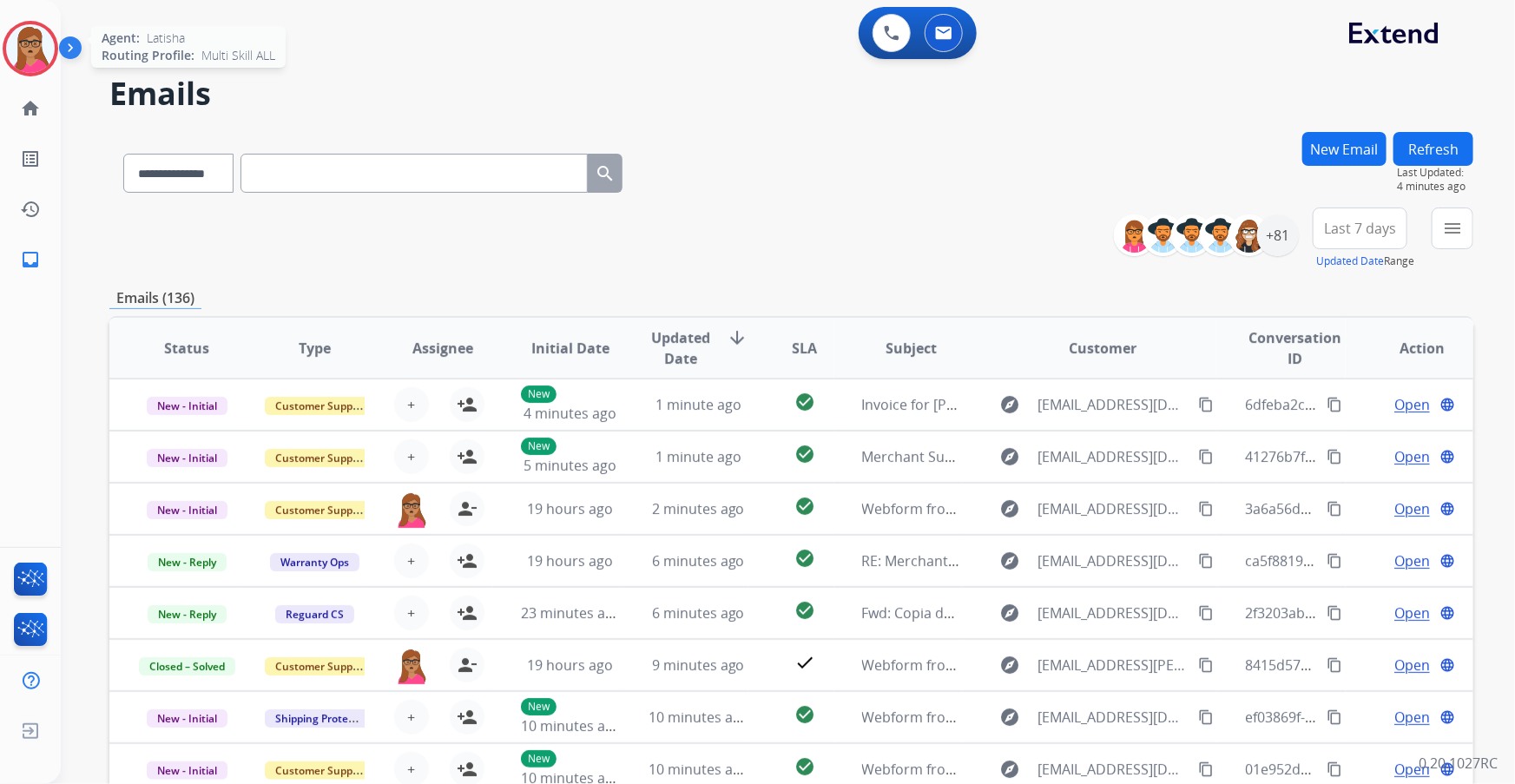
click at [30, 50] on img at bounding box center [30, 49] width 49 height 49
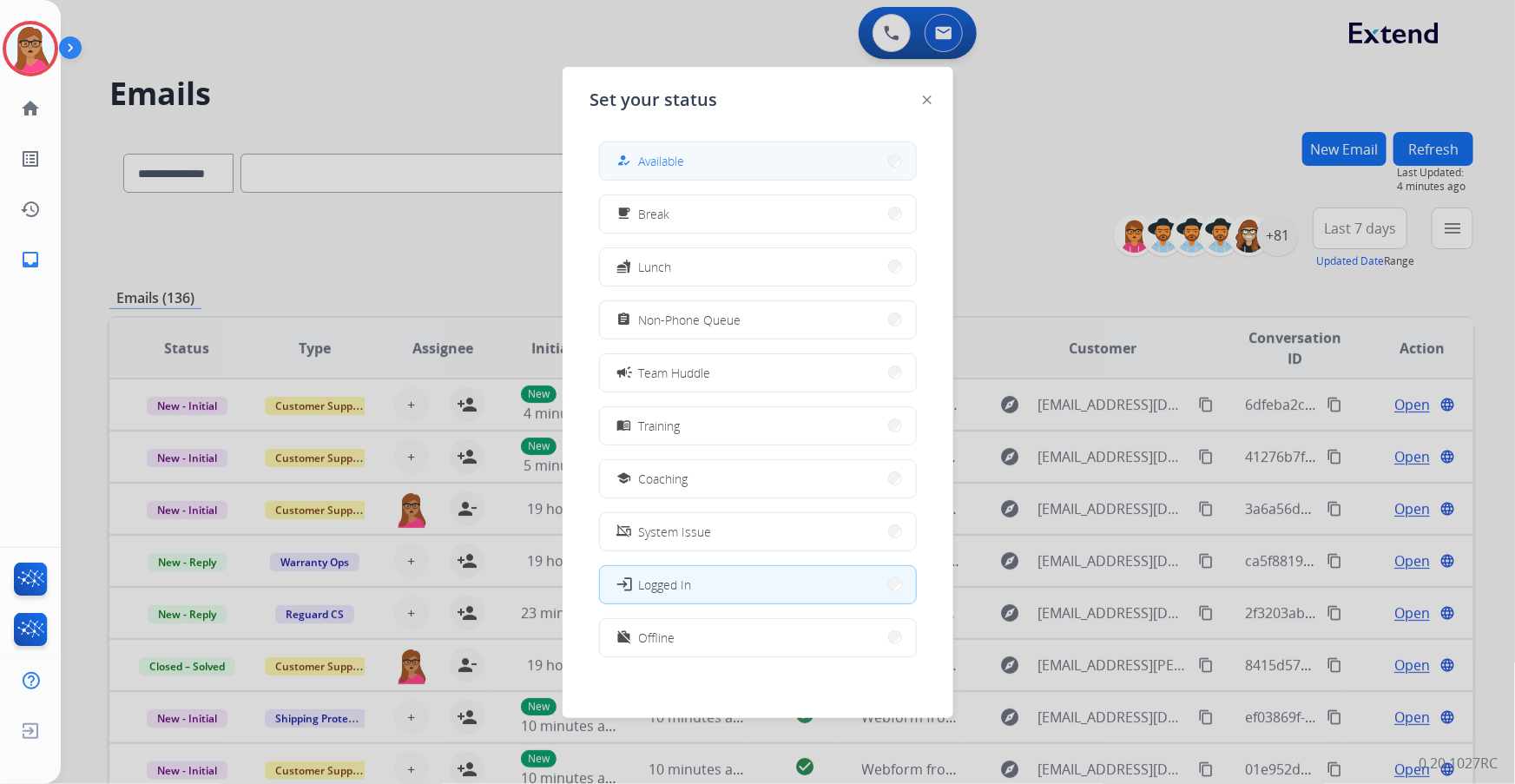
click at [685, 165] on button "how_to_reg Available" at bounding box center [757, 161] width 316 height 38
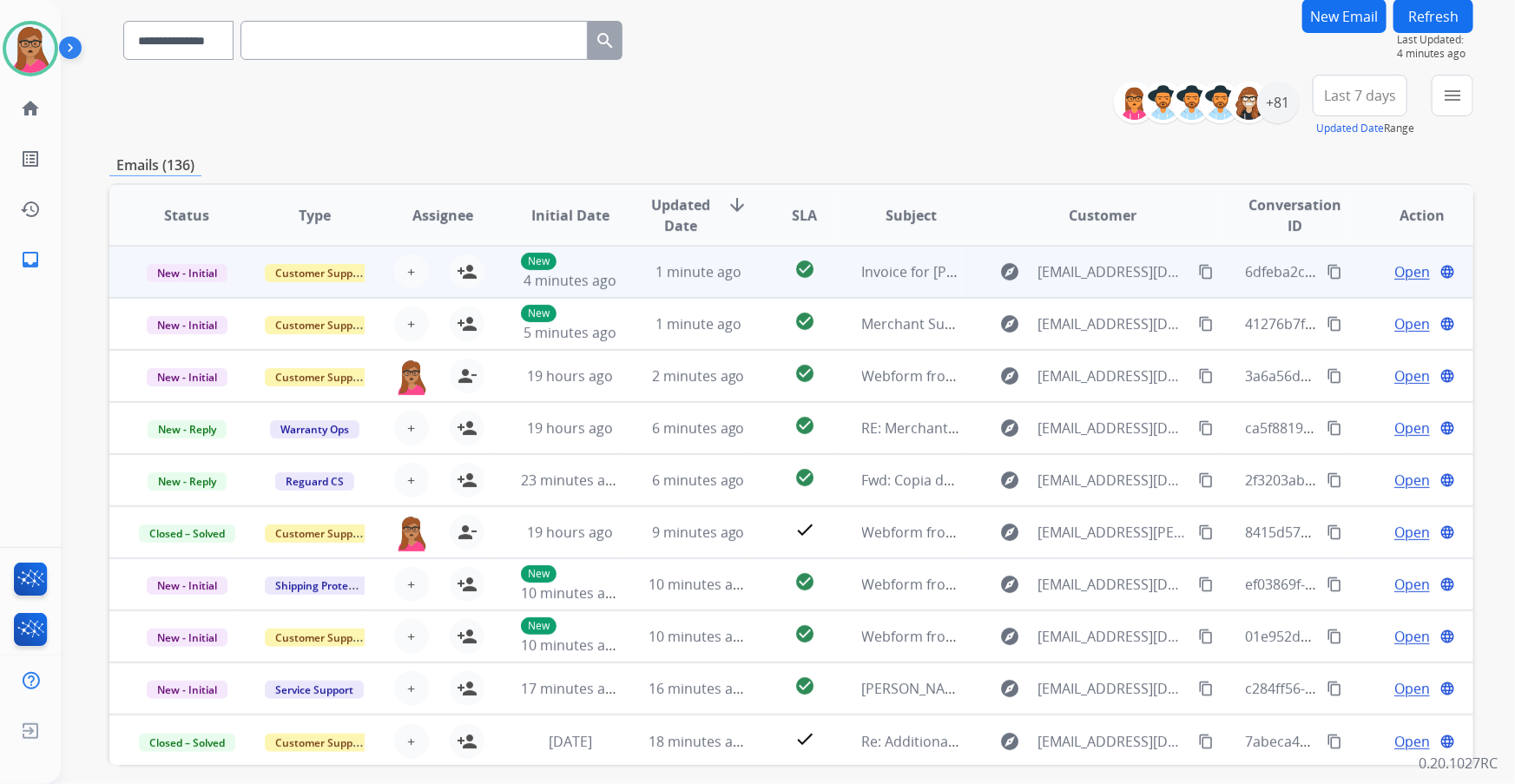
scroll to position [46, 0]
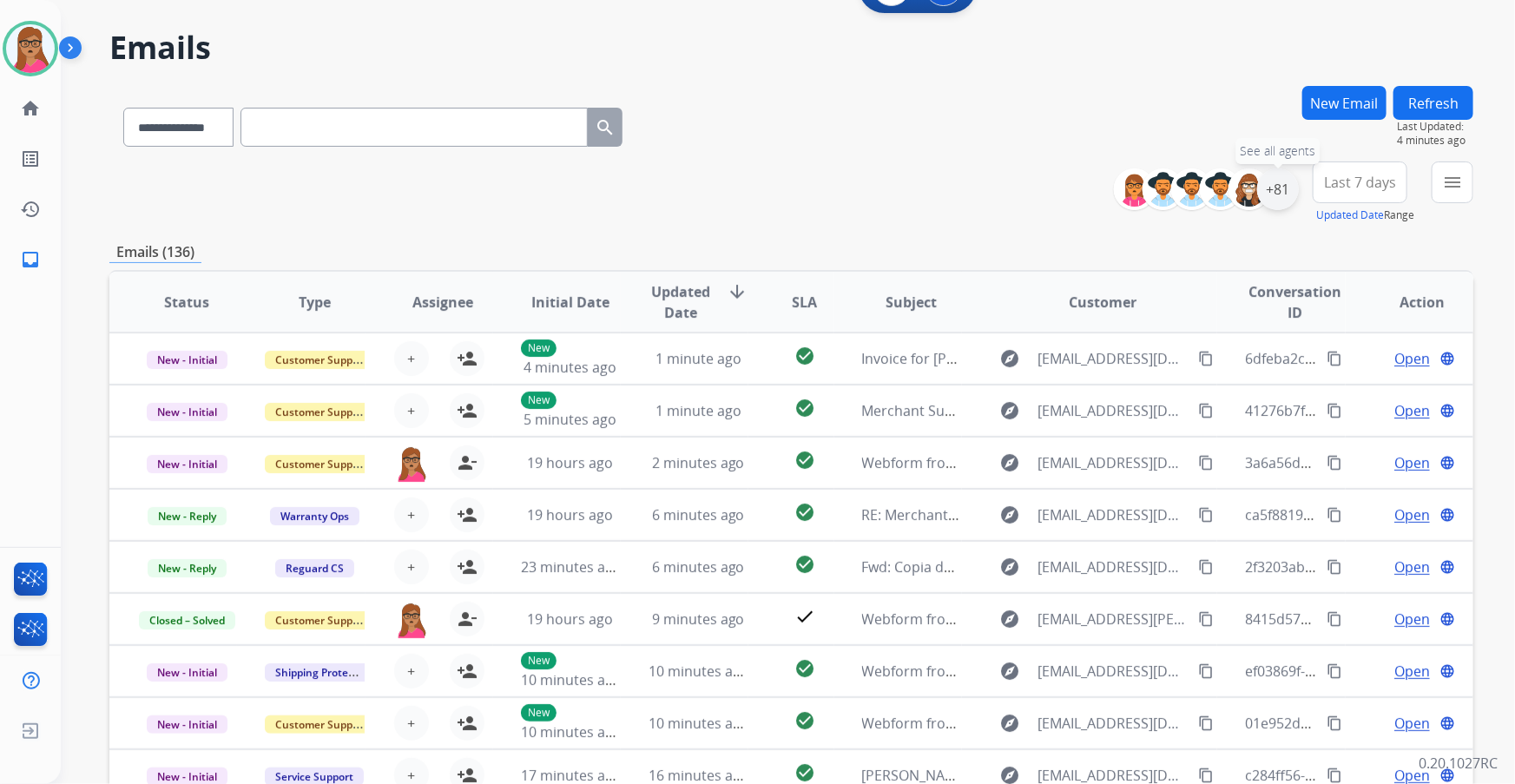
click at [1279, 188] on div "+81" at bounding box center [1277, 189] width 41 height 41
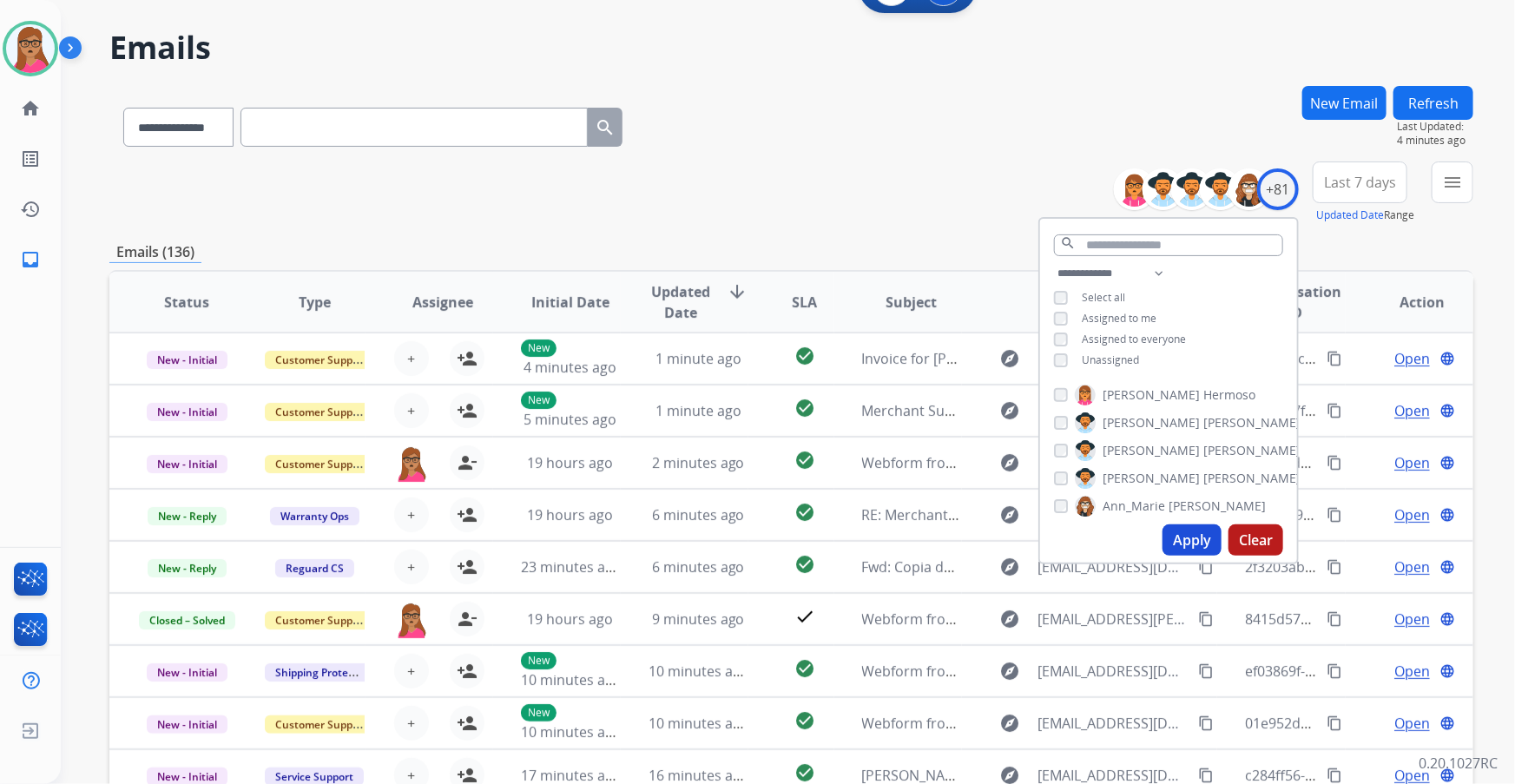
click at [1359, 192] on button "Last 7 days" at bounding box center [1359, 182] width 94 height 41
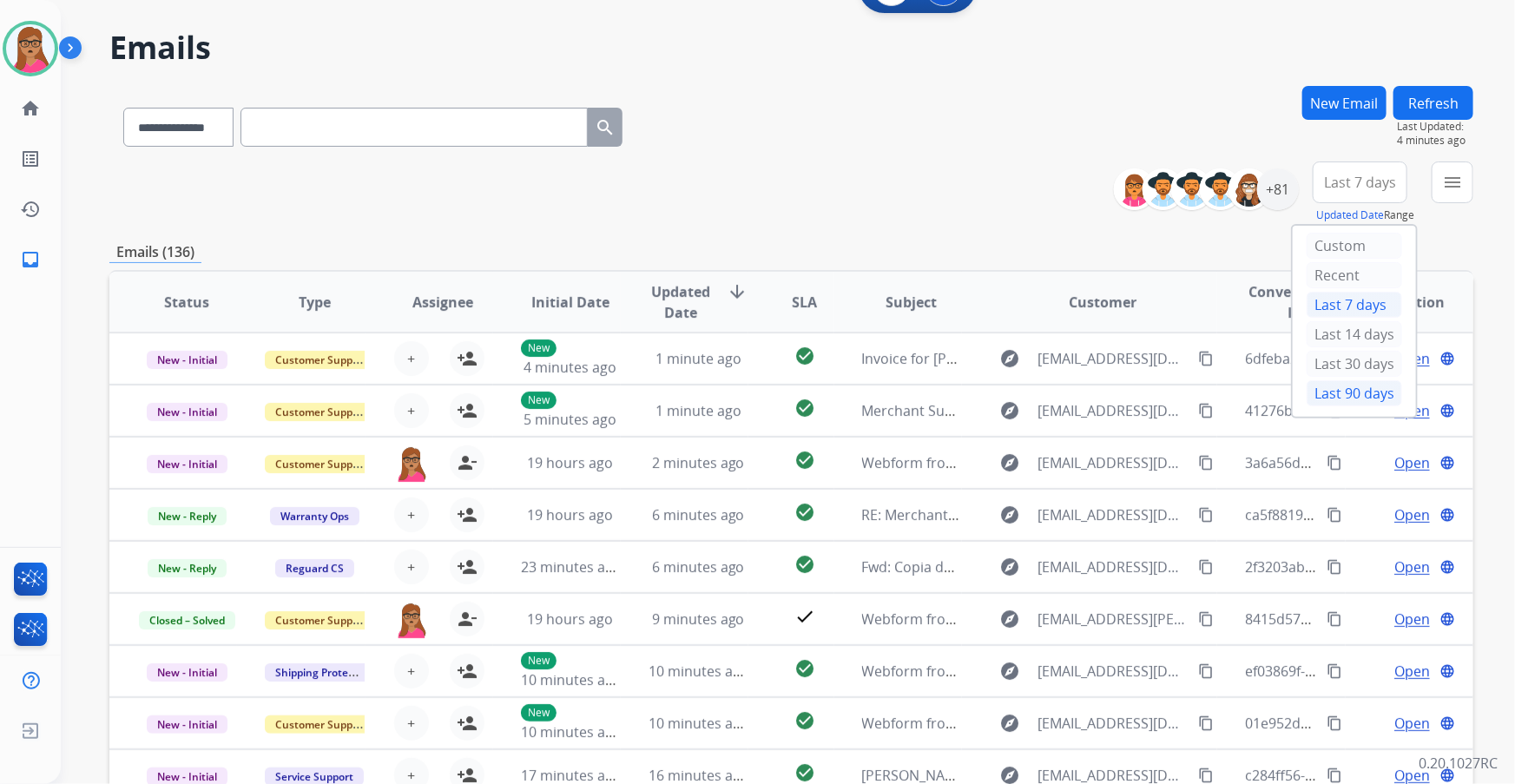
click at [1332, 397] on div "Last 90 days" at bounding box center [1354, 393] width 95 height 26
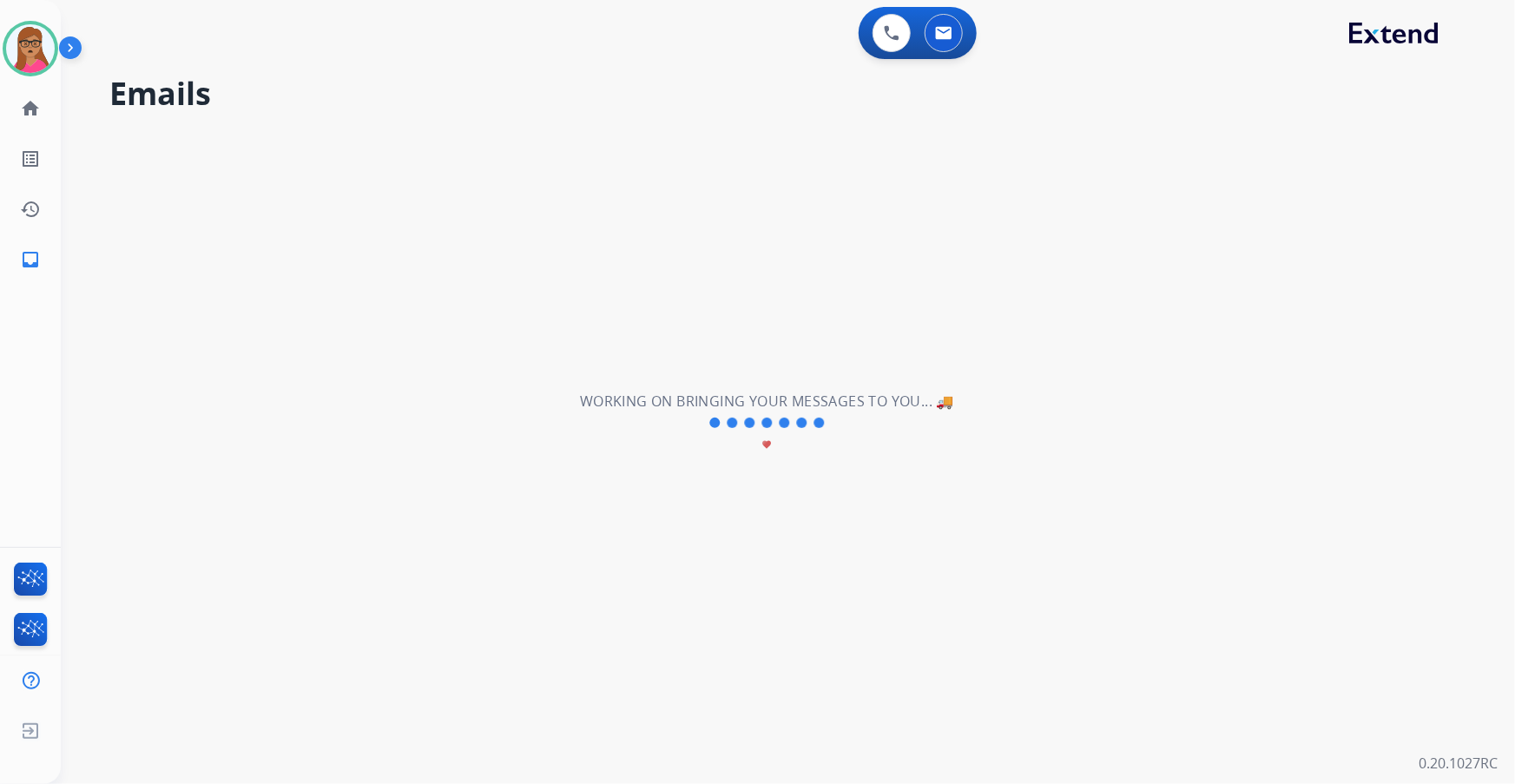
scroll to position [0, 0]
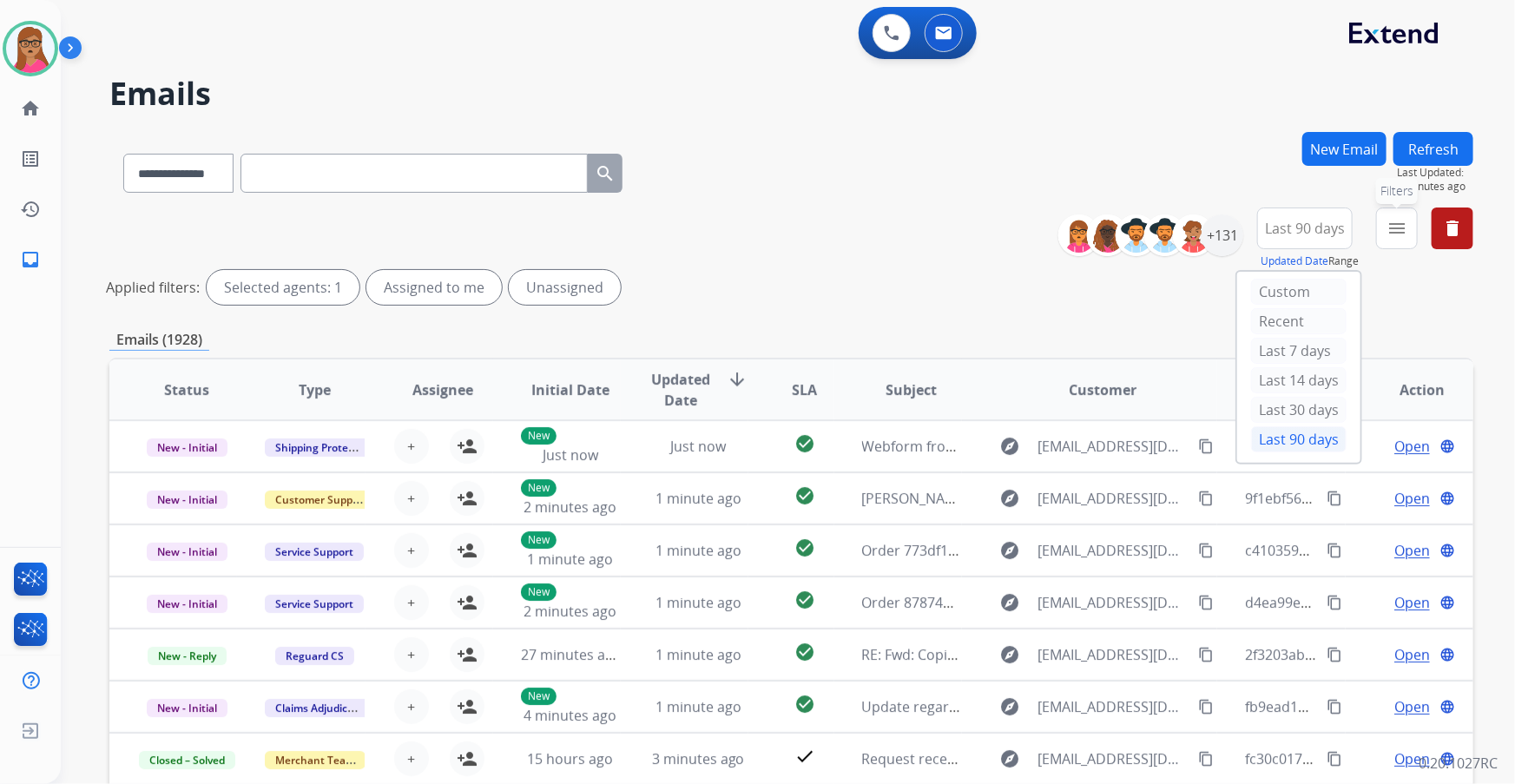
click at [1398, 224] on mat-icon "menu" at bounding box center [1397, 228] width 21 height 21
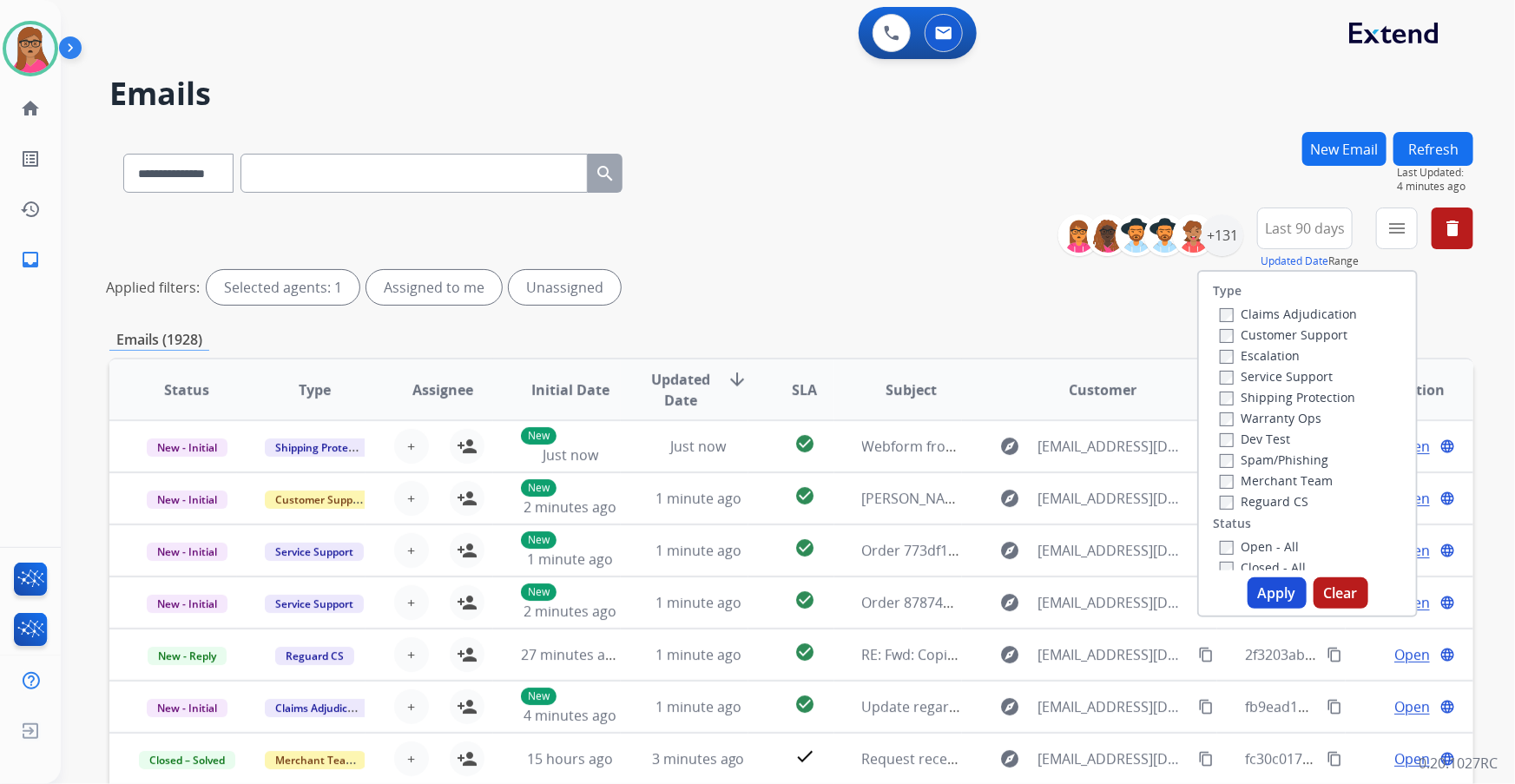
click at [1313, 336] on label "Customer Support" at bounding box center [1283, 334] width 127 height 16
click at [1317, 394] on label "Shipping Protection" at bounding box center [1288, 397] width 136 height 16
click at [1267, 498] on label "Reguard CS" at bounding box center [1264, 500] width 89 height 16
click at [1231, 545] on label "Open - All" at bounding box center [1260, 546] width 79 height 16
click at [1259, 585] on button "Apply" at bounding box center [1276, 592] width 59 height 31
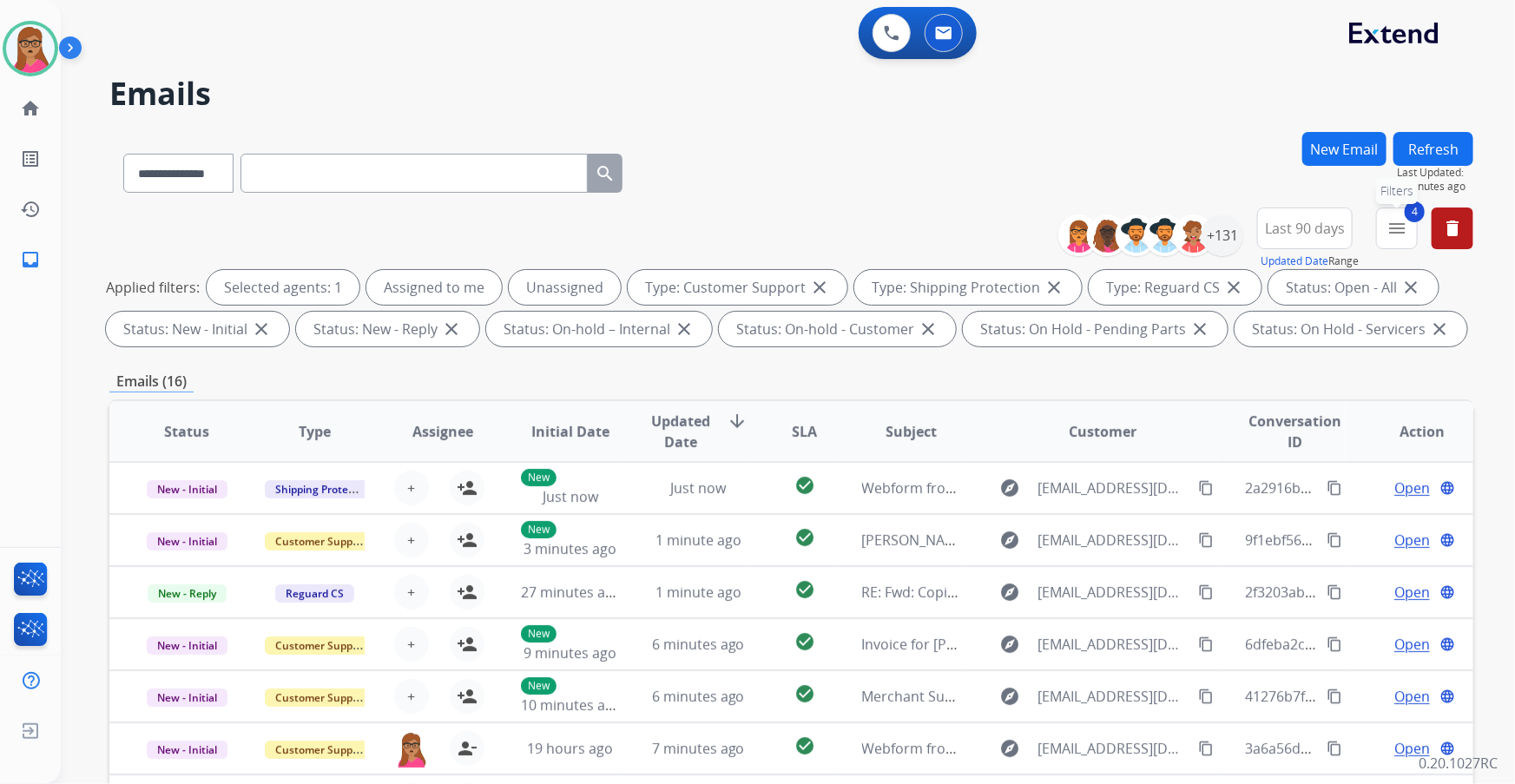
click at [1413, 227] on button "4 menu Filters" at bounding box center [1397, 228] width 41 height 41
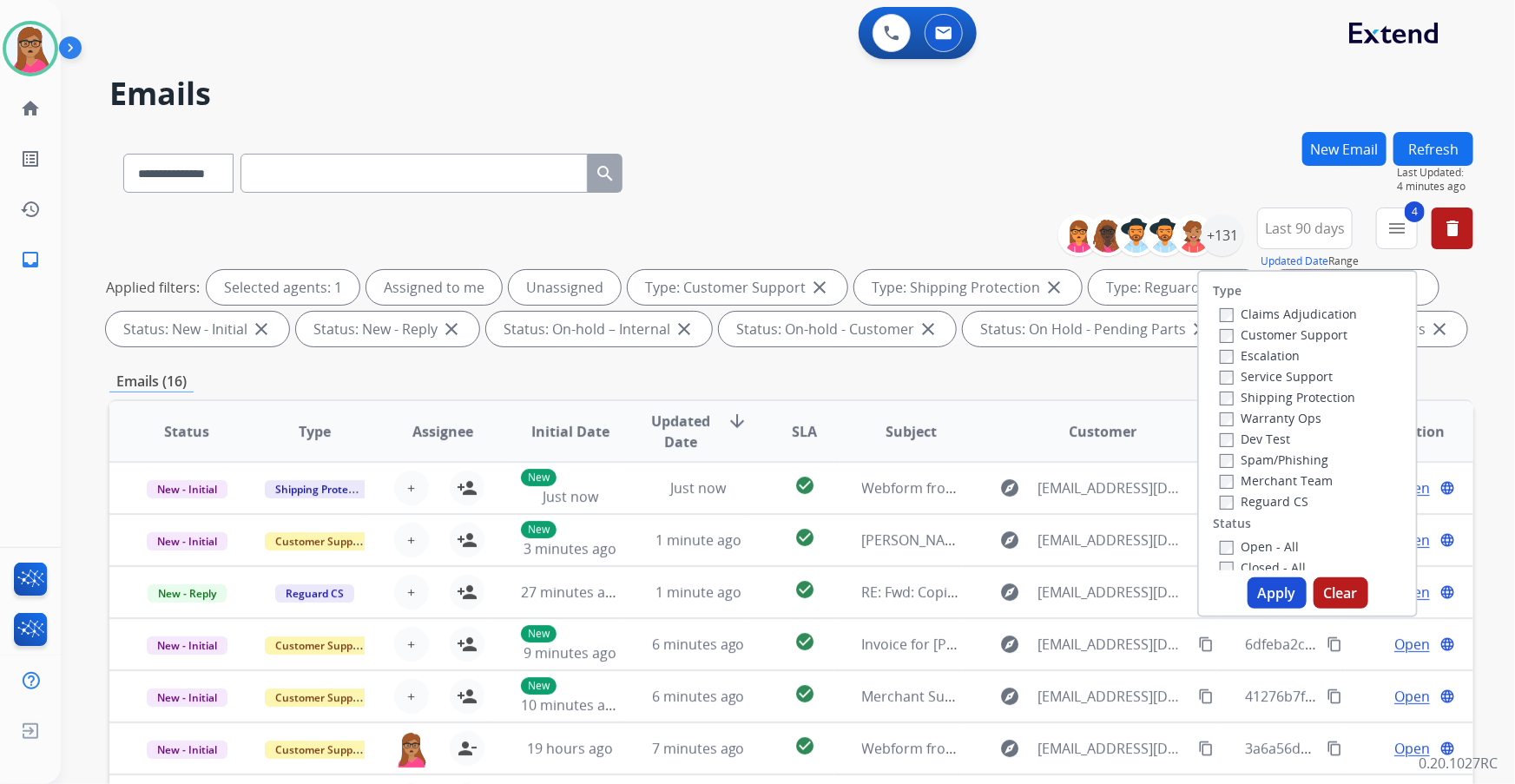
click at [1177, 138] on div "**********" at bounding box center [791, 170] width 1364 height 75
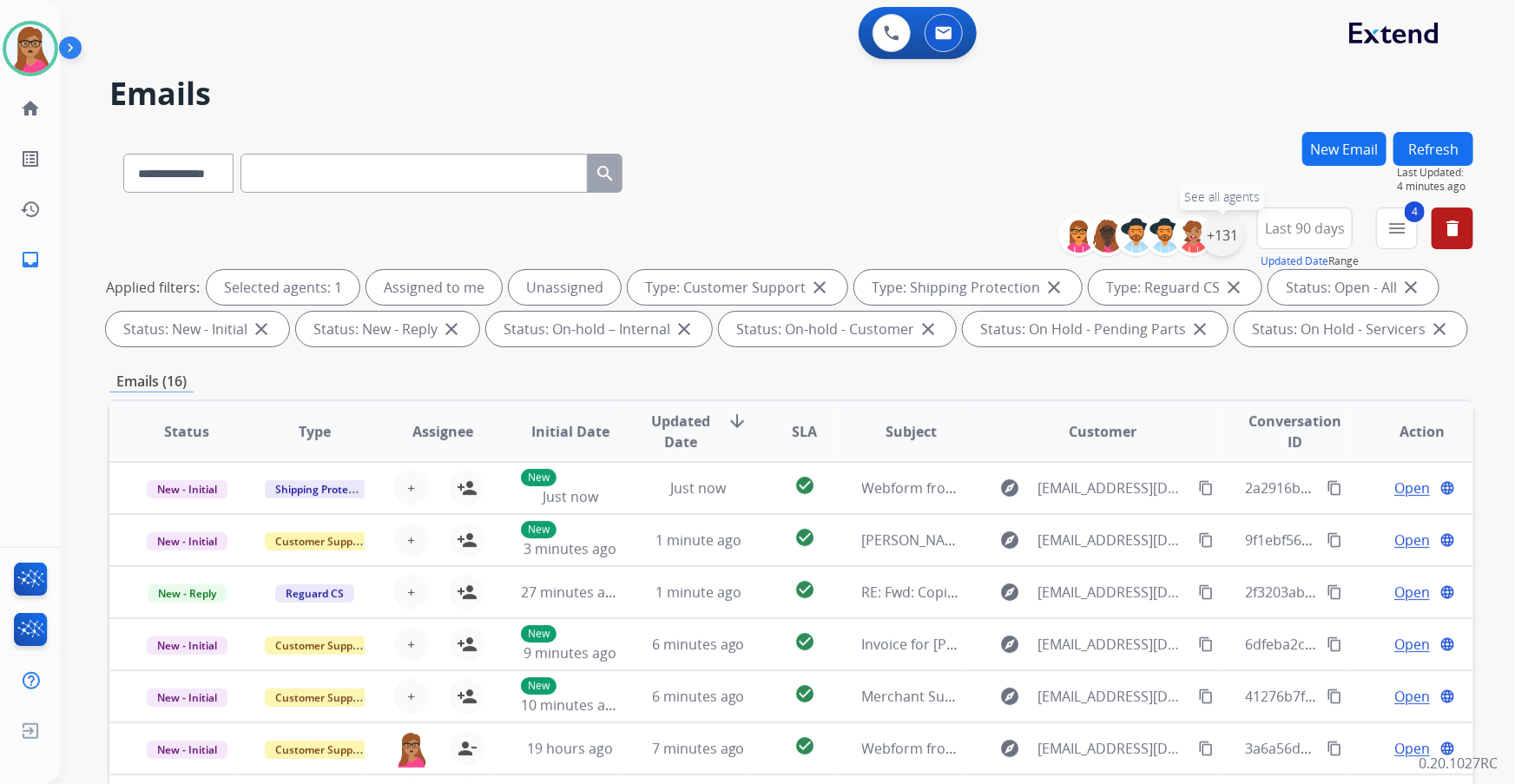
click at [1215, 225] on div "+131" at bounding box center [1222, 235] width 41 height 41
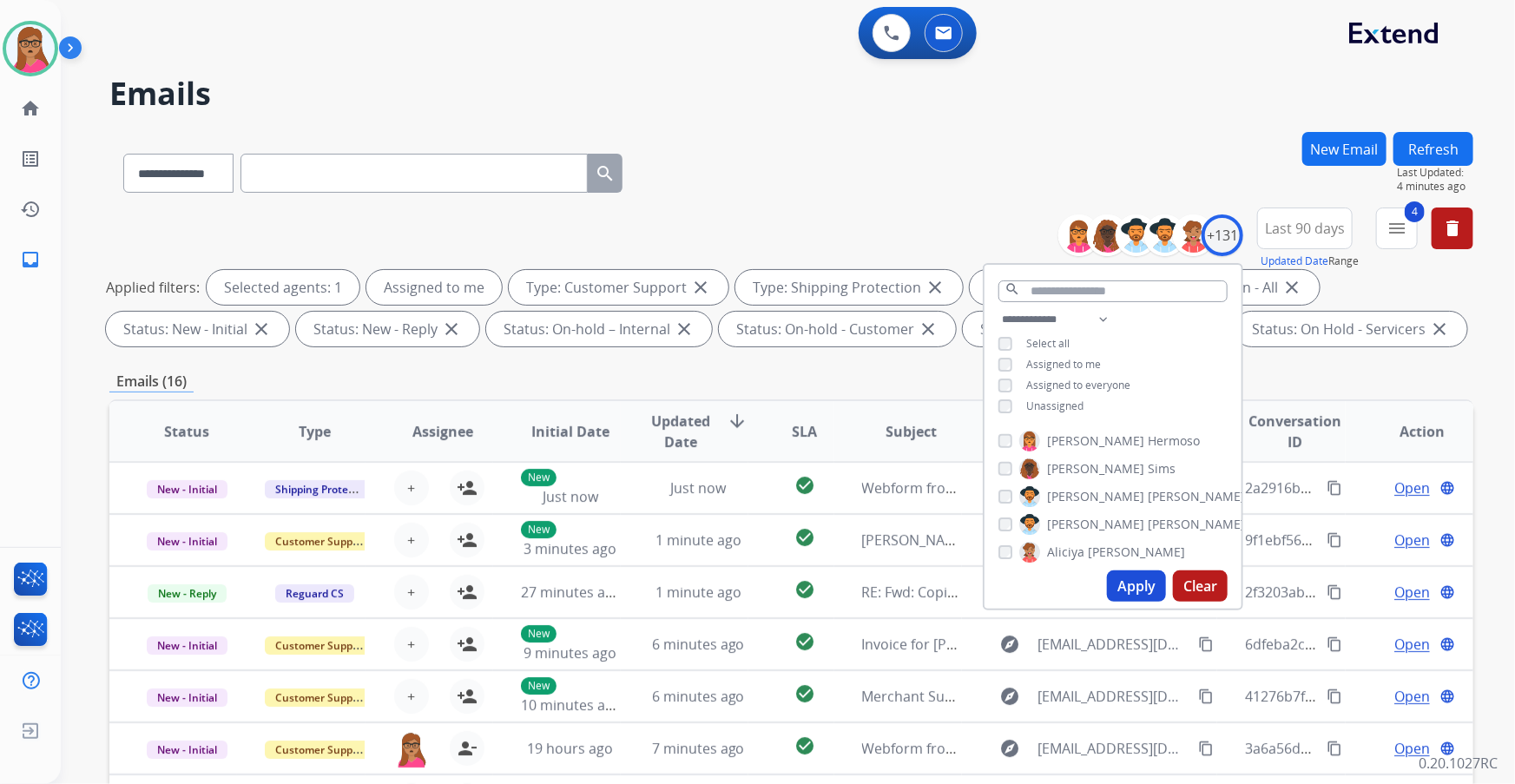
click at [1137, 585] on button "Apply" at bounding box center [1136, 585] width 59 height 31
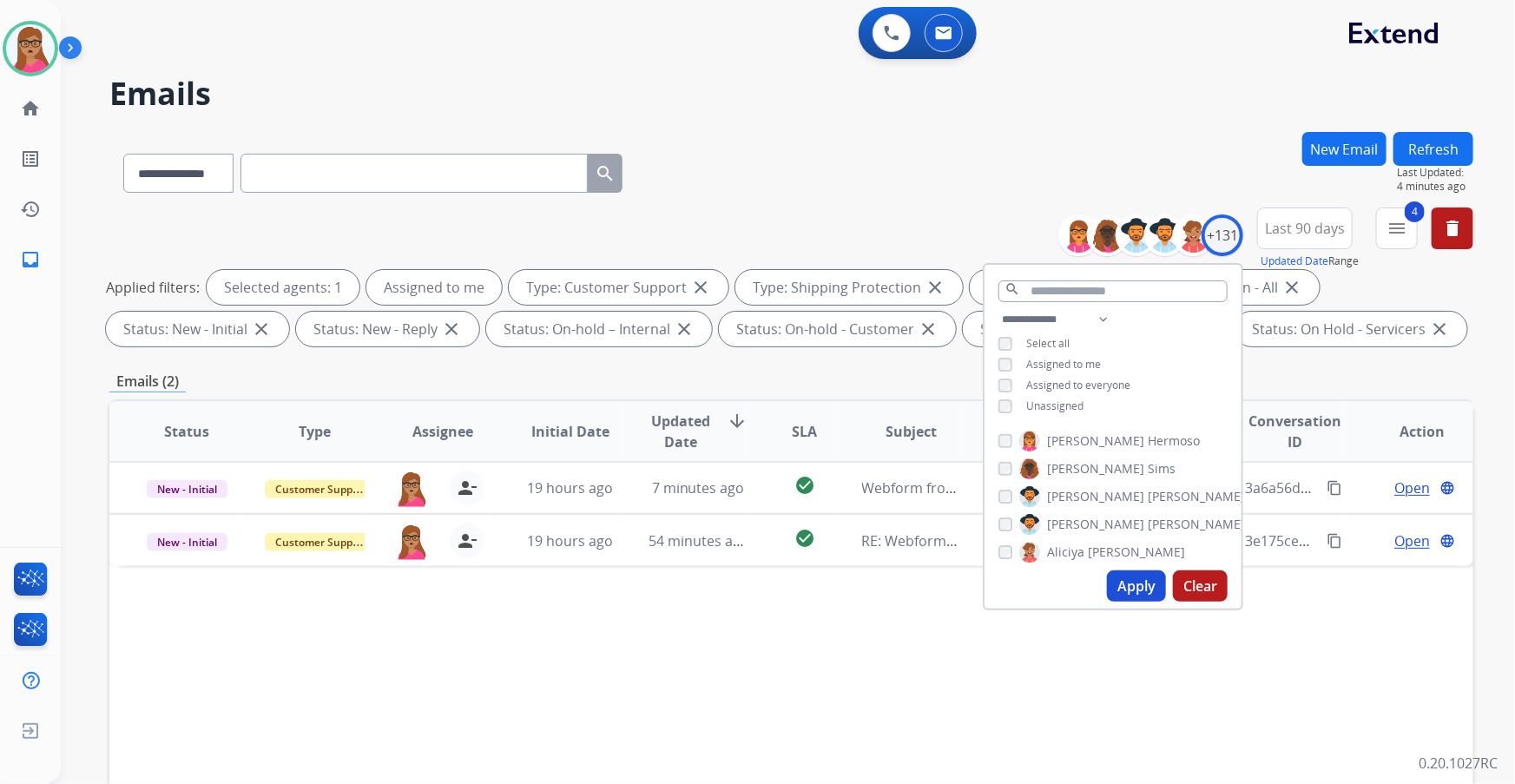
click at [875, 648] on div "Status Type Assignee Initial Date Updated Date arrow_downward SLA Subject Custo…" at bounding box center [791, 690] width 1364 height 581
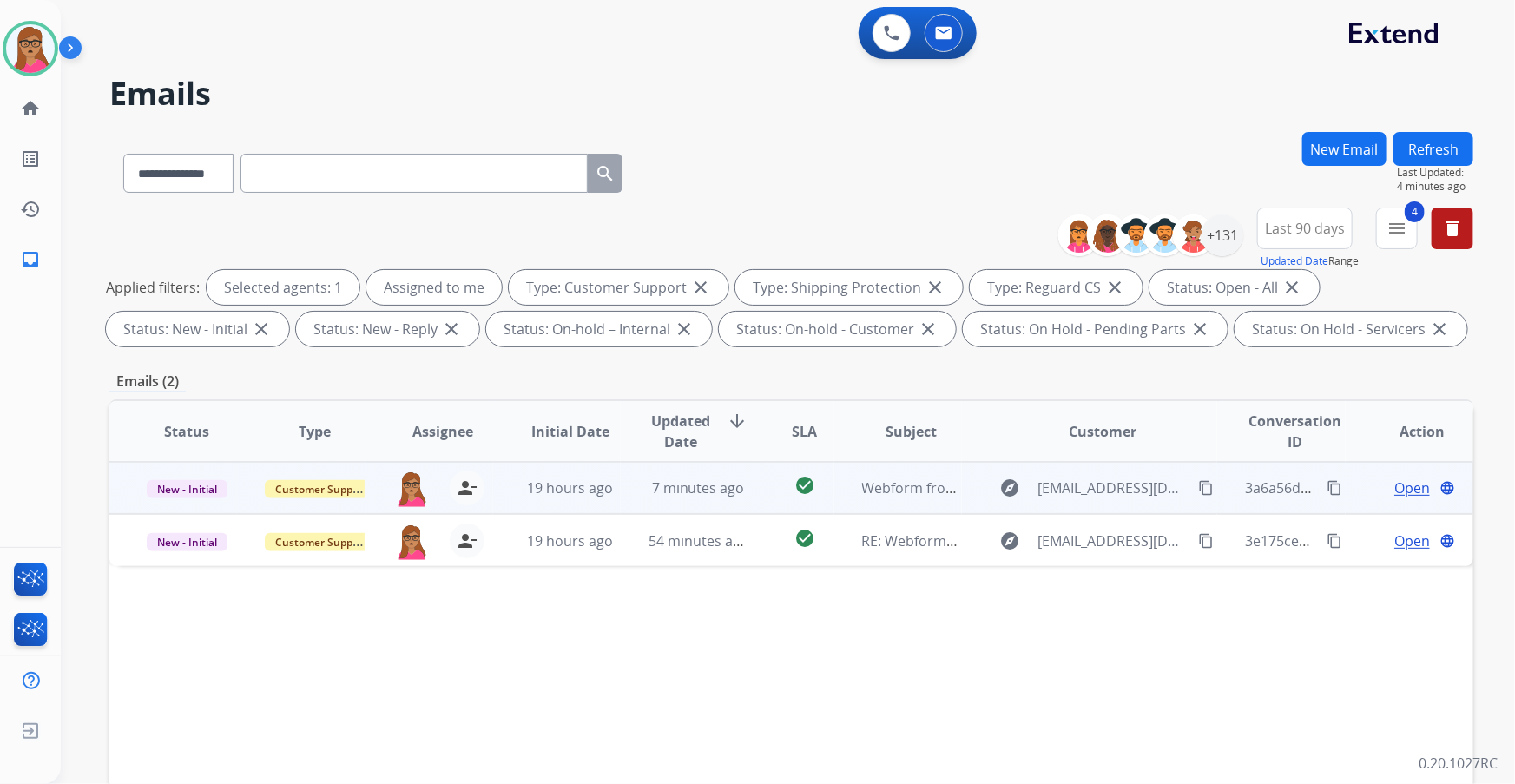
click at [1394, 482] on span "Open" at bounding box center [1412, 487] width 36 height 21
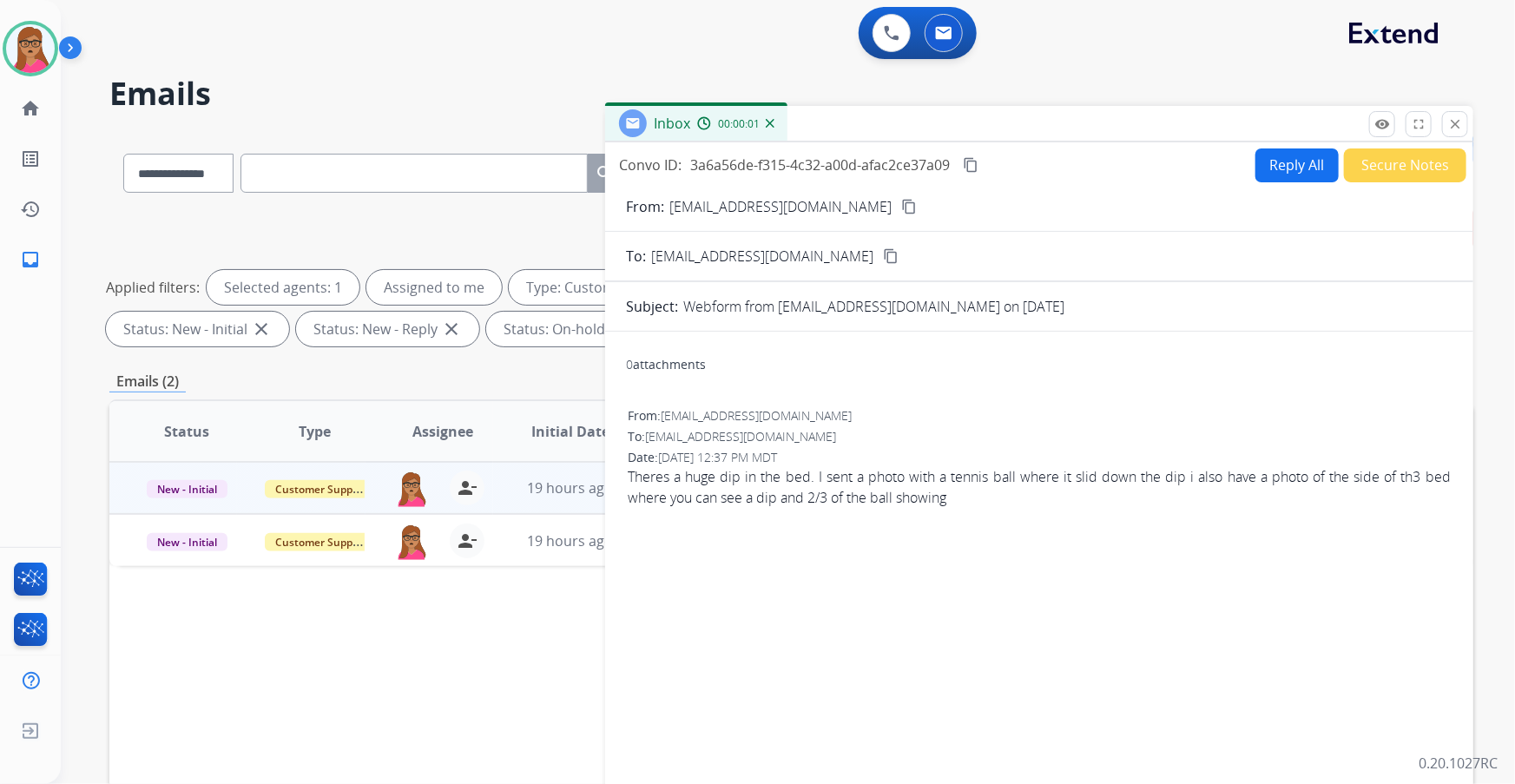
click at [1287, 167] on button "Reply All" at bounding box center [1297, 165] width 83 height 34
select select "**********"
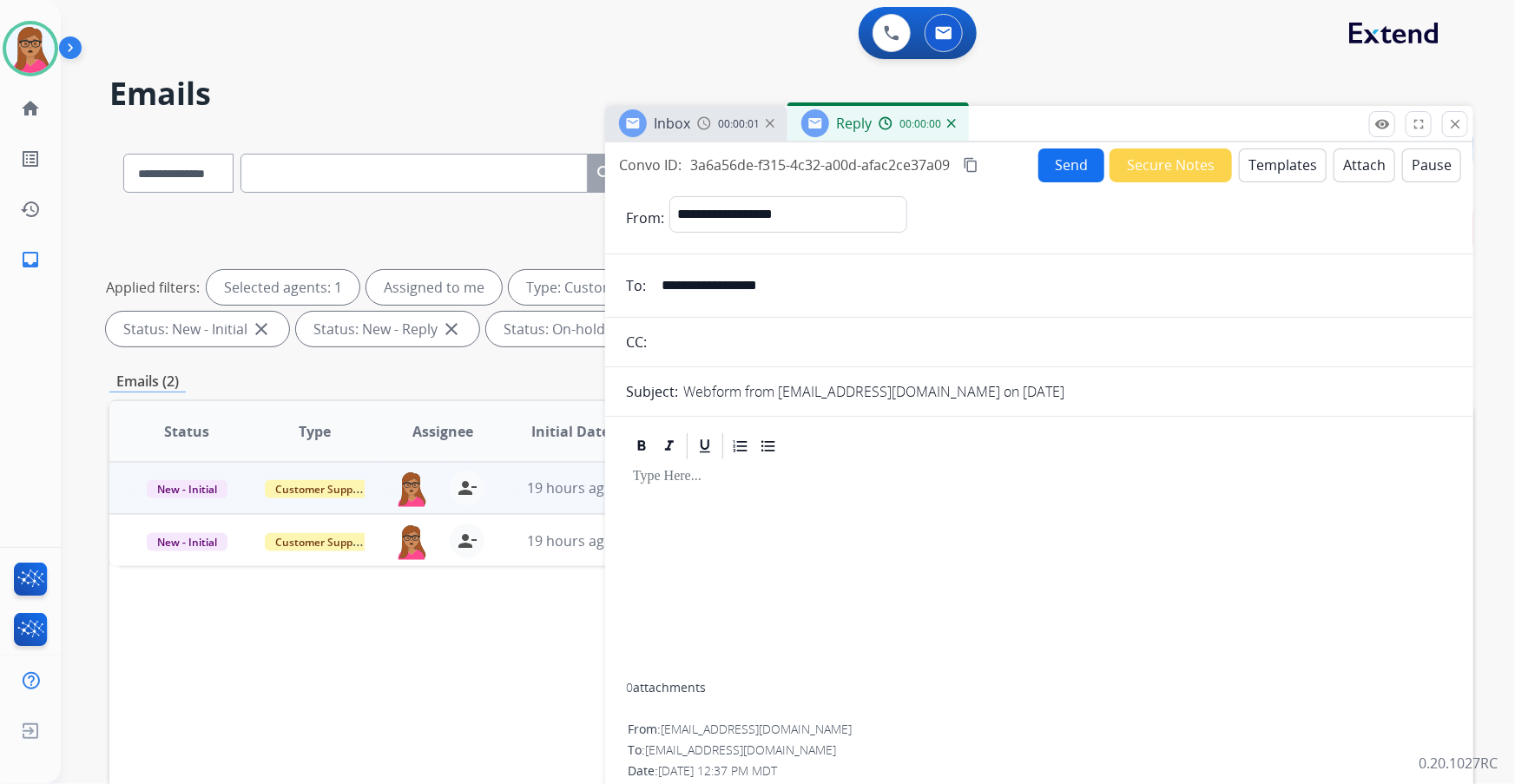
click at [1275, 165] on button "Templates" at bounding box center [1282, 165] width 88 height 34
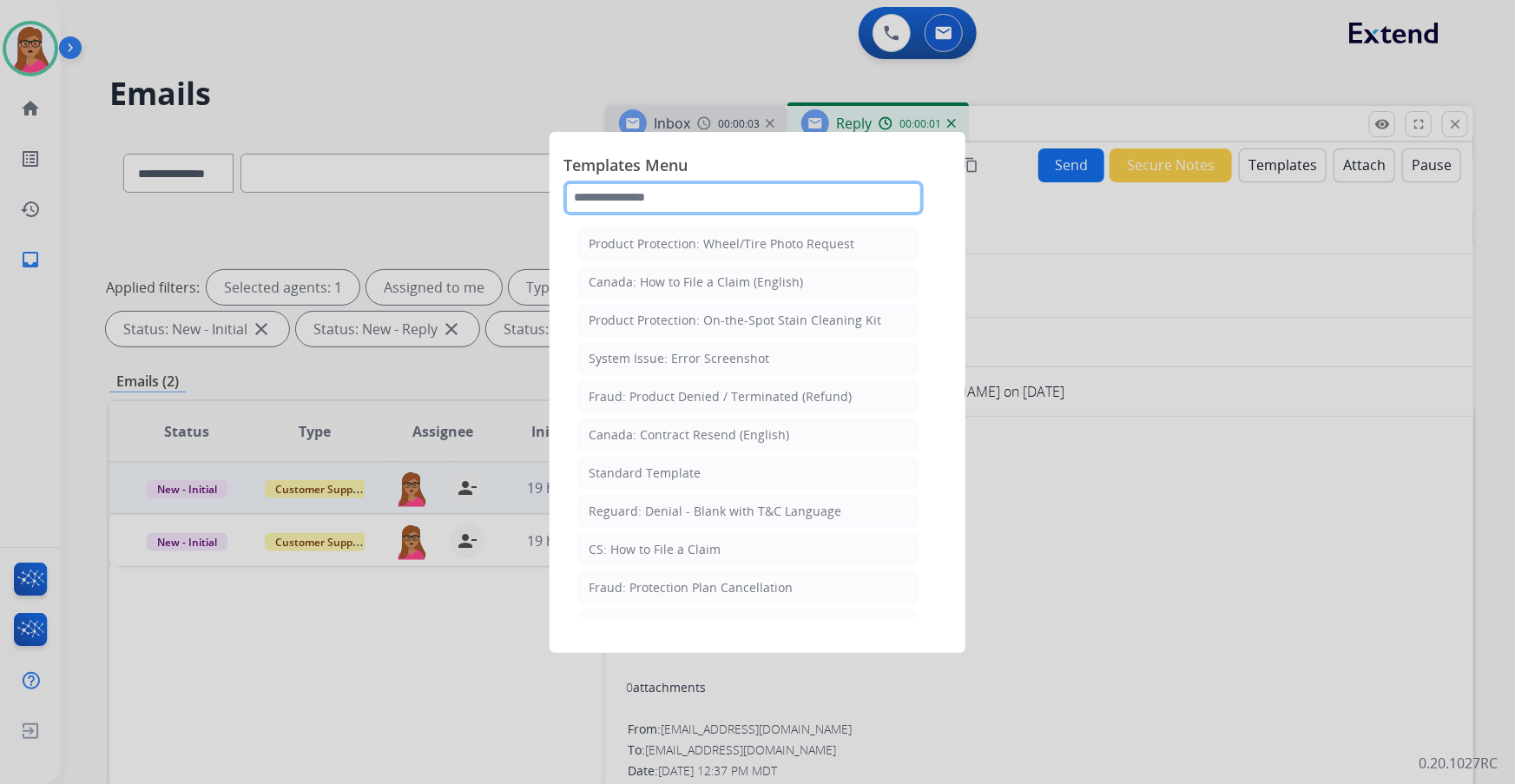
click at [720, 190] on input "text" at bounding box center [744, 198] width 360 height 35
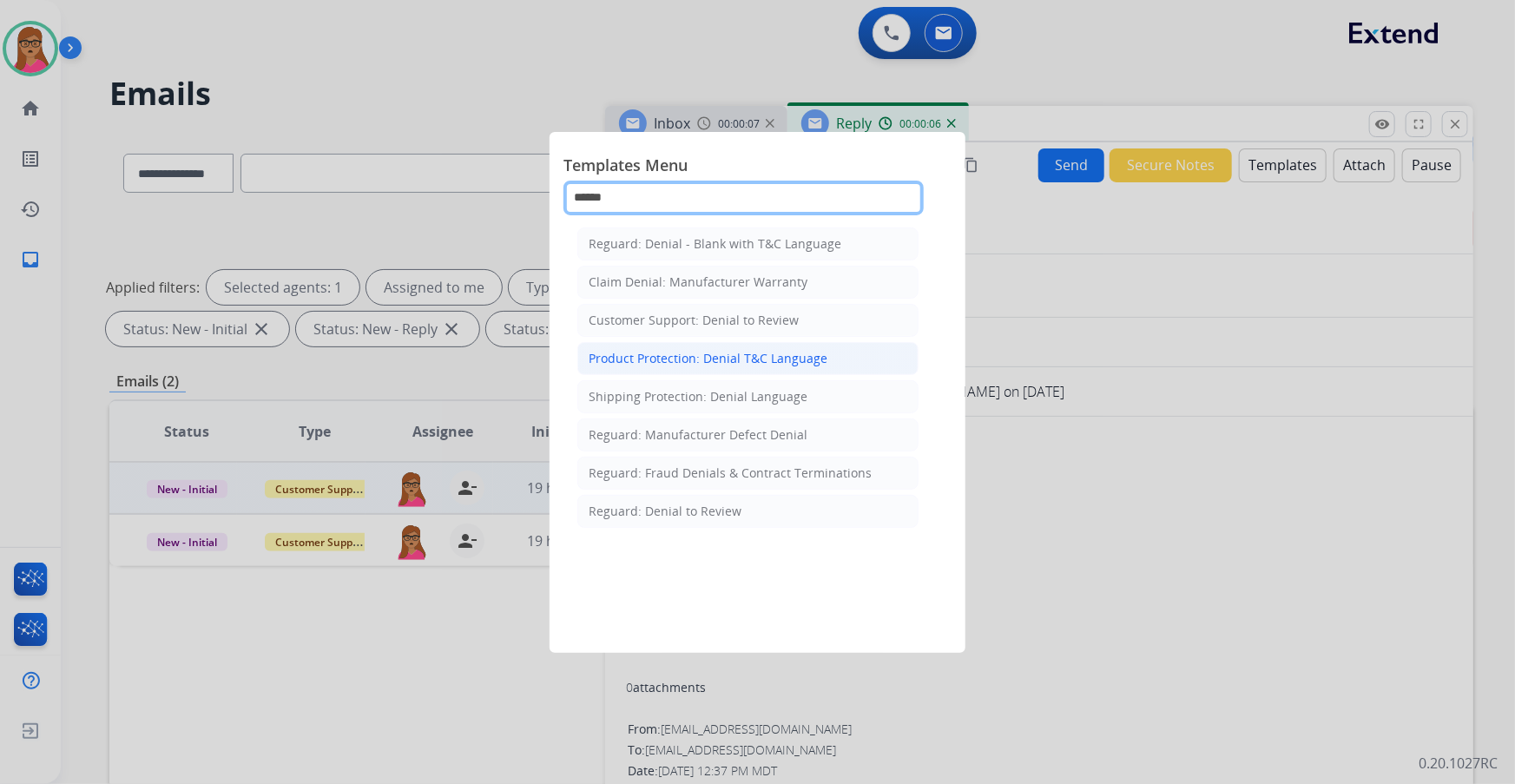
type input "******"
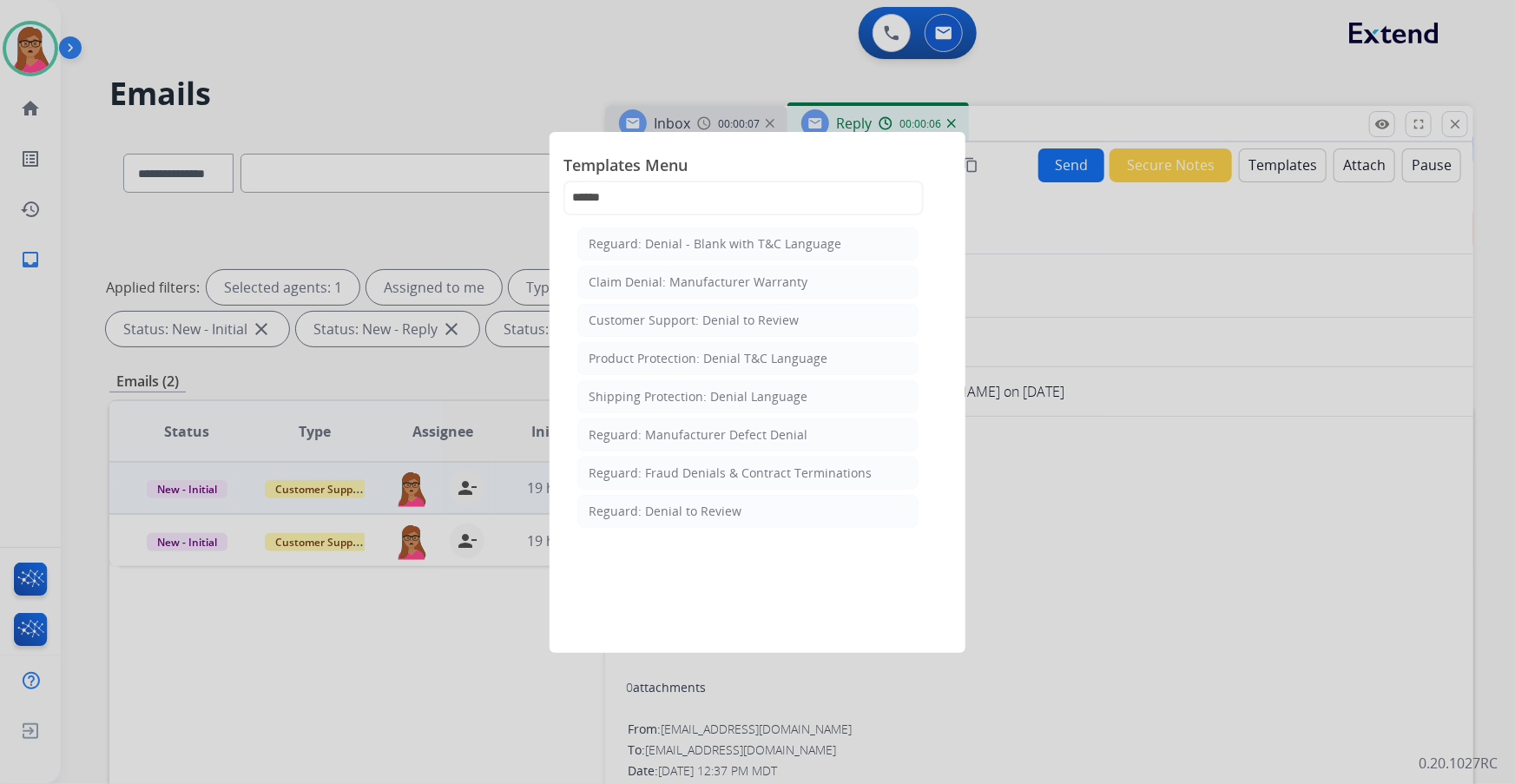
click at [725, 357] on div "Product Protection: Denial T&C Language" at bounding box center [707, 358] width 239 height 17
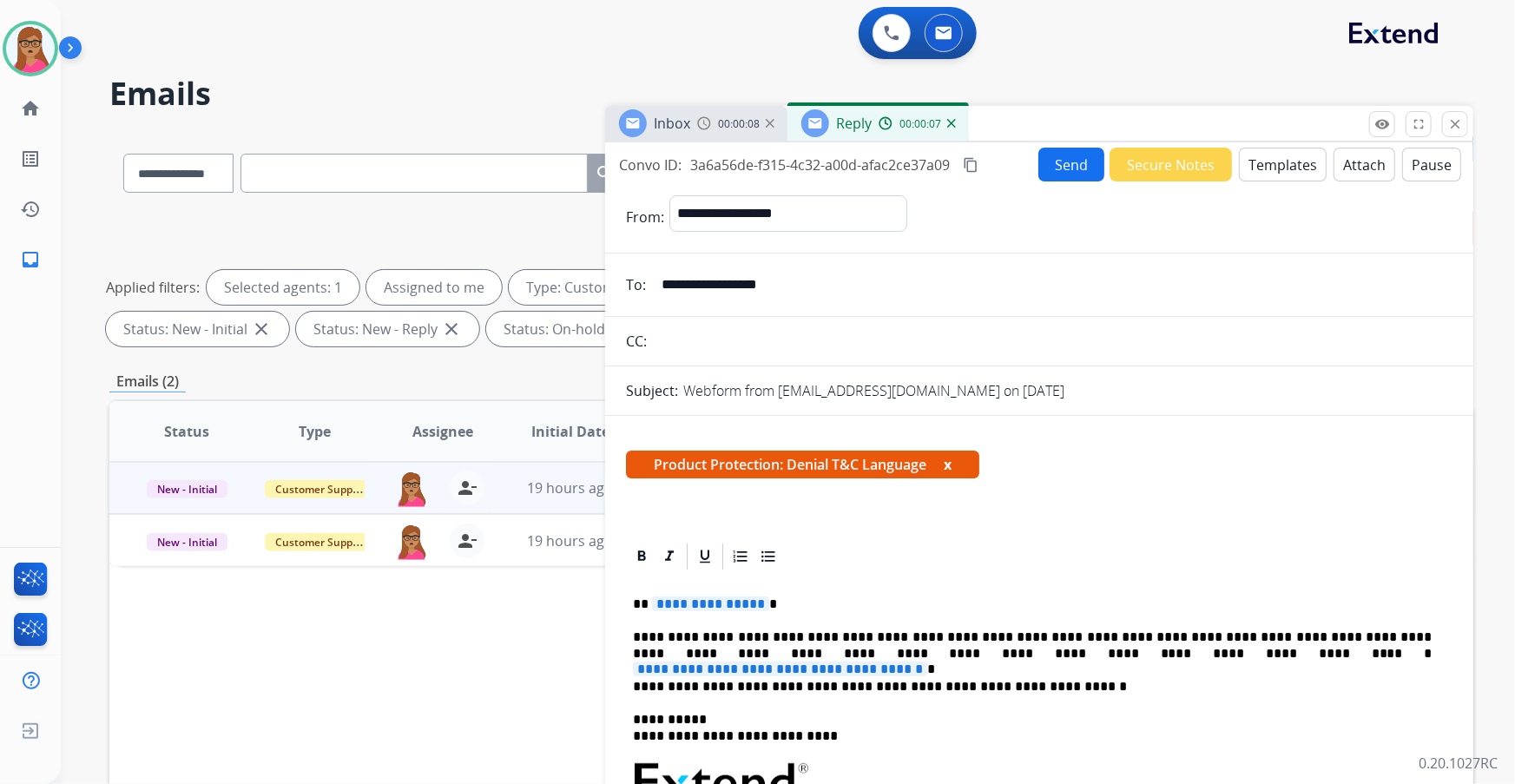
click at [705, 606] on span "**********" at bounding box center [711, 604] width 117 height 15
click at [927, 662] on span "**********" at bounding box center [780, 669] width 294 height 15
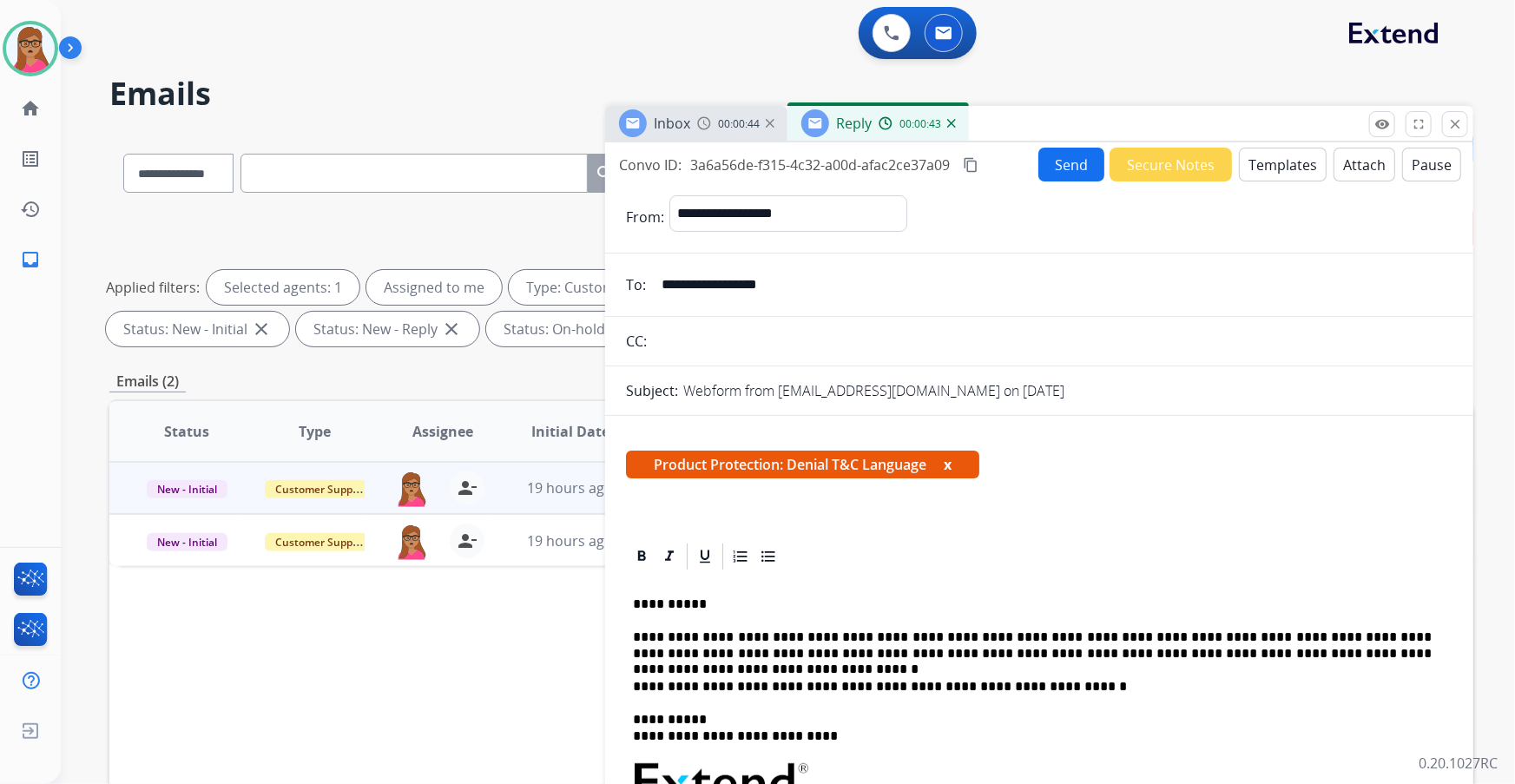
click at [1059, 161] on button "Send" at bounding box center [1071, 165] width 66 height 34
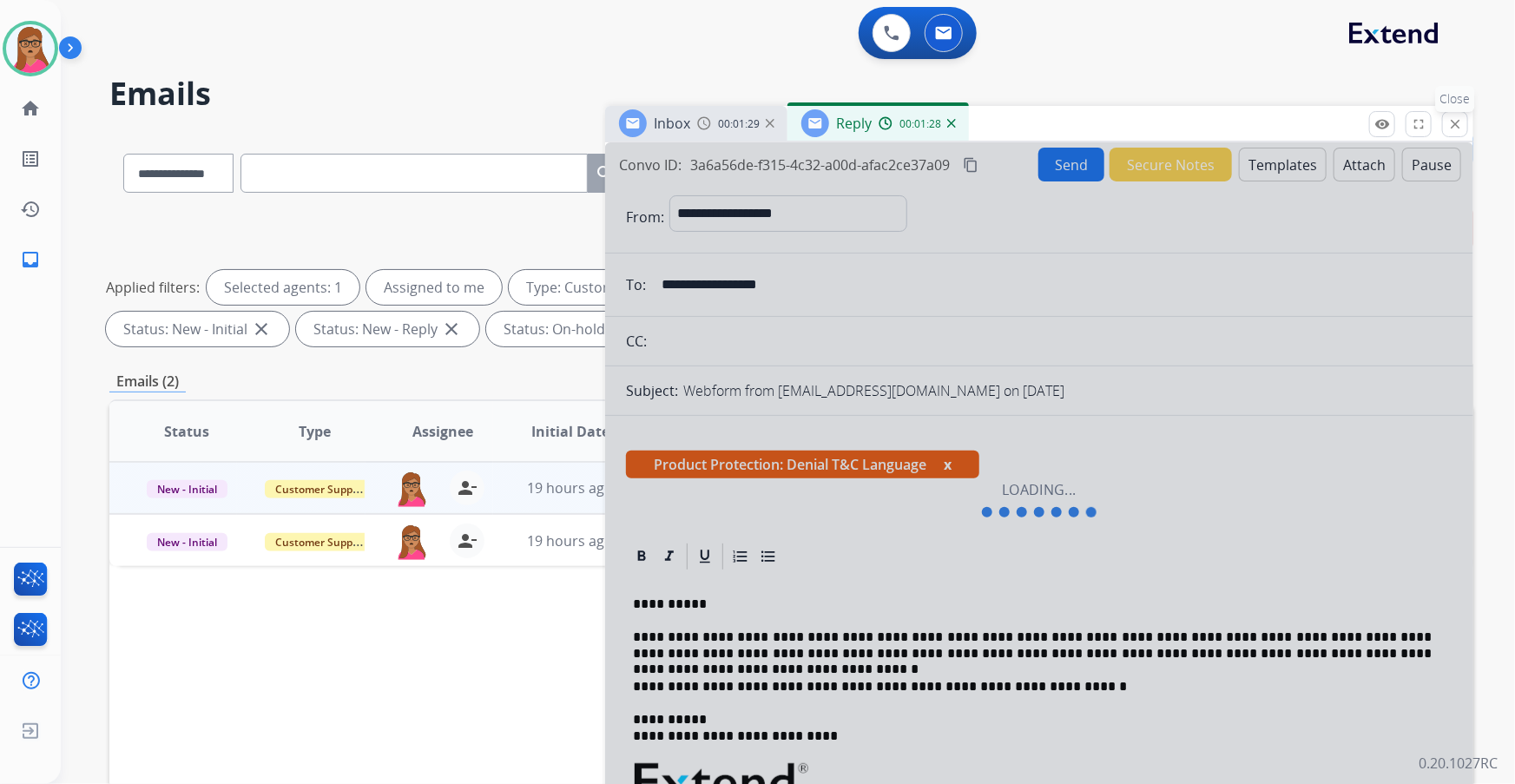
click at [1465, 124] on button "close Close" at bounding box center [1456, 124] width 26 height 26
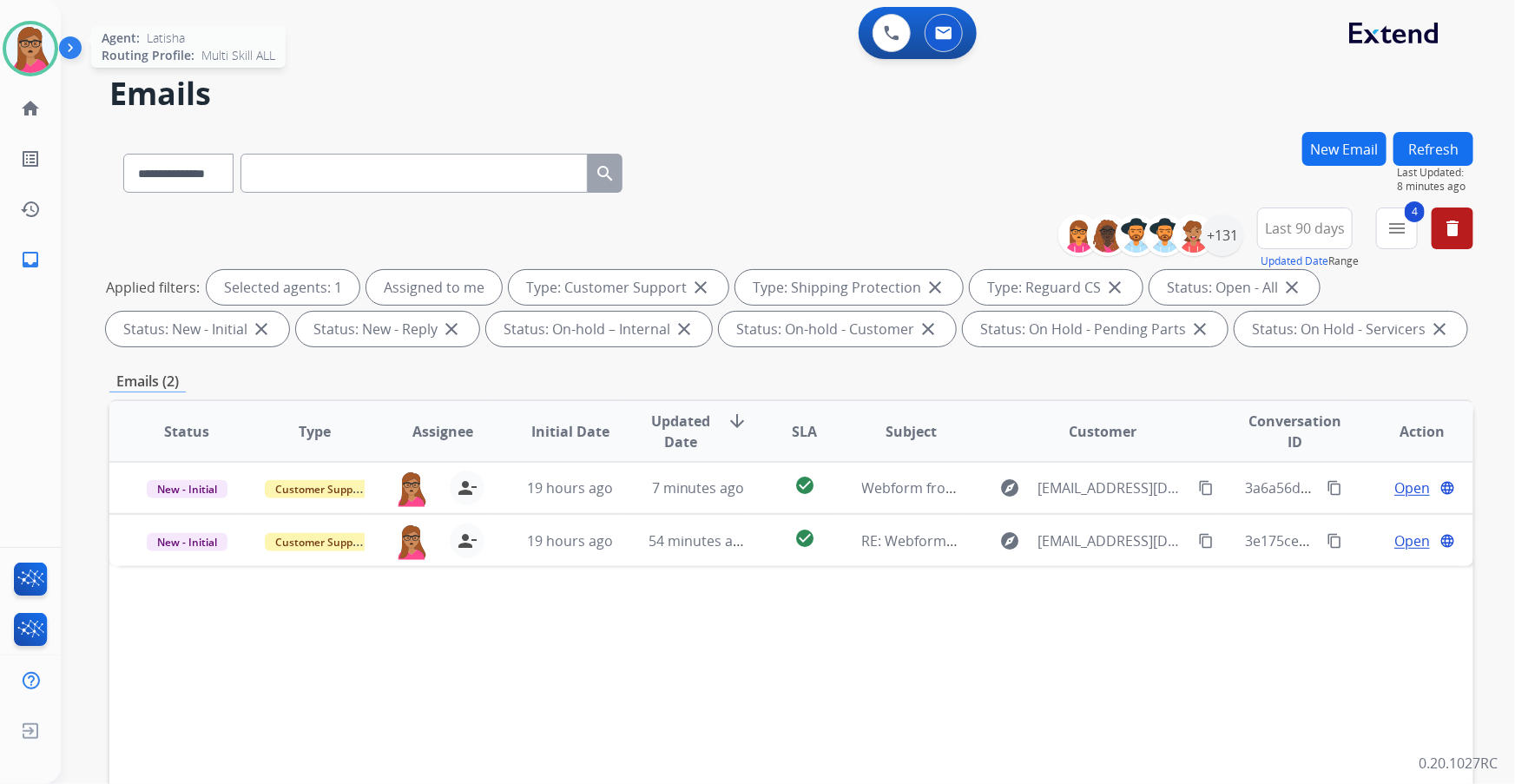
click at [45, 57] on img at bounding box center [30, 49] width 49 height 49
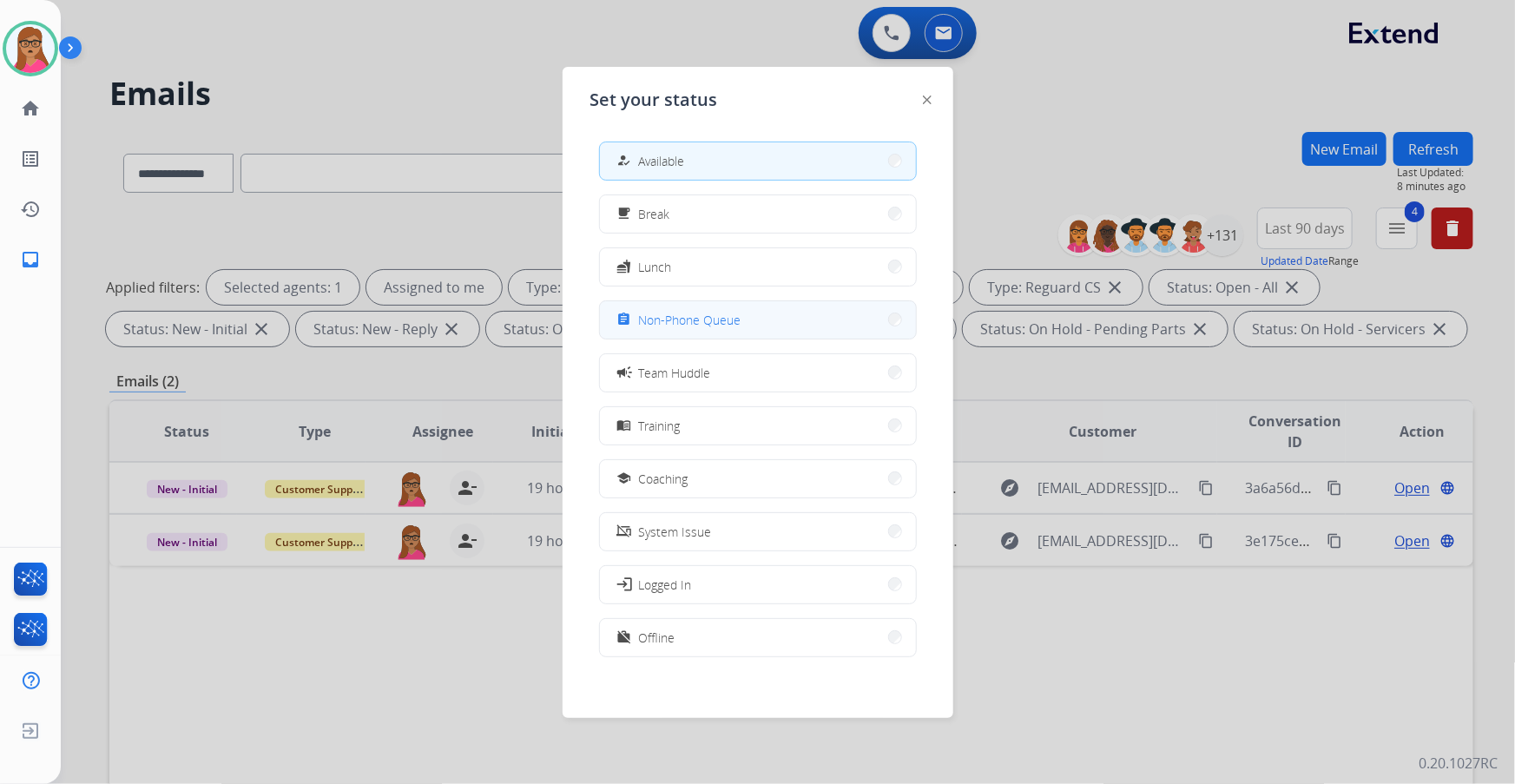
click at [720, 335] on button "assignment Non-Phone Queue" at bounding box center [757, 320] width 316 height 38
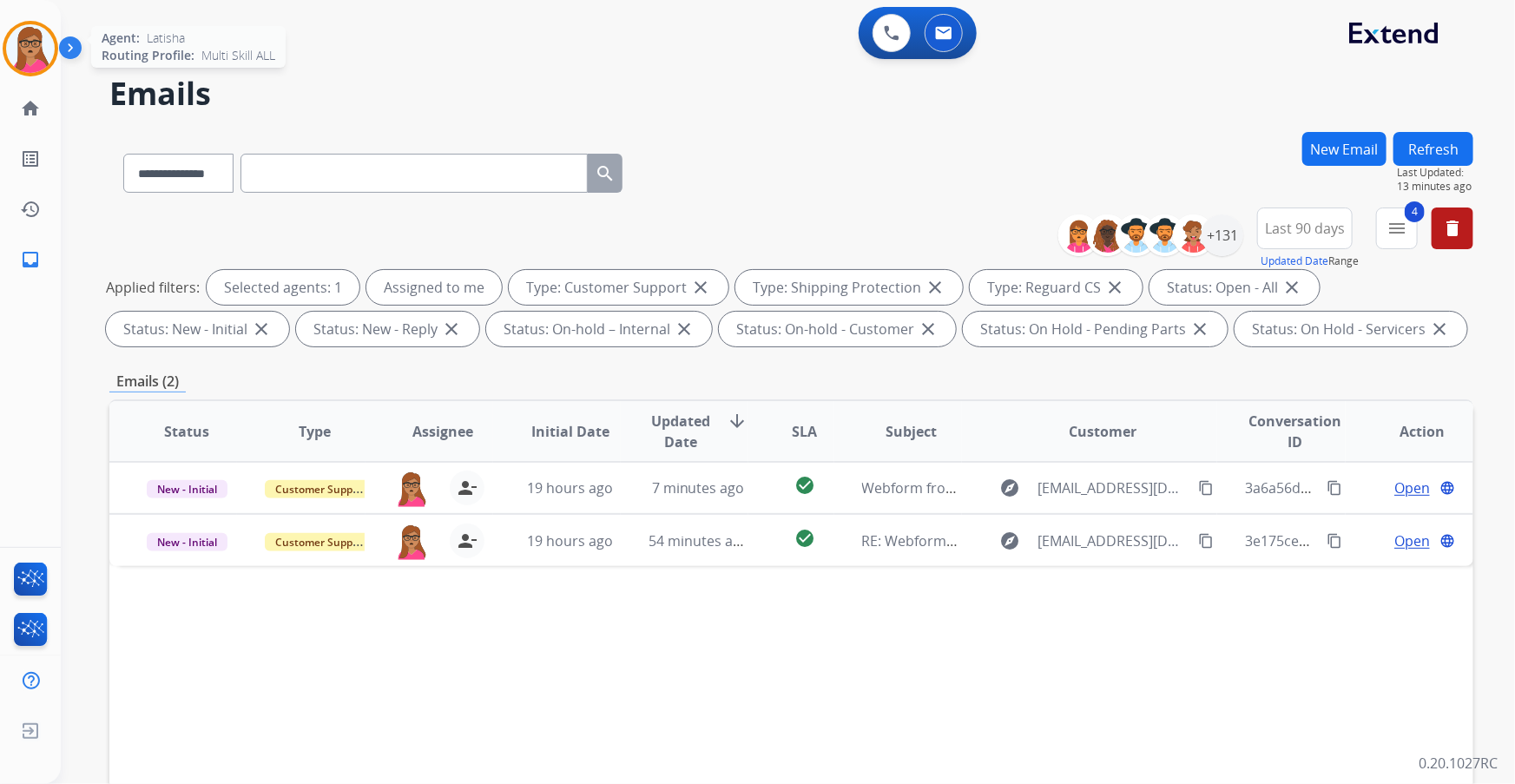
click at [39, 41] on img at bounding box center [30, 49] width 49 height 49
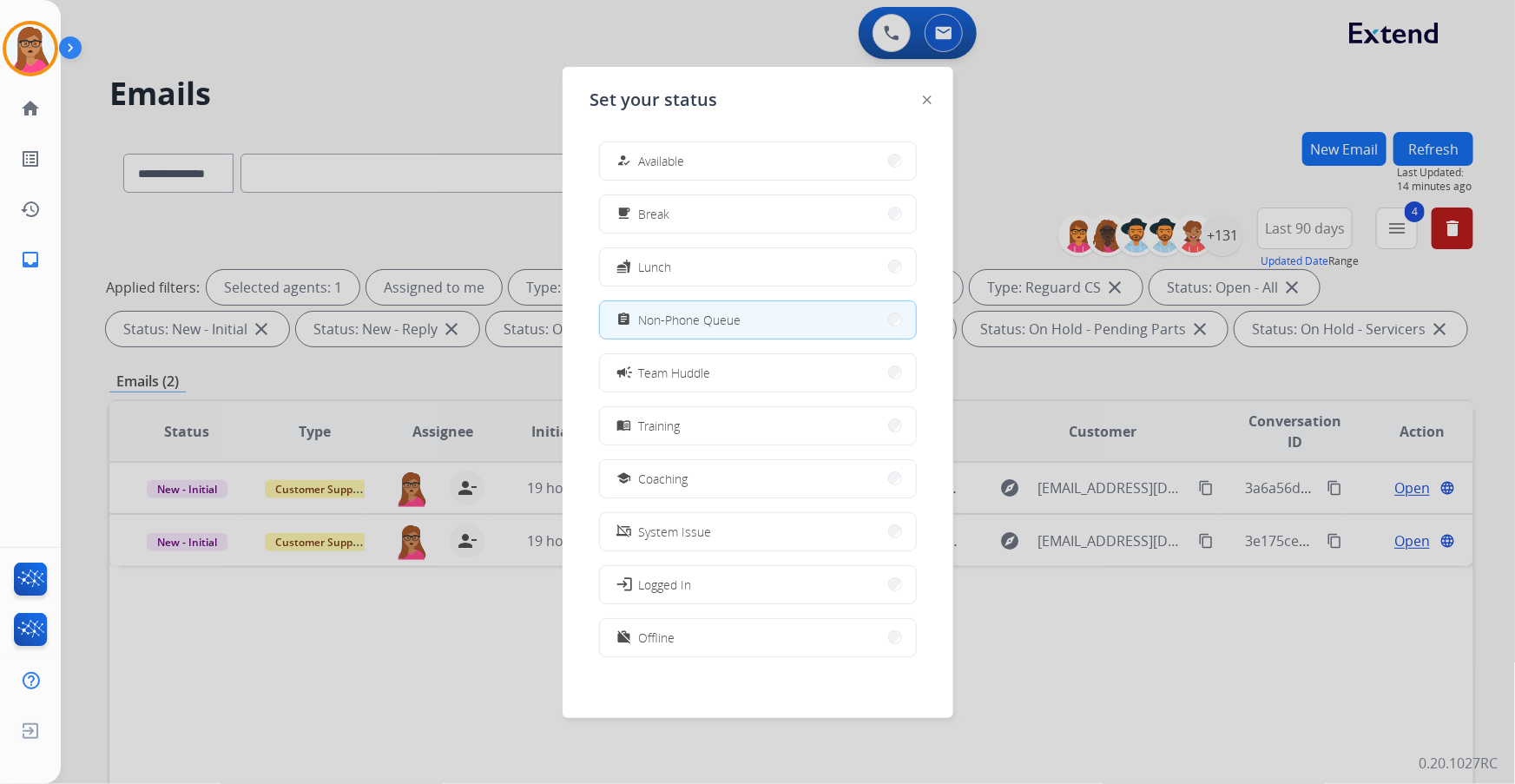
click at [391, 90] on div at bounding box center [757, 392] width 1515 height 784
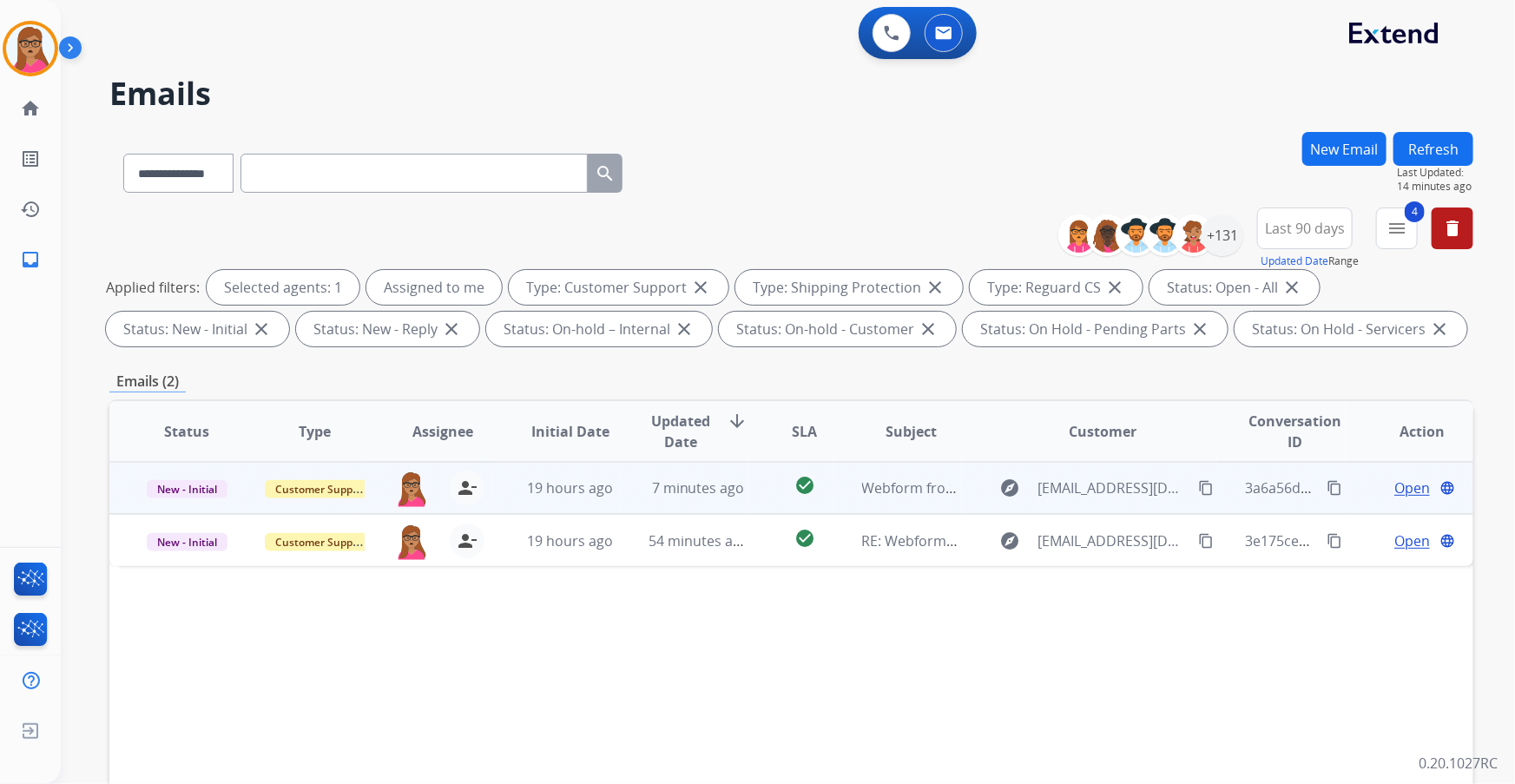
click at [1397, 489] on span "Open" at bounding box center [1412, 487] width 36 height 21
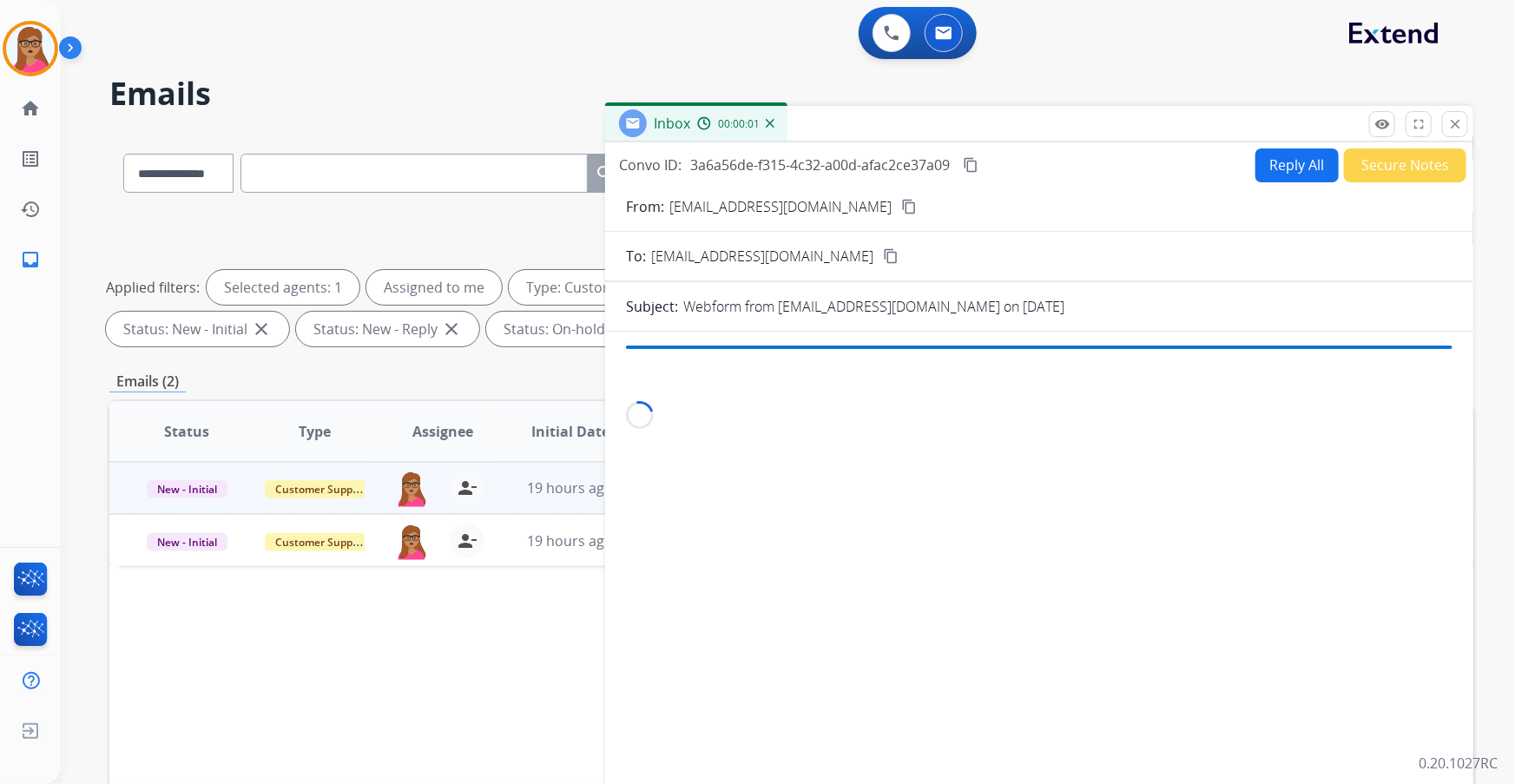
click at [627, 17] on div "0 Voice Interactions 0 Email Interactions" at bounding box center [778, 34] width 1391 height 56
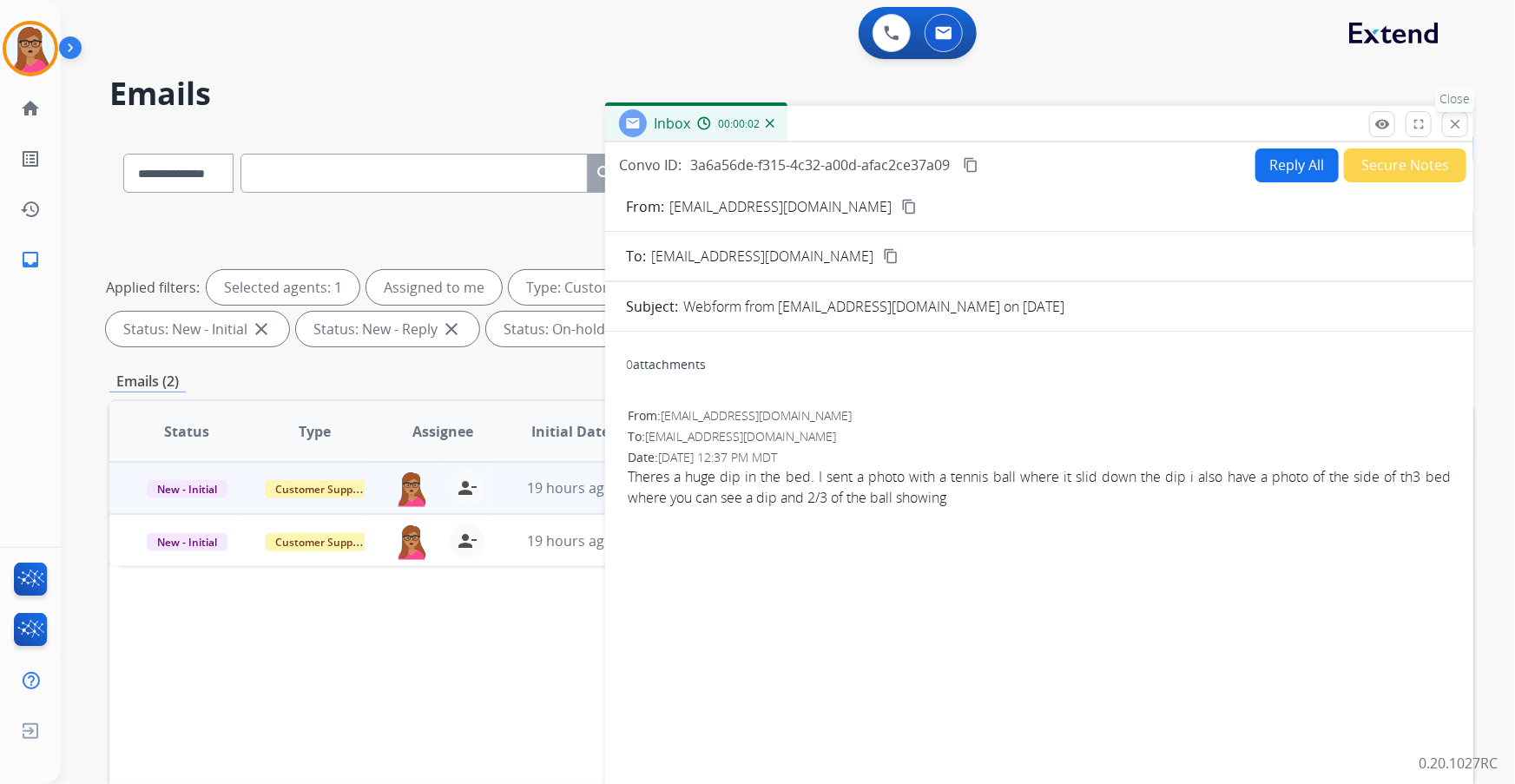
click at [1449, 126] on mat-icon "close" at bounding box center [1455, 123] width 16 height 16
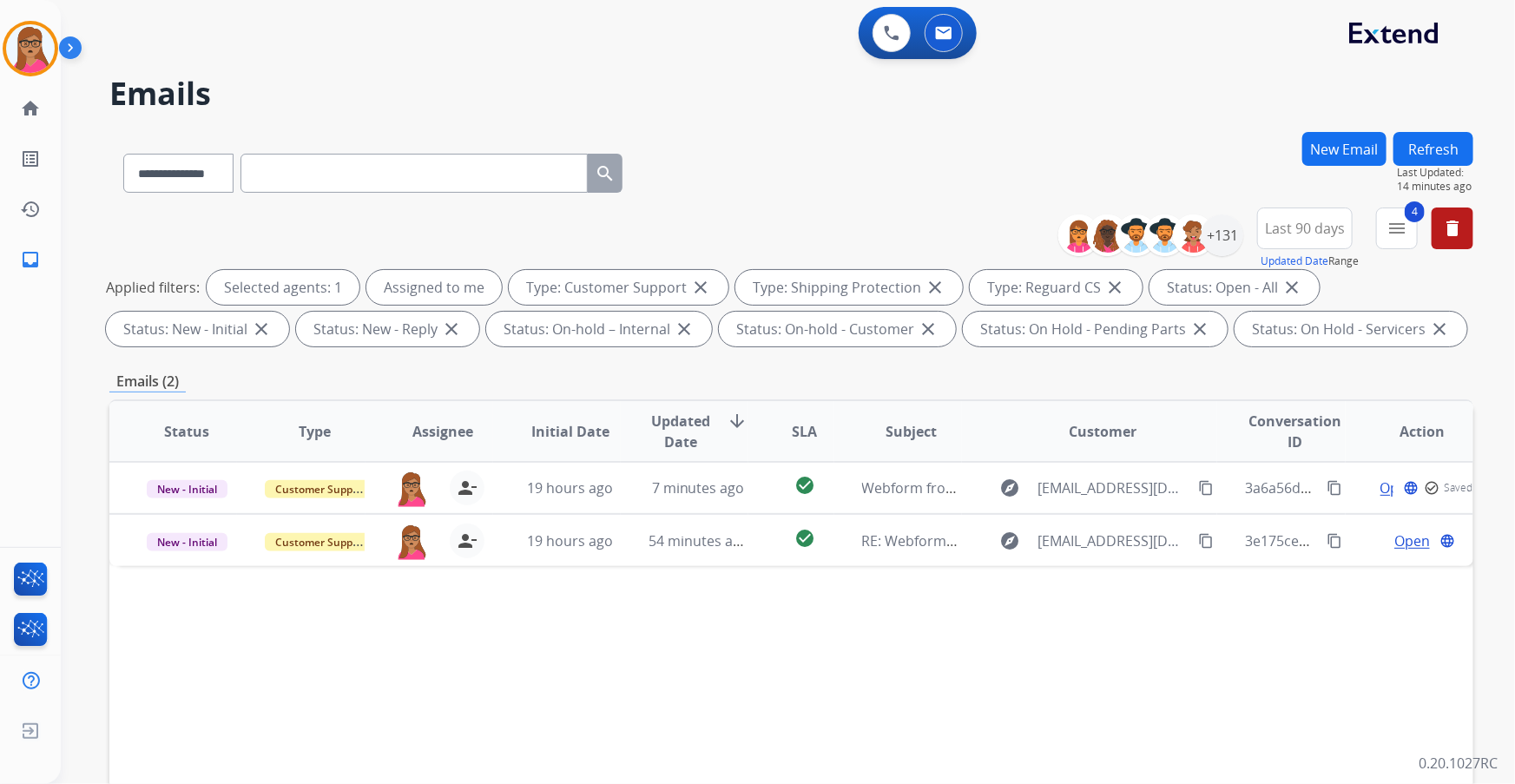
click at [1431, 132] on div "Refresh Last Updated: 14 minutes ago" at bounding box center [1433, 162] width 80 height 61
click at [1431, 155] on button "Refresh" at bounding box center [1433, 149] width 80 height 34
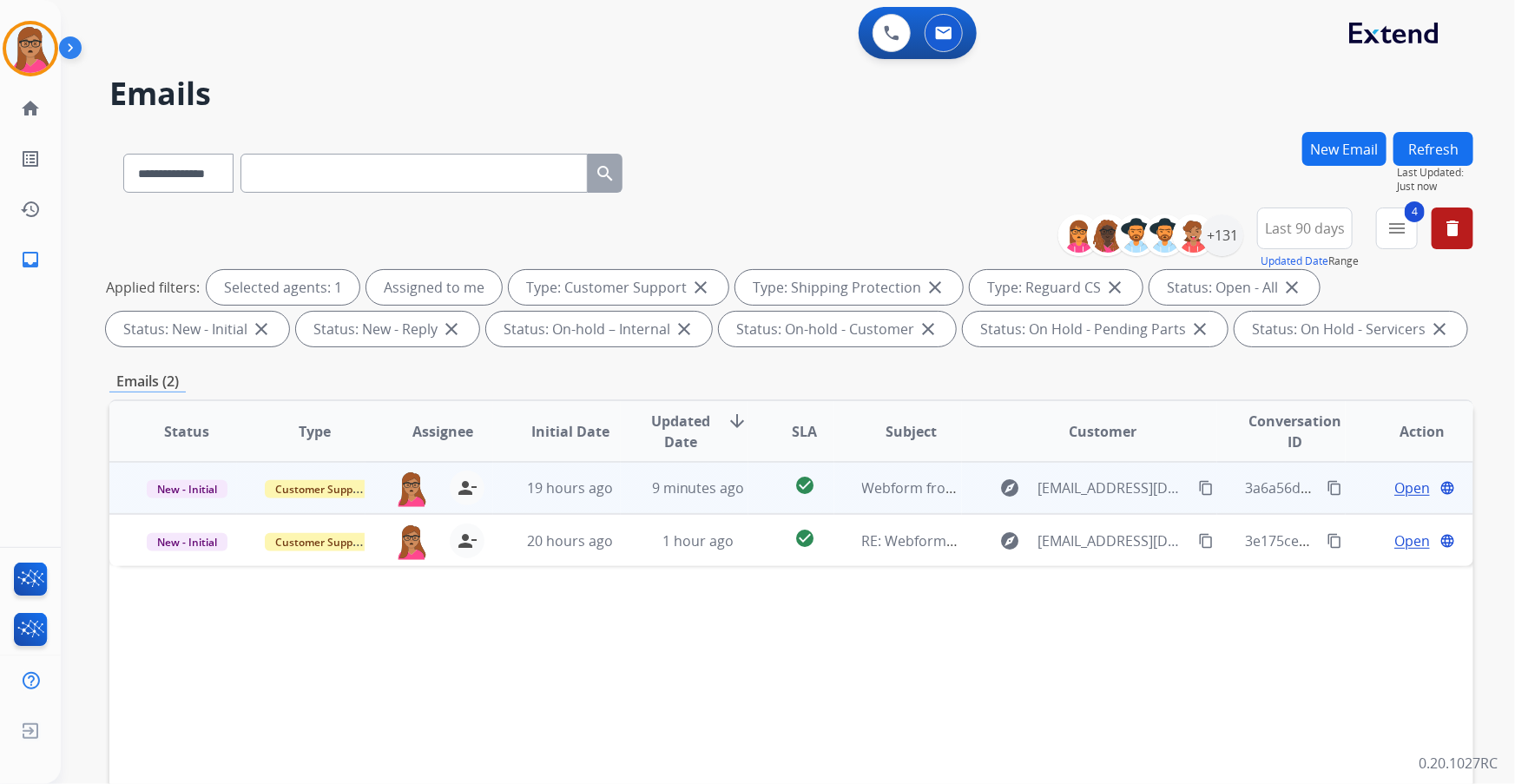
click at [1398, 489] on span "Open" at bounding box center [1412, 487] width 36 height 21
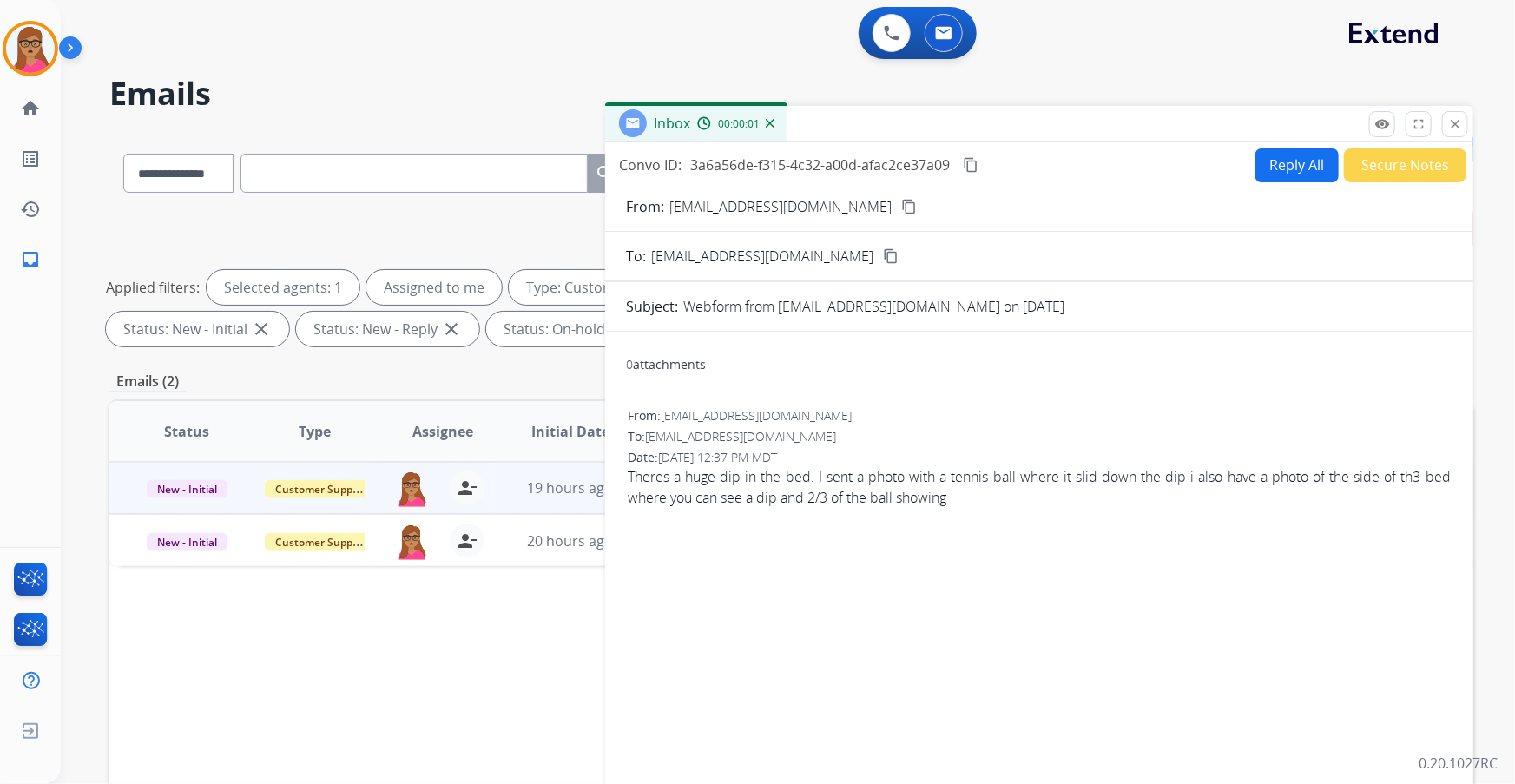
click at [1263, 159] on button "Reply All" at bounding box center [1297, 165] width 83 height 34
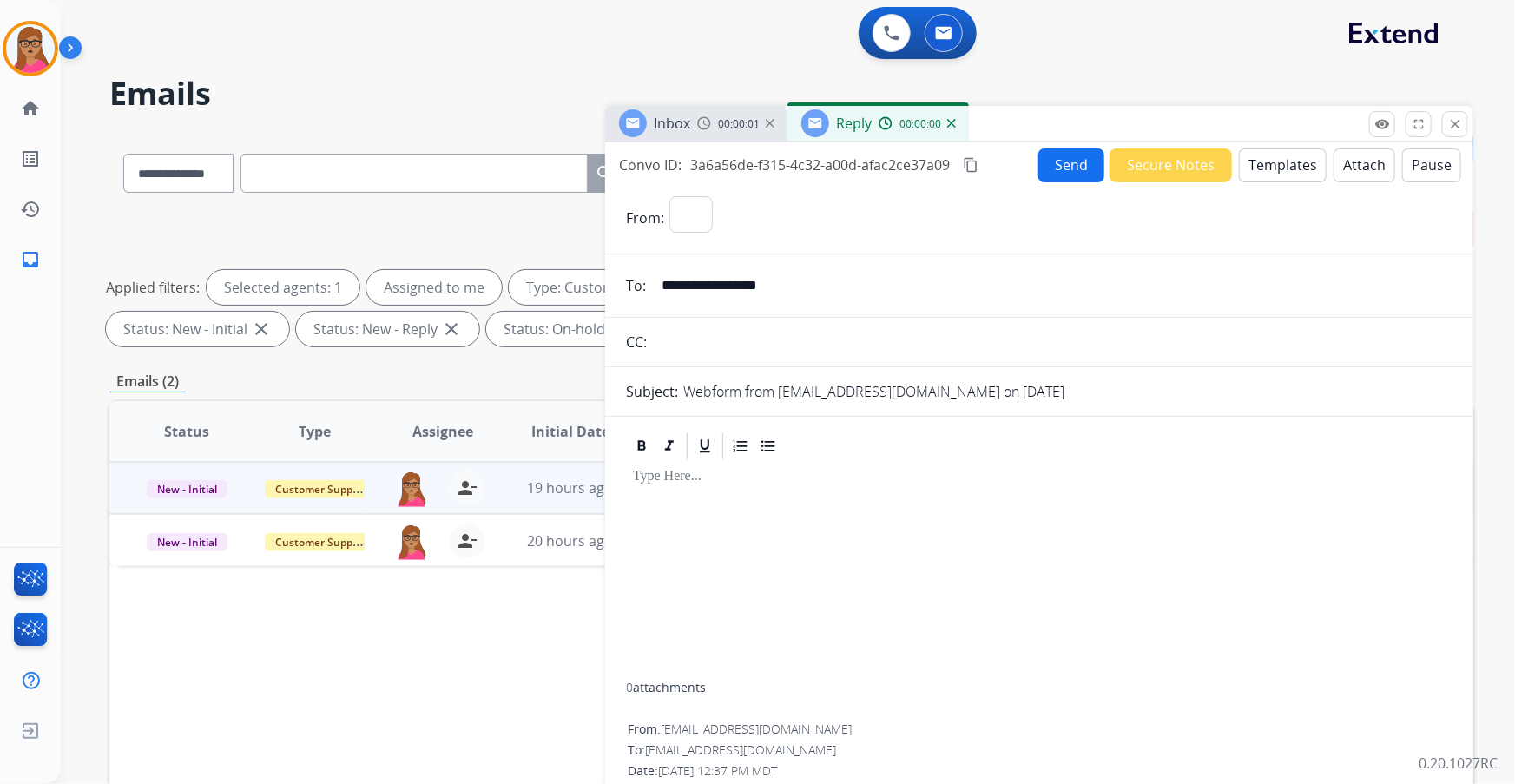
select select "**********"
click at [1254, 165] on button "Templates" at bounding box center [1282, 165] width 88 height 34
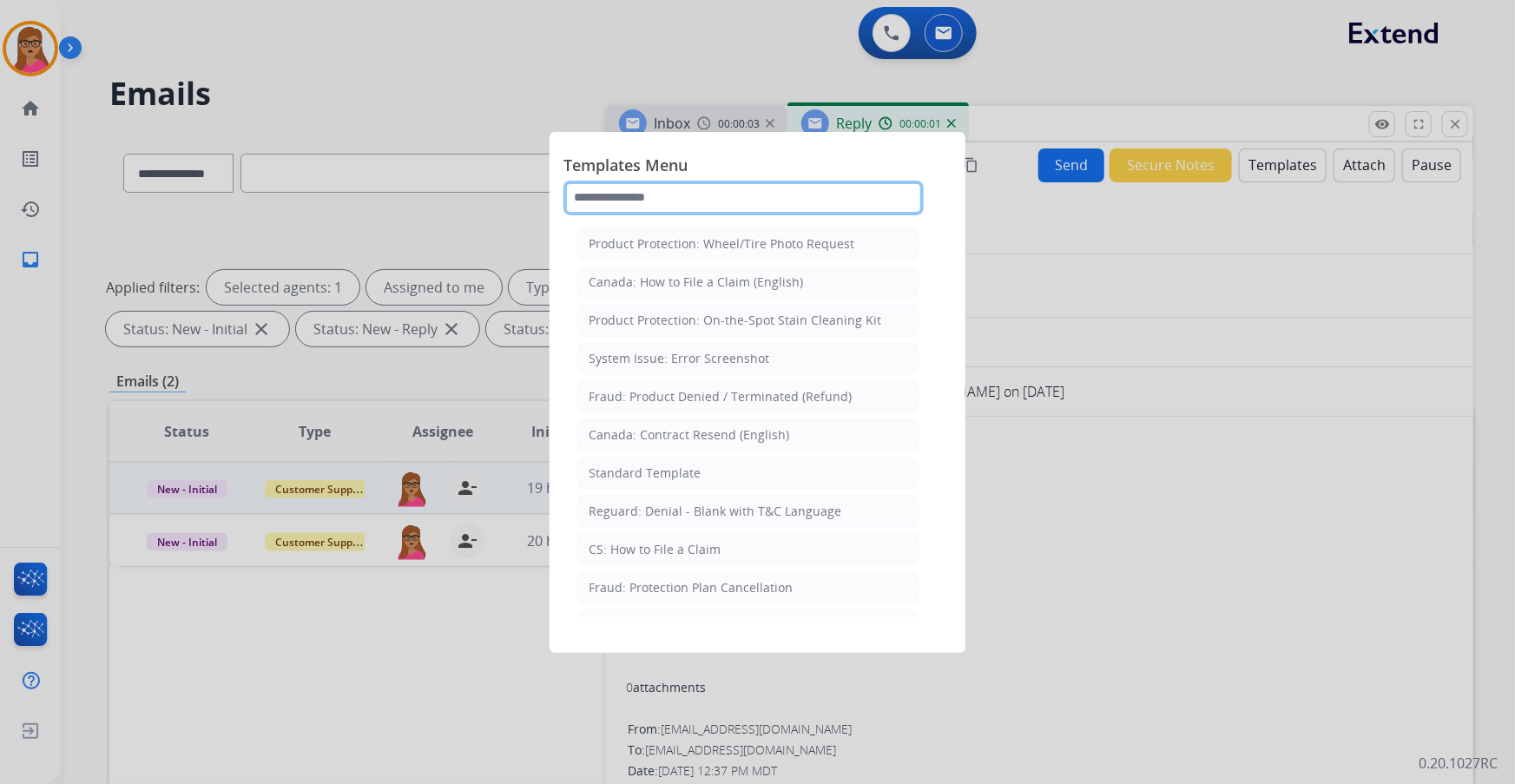
click at [631, 202] on input "text" at bounding box center [744, 198] width 360 height 35
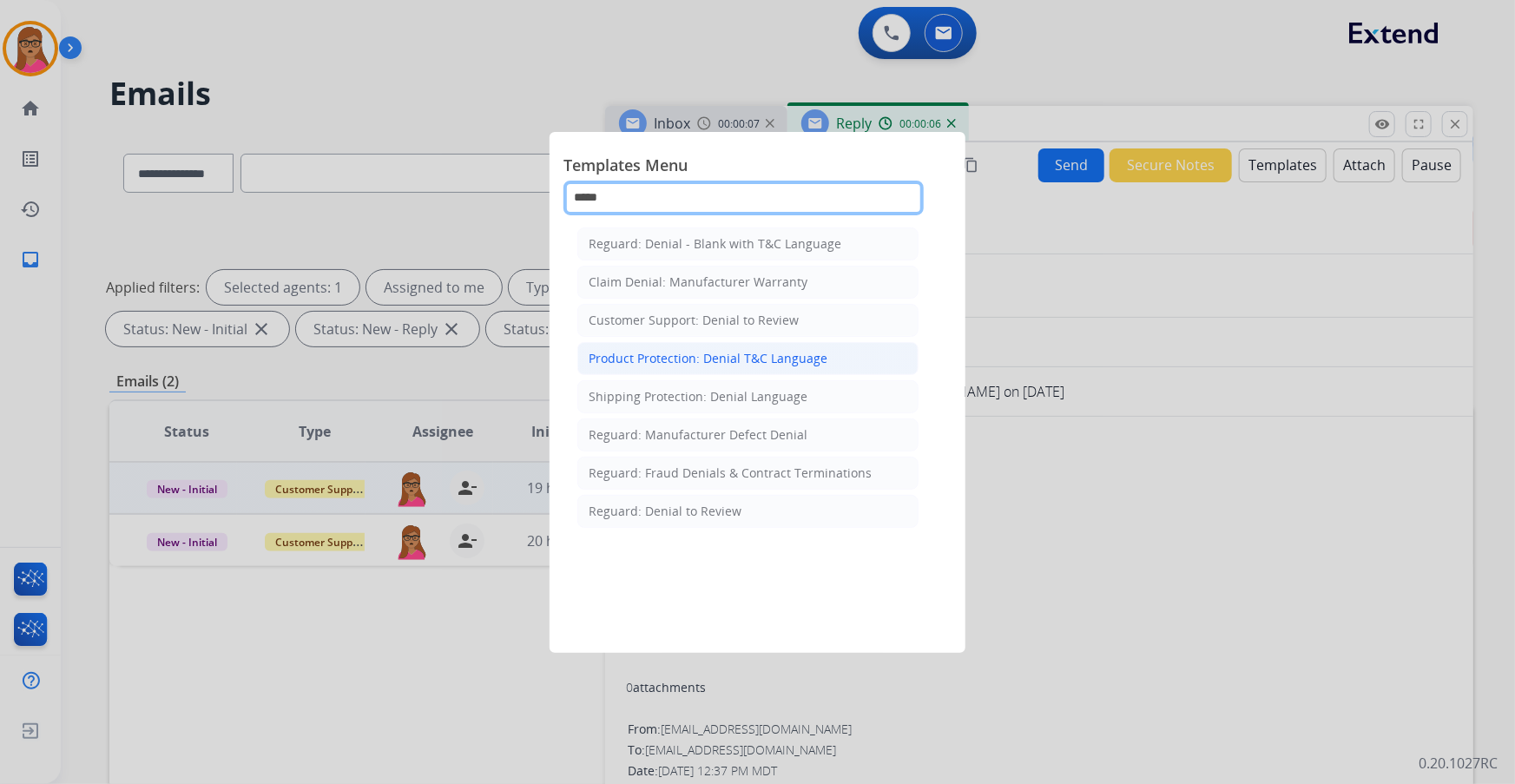
type input "*****"
click at [724, 355] on div "Product Protection: Denial T&C Language" at bounding box center [707, 358] width 239 height 17
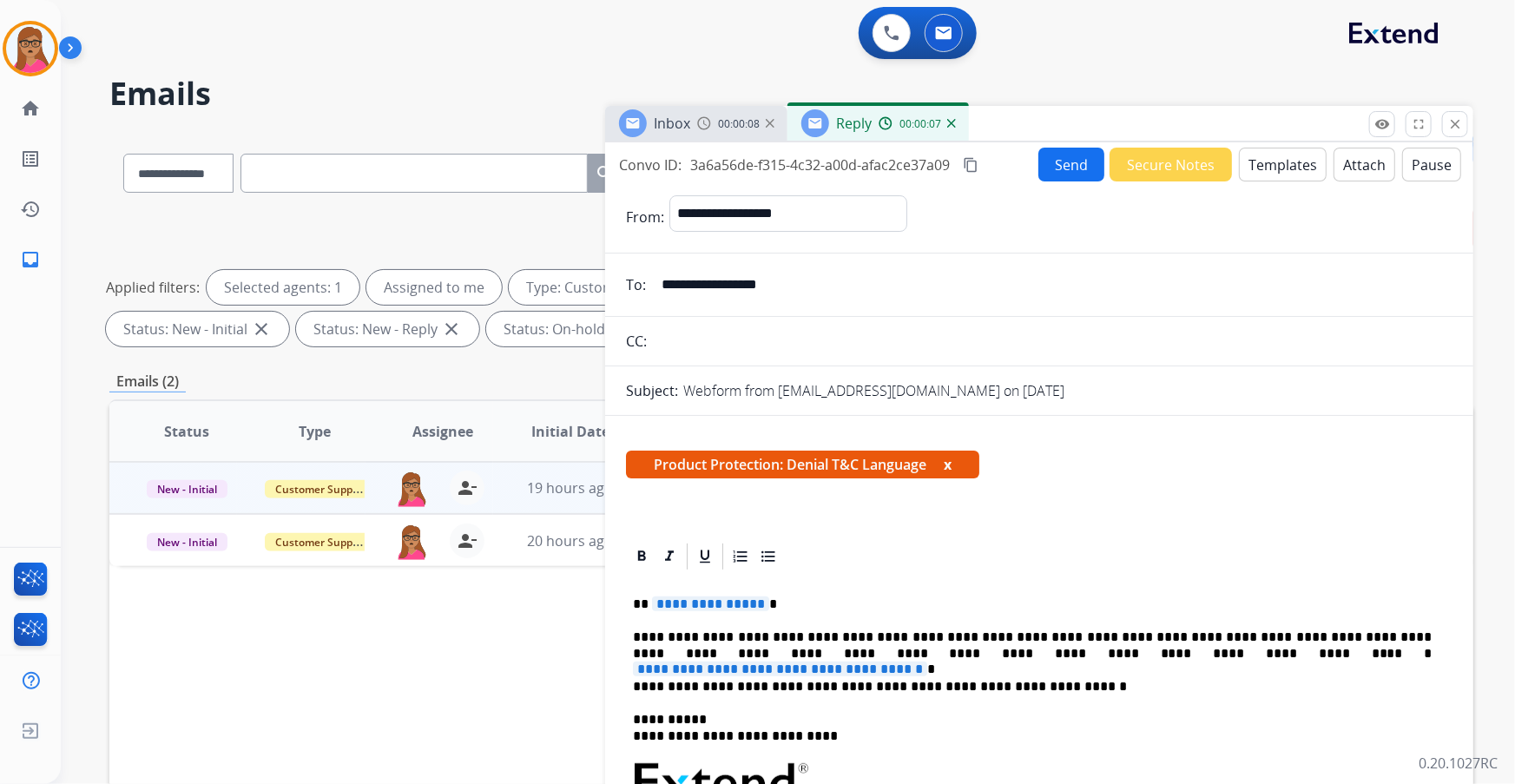
click at [723, 598] on span "**********" at bounding box center [711, 604] width 117 height 15
click at [672, 122] on span "Inbox" at bounding box center [671, 123] width 37 height 19
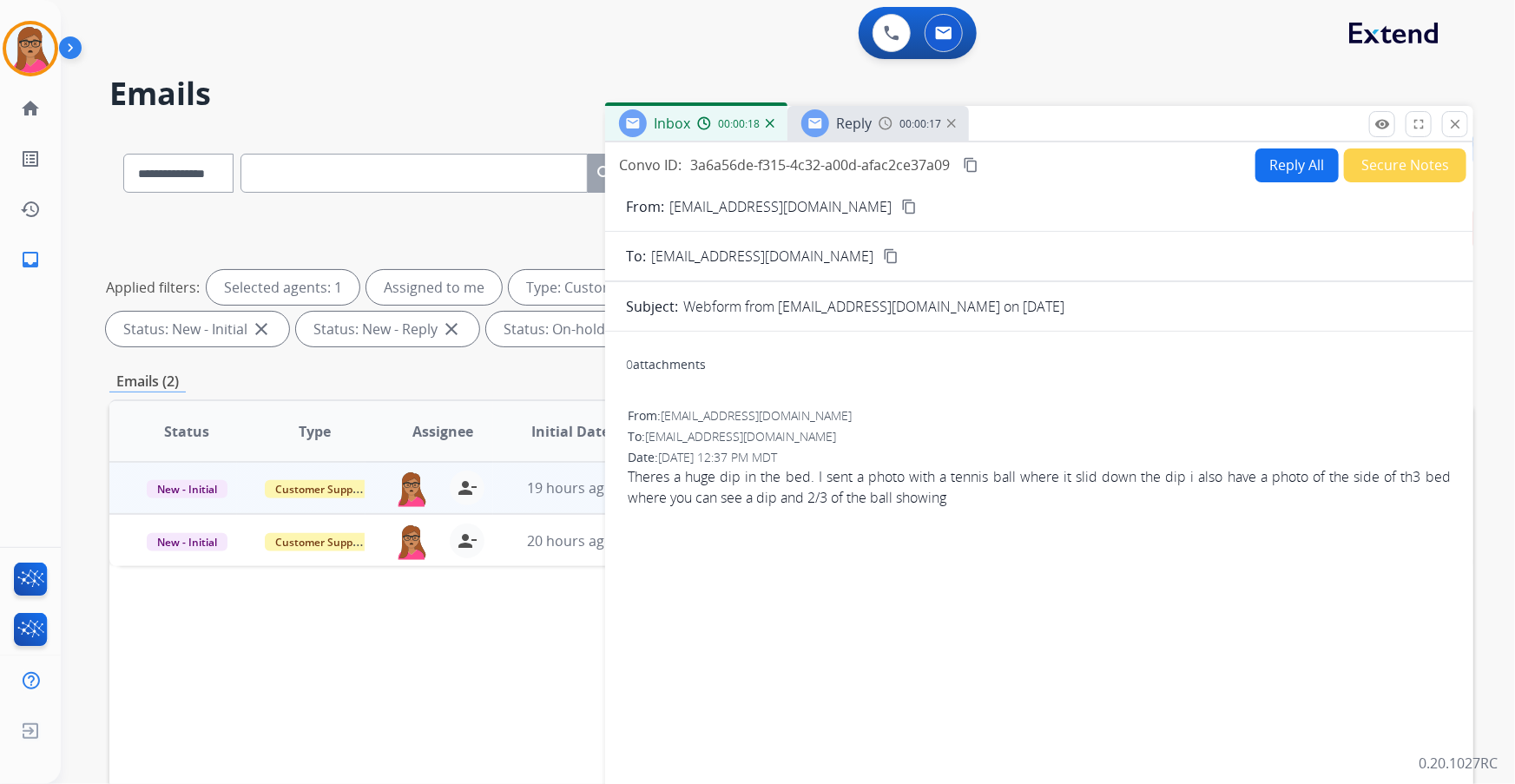
click at [901, 201] on mat-icon "content_copy" at bounding box center [909, 206] width 16 height 16
click at [856, 126] on span "Reply" at bounding box center [854, 123] width 36 height 19
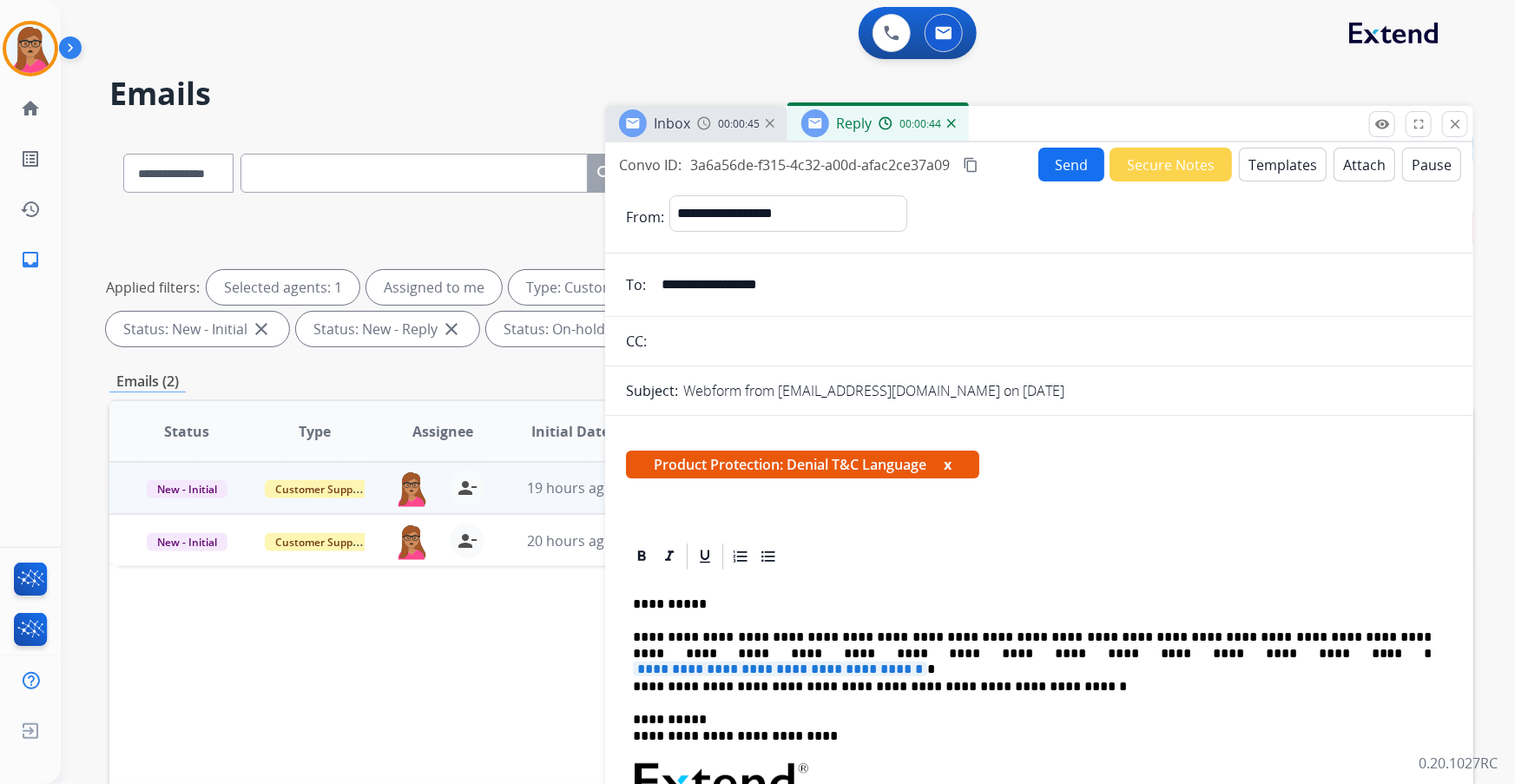
click at [927, 662] on span "**********" at bounding box center [780, 669] width 294 height 15
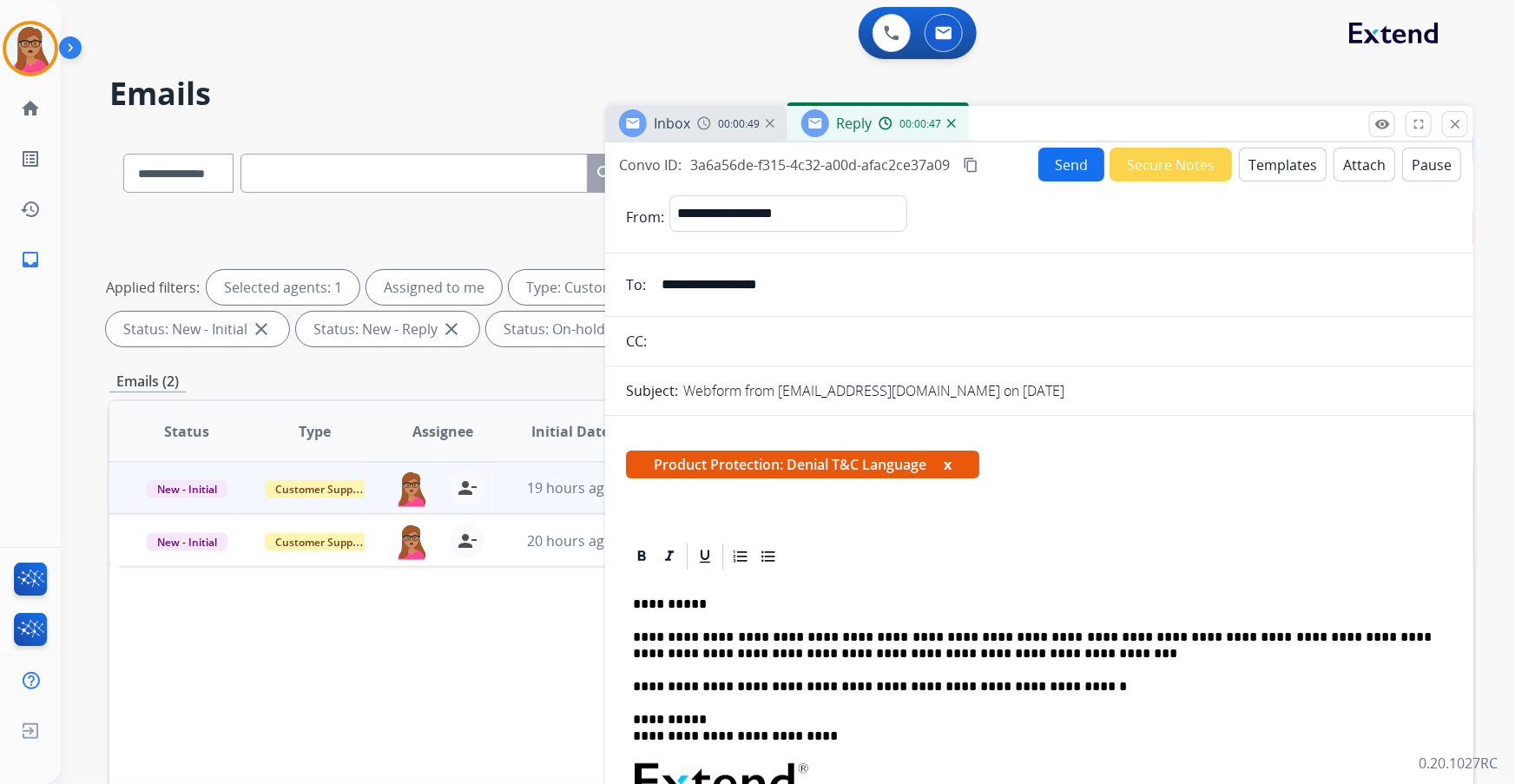
click at [920, 651] on p "**********" at bounding box center [1032, 645] width 799 height 32
click at [1068, 164] on button "Send" at bounding box center [1071, 165] width 66 height 34
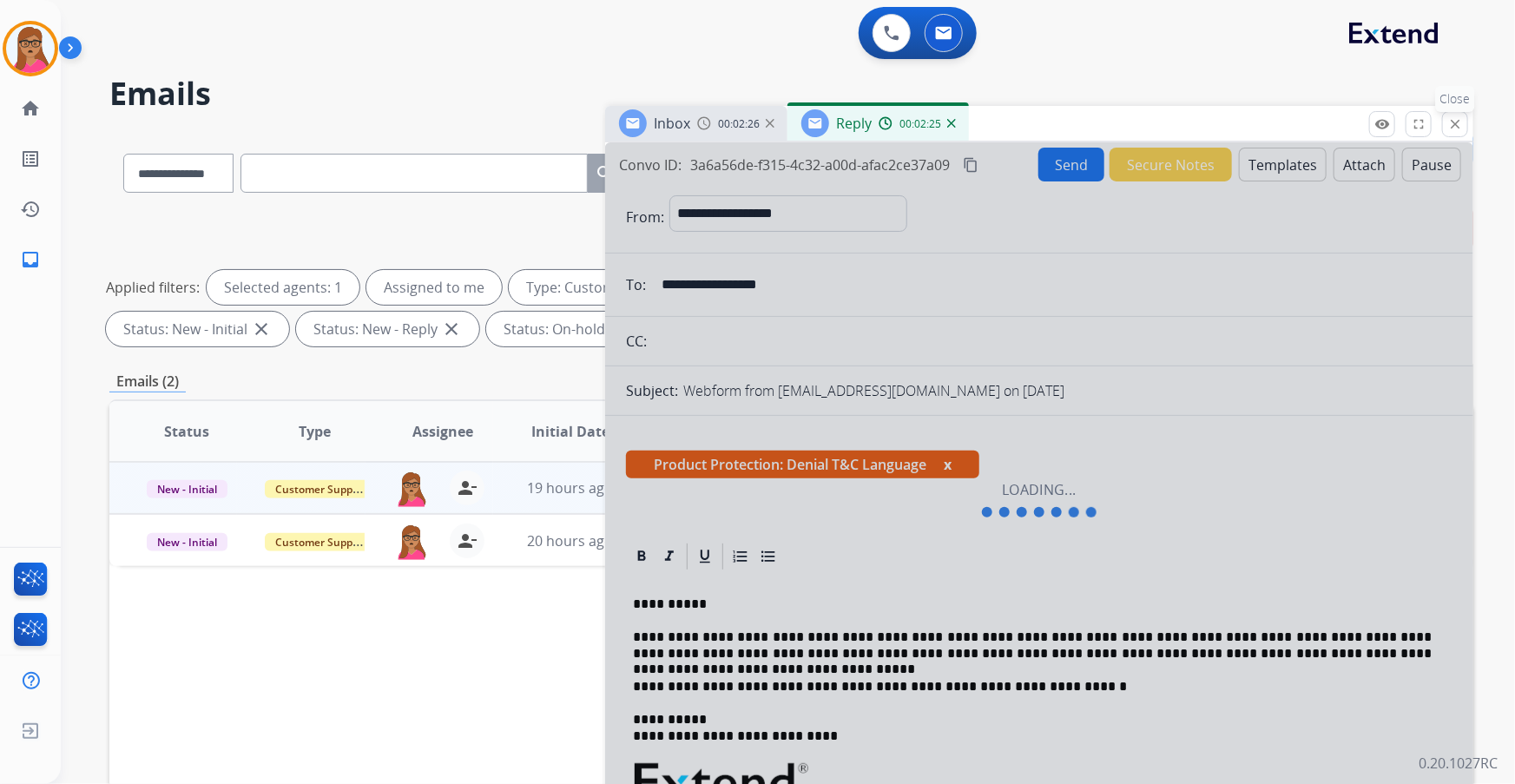
click at [1457, 115] on button "close Close" at bounding box center [1456, 124] width 26 height 26
